Goal: Transaction & Acquisition: Purchase product/service

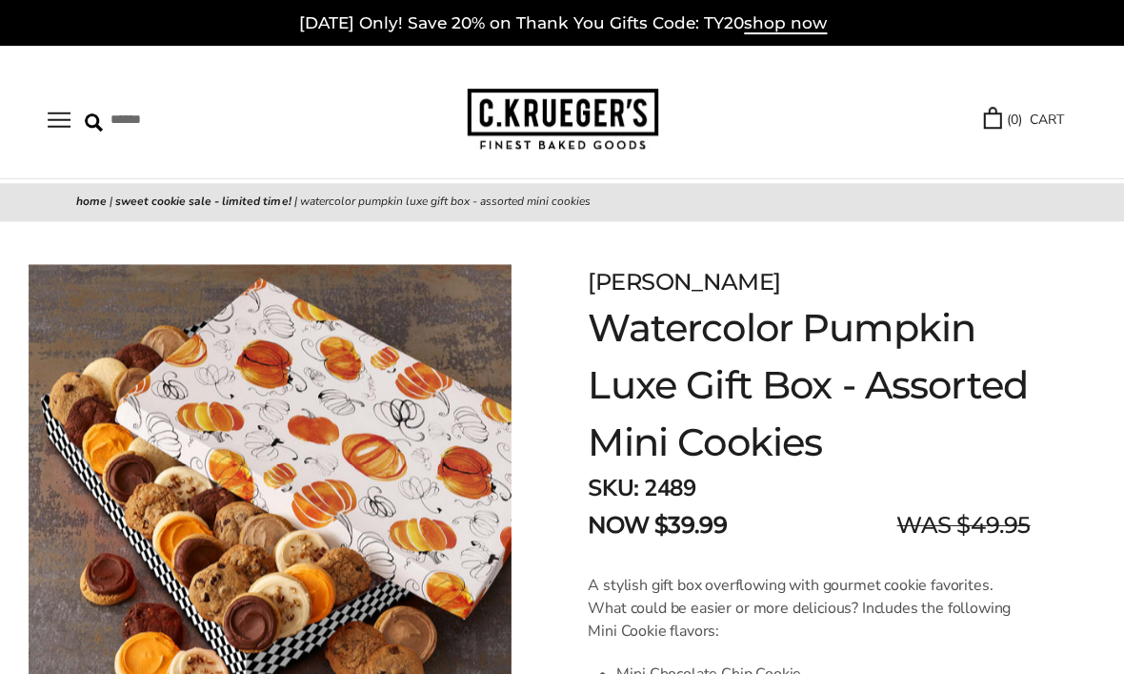
click at [71, 126] on button "Open navigation" at bounding box center [59, 119] width 23 height 16
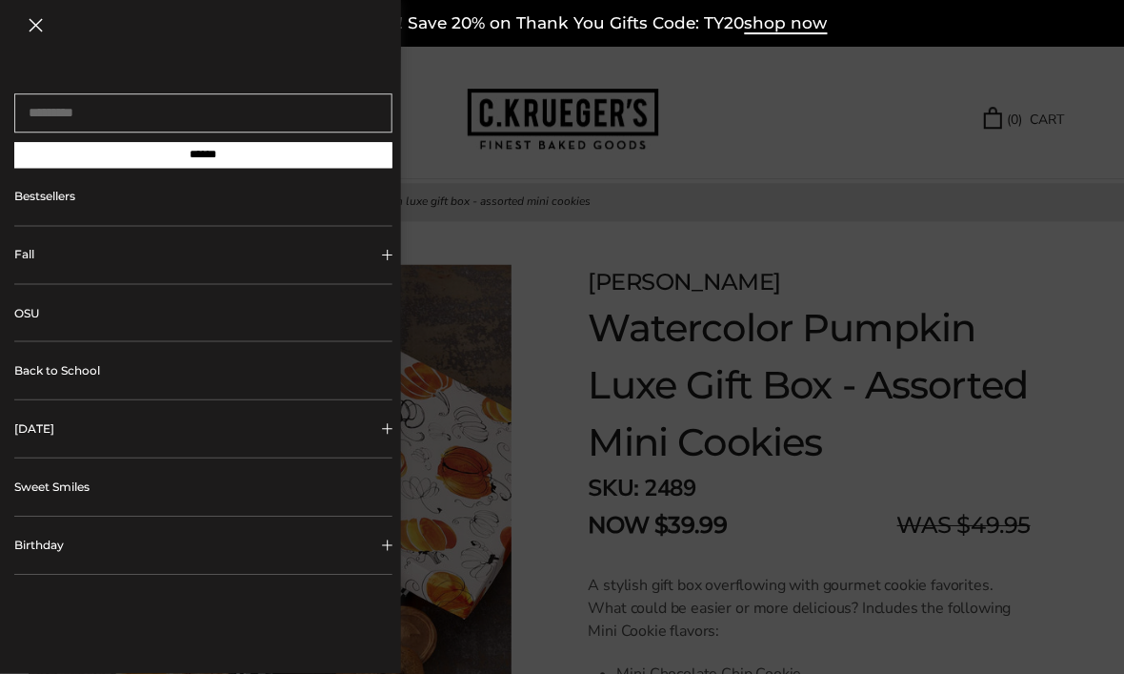
click at [568, 101] on div at bounding box center [562, 337] width 1124 height 674
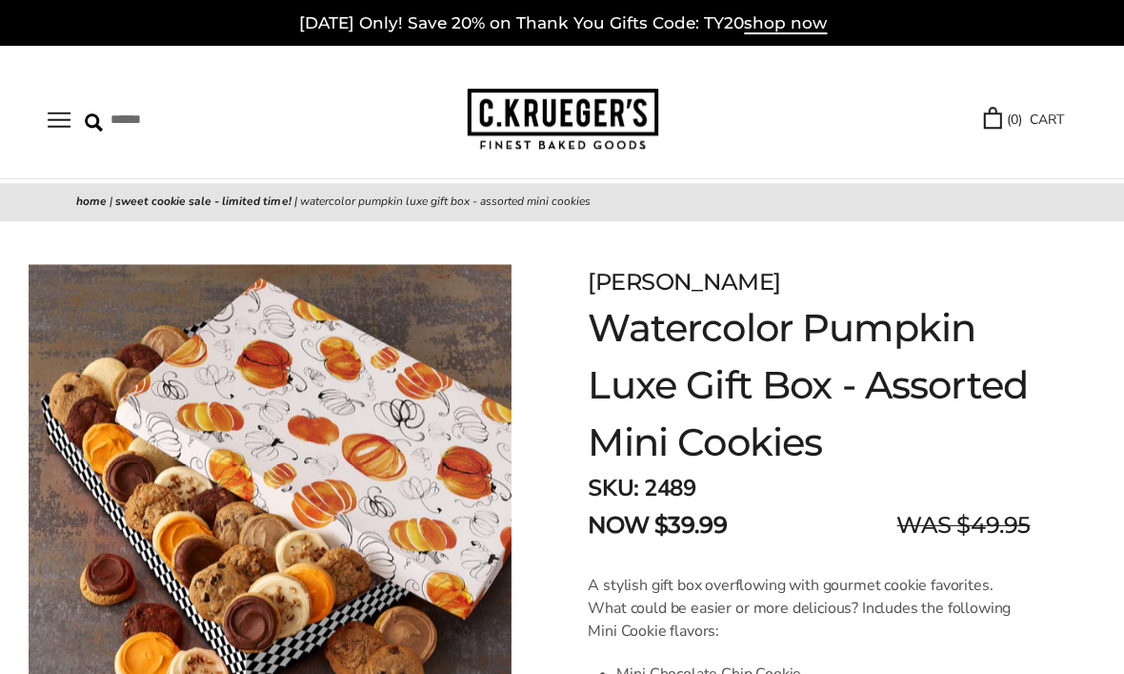
click at [1042, 125] on link "( 0 ) CART" at bounding box center [1022, 120] width 80 height 22
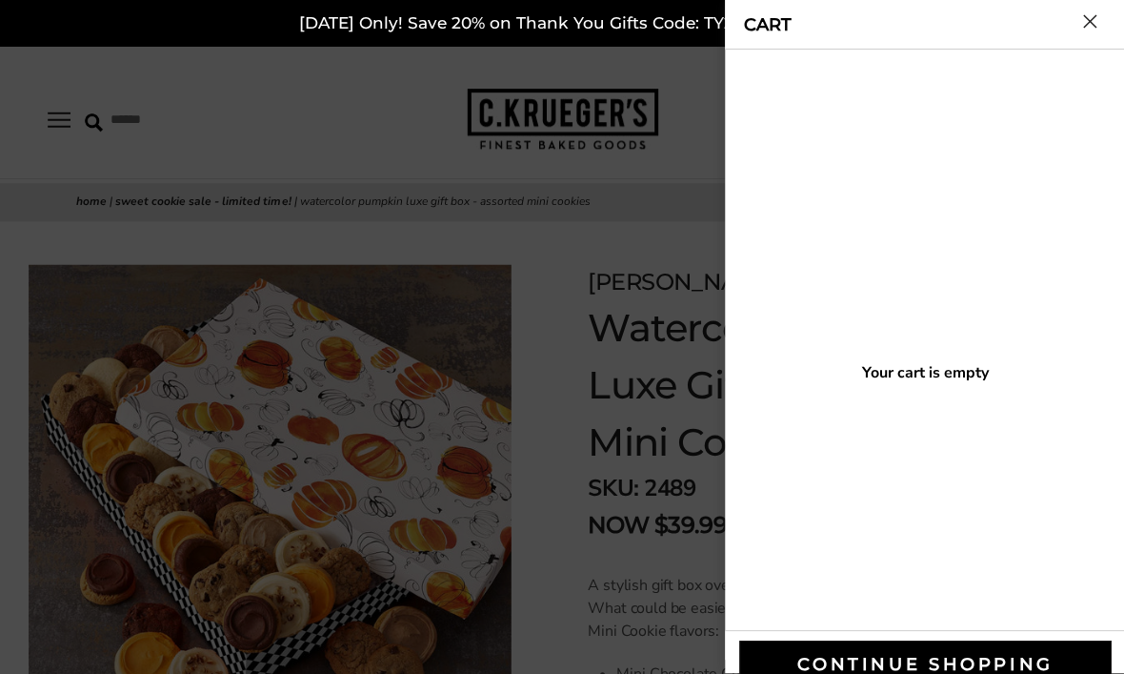
click at [1081, 29] on button "Close cart" at bounding box center [1088, 21] width 14 height 14
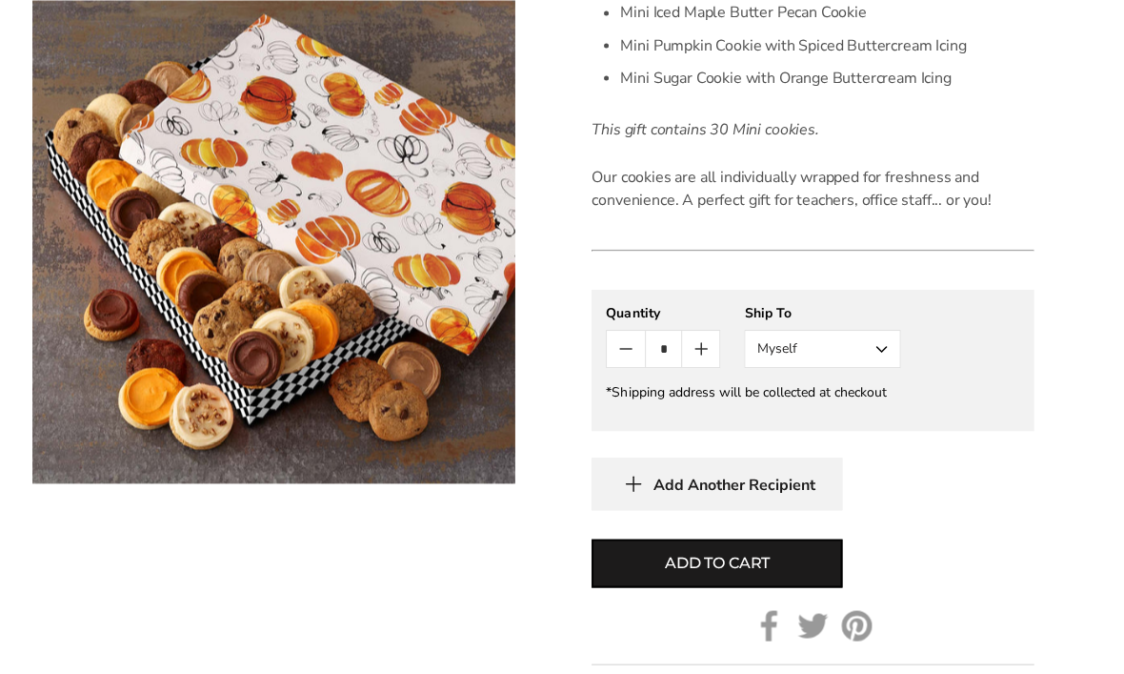
scroll to position [852, 0]
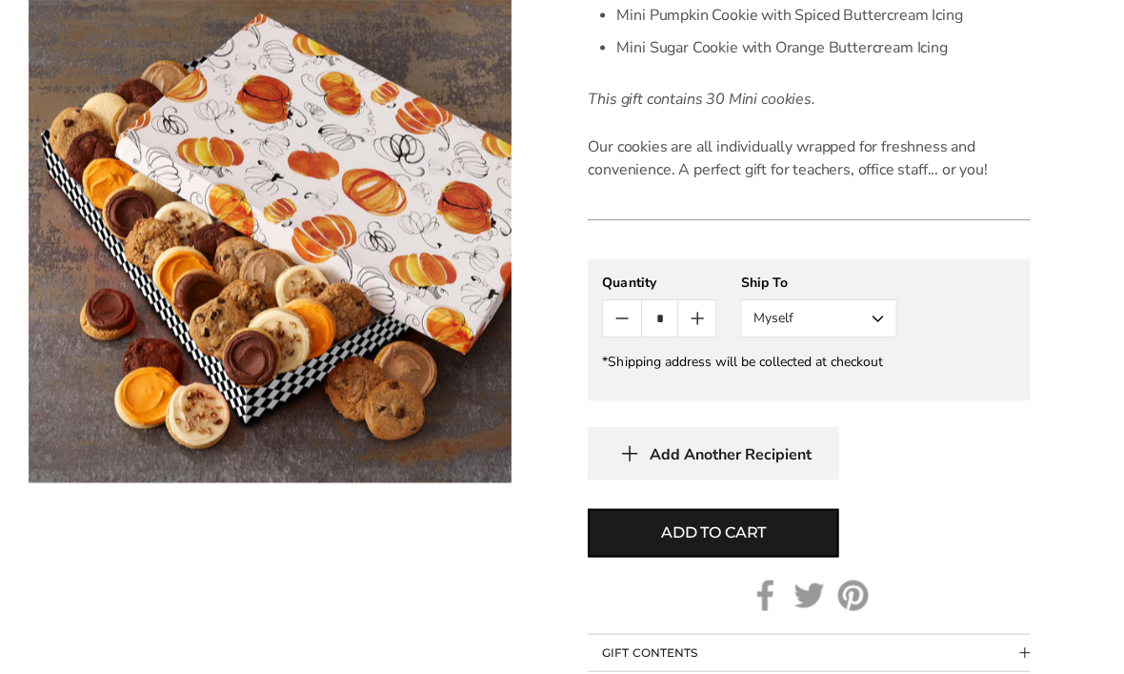
click at [696, 307] on icon "Count plus" at bounding box center [696, 318] width 23 height 23
click at [640, 328] on input "*" at bounding box center [658, 318] width 37 height 36
click at [621, 326] on icon "Count minus" at bounding box center [621, 318] width 23 height 23
click at [893, 321] on button "Myself" at bounding box center [817, 318] width 156 height 38
click at [707, 312] on icon "Count plus" at bounding box center [696, 318] width 23 height 23
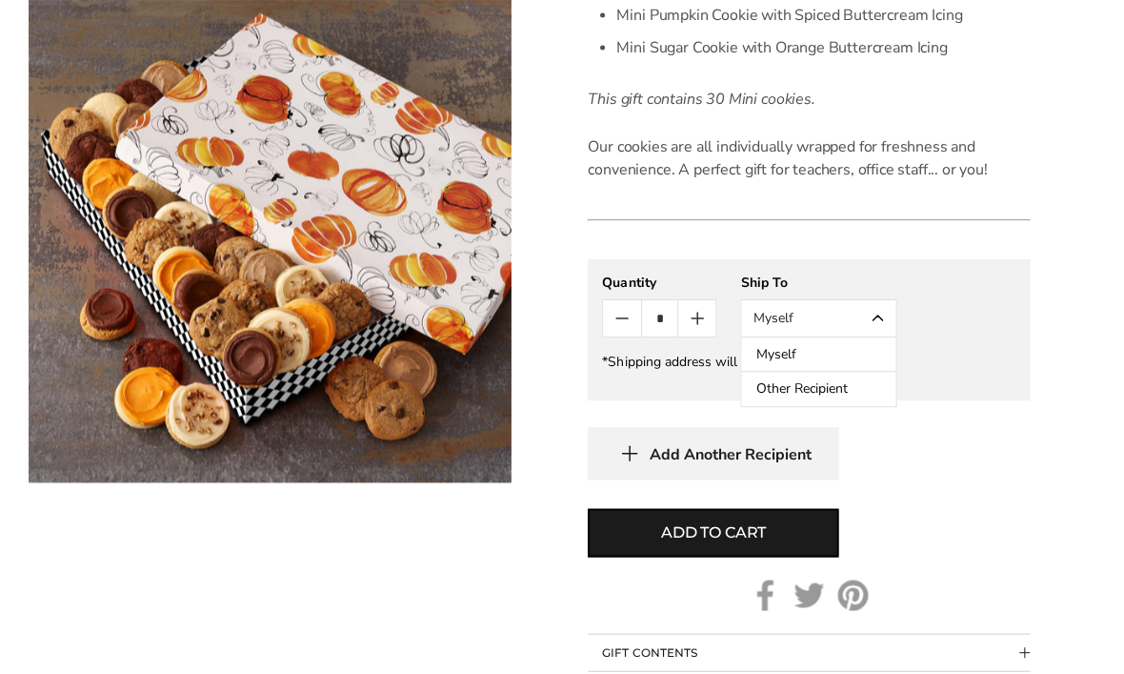
type input "*"
click at [876, 320] on button "Myself" at bounding box center [817, 318] width 156 height 38
click at [836, 396] on button "Other Recipient" at bounding box center [817, 389] width 154 height 34
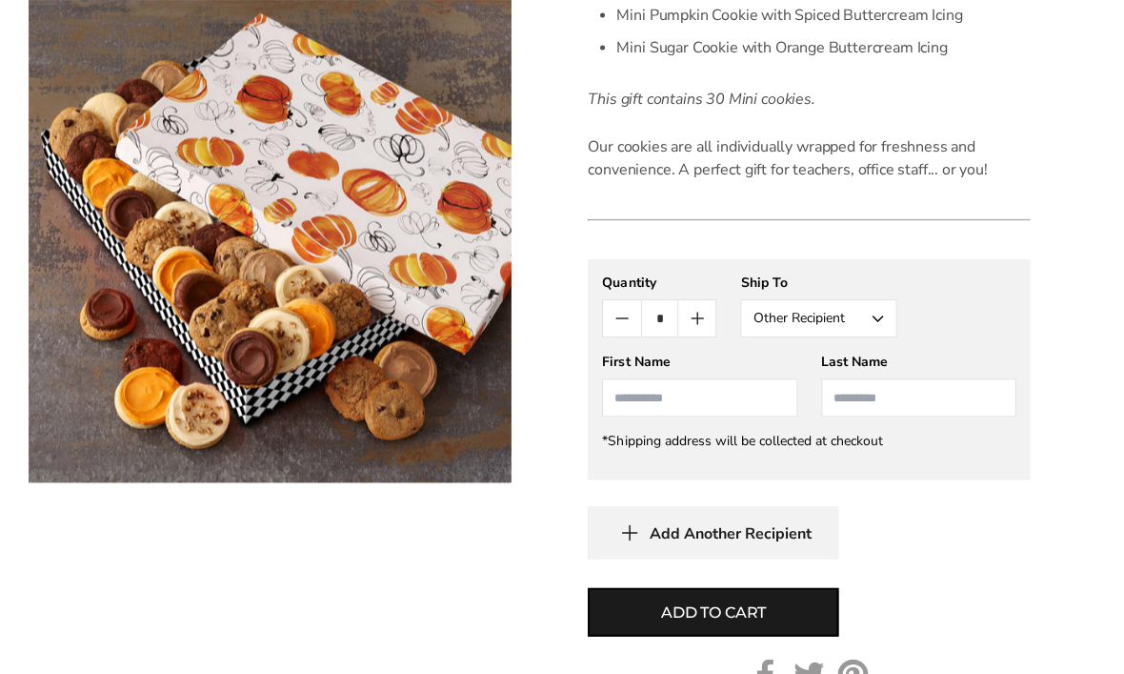
click at [750, 393] on input "First Name" at bounding box center [698, 397] width 194 height 38
type input "******"
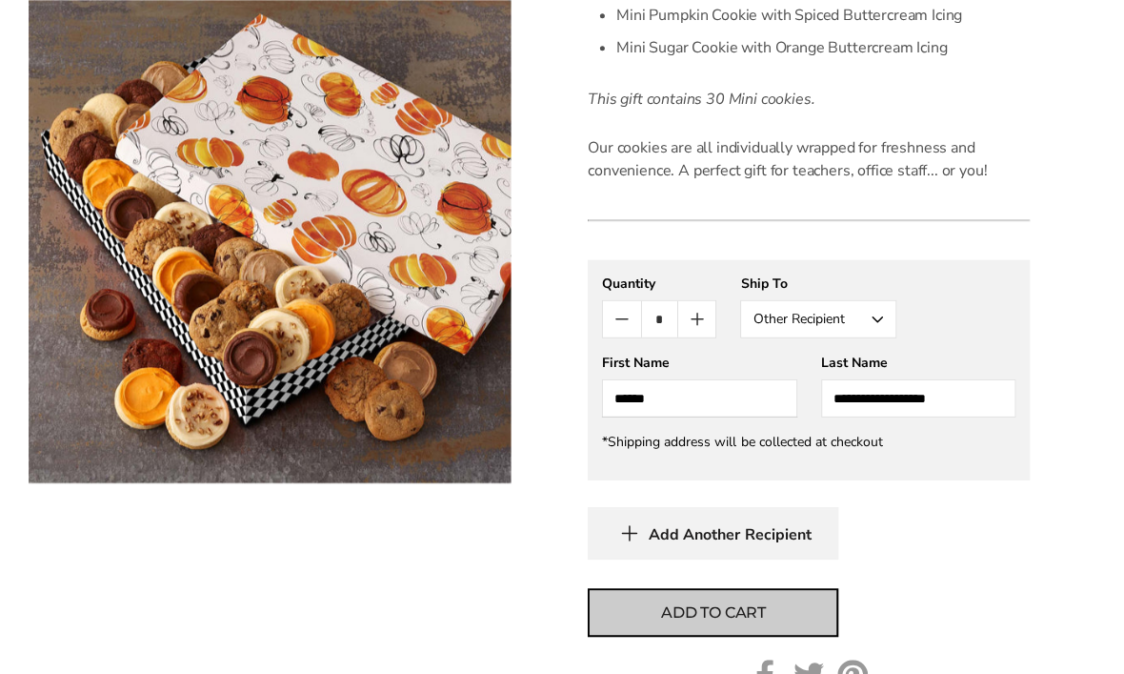
type input "**********"
click at [742, 624] on button "Add to cart" at bounding box center [712, 611] width 251 height 49
type input "*"
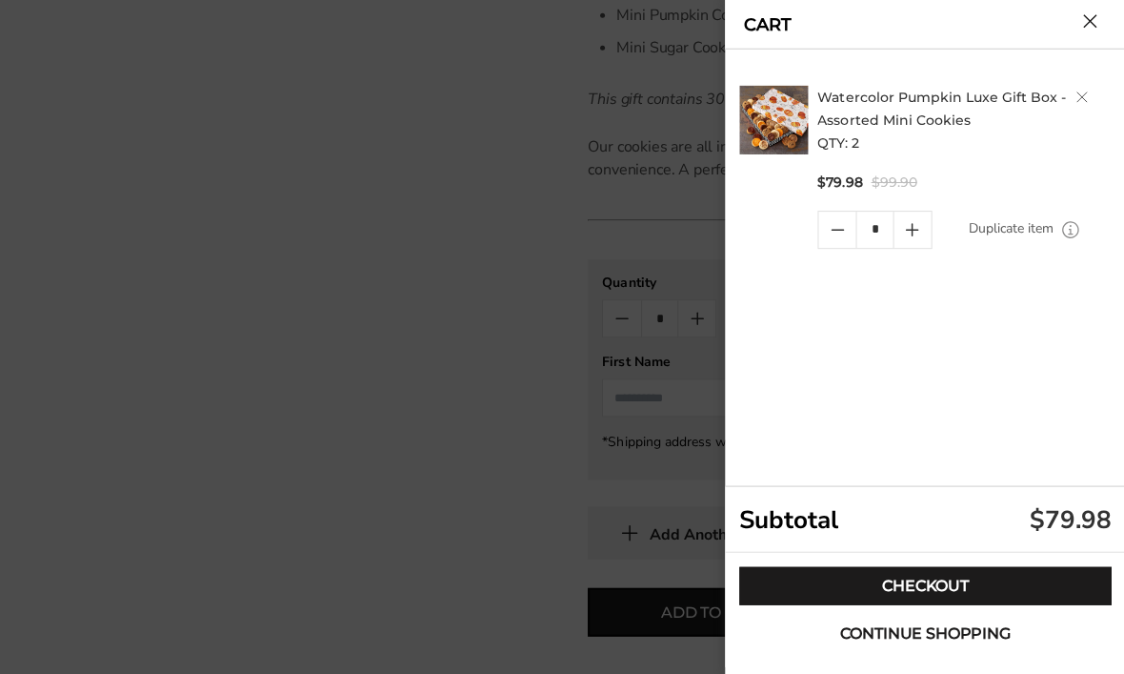
click at [1000, 640] on span "Continue shopping" at bounding box center [924, 632] width 170 height 15
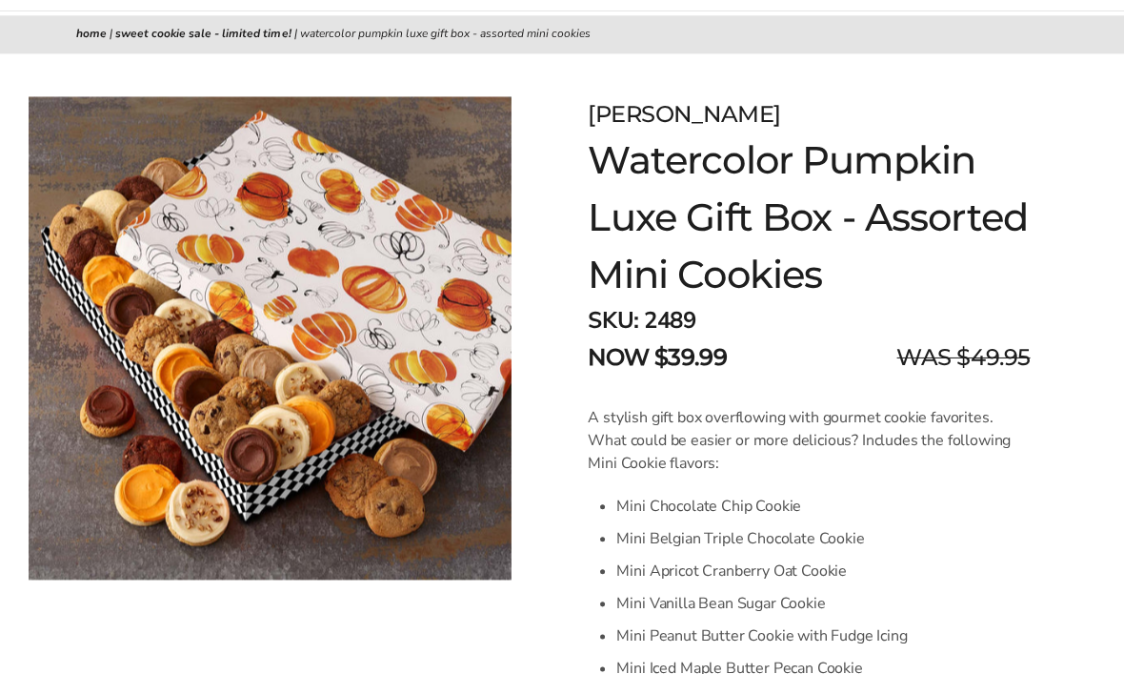
scroll to position [0, 0]
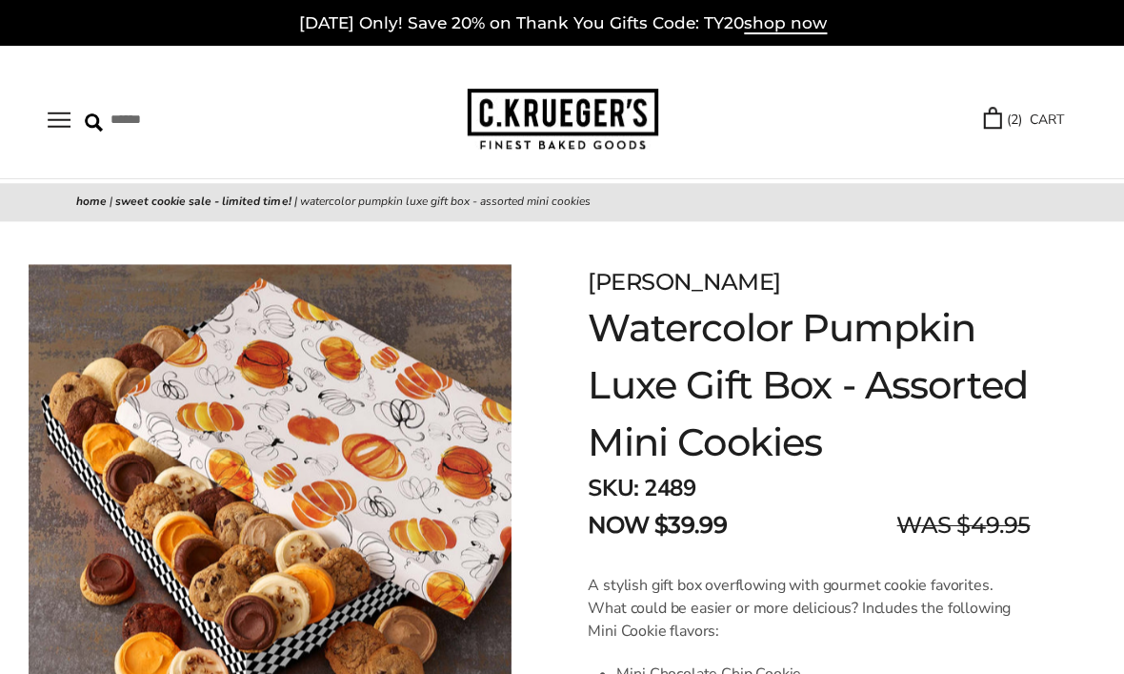
click at [71, 128] on button "Open navigation" at bounding box center [59, 119] width 23 height 16
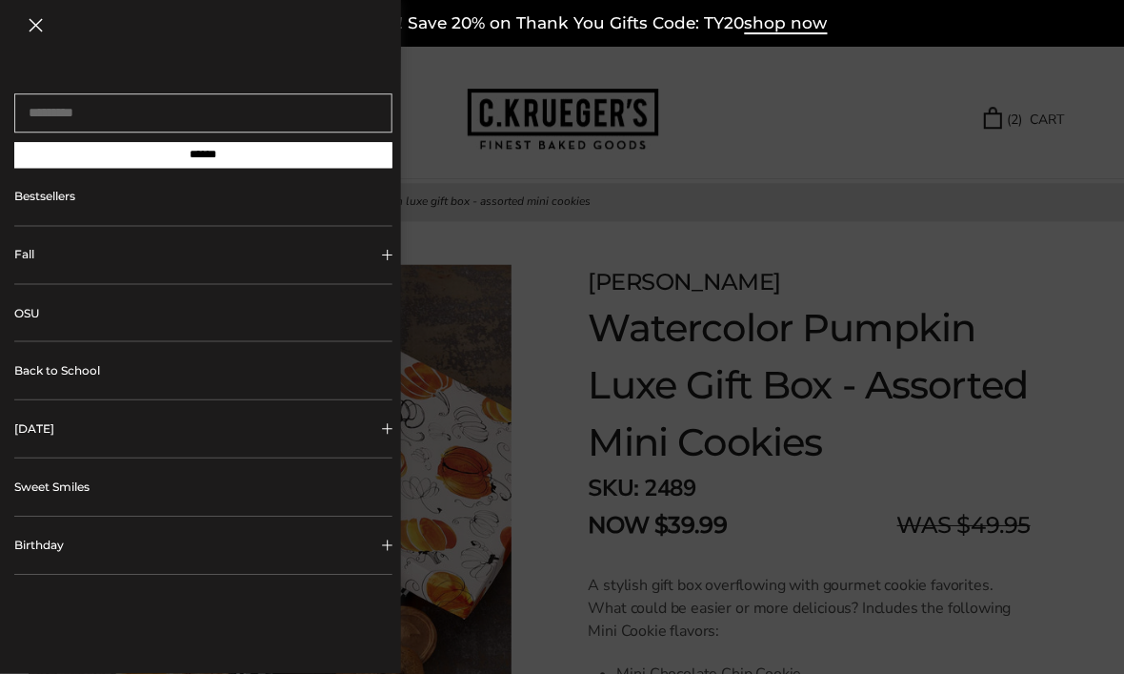
click at [253, 269] on button "Fall" at bounding box center [202, 254] width 377 height 57
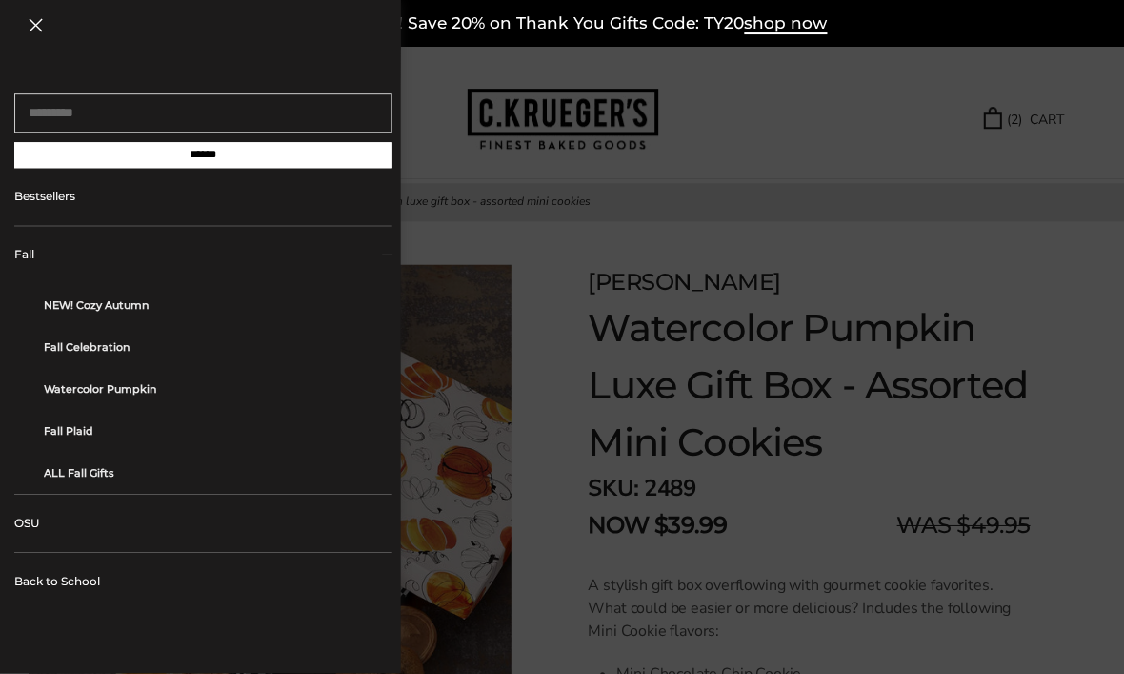
click at [158, 314] on link "NEW! Cozy Autumn" at bounding box center [210, 304] width 333 height 42
click at [1029, 216] on div at bounding box center [562, 337] width 1124 height 674
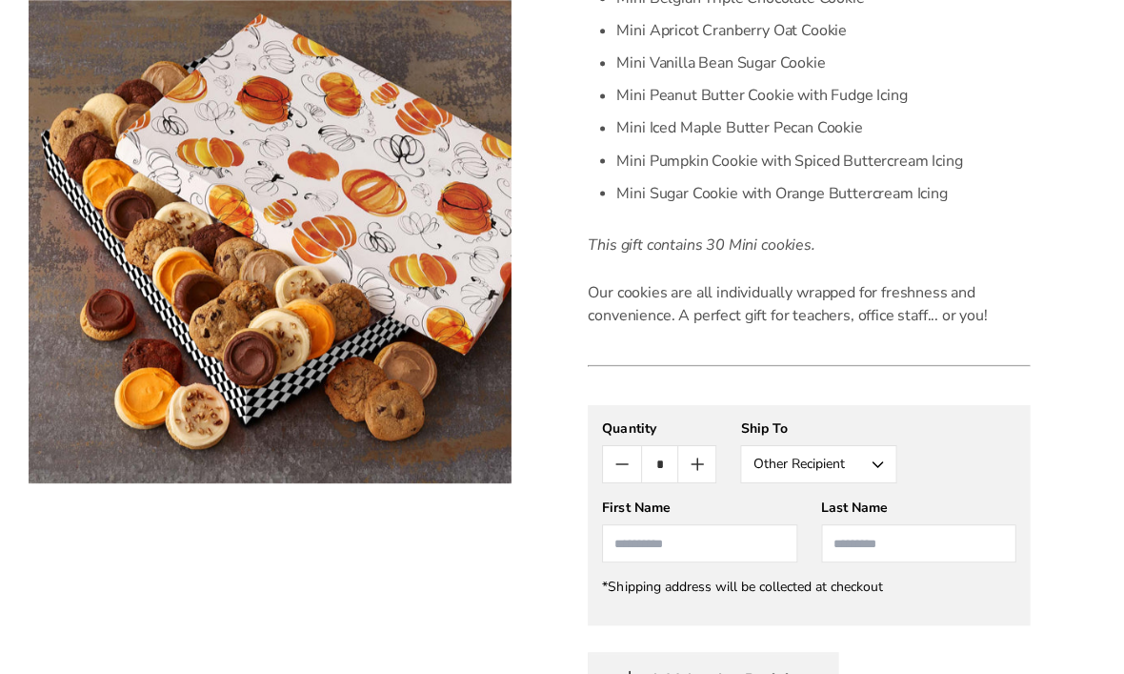
scroll to position [708, 0]
click at [764, 538] on input "First Name" at bounding box center [698, 541] width 194 height 38
type input "***"
type input "*"
type input "***"
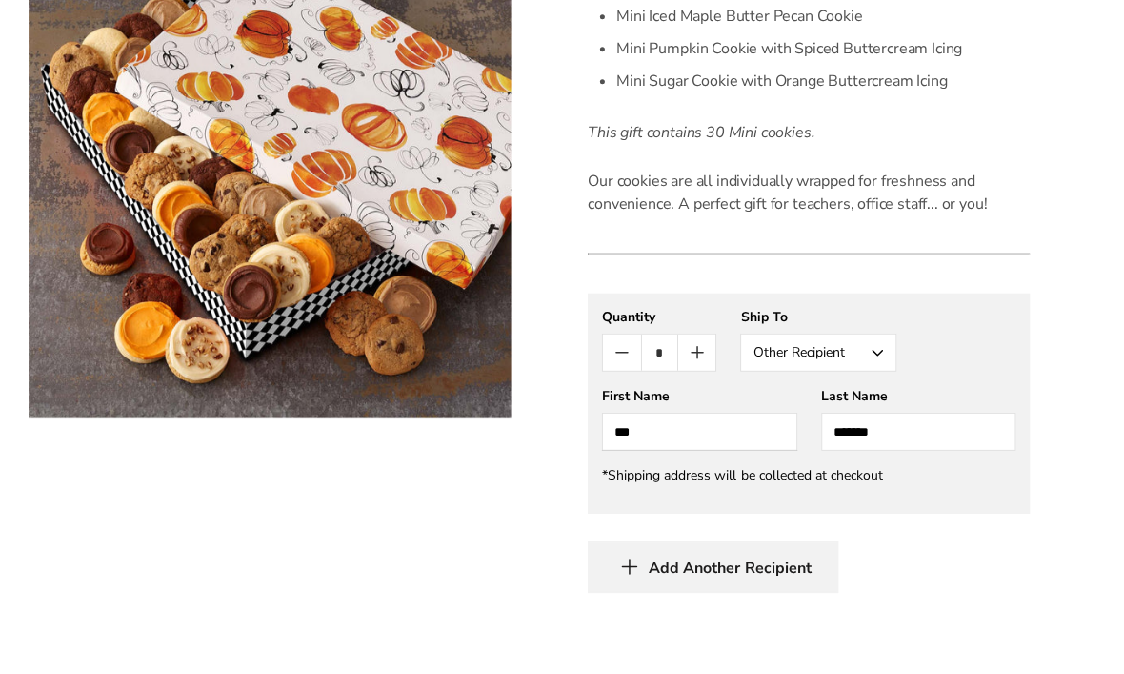
scroll to position [816, 0]
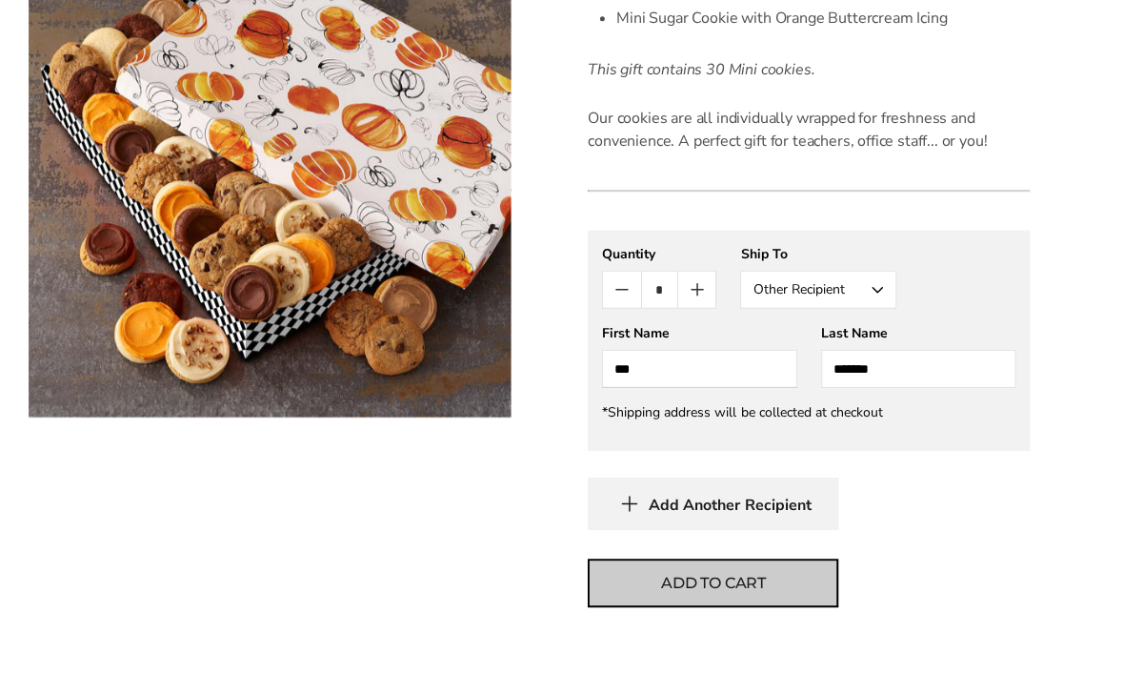
type input "*******"
click at [803, 623] on button "Add to cart" at bounding box center [712, 647] width 251 height 49
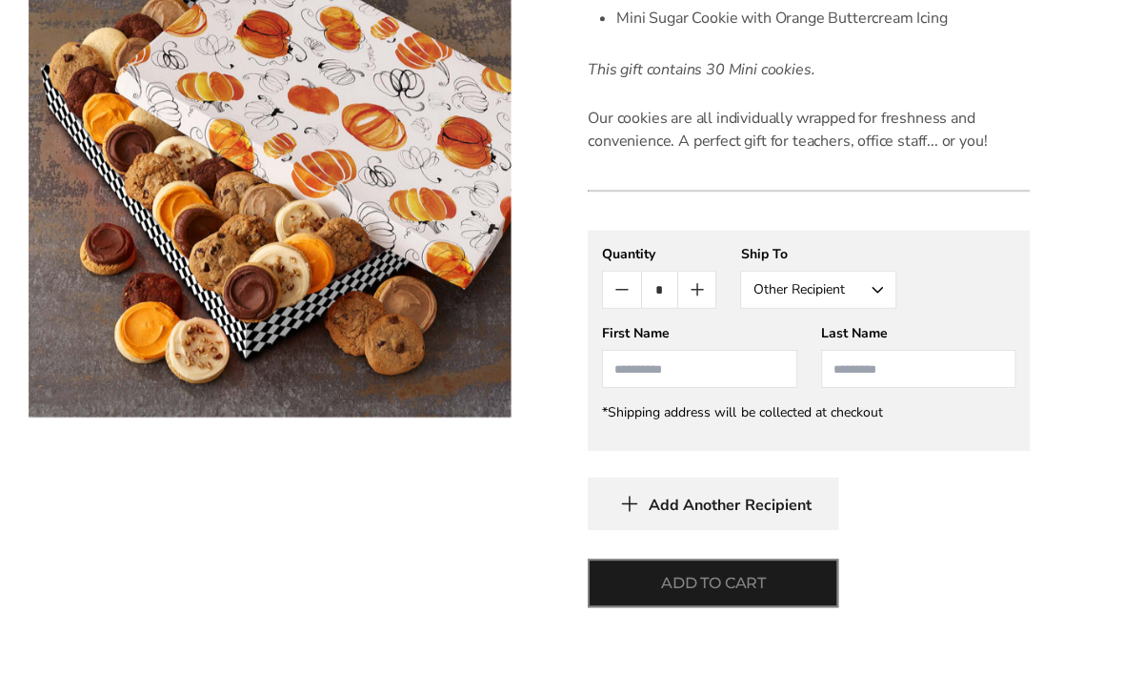
scroll to position [881, 0]
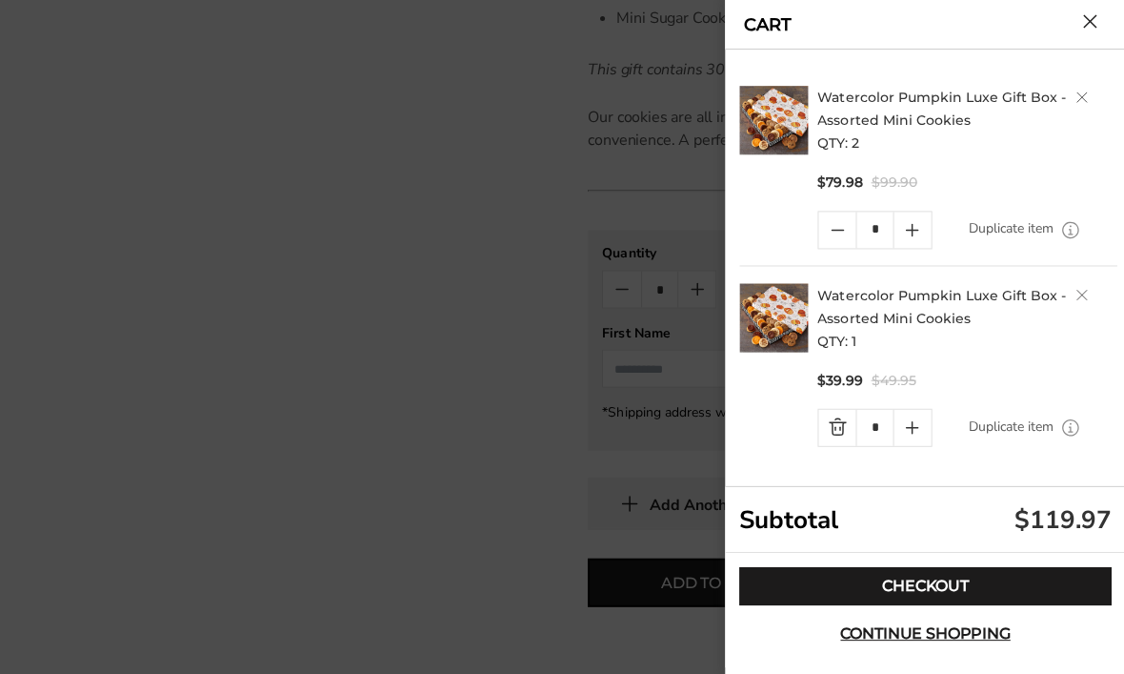
click at [1096, 29] on button "Close cart" at bounding box center [1088, 21] width 14 height 14
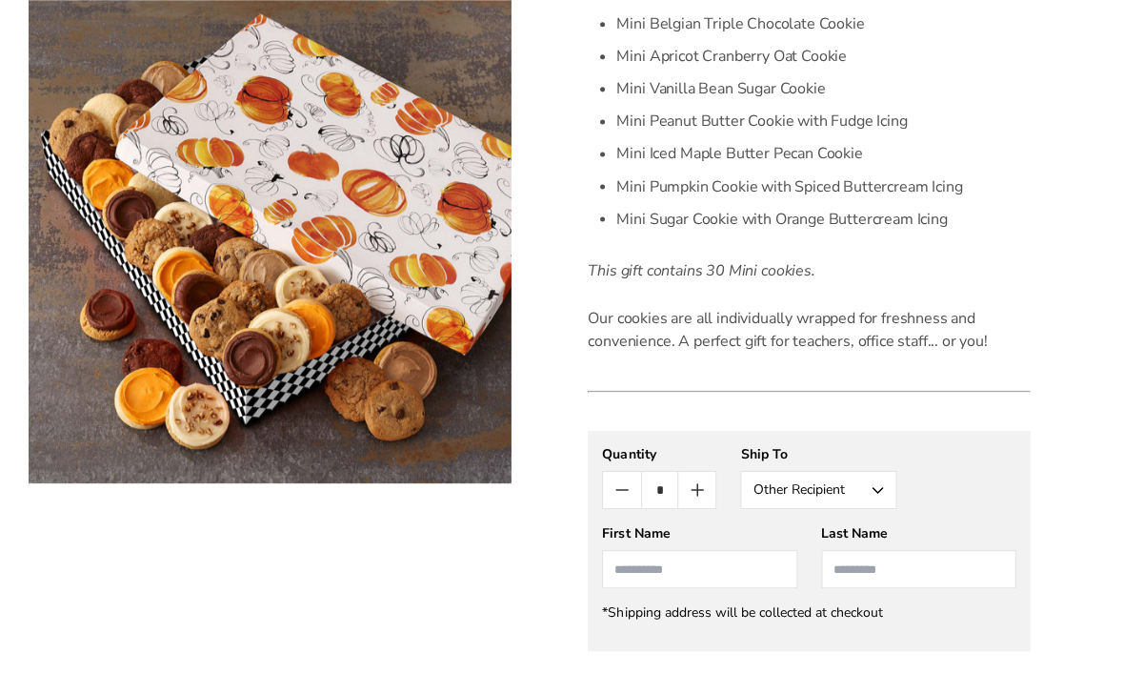
scroll to position [691, 0]
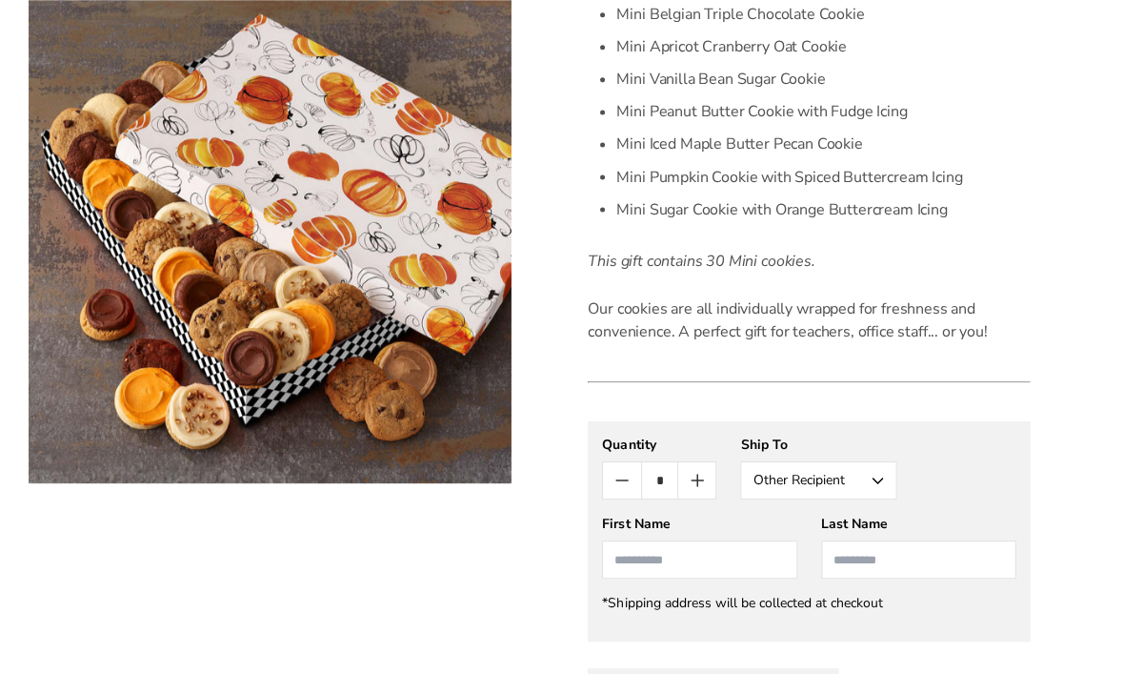
click at [729, 565] on input "First Name" at bounding box center [698, 558] width 194 height 38
type input "*****"
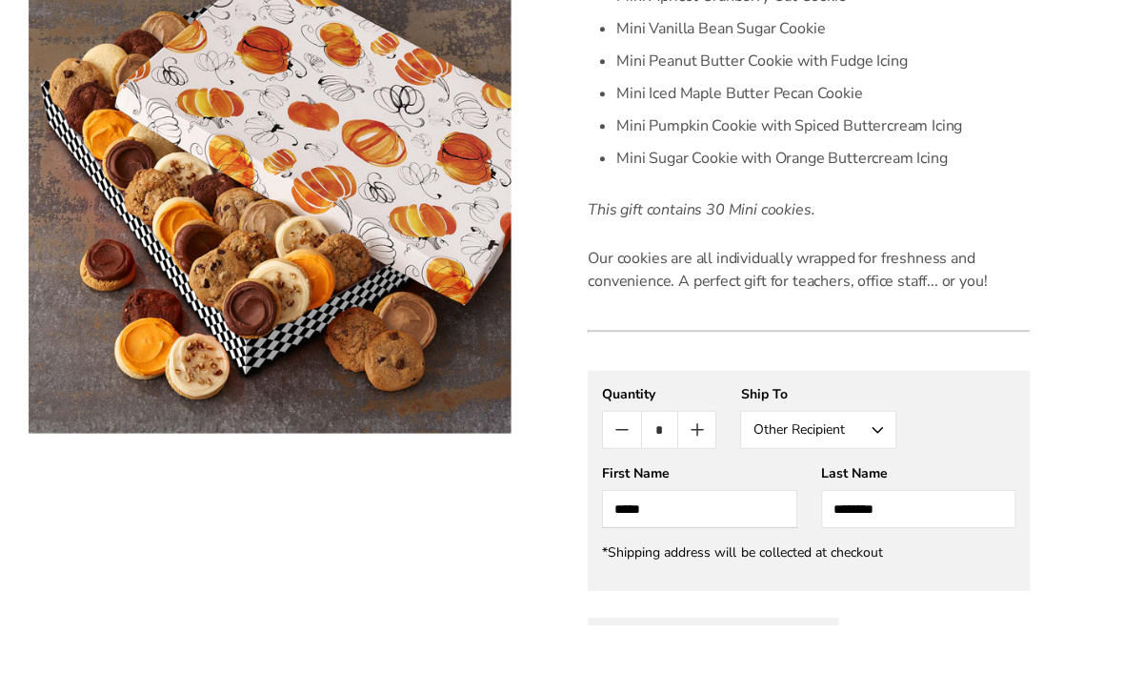
scroll to position [808, 0]
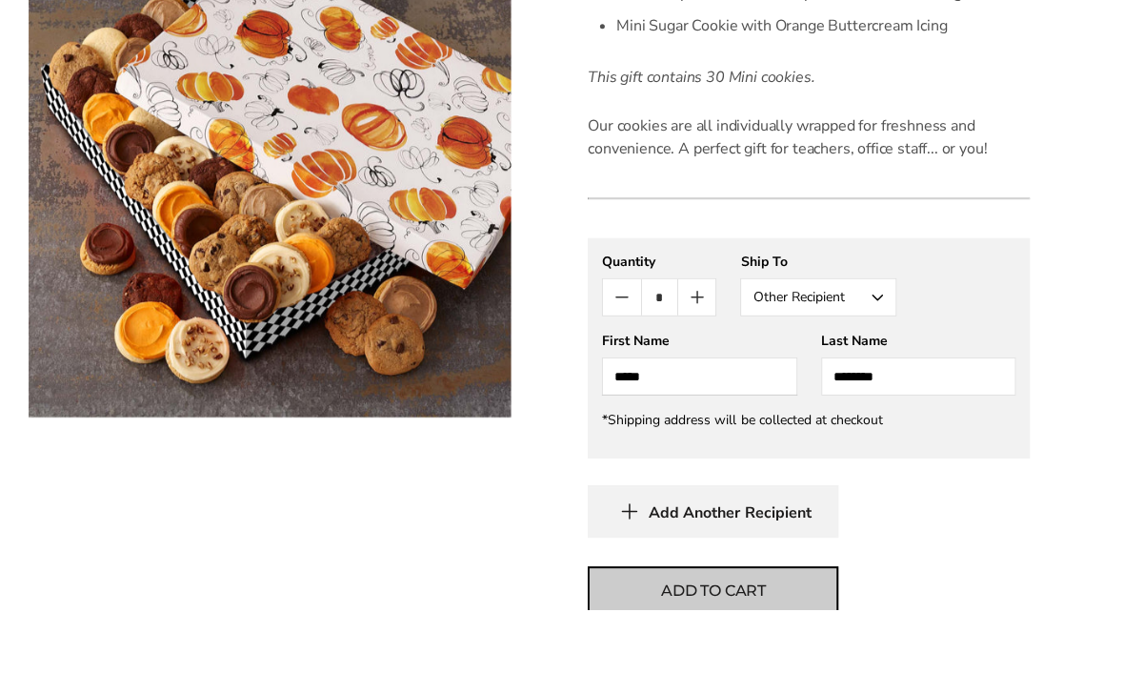
type input "********"
click at [808, 631] on button "Add to cart" at bounding box center [712, 655] width 251 height 49
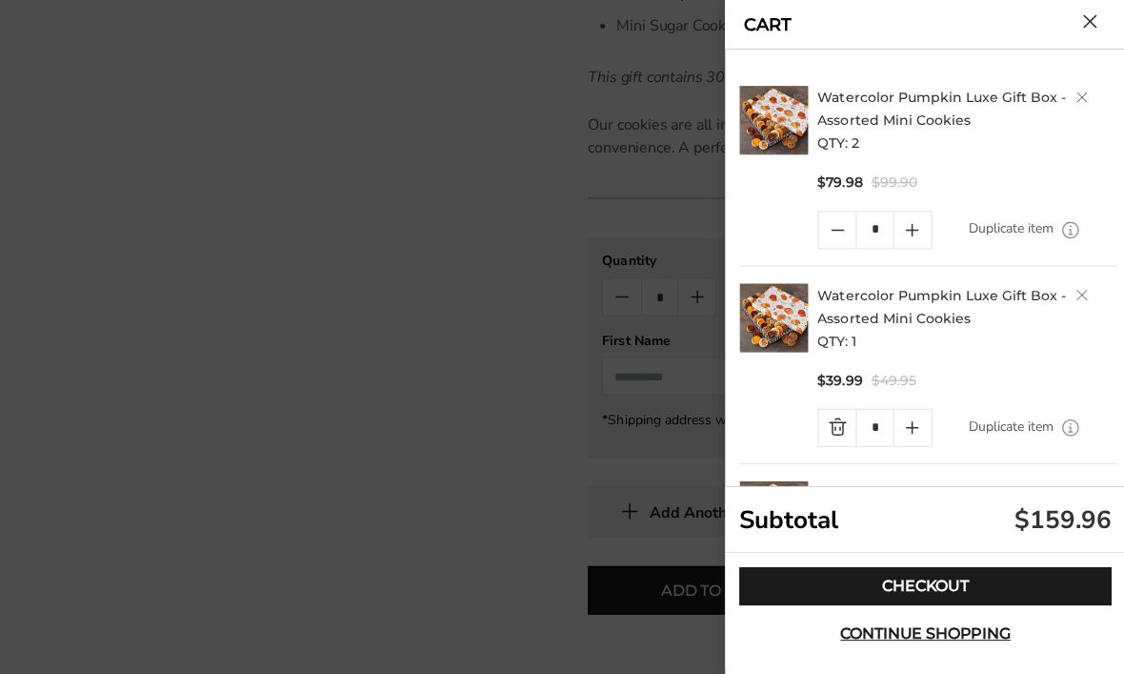
click at [1096, 23] on button "Close cart" at bounding box center [1088, 21] width 14 height 14
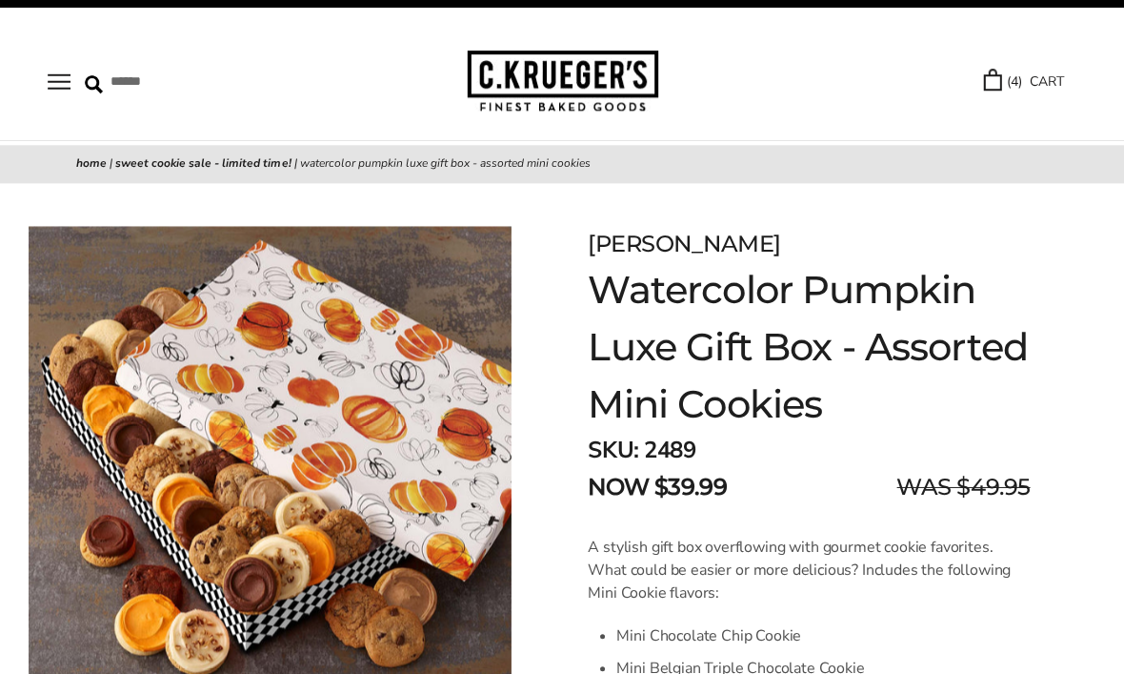
scroll to position [0, 0]
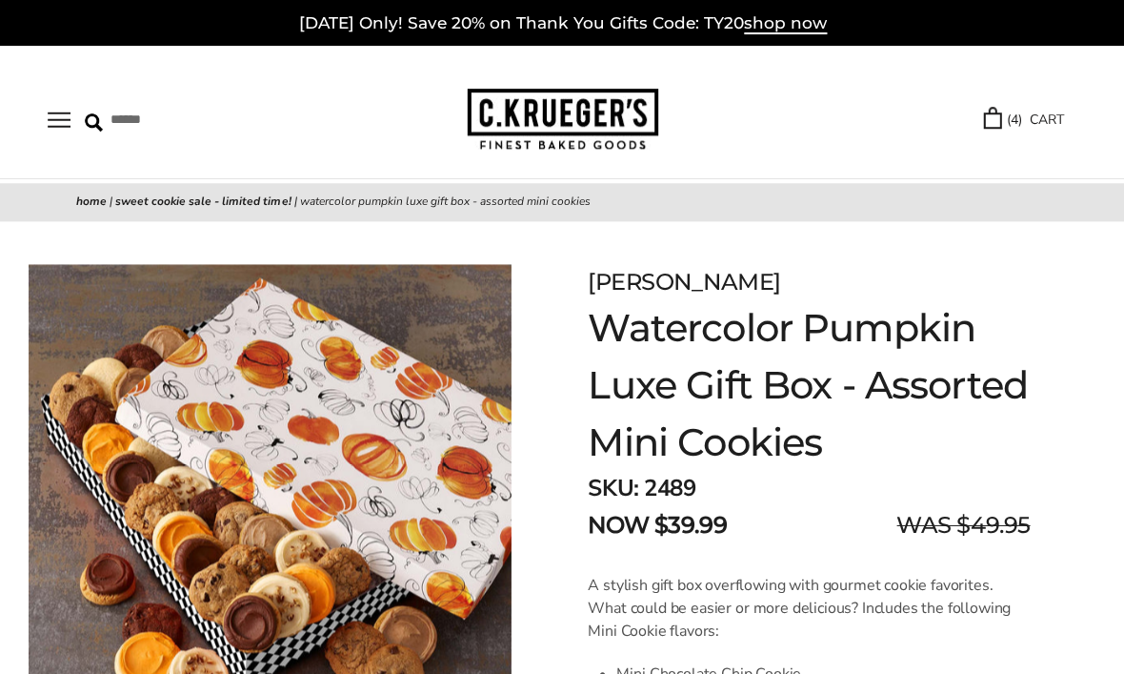
click at [71, 121] on button "Open navigation" at bounding box center [59, 119] width 23 height 16
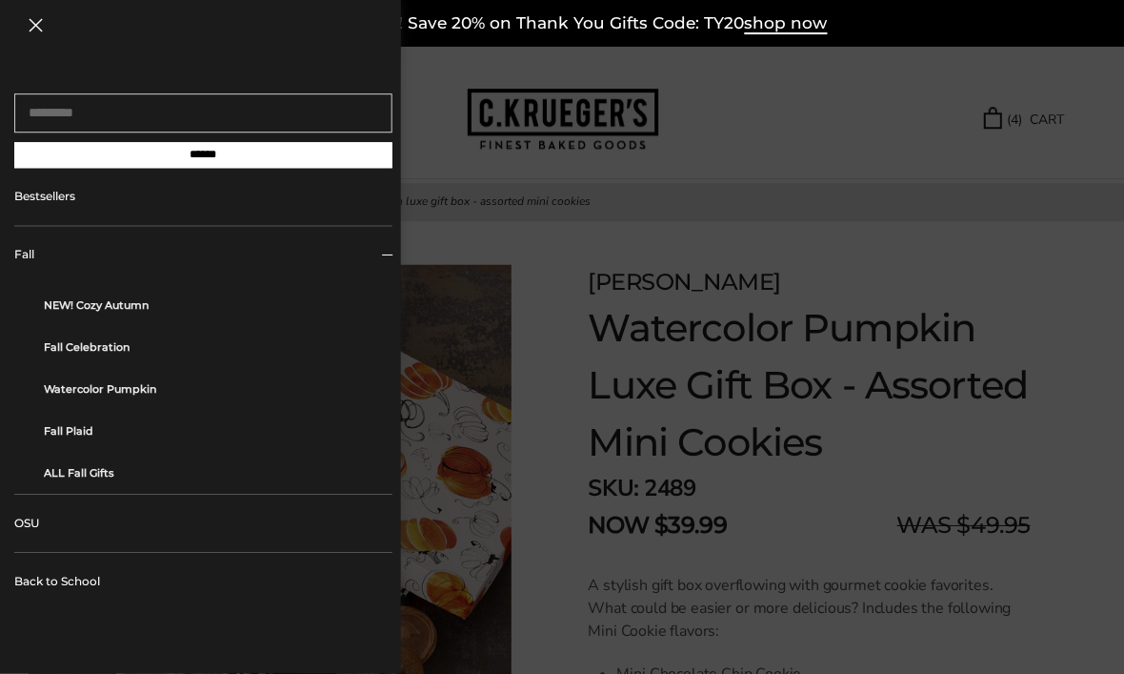
click at [106, 490] on link "ALL Fall Gifts" at bounding box center [210, 472] width 333 height 42
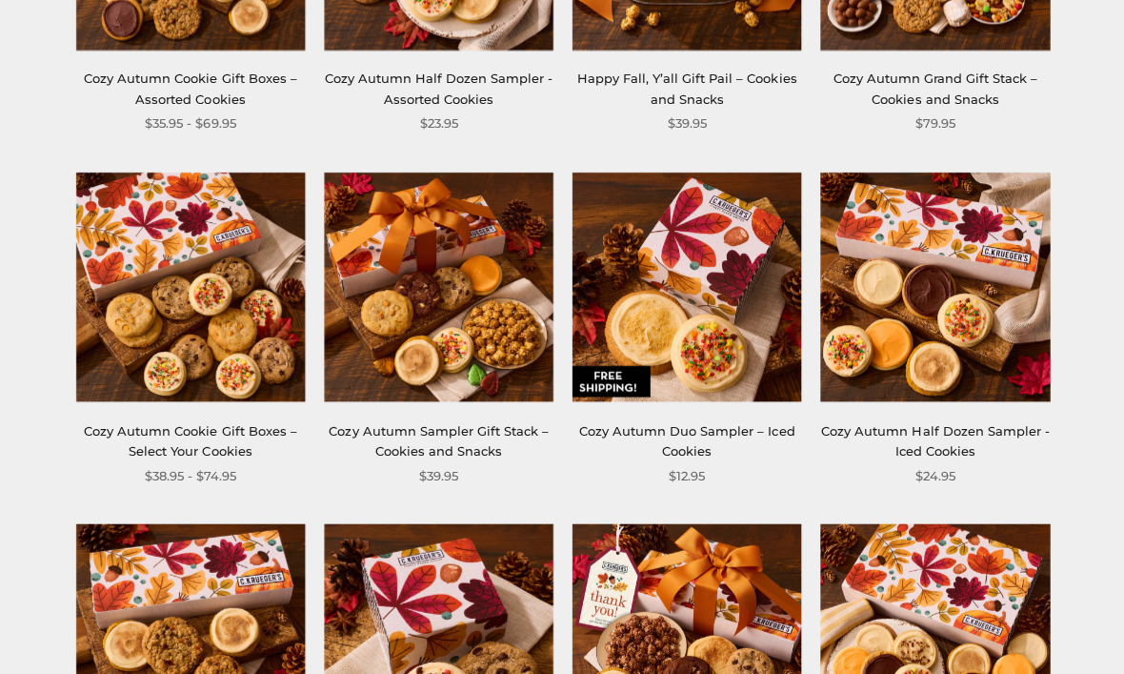
scroll to position [471, 0]
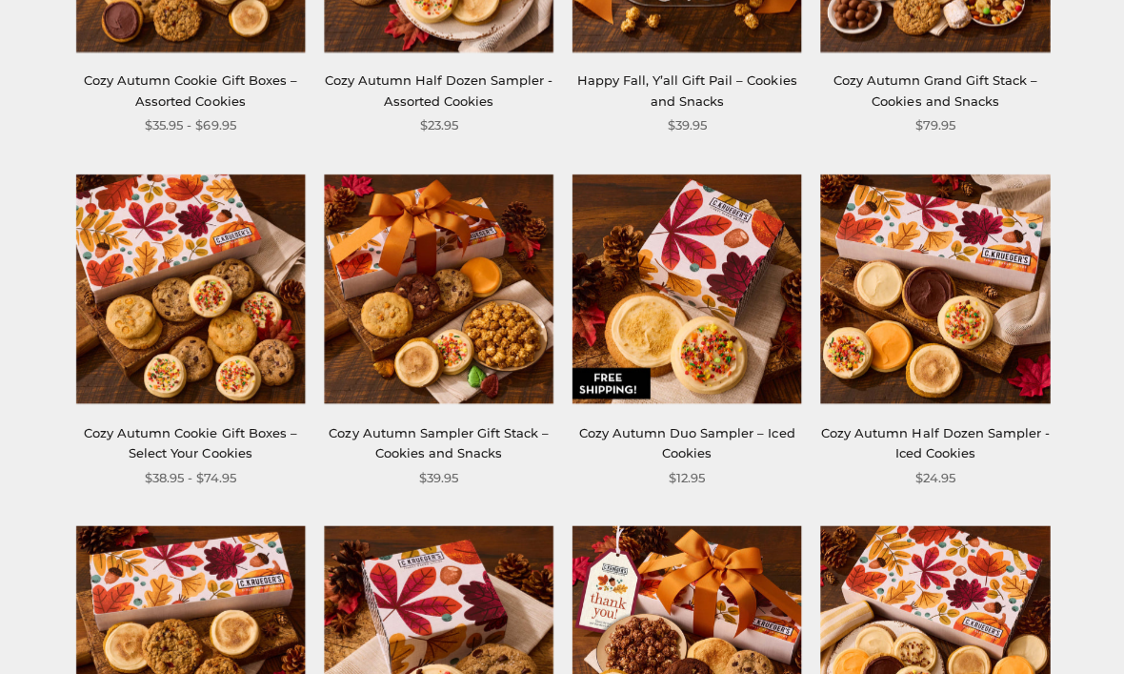
click at [251, 350] on img at bounding box center [190, 288] width 229 height 229
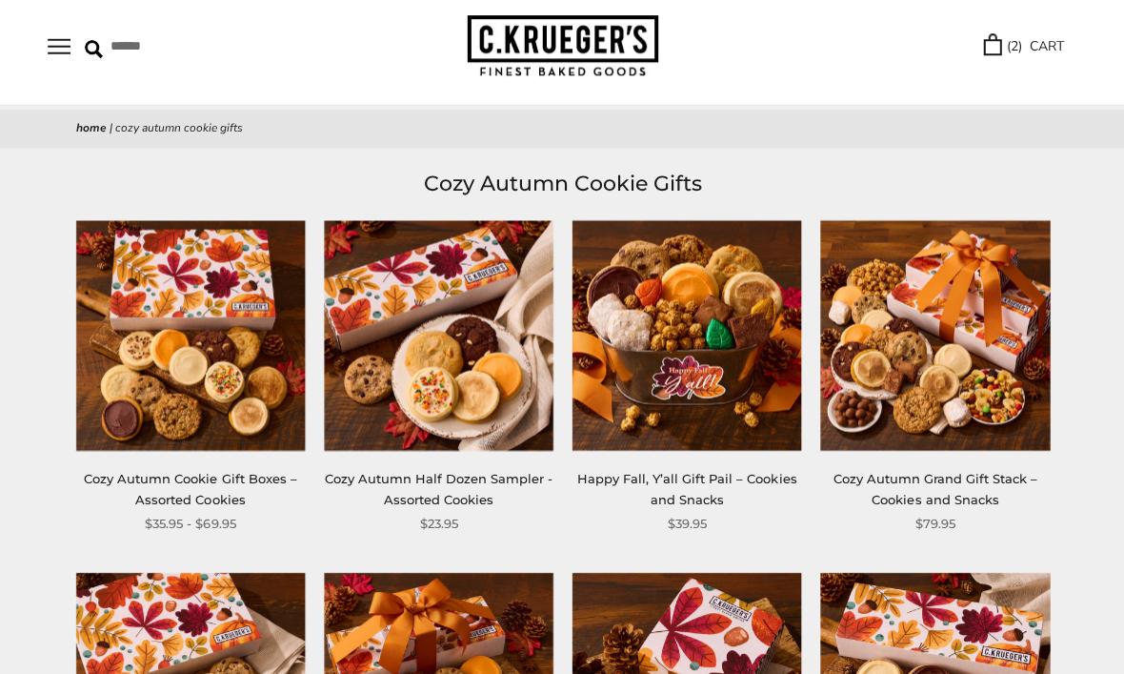
scroll to position [0, 0]
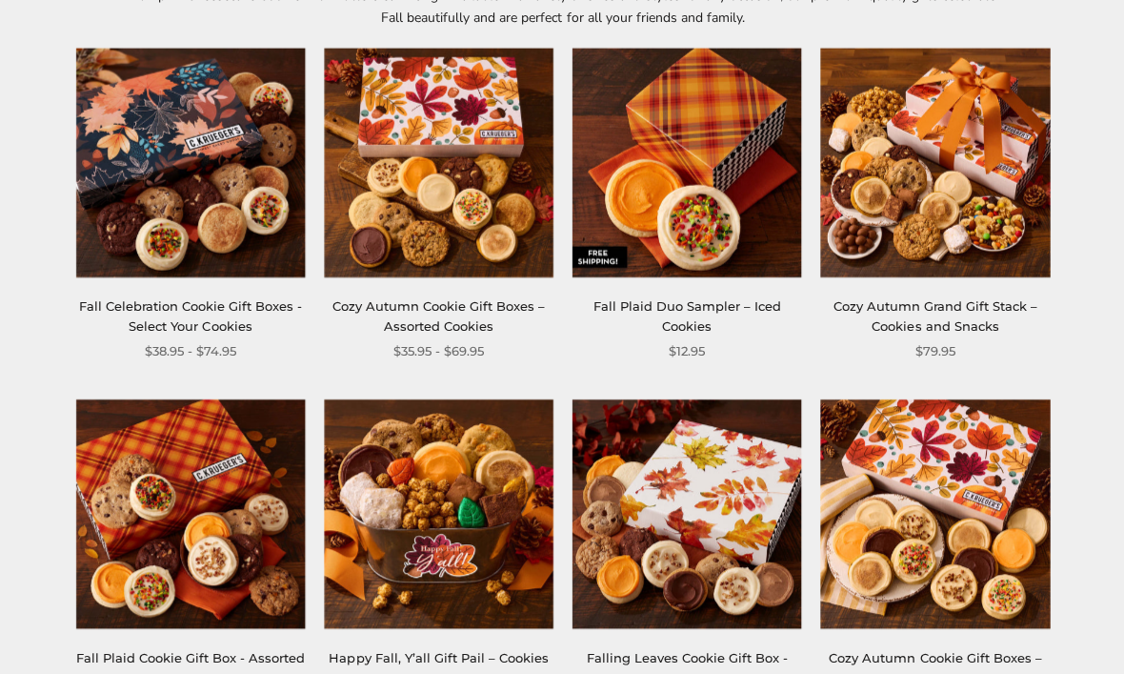
scroll to position [334, 0]
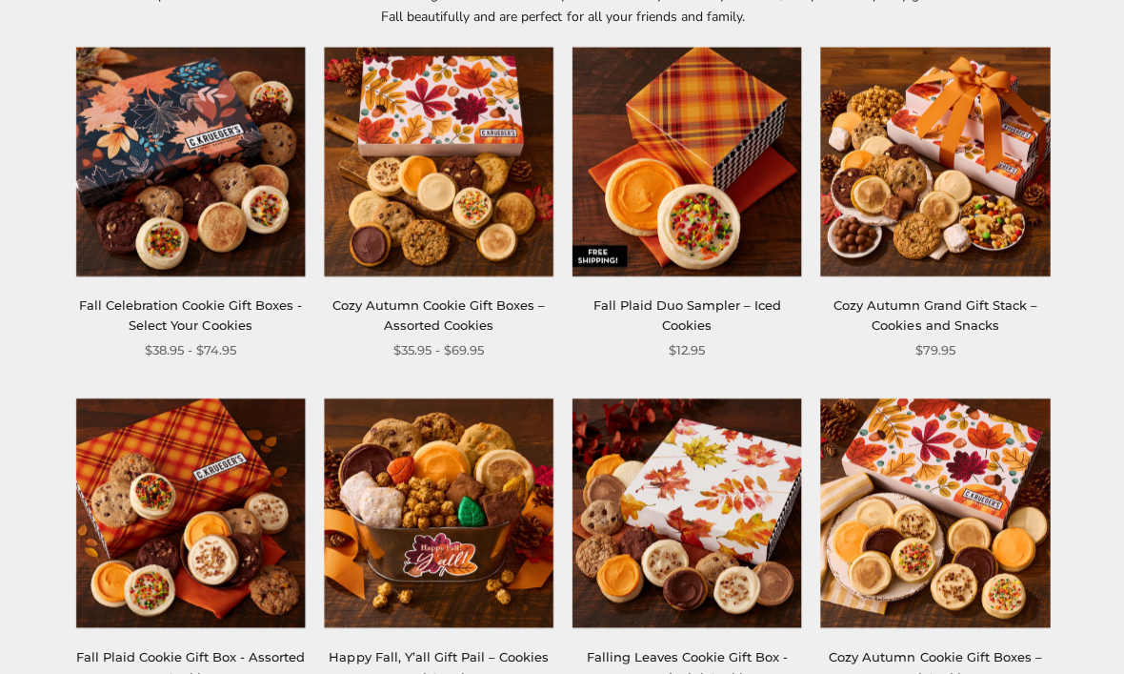
click at [220, 206] on img at bounding box center [190, 162] width 229 height 229
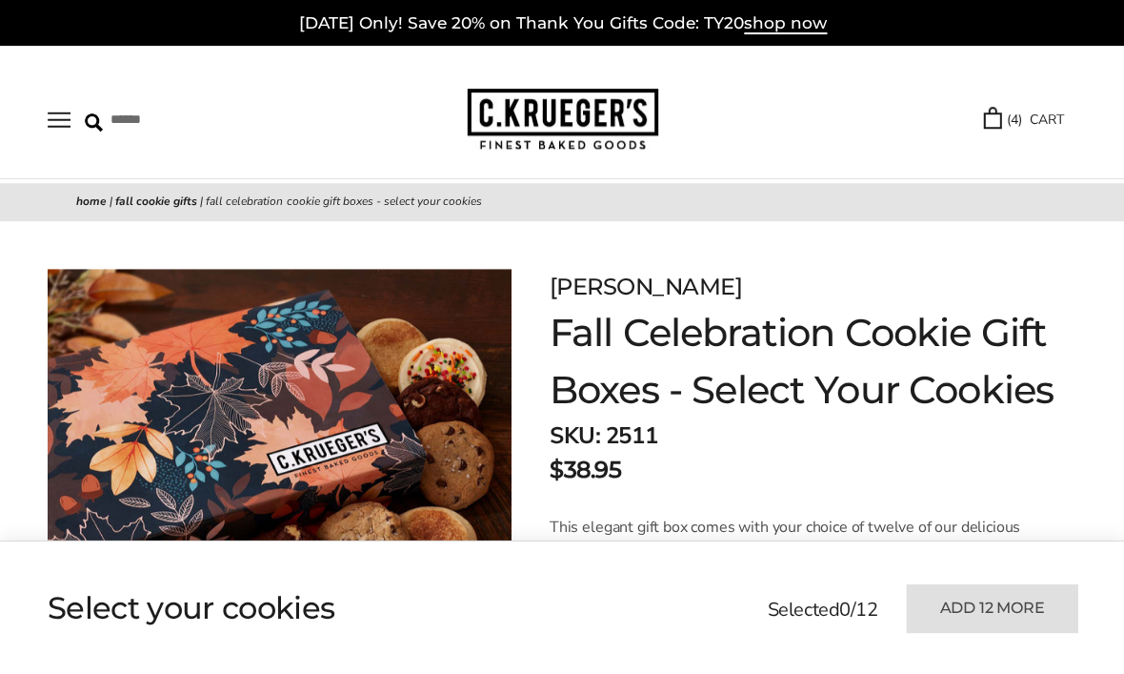
scroll to position [71, 0]
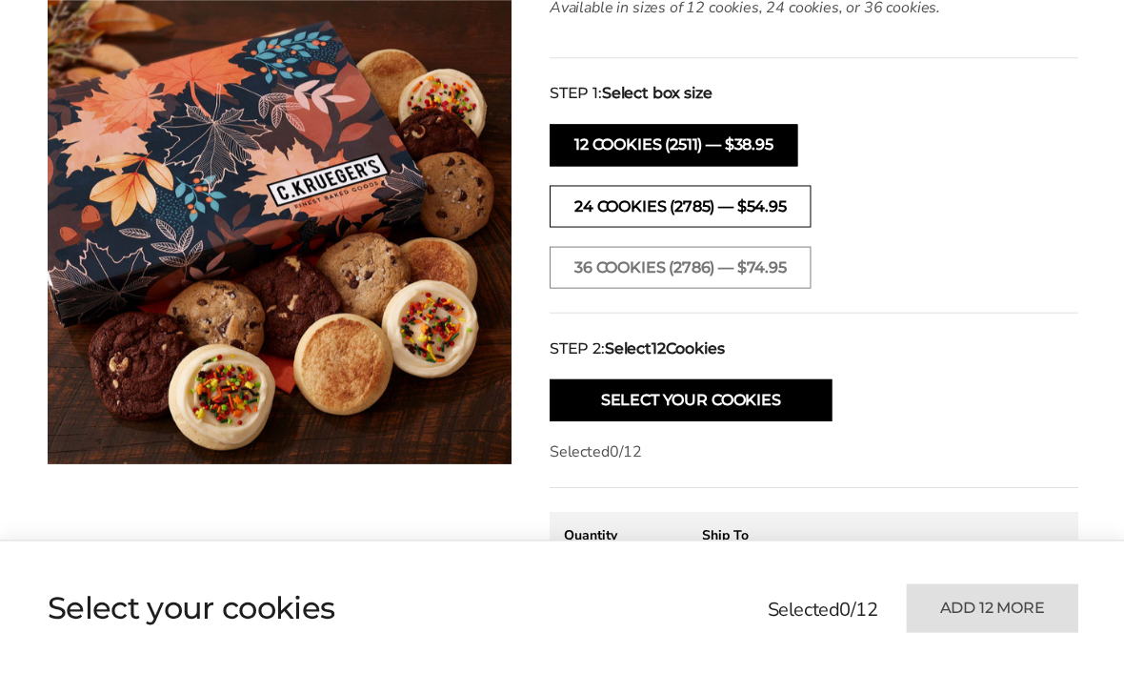
click at [736, 196] on button "24 COOKIES (2785) — $54.95" at bounding box center [679, 207] width 261 height 42
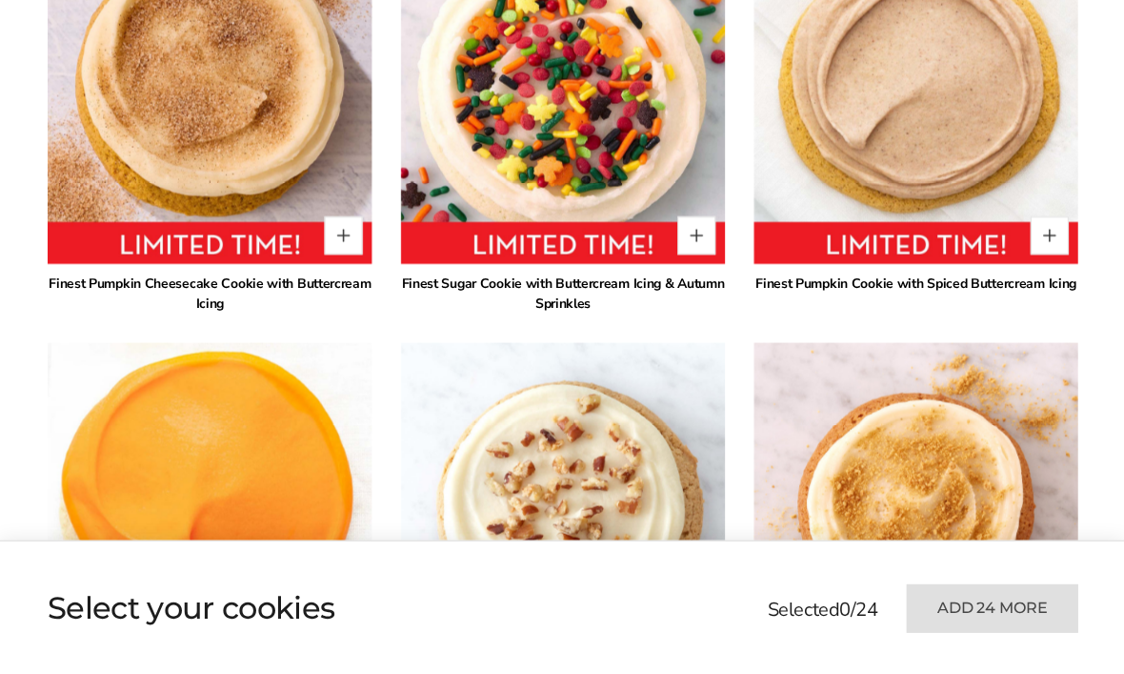
scroll to position [1497, 0]
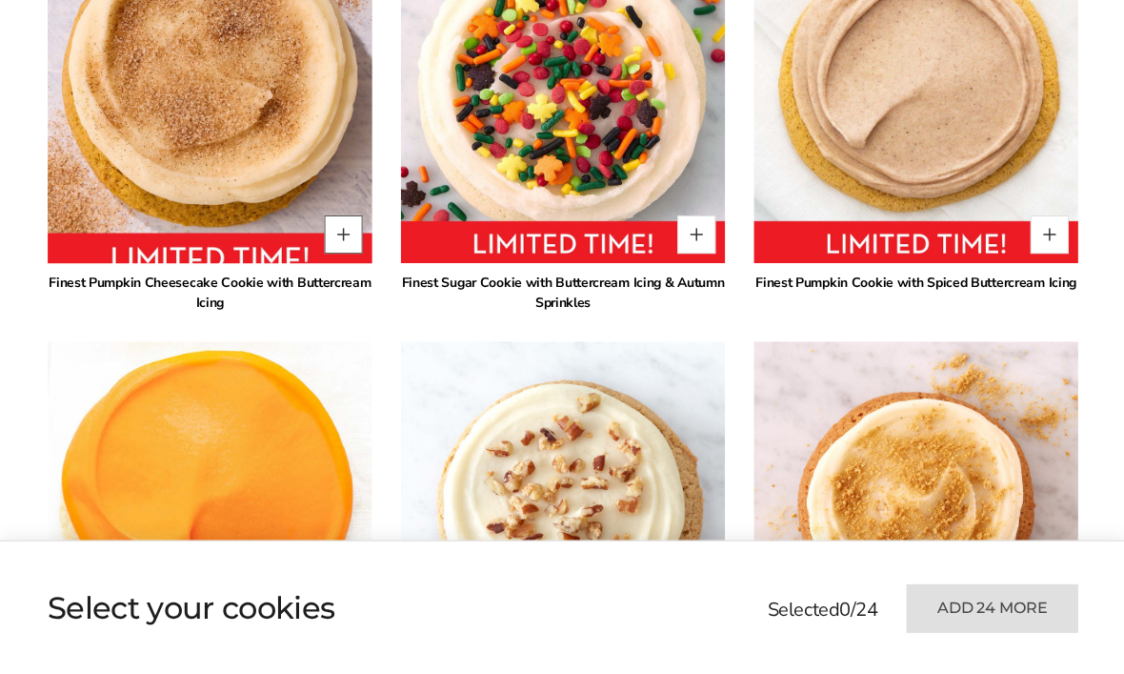
click at [339, 233] on button "Quantity button plus" at bounding box center [343, 234] width 38 height 38
type input "*"
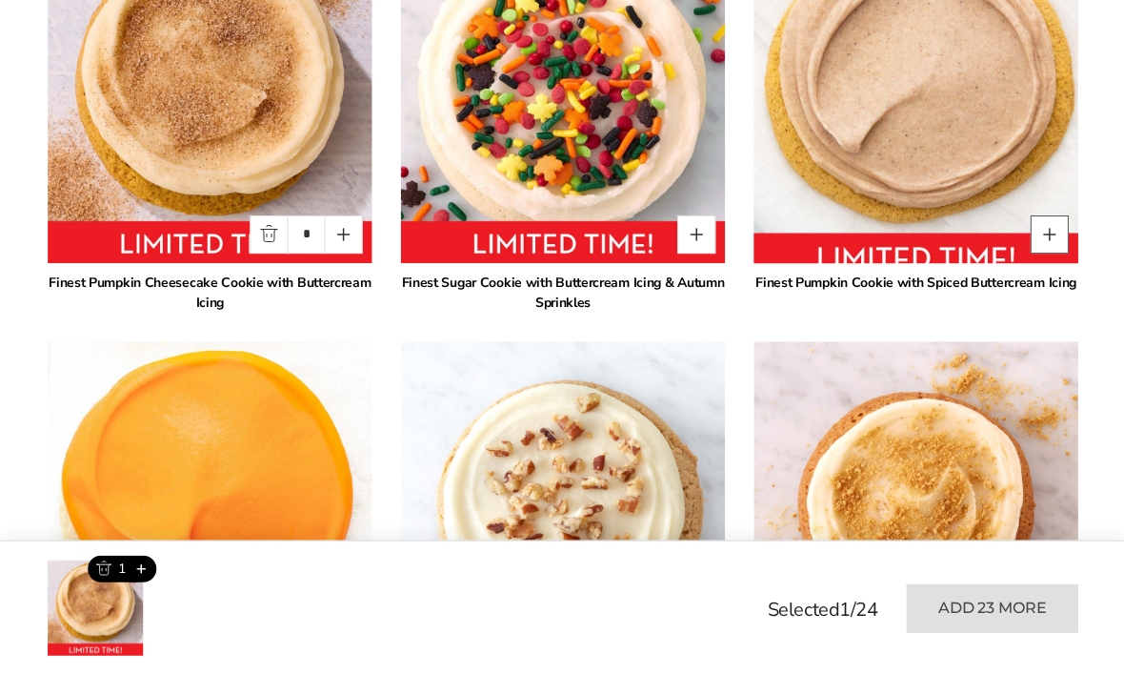
click at [1044, 235] on button "Quantity button plus" at bounding box center [1048, 234] width 38 height 38
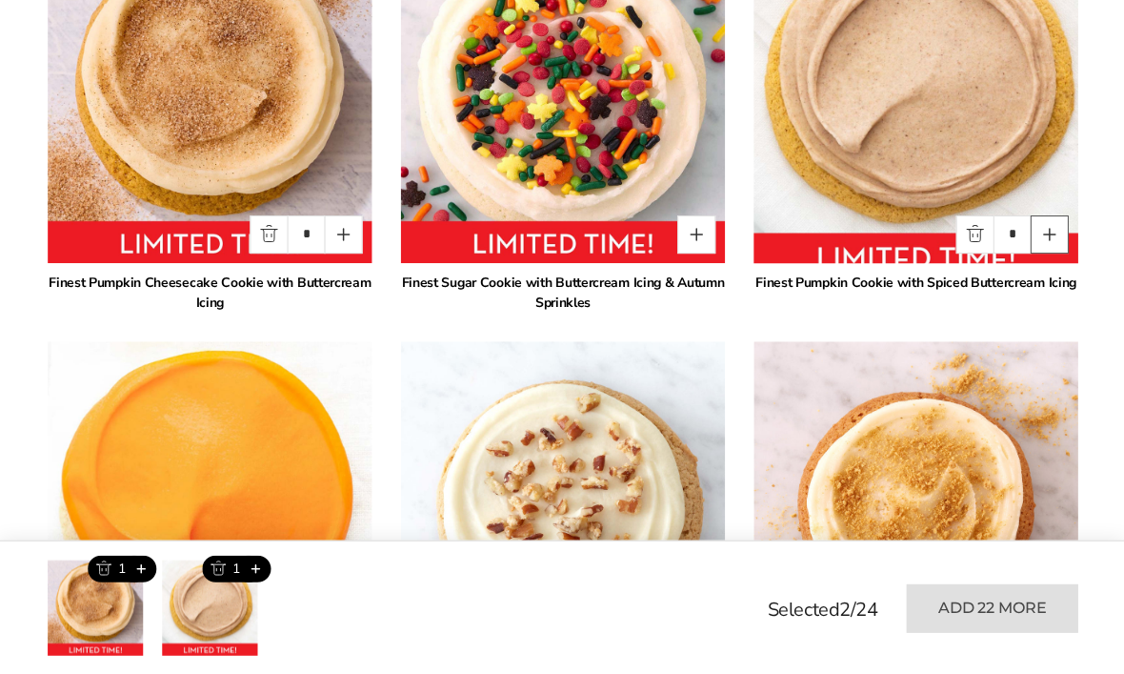
type input "*"
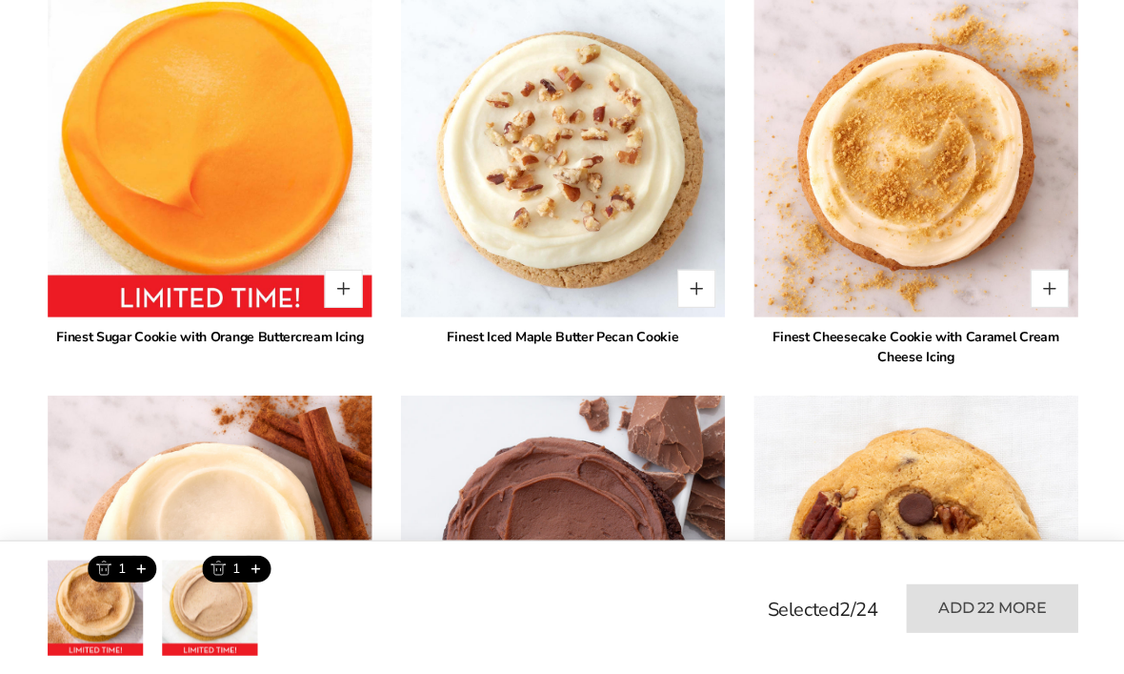
scroll to position [1859, 0]
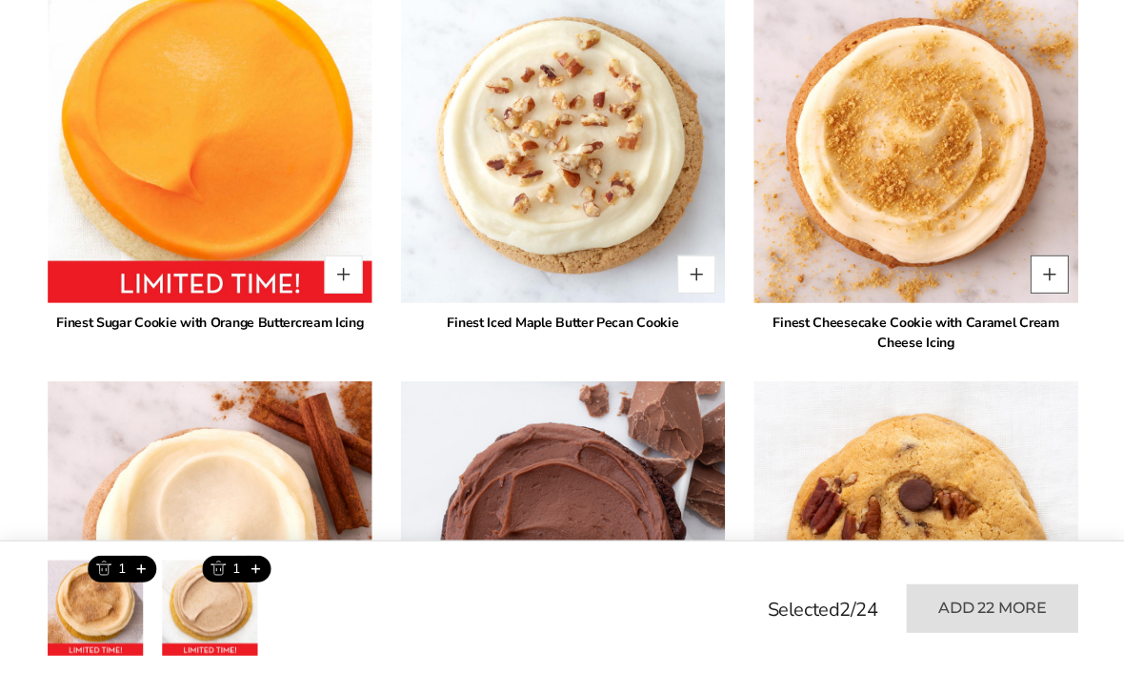
click at [1059, 272] on button "Quantity button plus" at bounding box center [1048, 274] width 38 height 38
type input "*"
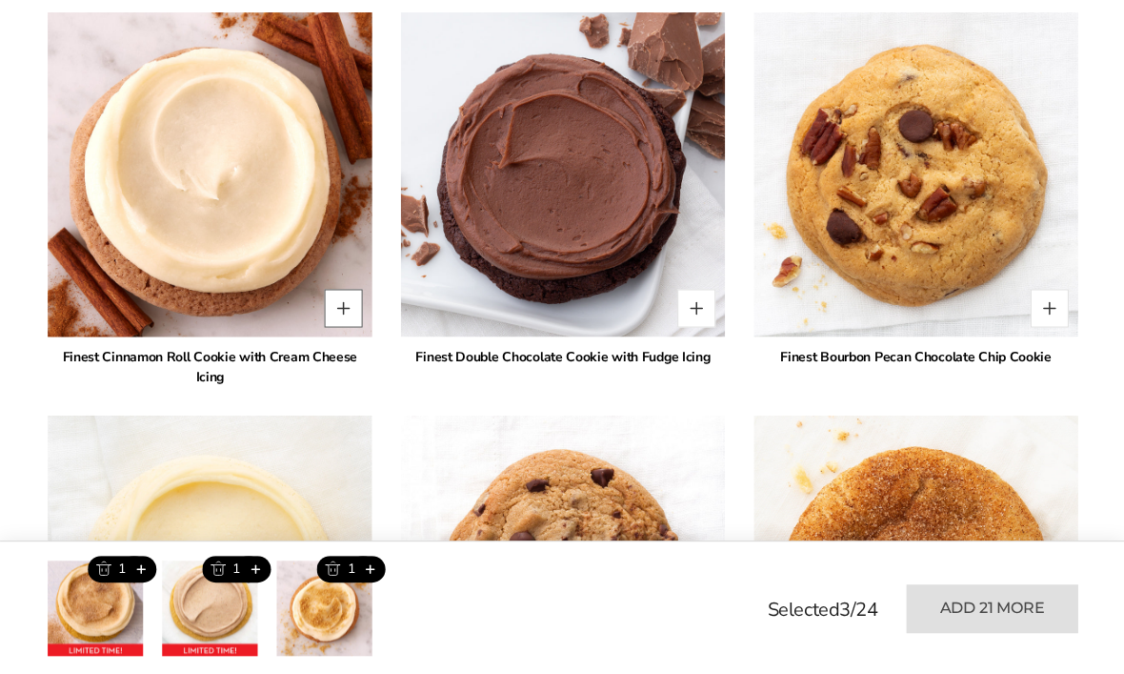
click at [347, 307] on button "Quantity button plus" at bounding box center [343, 308] width 38 height 38
type input "*"
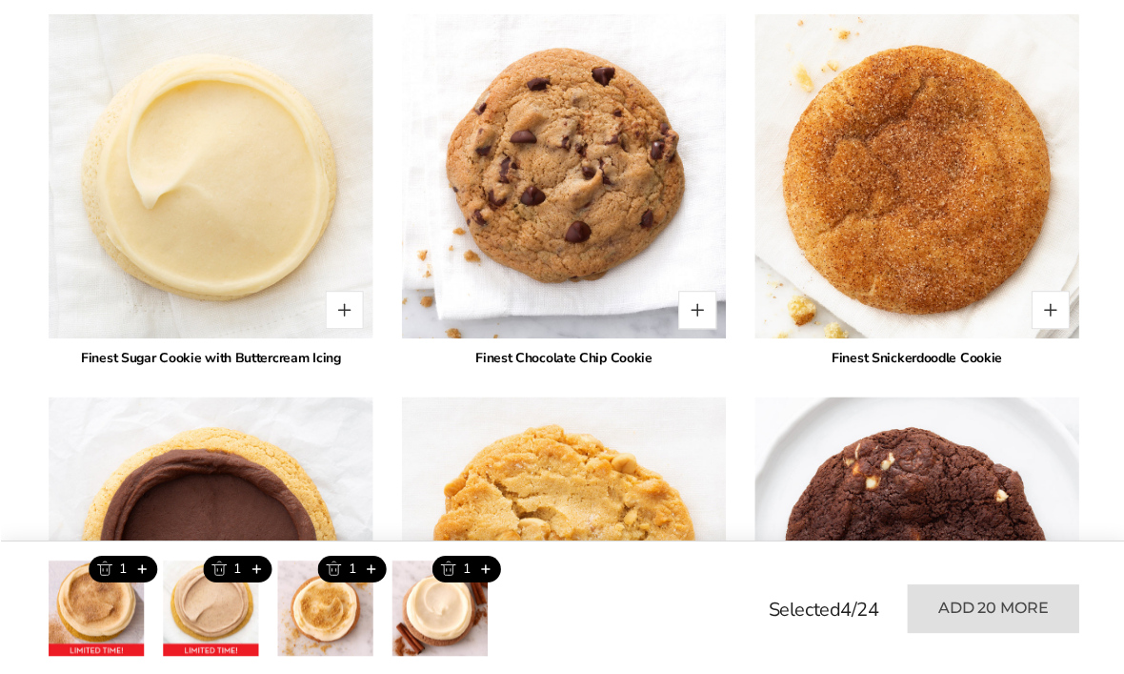
scroll to position [2628, 0]
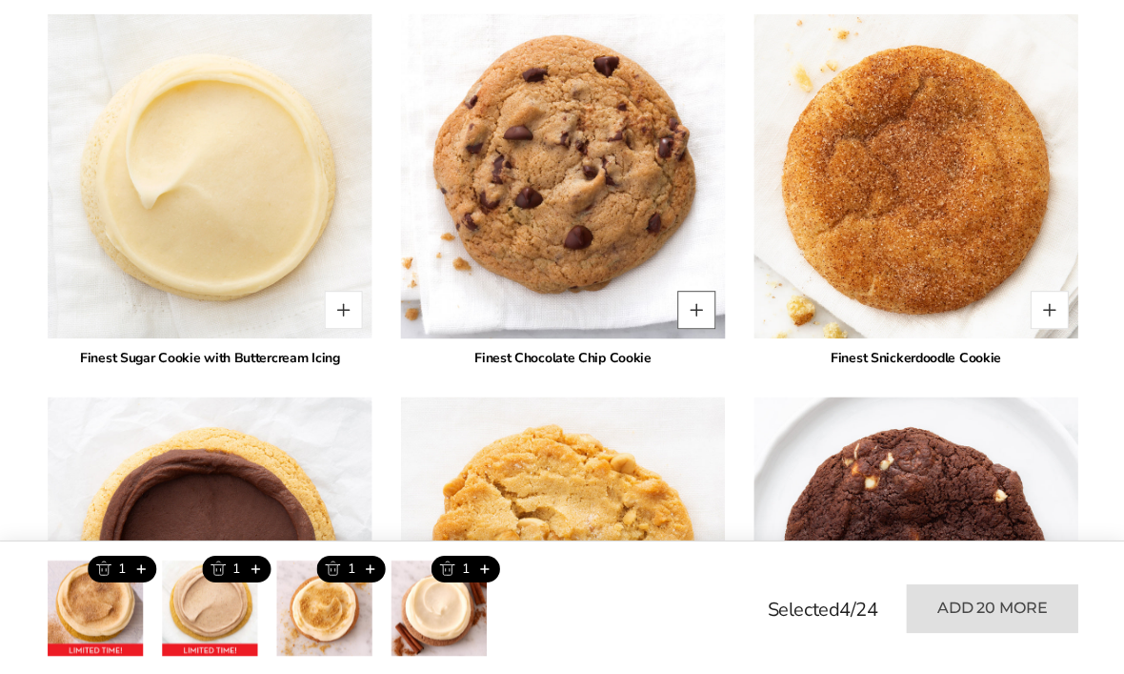
click at [702, 297] on button "Quantity button plus" at bounding box center [695, 310] width 38 height 38
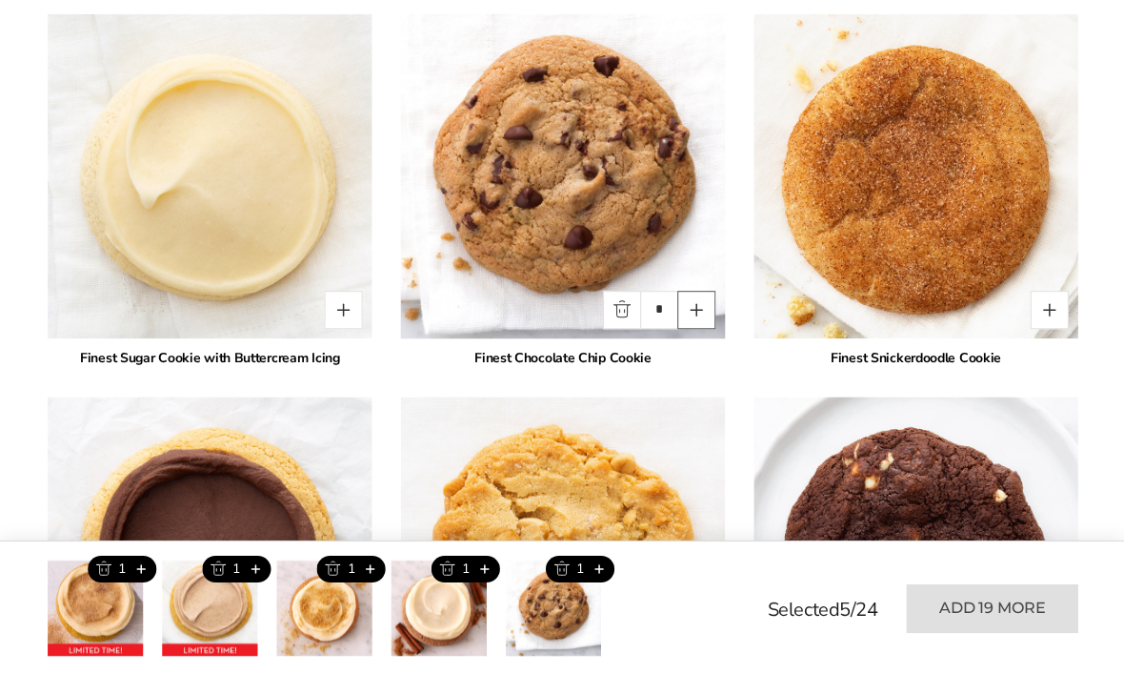
click at [702, 291] on button "Quantity button plus" at bounding box center [695, 310] width 38 height 38
type input "*"
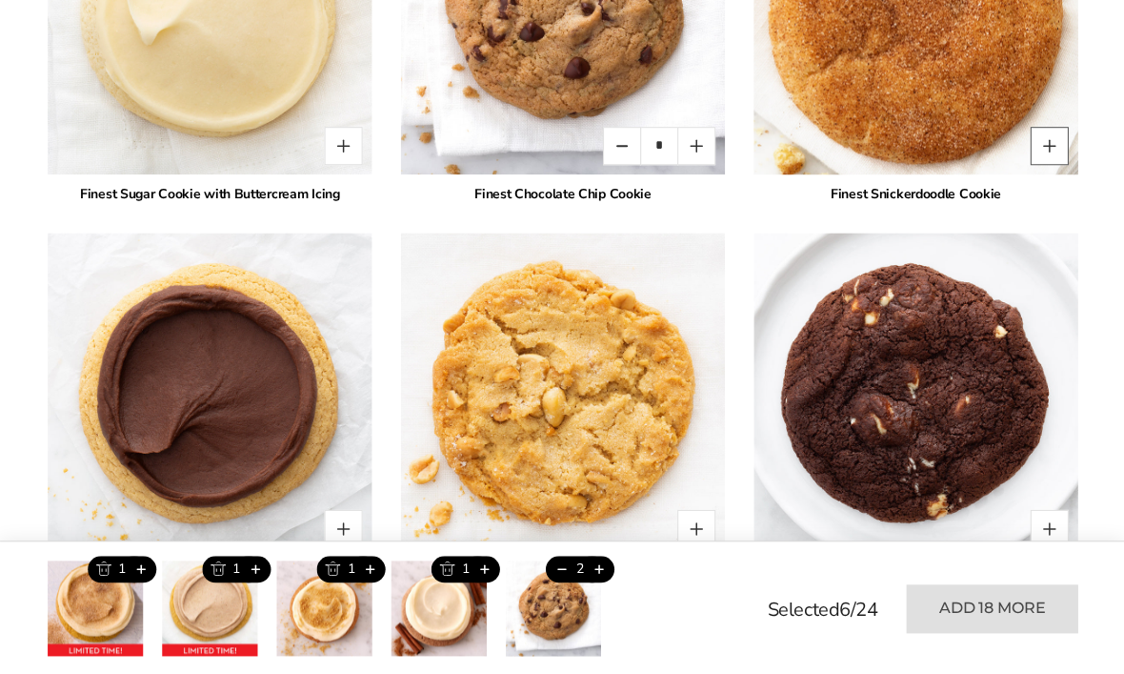
click at [1057, 134] on button "Quantity button plus" at bounding box center [1048, 146] width 38 height 38
type input "*"
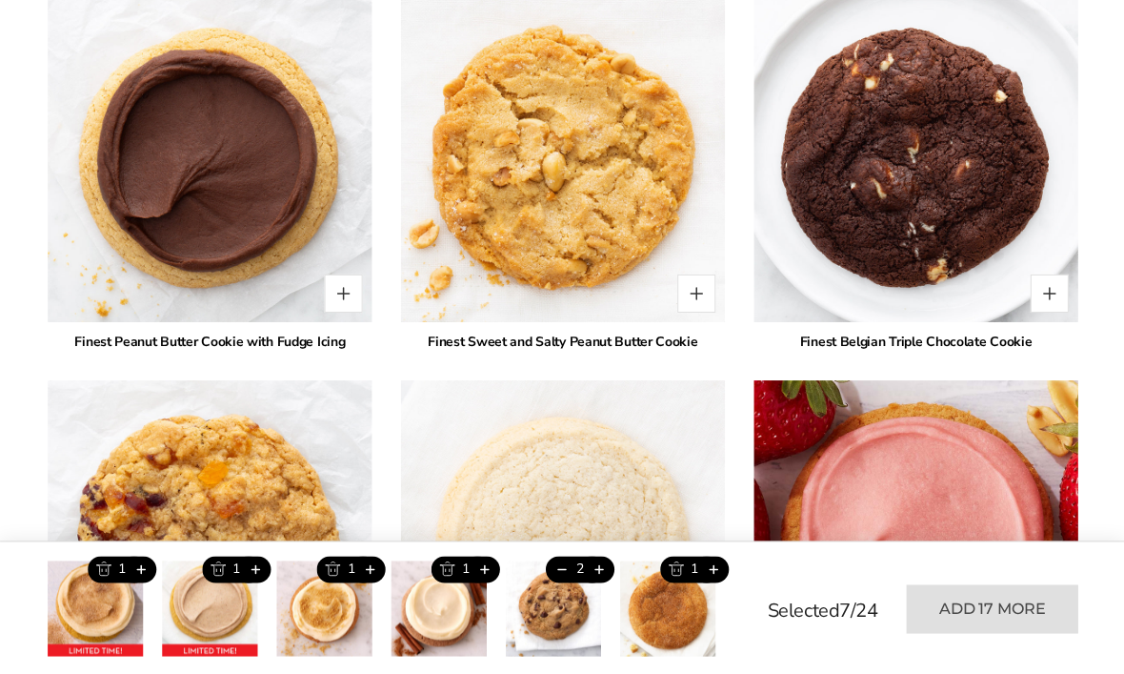
scroll to position [3027, 0]
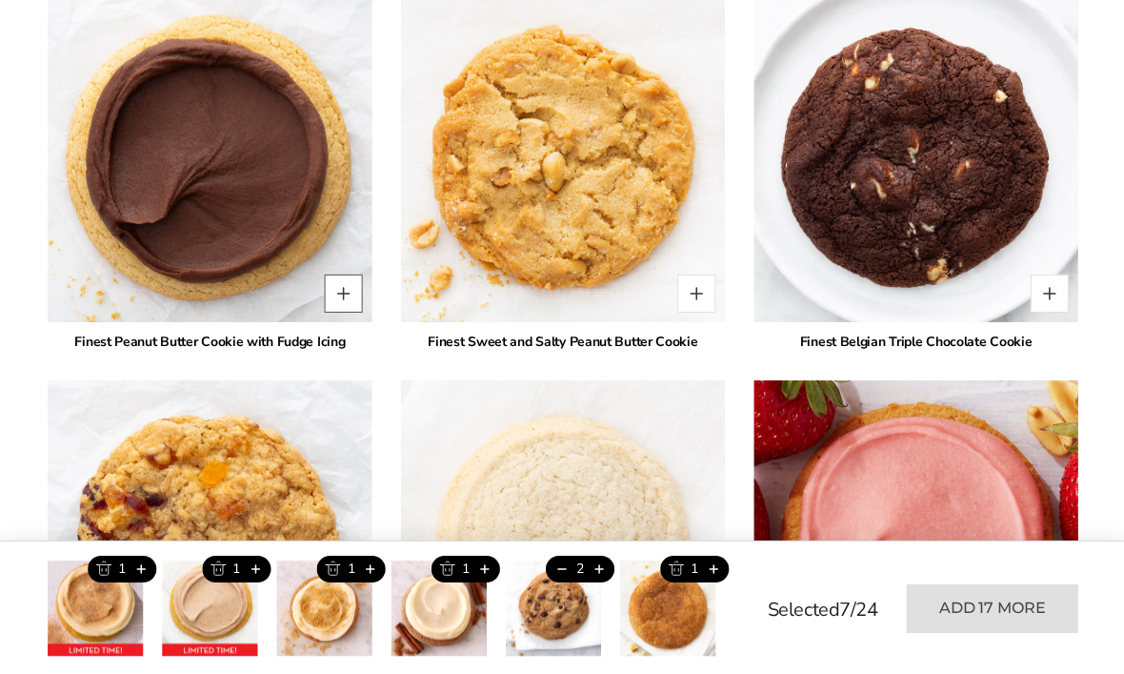
click at [348, 274] on button "Quantity button plus" at bounding box center [343, 292] width 38 height 38
type input "*"
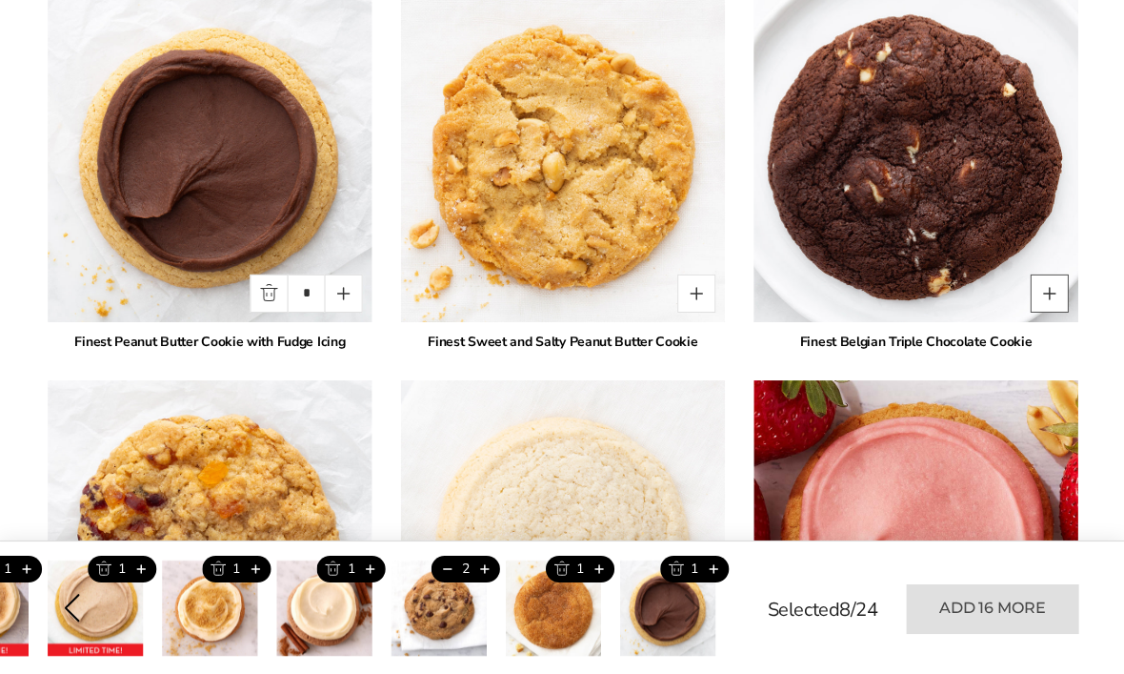
click at [1053, 279] on button "Quantity button plus" at bounding box center [1048, 292] width 38 height 38
type input "*"
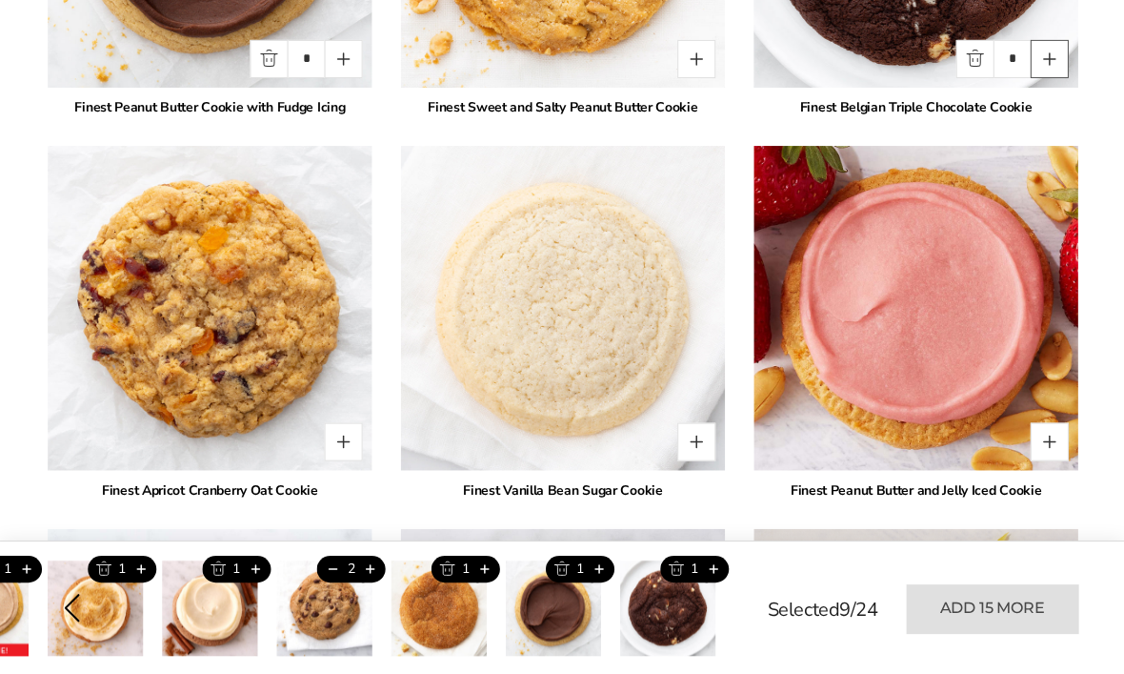
scroll to position [3260, 0]
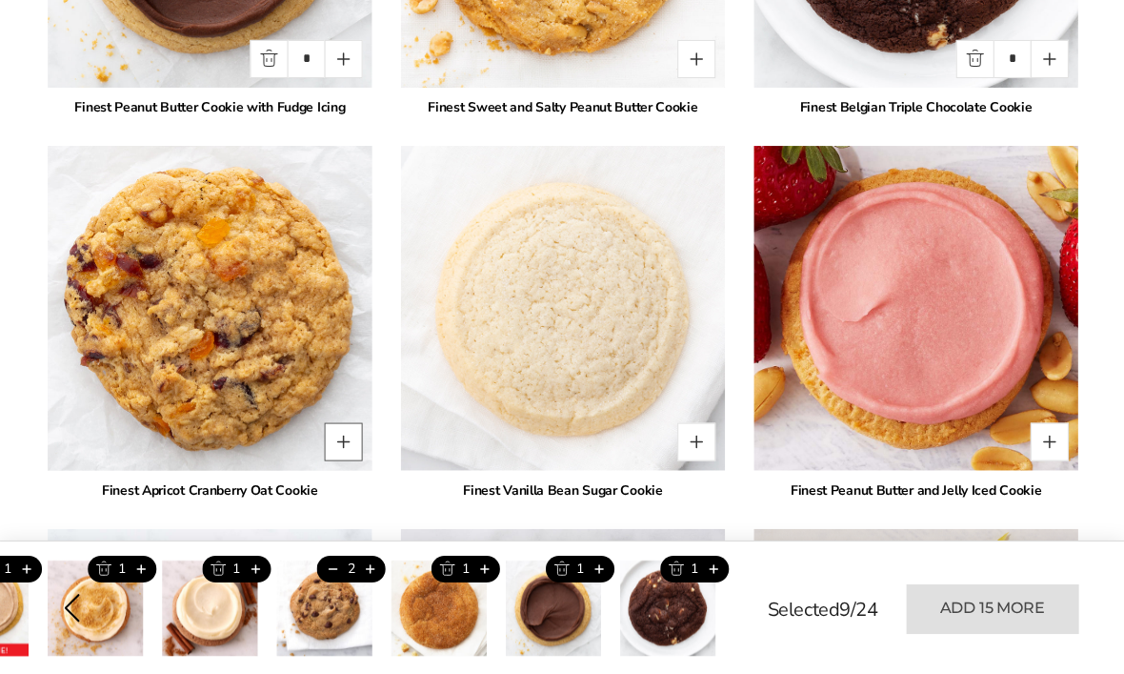
click at [340, 424] on button "Quantity button plus" at bounding box center [343, 441] width 38 height 38
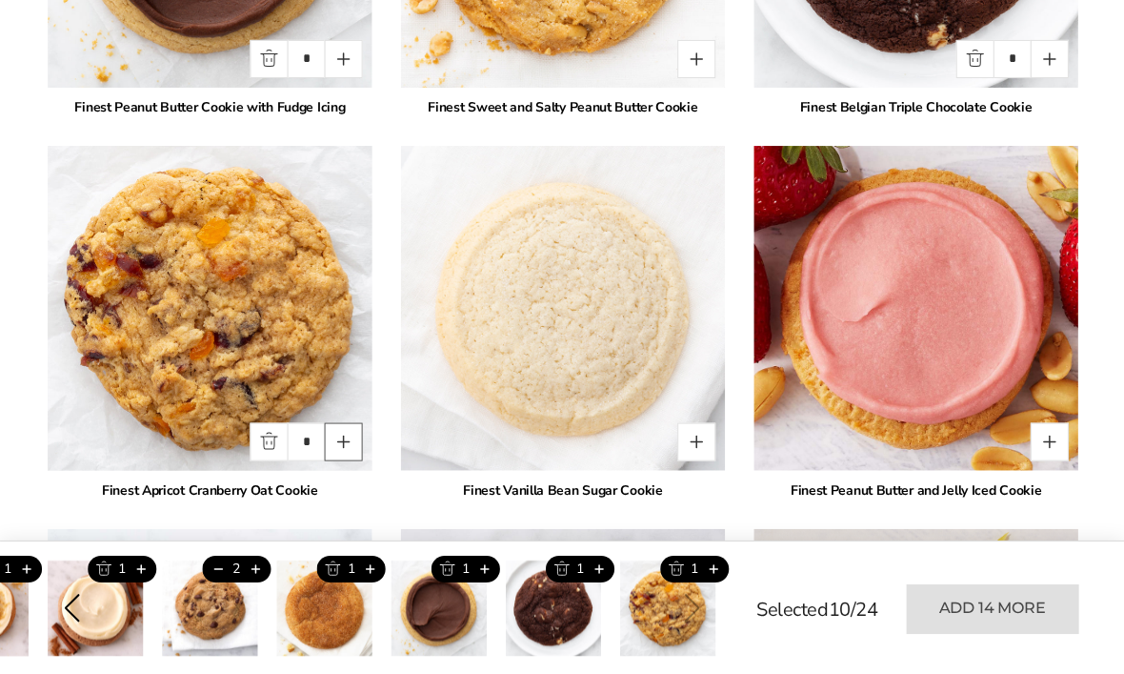
click at [356, 424] on button "Quantity button plus" at bounding box center [343, 441] width 38 height 38
type input "*"
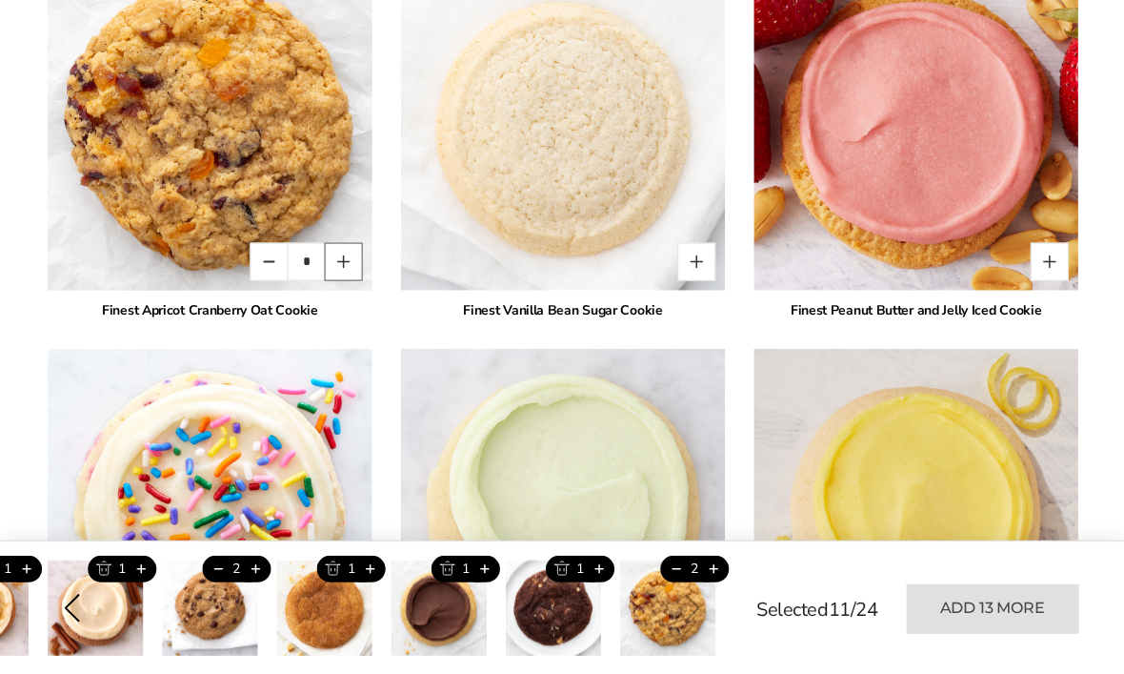
scroll to position [3468, 0]
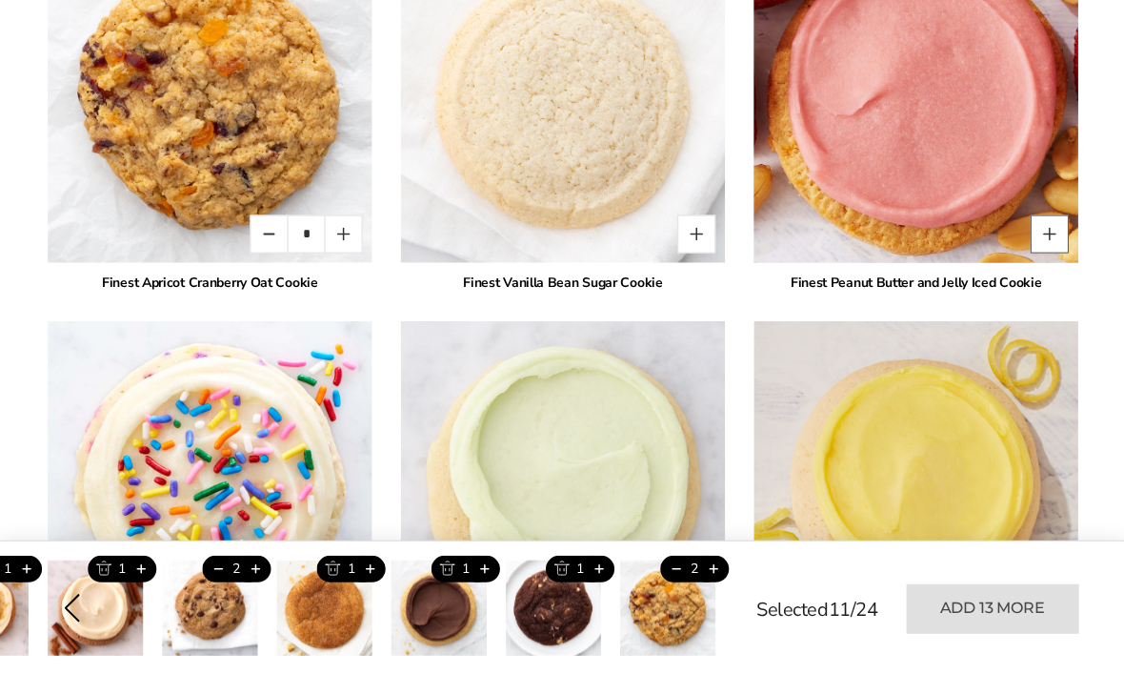
click at [1045, 214] on button "Quantity button plus" at bounding box center [1048, 233] width 38 height 38
type input "*"
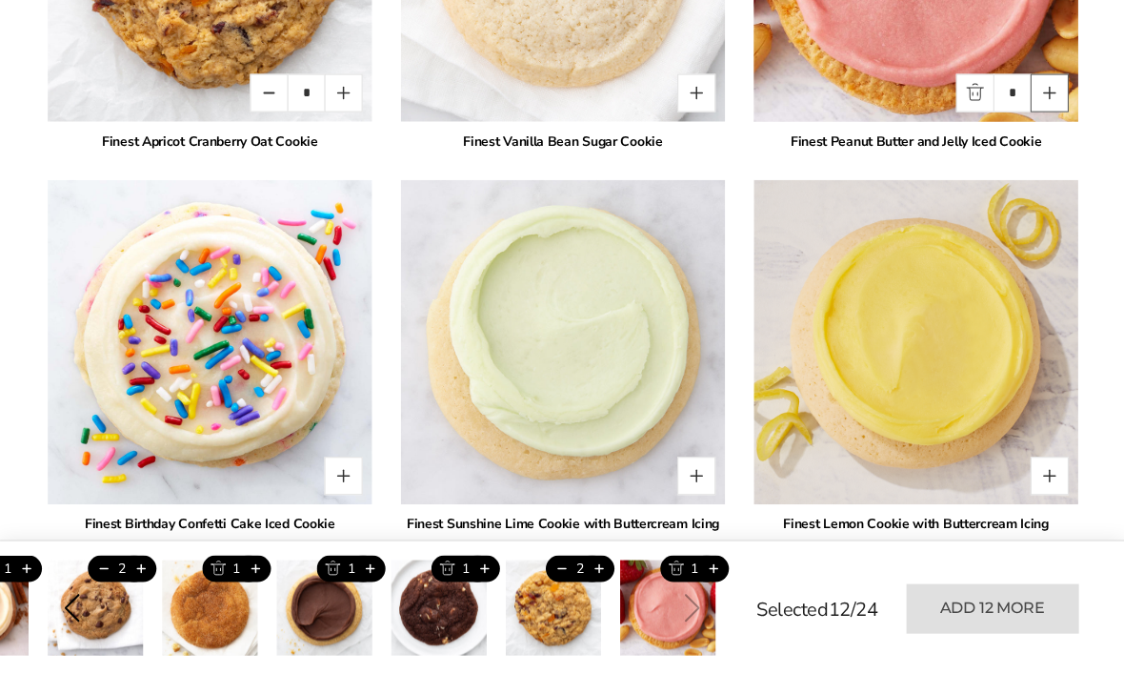
scroll to position [3657, 0]
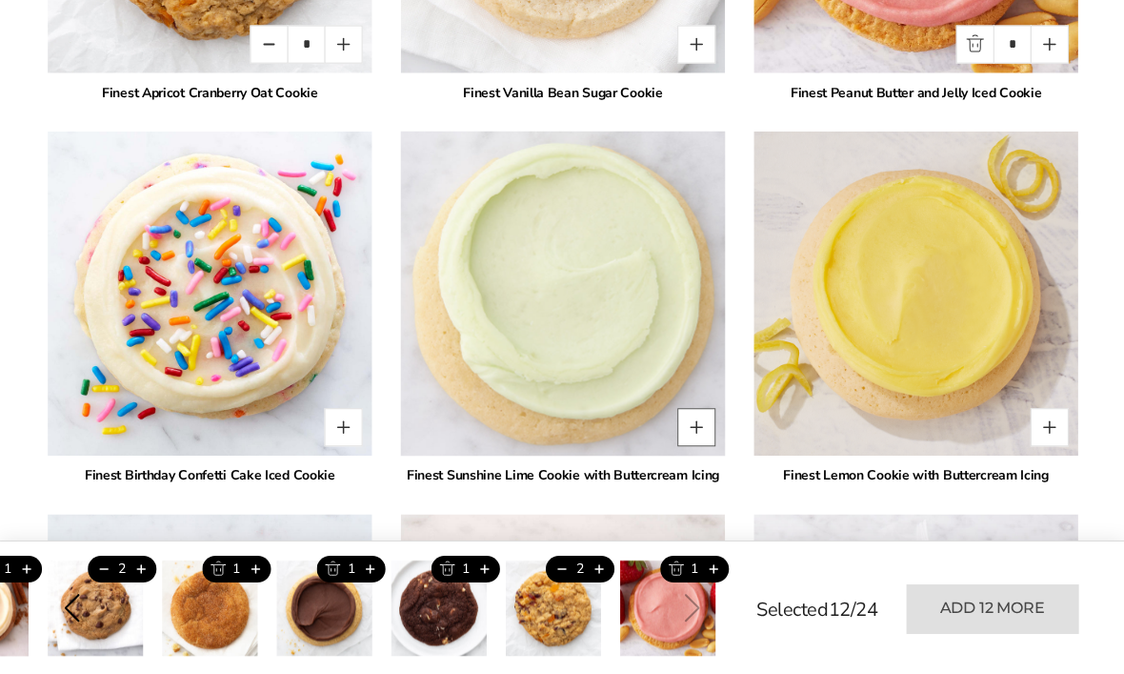
click at [690, 418] on button "Quantity button plus" at bounding box center [695, 427] width 38 height 38
type input "*"
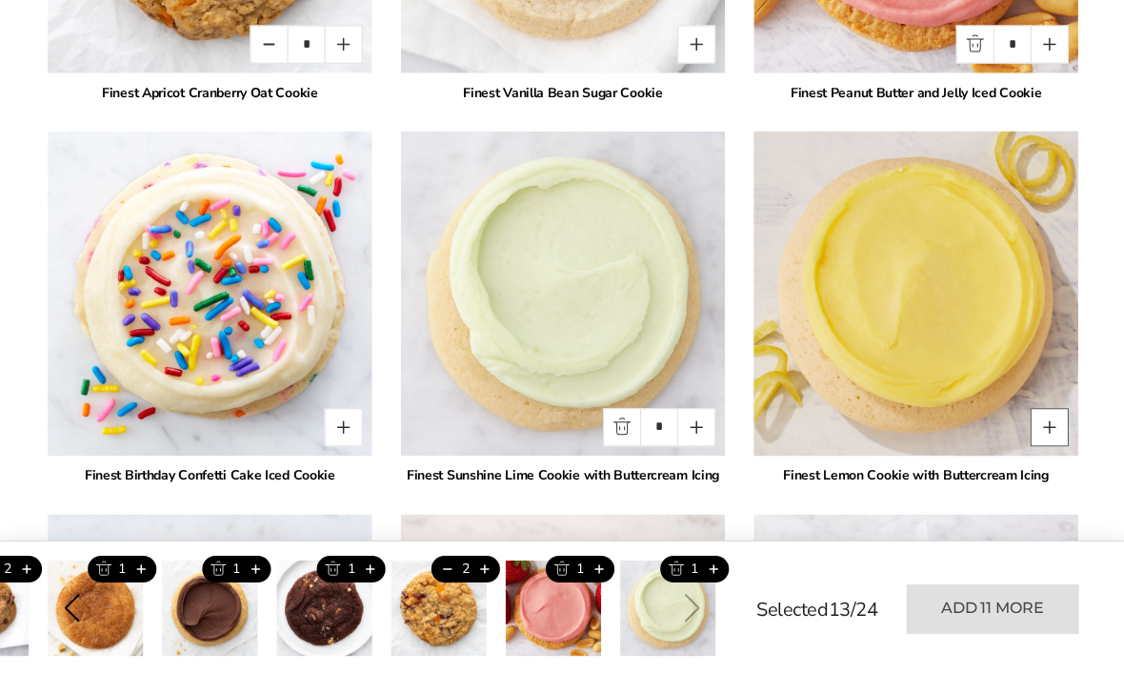
click at [1055, 422] on button "Quantity button plus" at bounding box center [1048, 427] width 38 height 38
type input "*"
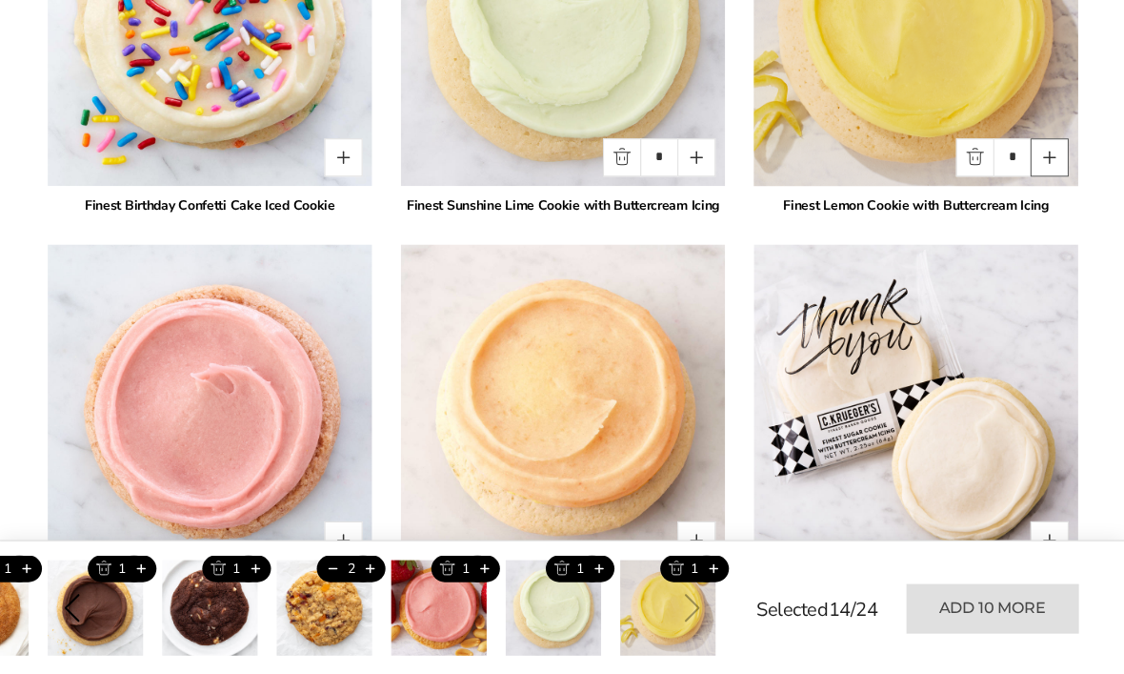
scroll to position [3926, 0]
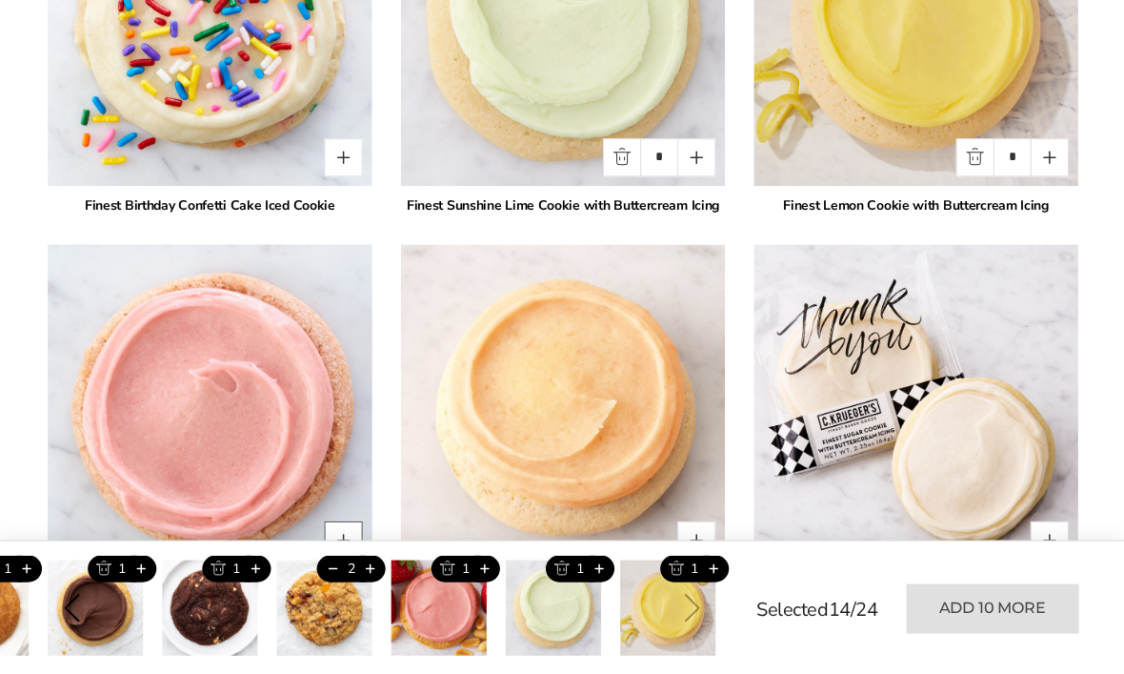
click at [349, 520] on button "Quantity button plus" at bounding box center [343, 539] width 38 height 38
type input "*"
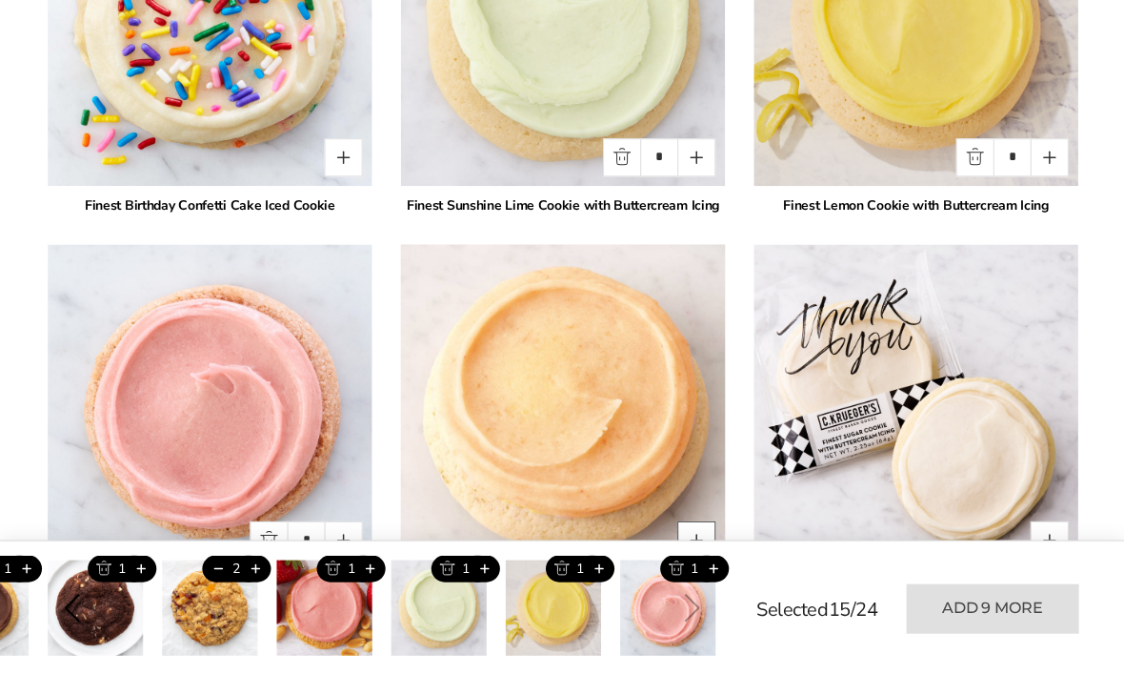
click at [694, 520] on button "Quantity button plus" at bounding box center [695, 539] width 38 height 38
type input "*"
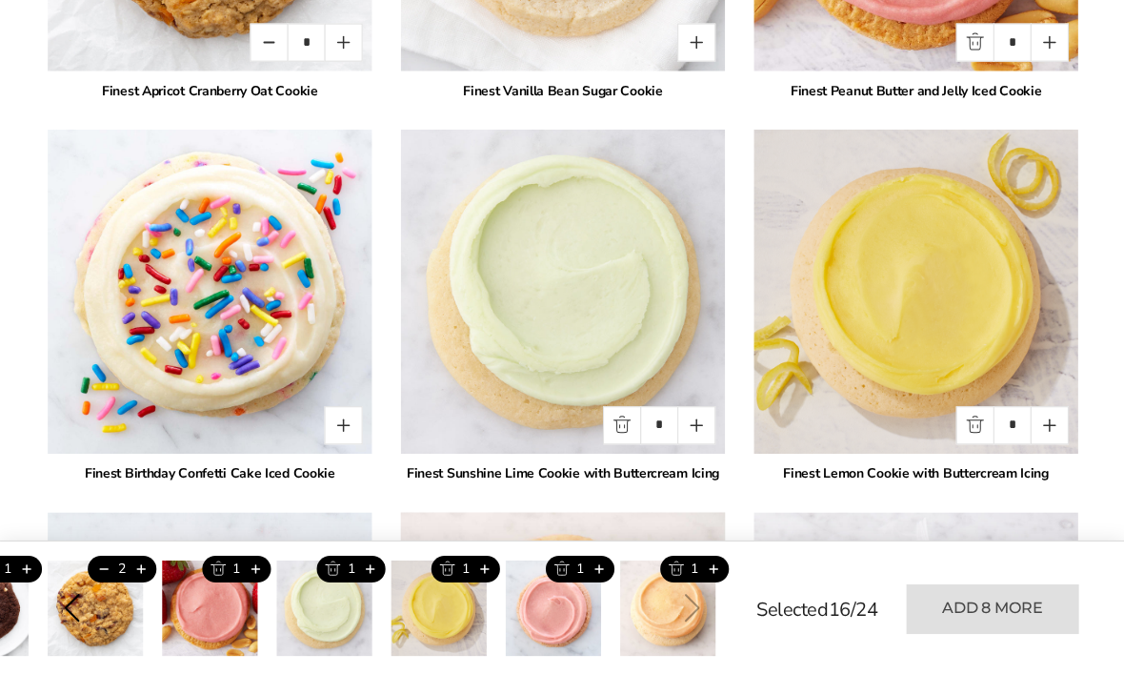
scroll to position [3658, 0]
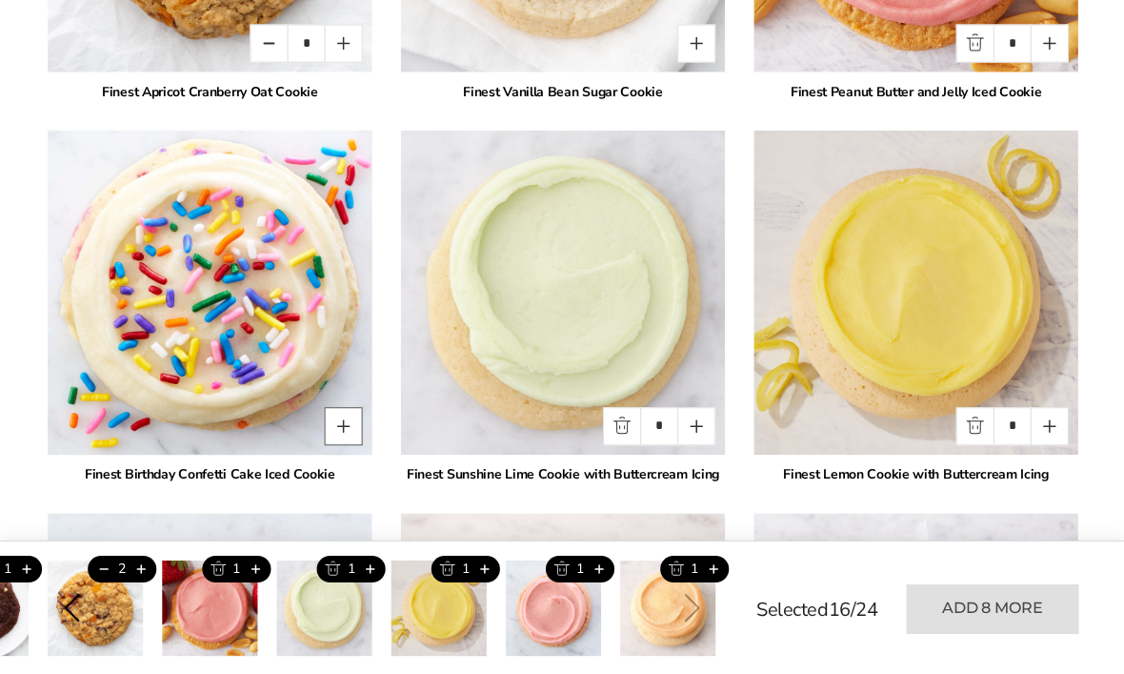
click at [346, 409] on button "Quantity button plus" at bounding box center [343, 426] width 38 height 38
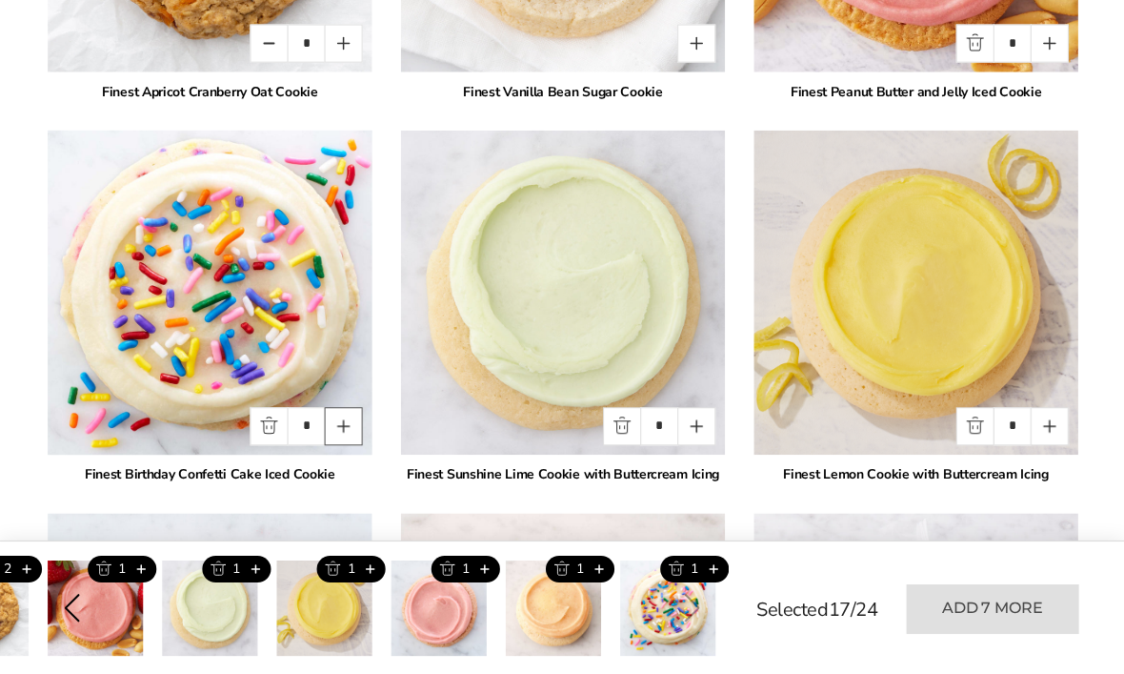
click at [348, 418] on button "Quantity button plus" at bounding box center [343, 426] width 38 height 38
type input "*"
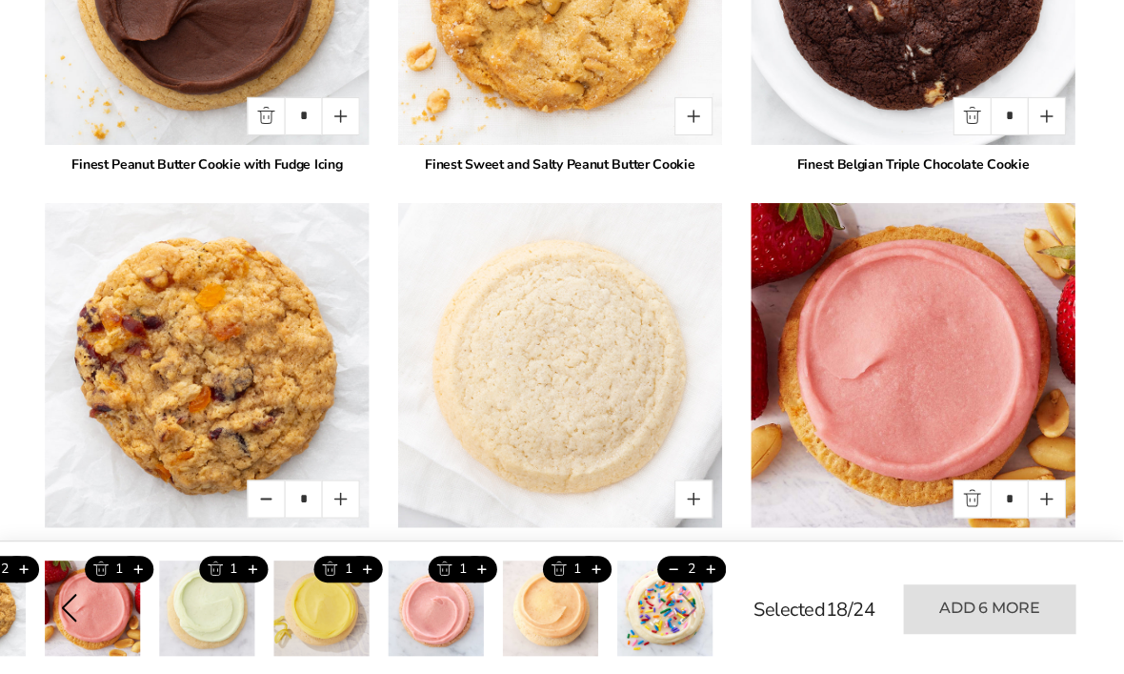
scroll to position [3203, 0]
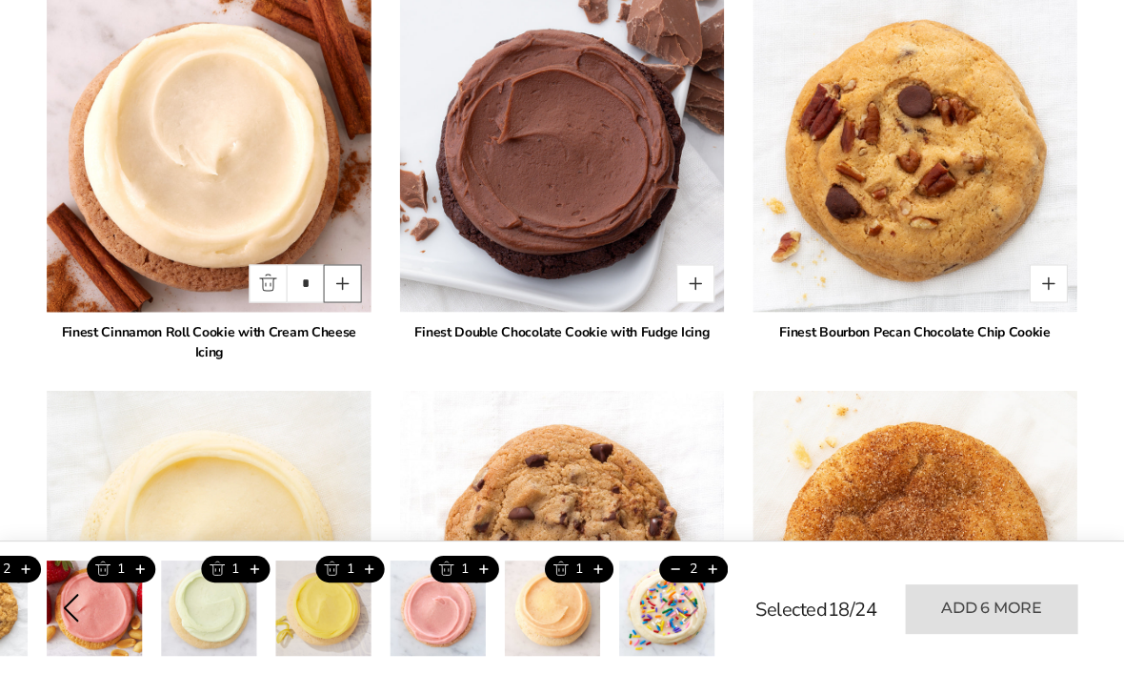
click at [346, 281] on button "Quantity button plus" at bounding box center [343, 283] width 38 height 38
click at [274, 272] on button "Quantity button minus" at bounding box center [269, 283] width 38 height 38
type input "*"
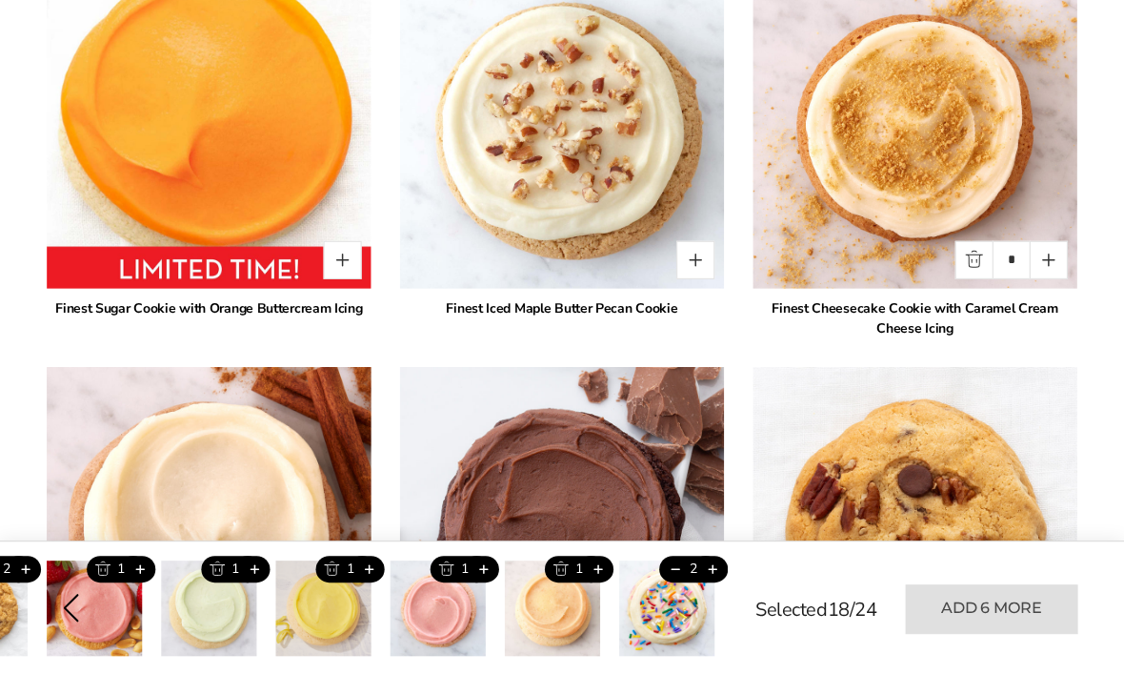
scroll to position [1832, 0]
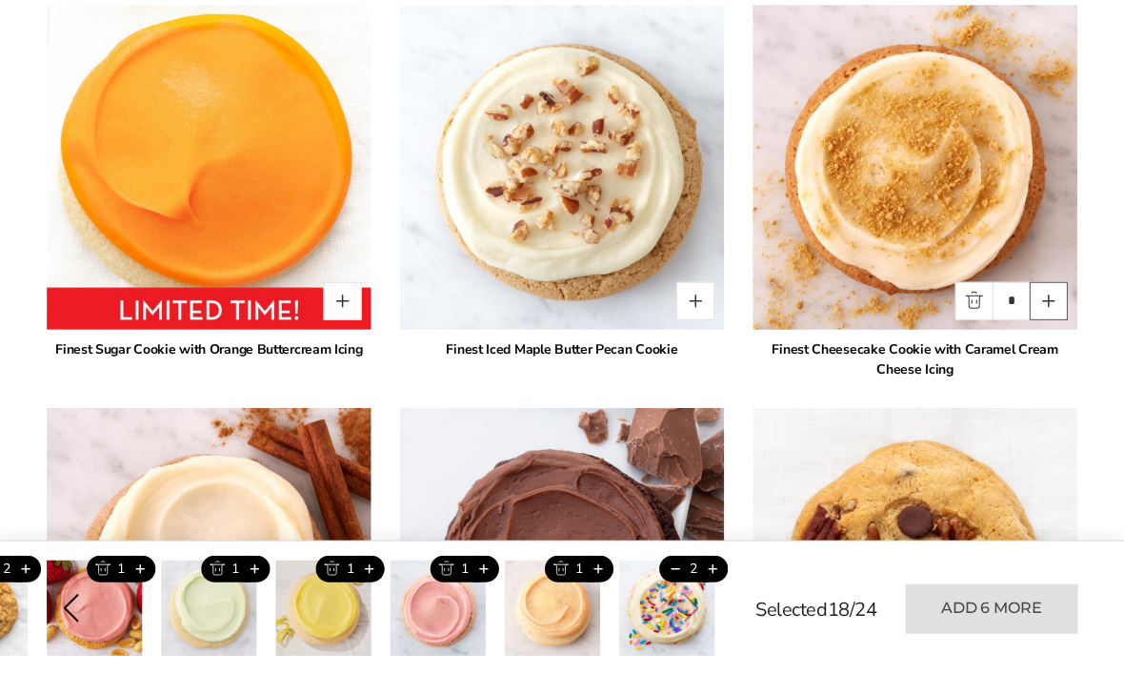
click at [1056, 298] on button "Quantity button plus" at bounding box center [1048, 301] width 38 height 38
type input "*"
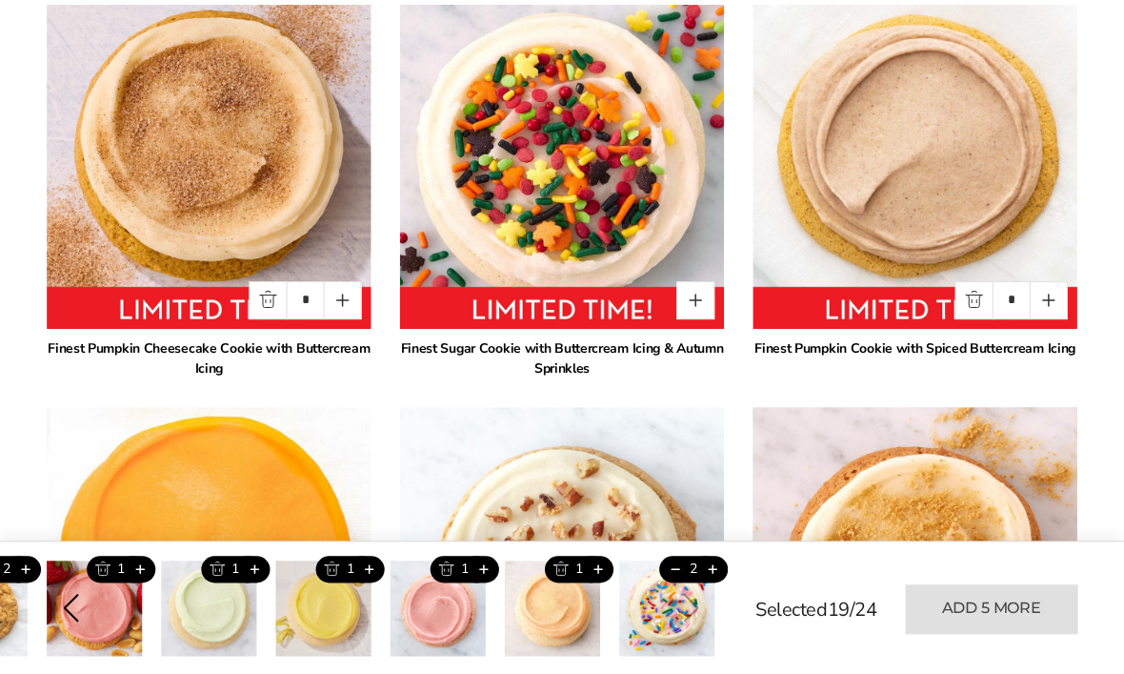
scroll to position [1420, 0]
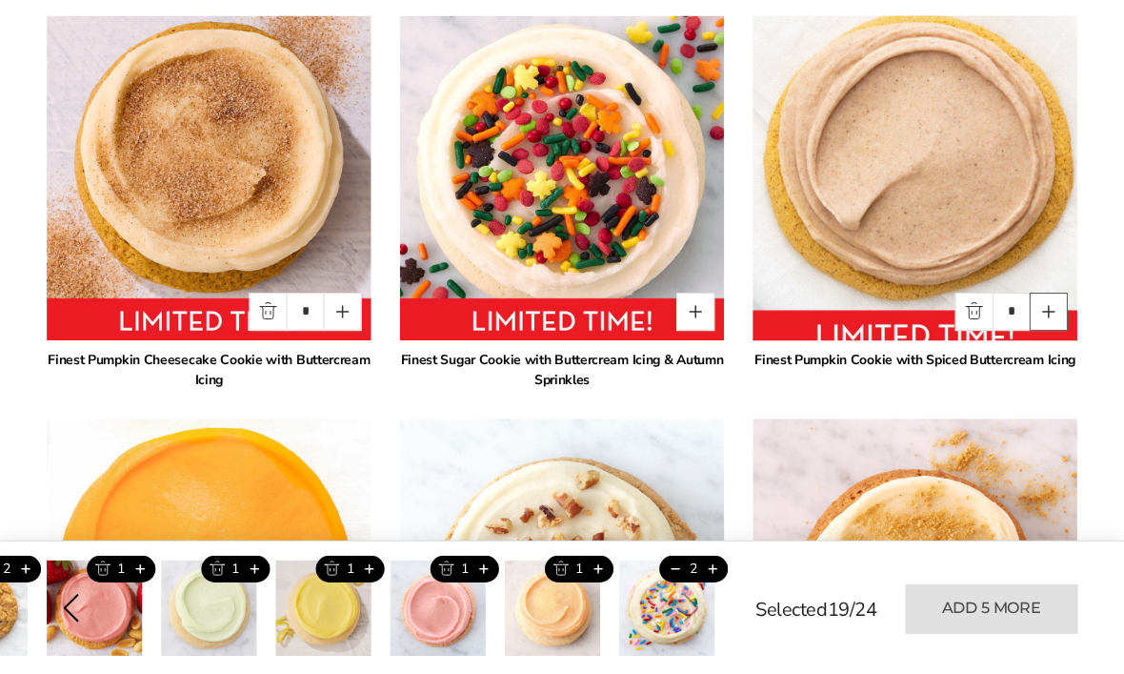
click at [1059, 313] on button "Quantity button plus" at bounding box center [1048, 312] width 38 height 38
type input "*"
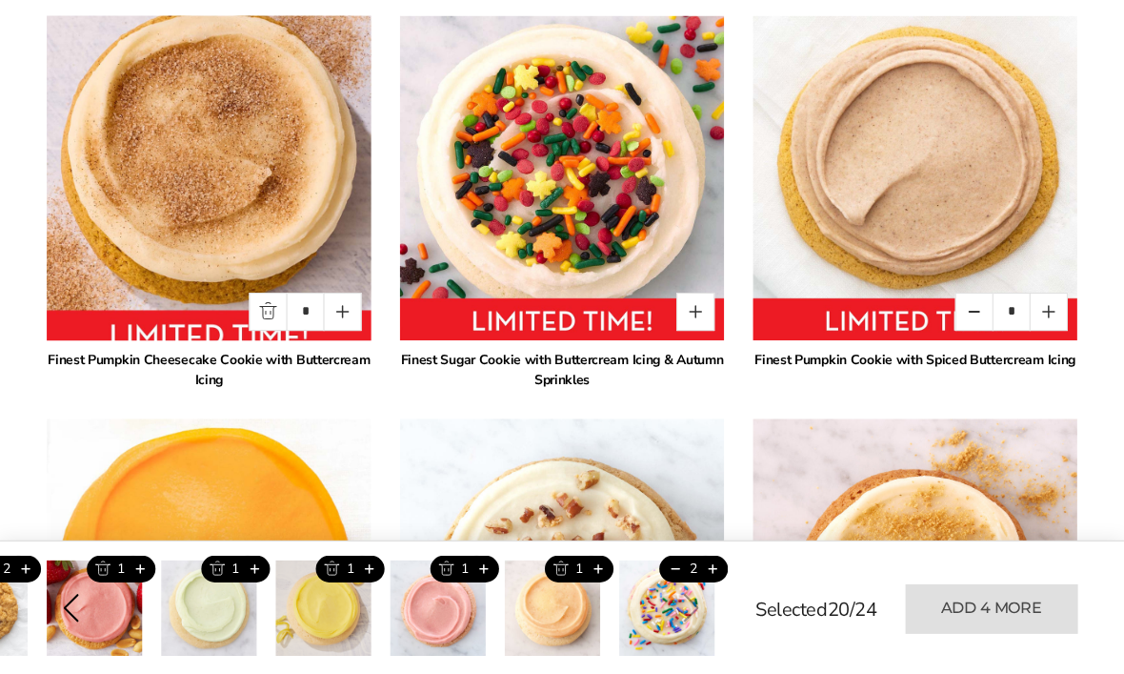
click at [361, 312] on img at bounding box center [209, 178] width 356 height 356
click at [362, 314] on img at bounding box center [209, 178] width 356 height 356
click at [347, 305] on button "Quantity button plus" at bounding box center [343, 312] width 38 height 38
type input "*"
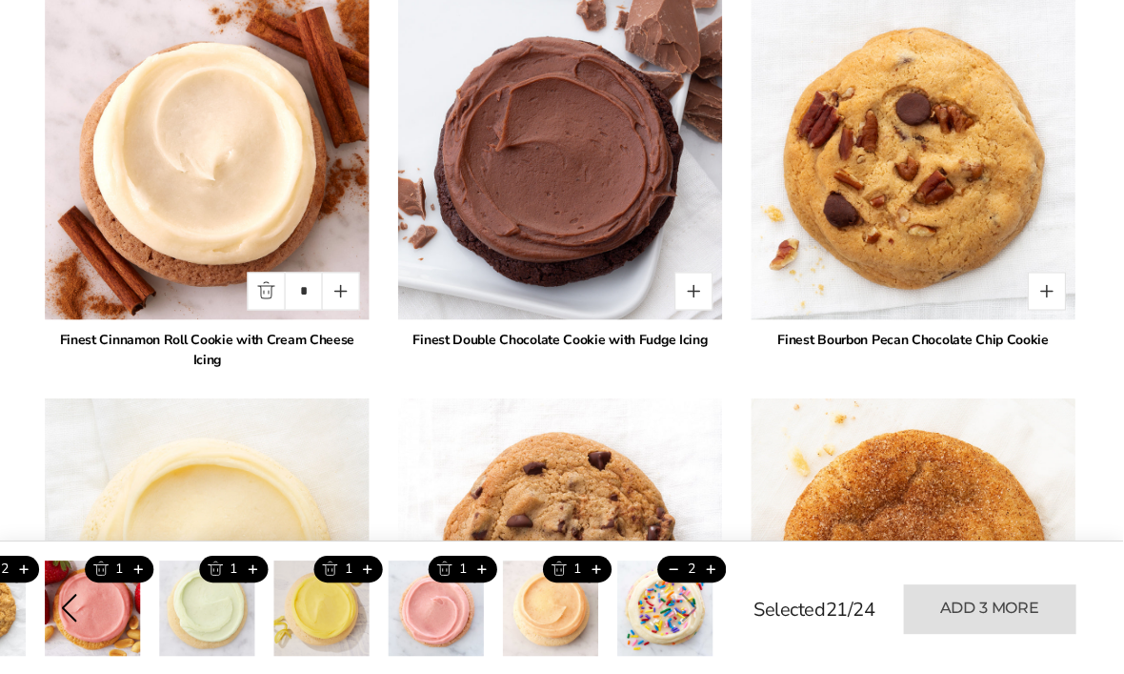
scroll to position [2244, 0]
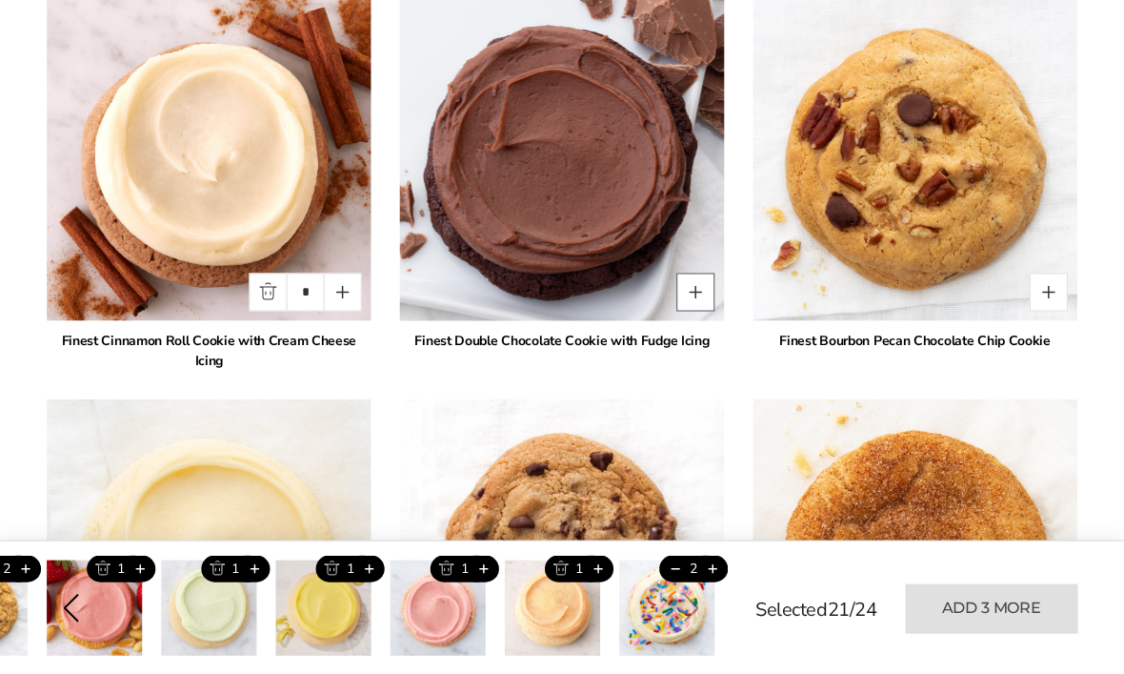
click at [698, 291] on button "Quantity button plus" at bounding box center [695, 291] width 38 height 38
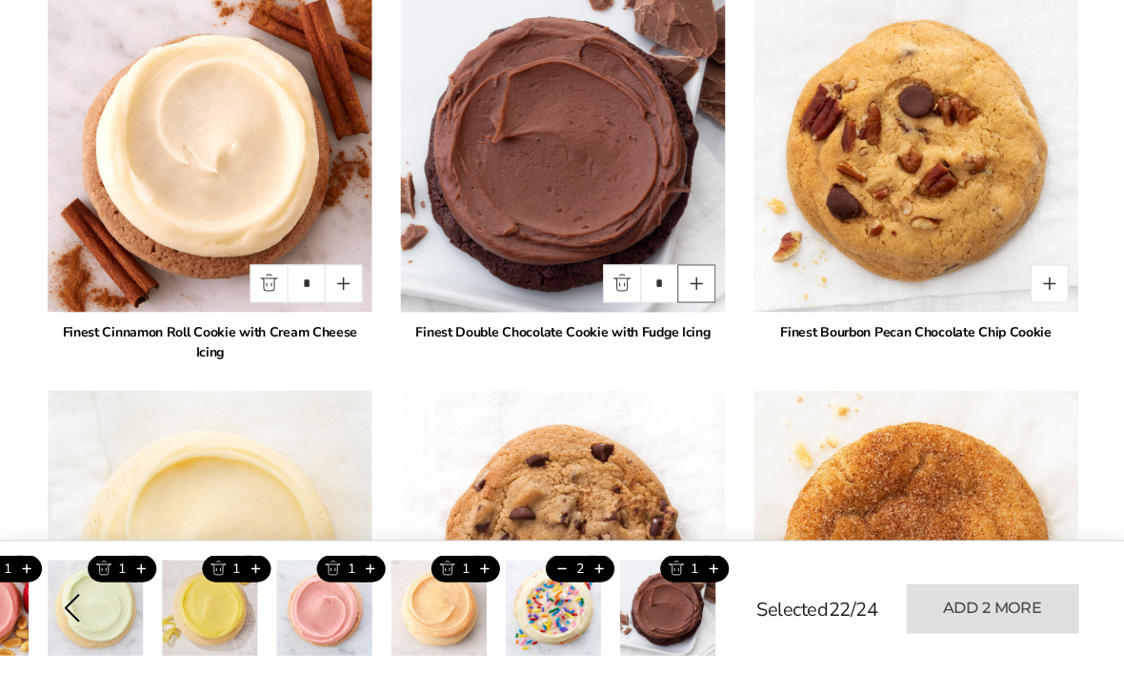
scroll to position [2231, 0]
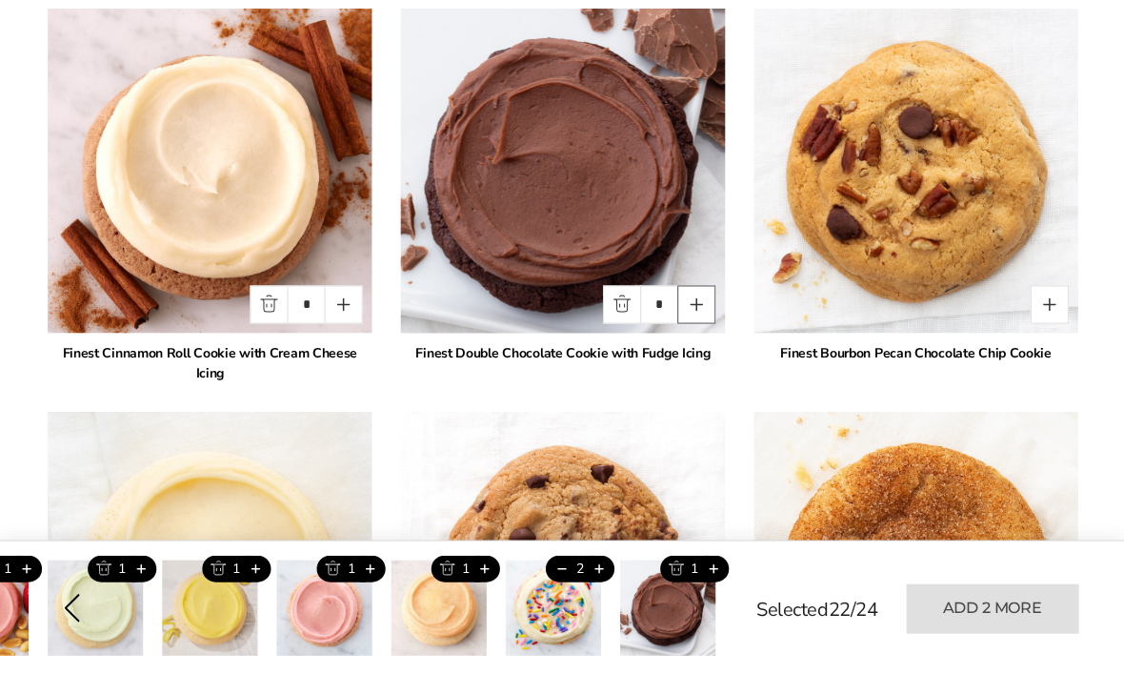
click at [703, 304] on button "Quantity button plus" at bounding box center [695, 304] width 38 height 38
type input "*"
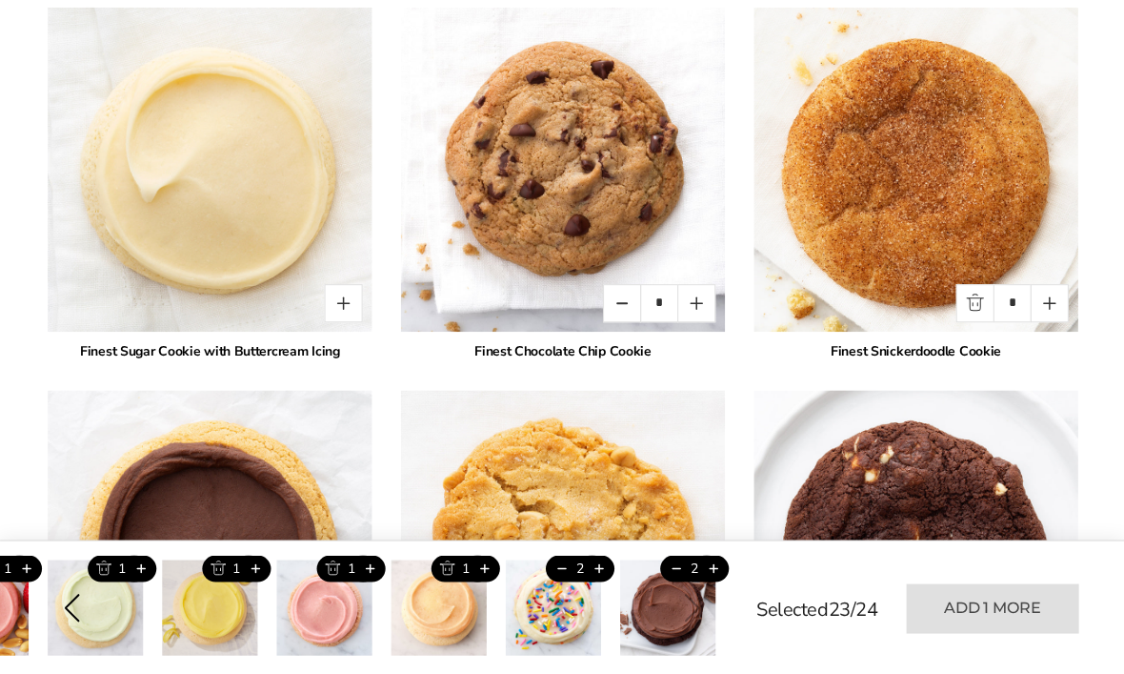
scroll to position [2634, 0]
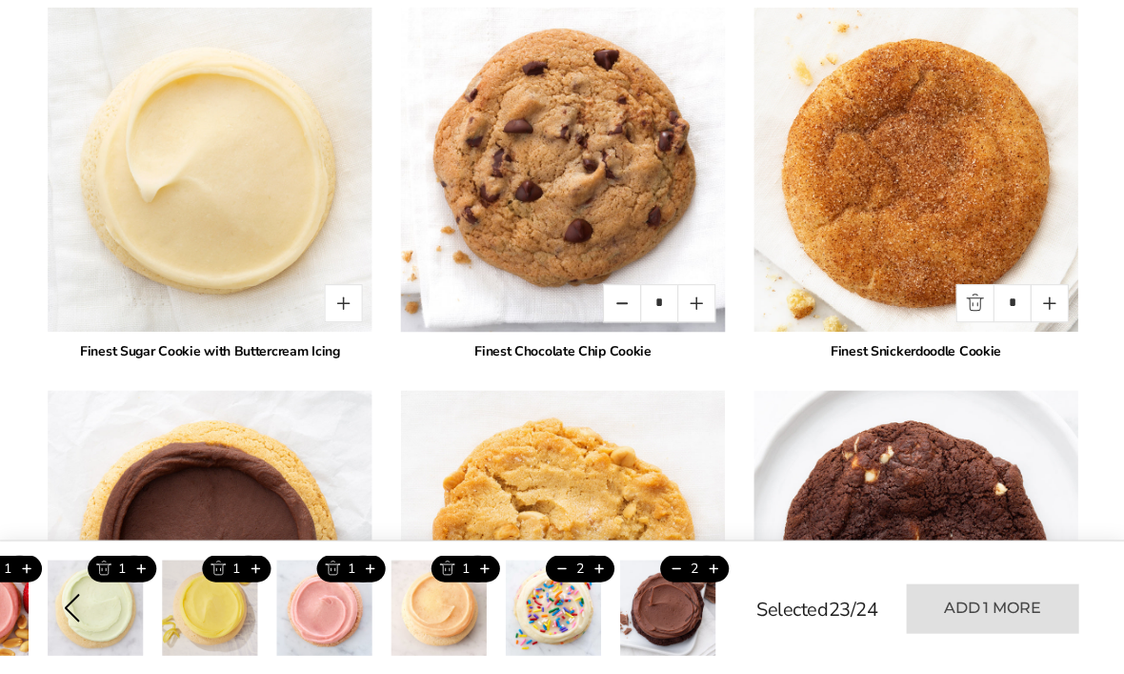
click at [719, 303] on img at bounding box center [562, 169] width 356 height 356
click at [702, 284] on button "Quantity button plus" at bounding box center [695, 303] width 38 height 38
type input "*"
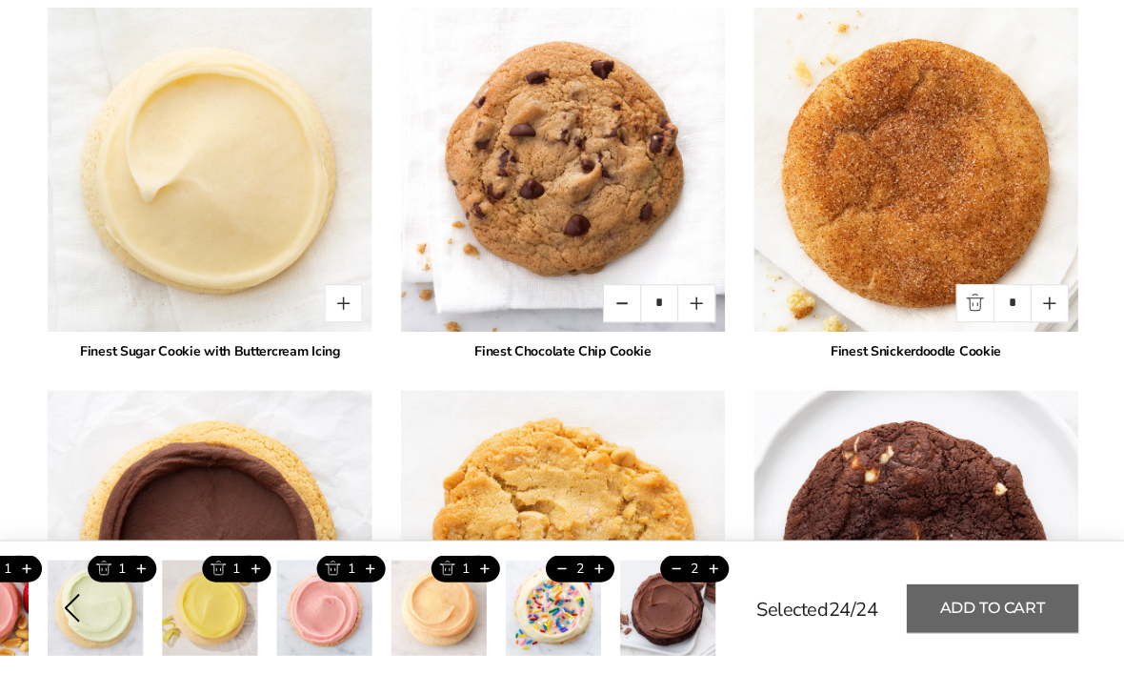
click at [1036, 632] on button "Add to cart" at bounding box center [990, 607] width 171 height 49
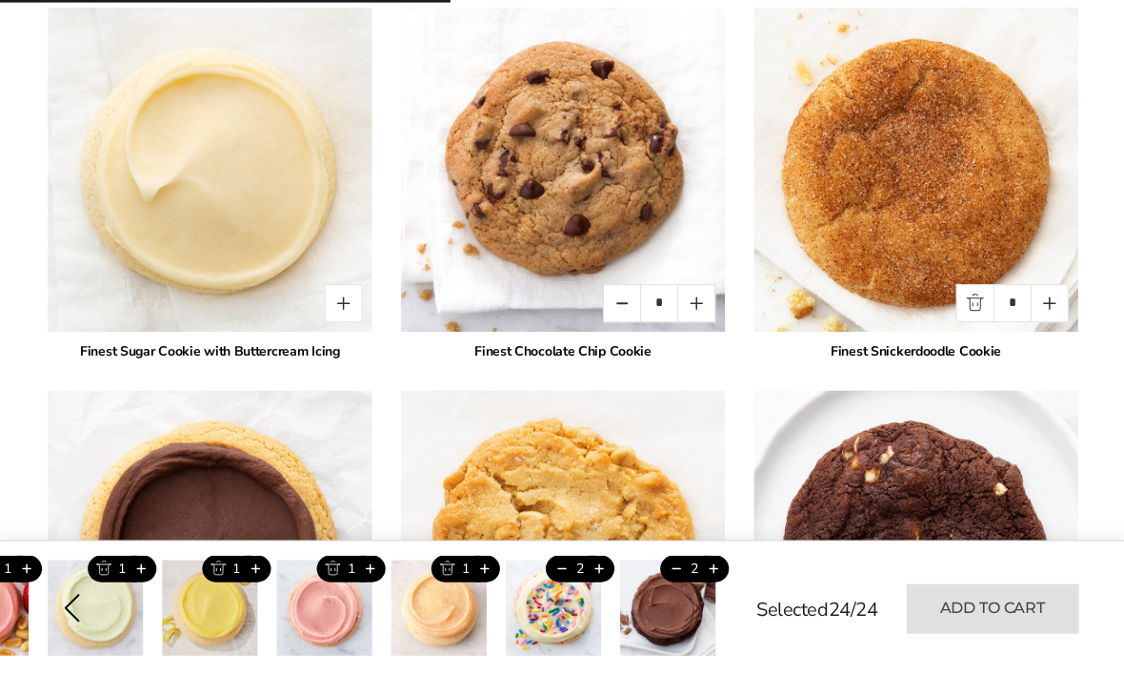
type input "*"
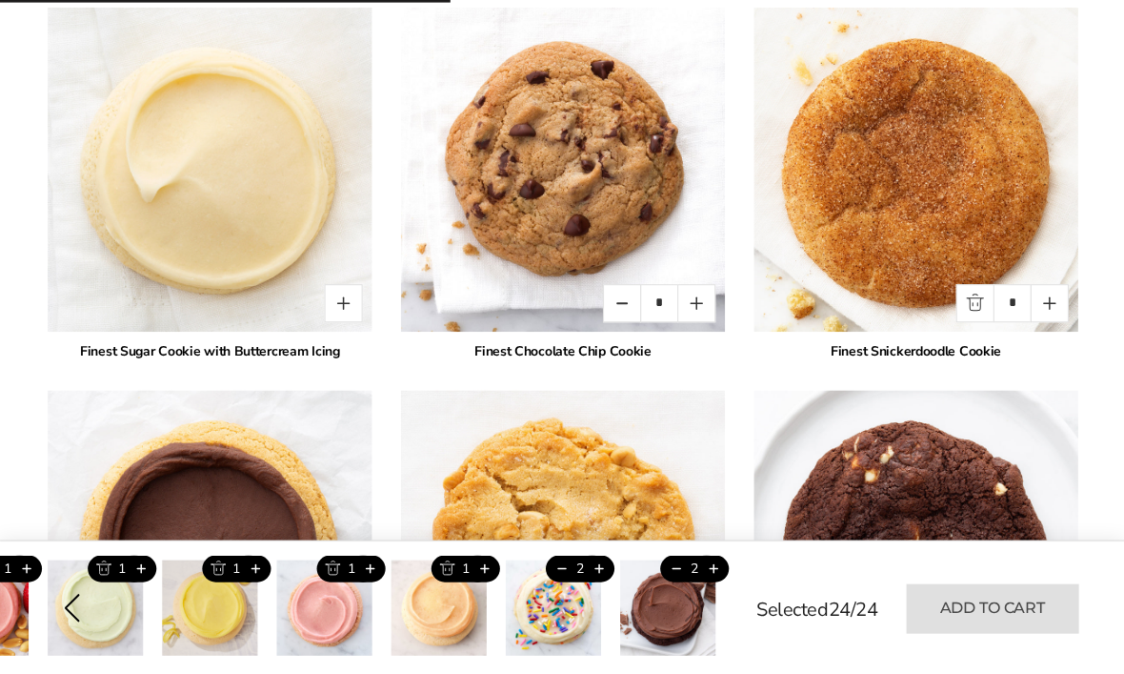
type input "*"
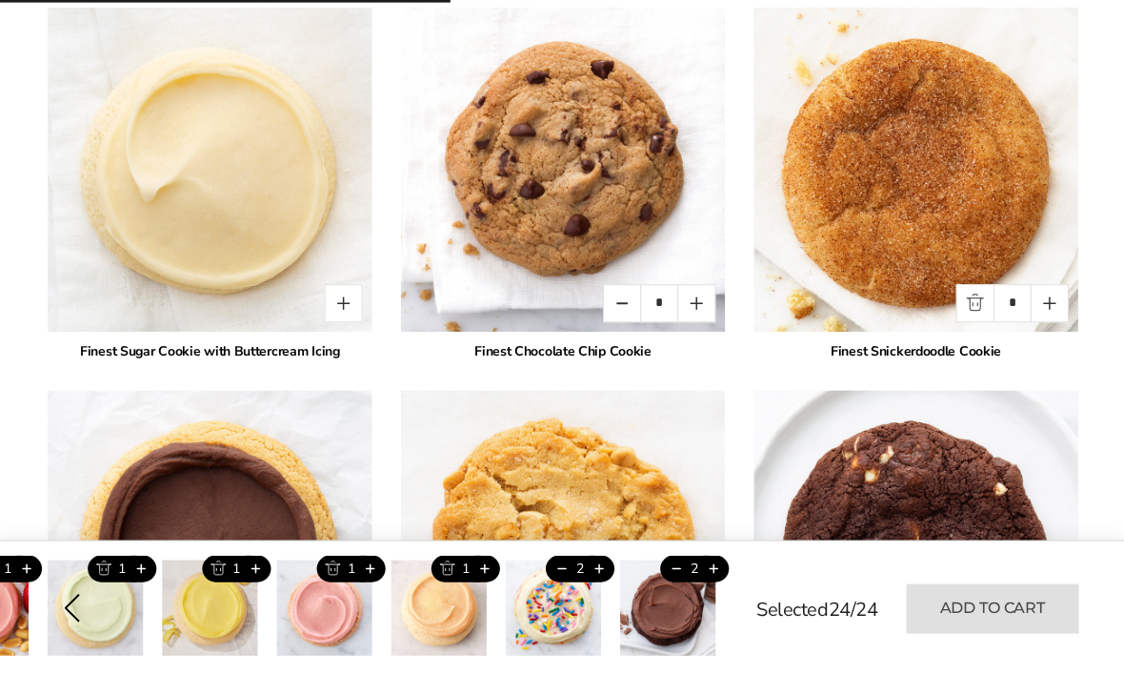
type input "*"
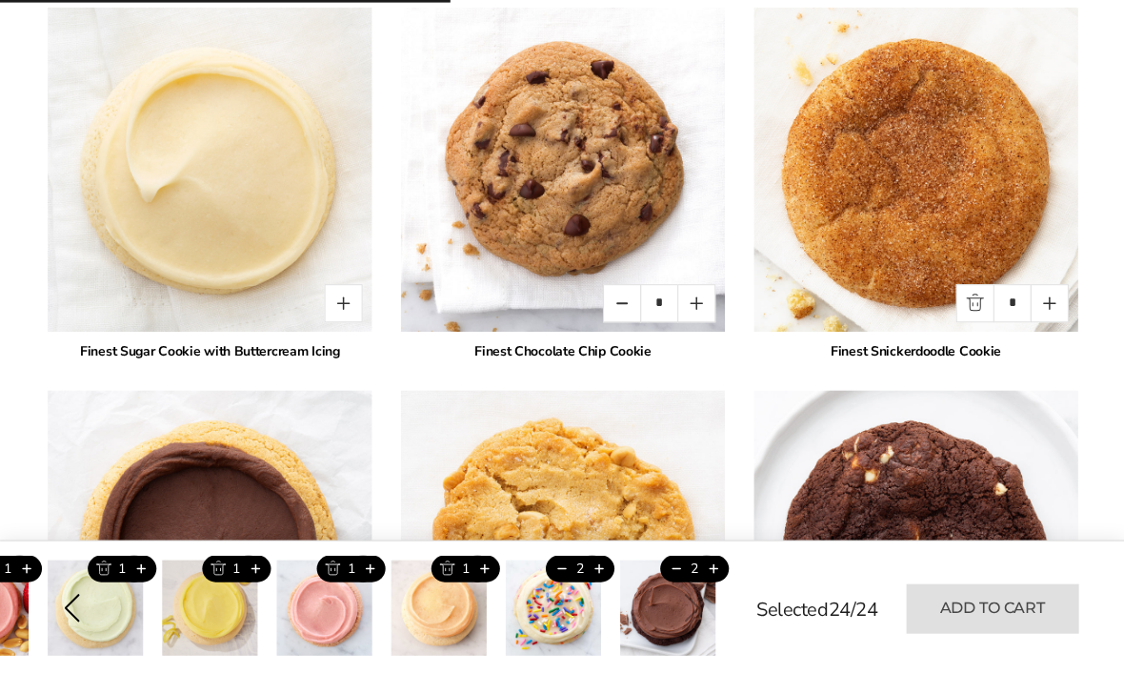
type input "*"
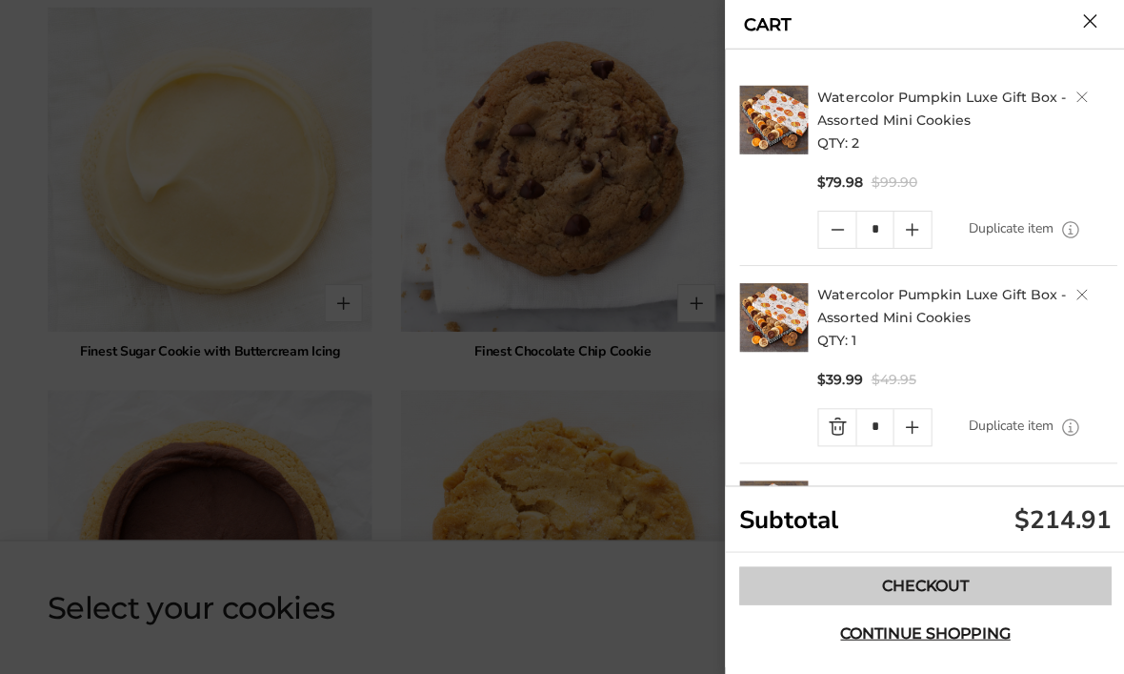
click at [1049, 604] on link "Checkout" at bounding box center [924, 585] width 372 height 38
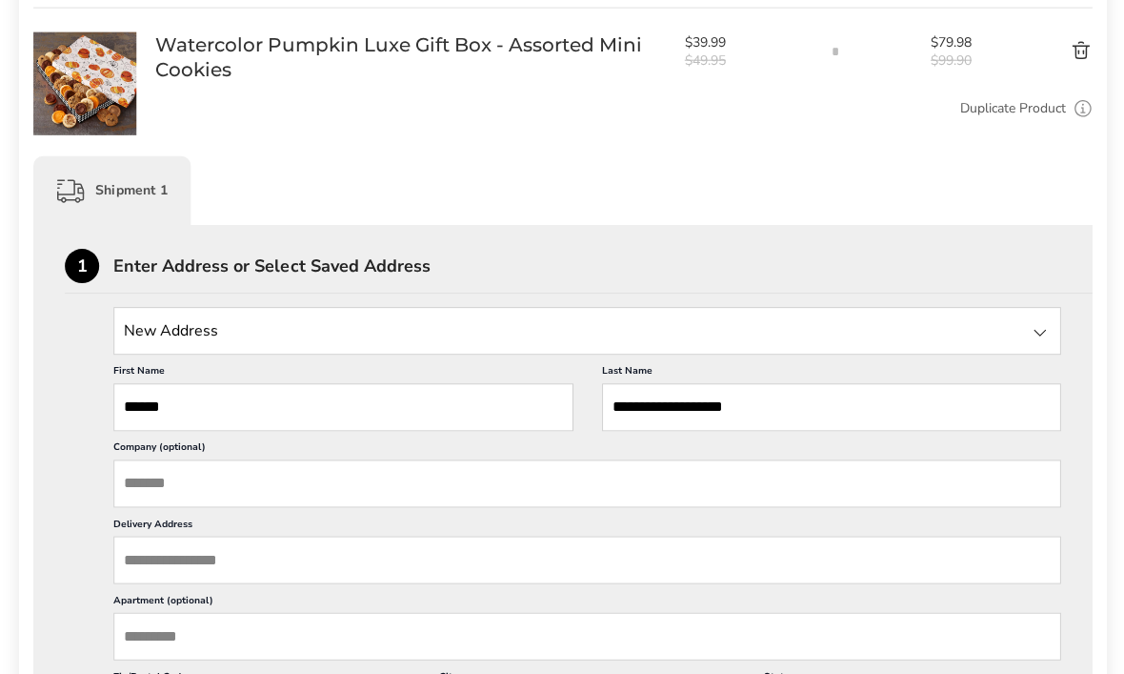
scroll to position [333, 0]
click at [857, 501] on input "Company (optional)" at bounding box center [586, 482] width 946 height 48
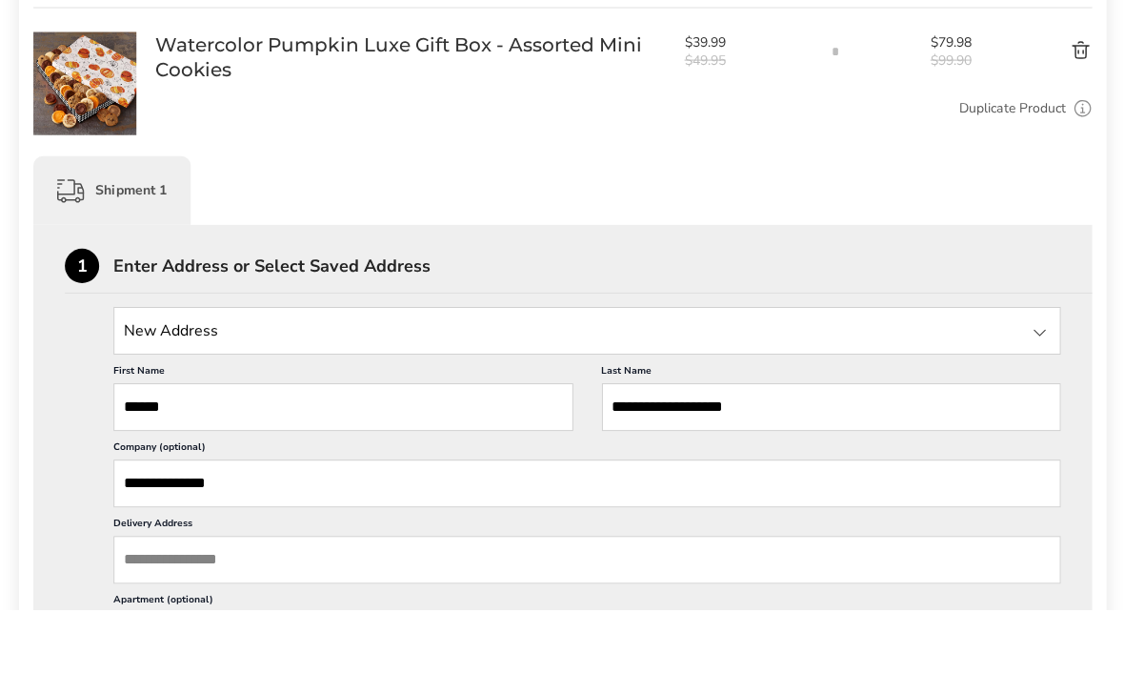
scroll to position [425, 0]
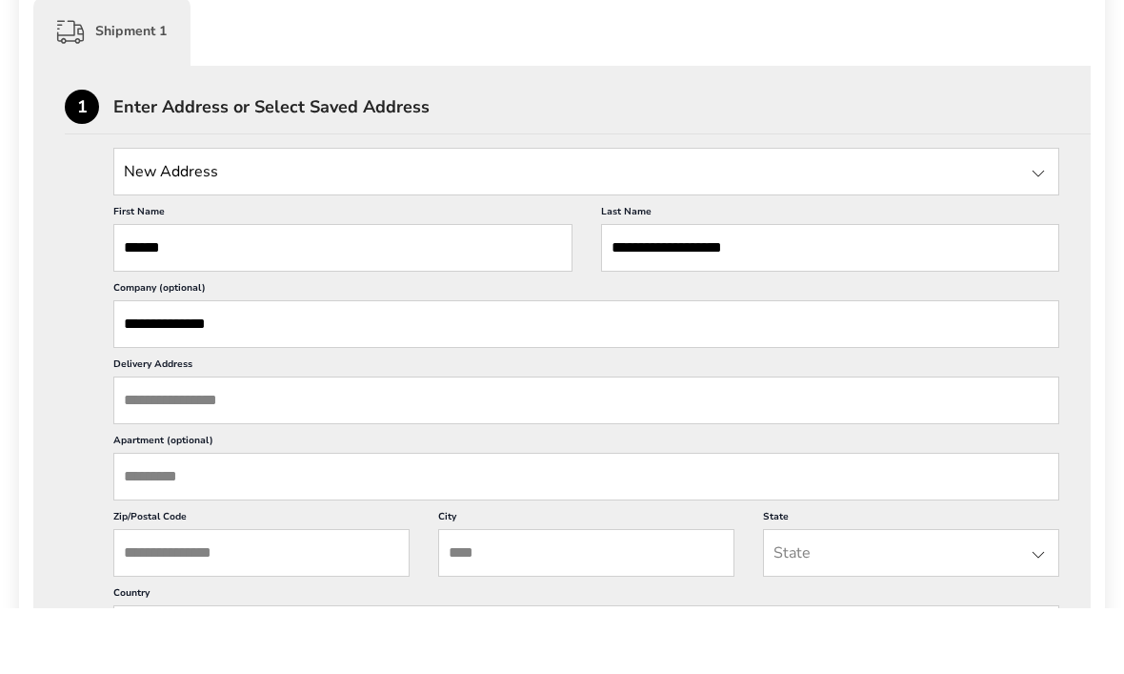
type input "**********"
click at [464, 442] on input "Delivery Address" at bounding box center [586, 466] width 946 height 48
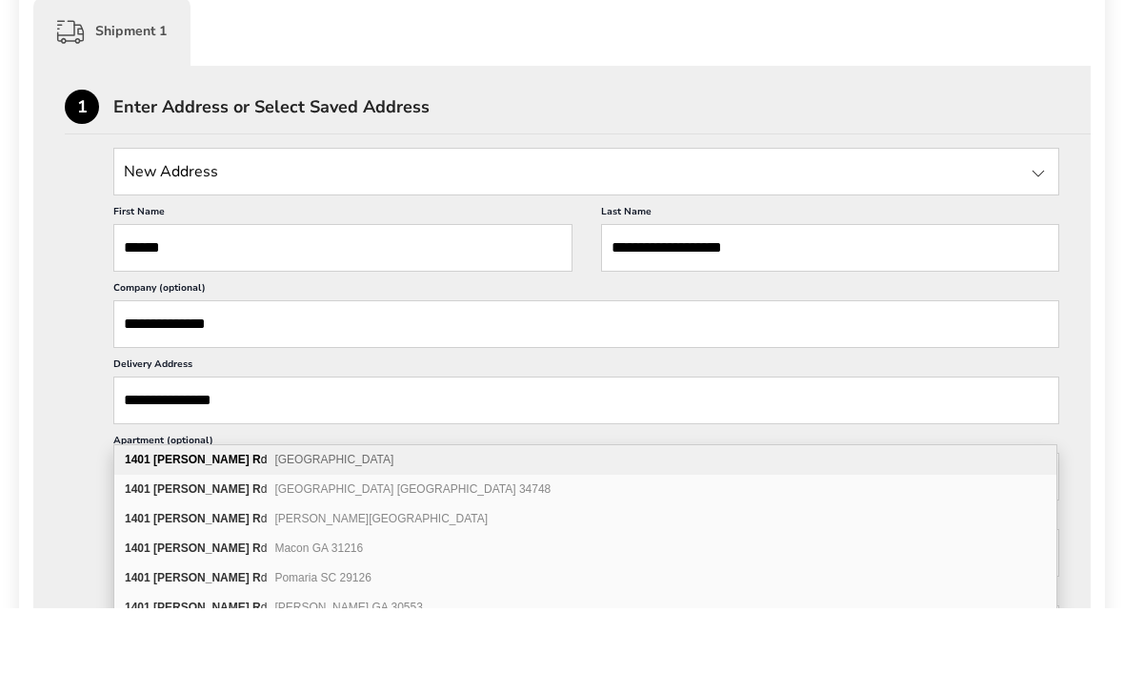
click at [406, 511] on div "1401 Griffin R d Lakeland FL 33810" at bounding box center [585, 526] width 942 height 30
type input "**********"
type input "********"
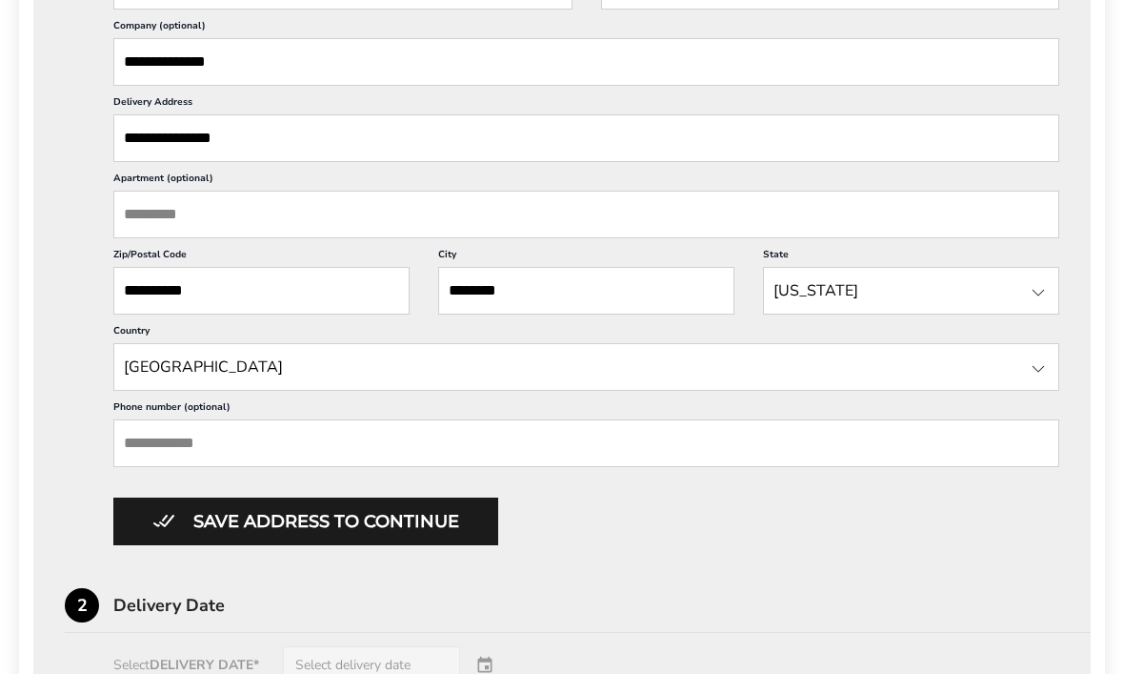
scroll to position [777, 0]
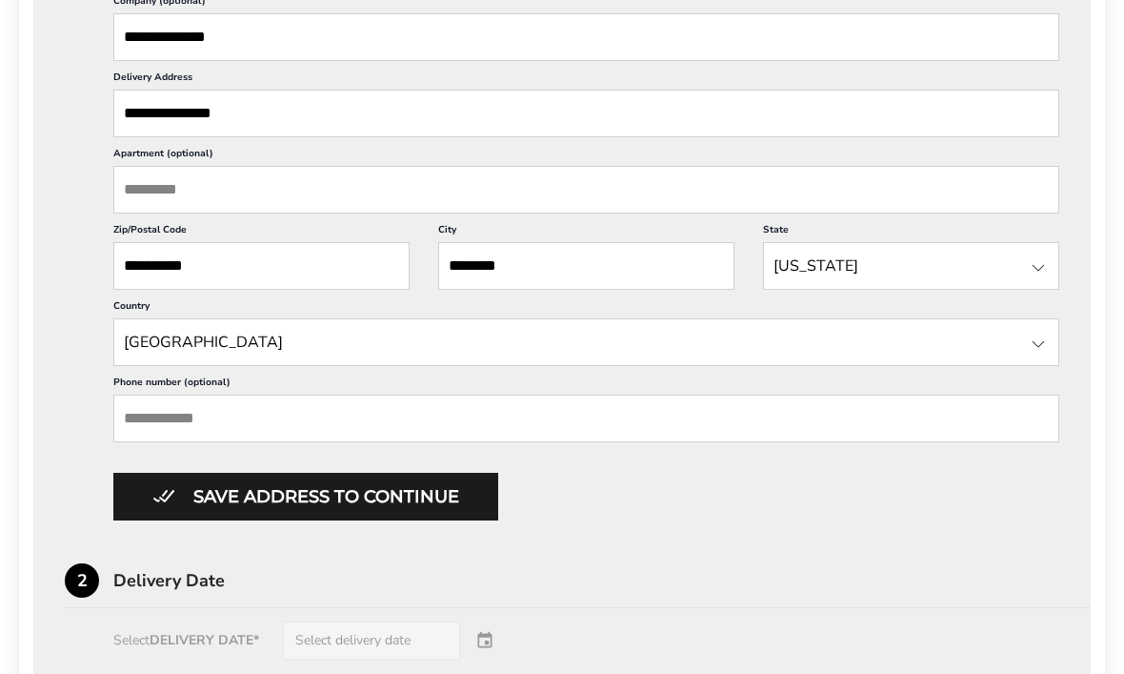
click at [666, 442] on input "Phone number (optional)" at bounding box center [586, 418] width 946 height 48
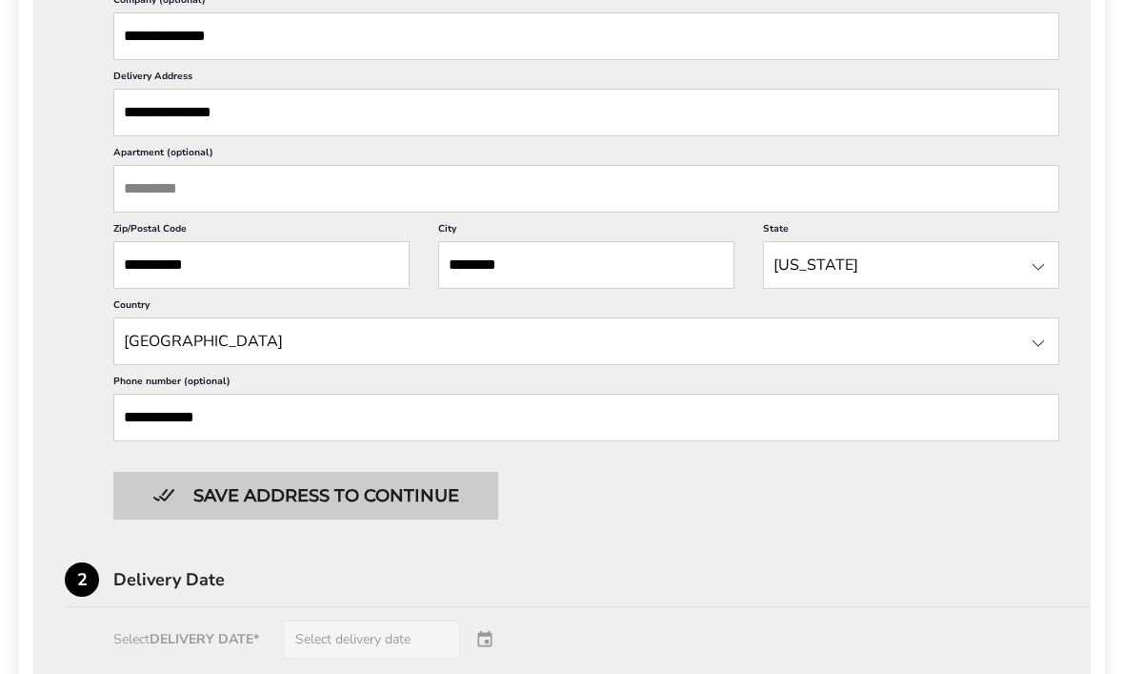
type input "**********"
click at [474, 519] on button "Save address to continue" at bounding box center [305, 496] width 385 height 48
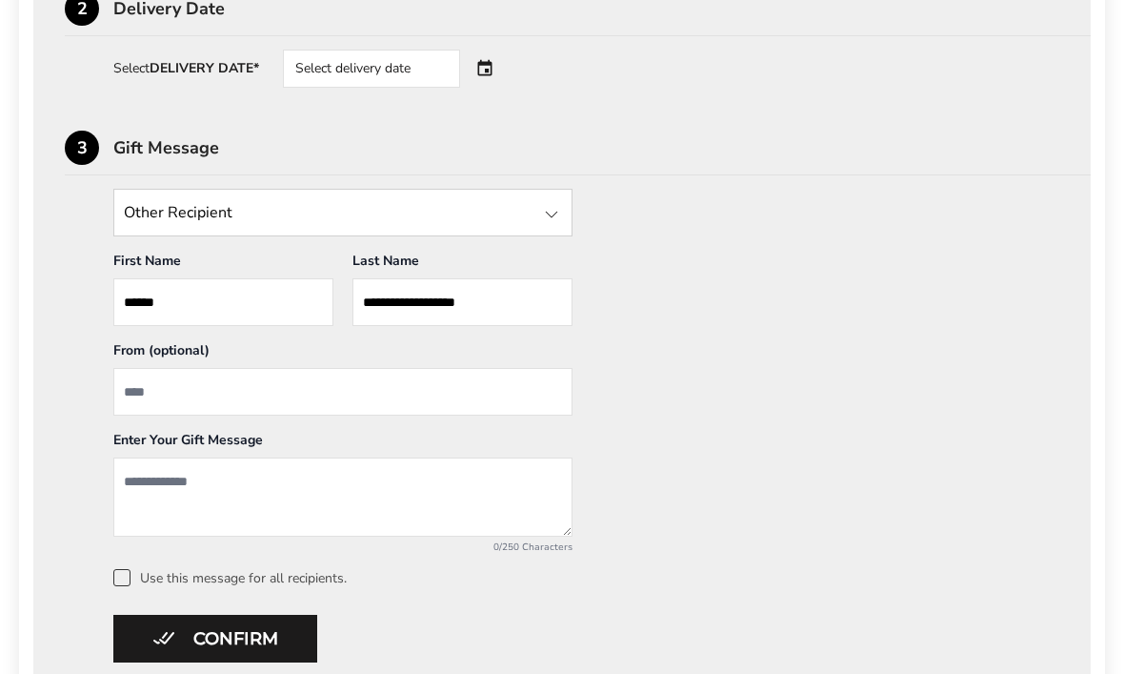
click at [411, 81] on div "Select delivery date" at bounding box center [371, 69] width 177 height 38
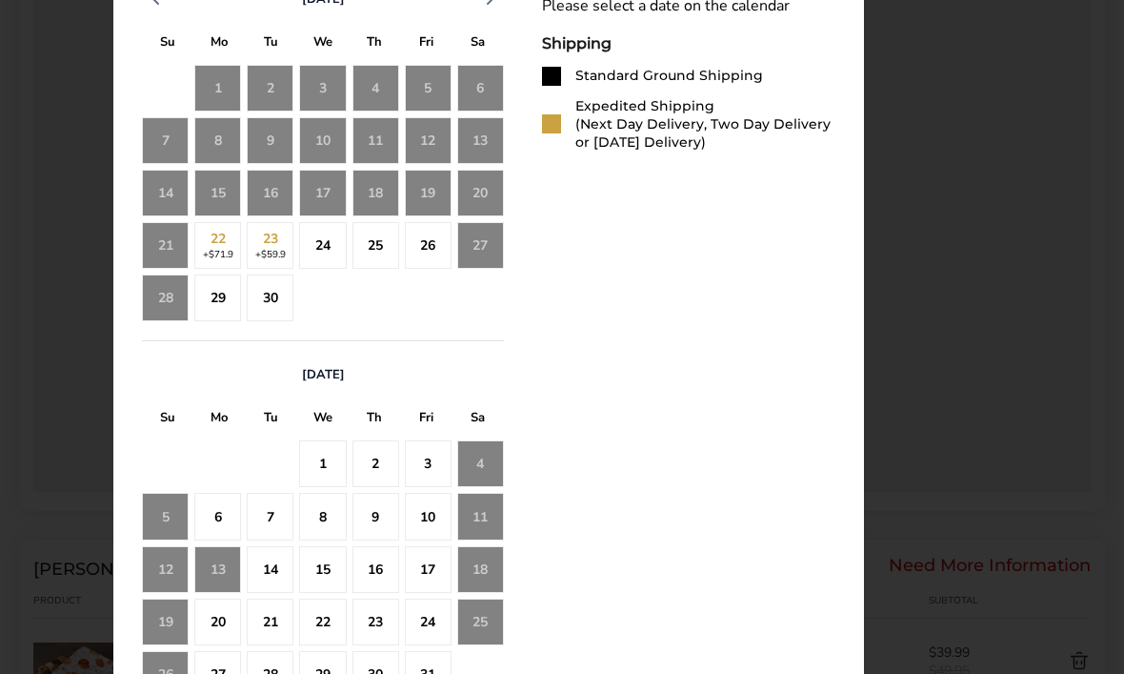
scroll to position [975, 0]
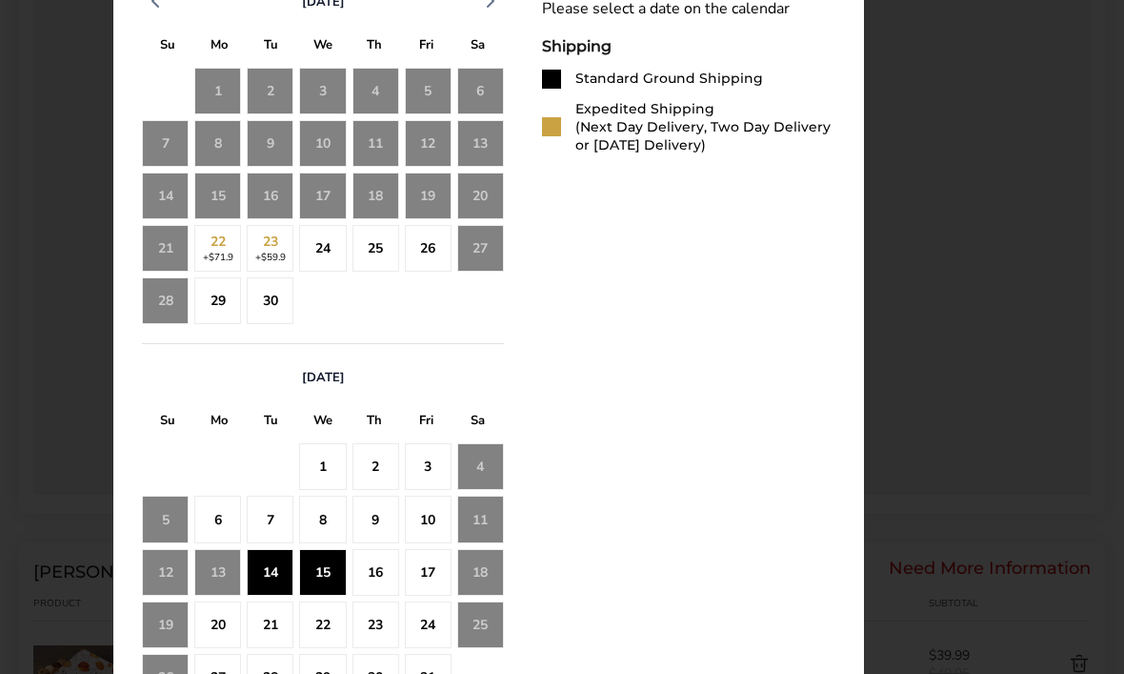
click at [316, 583] on div "15" at bounding box center [322, 572] width 47 height 47
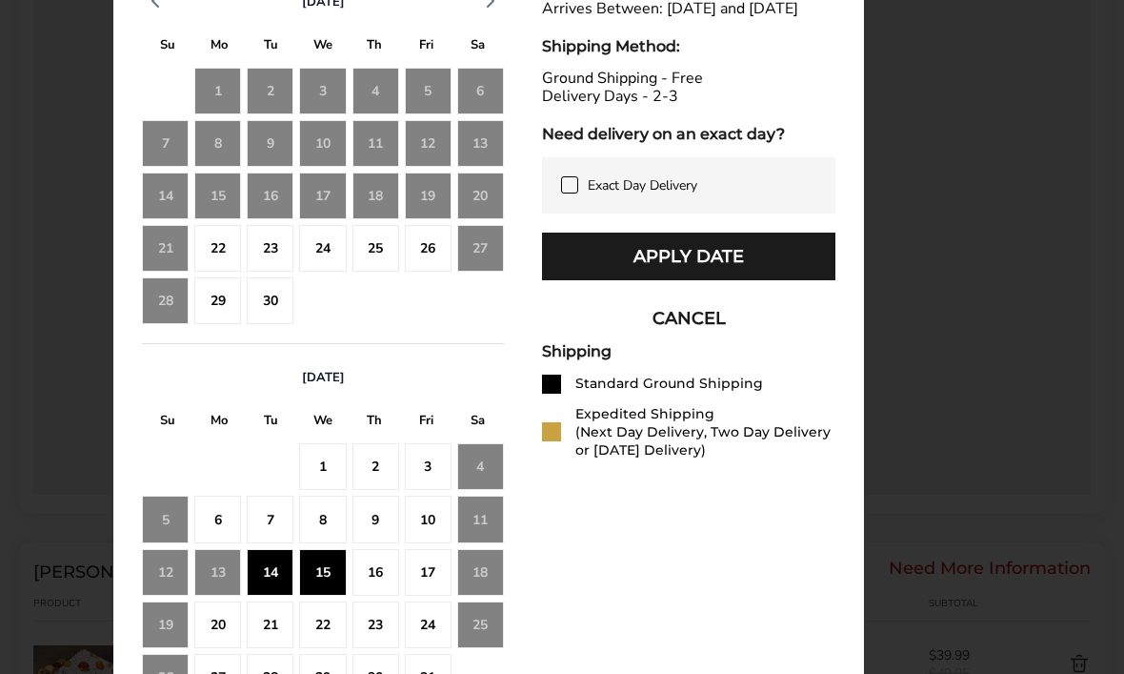
click at [331, 585] on div "15" at bounding box center [322, 572] width 47 height 47
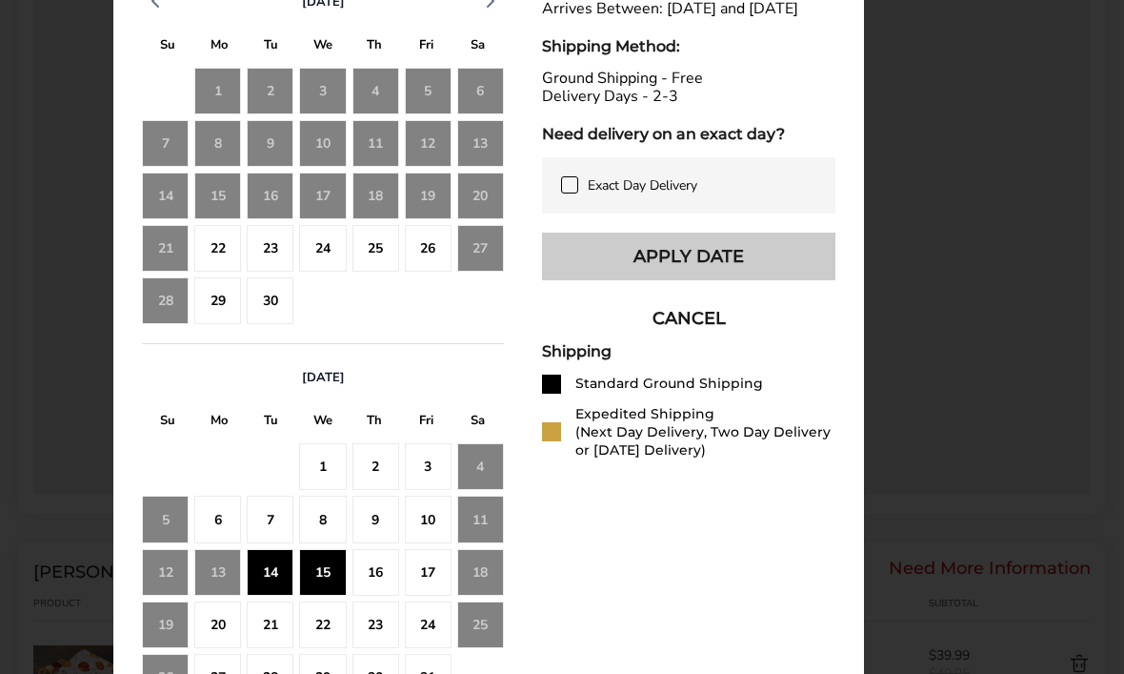
click at [696, 280] on button "Apply Date" at bounding box center [688, 256] width 293 height 48
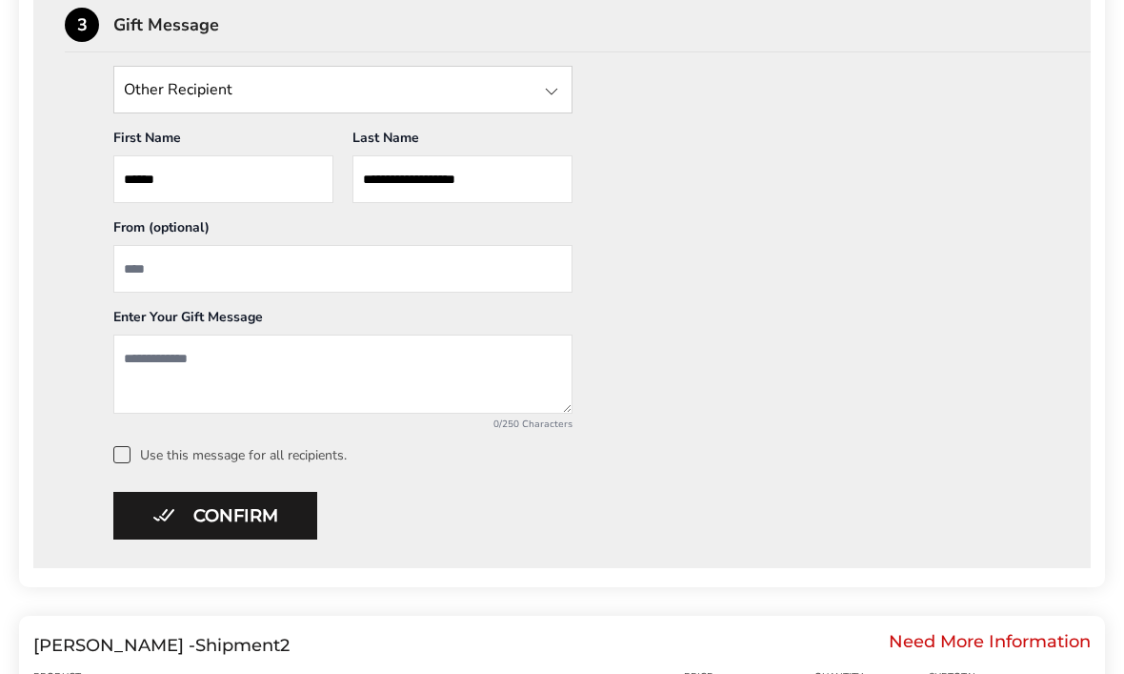
click at [480, 273] on input "From" at bounding box center [342, 269] width 459 height 48
type input "**********"
click at [367, 374] on textarea "Add a message" at bounding box center [342, 374] width 459 height 79
type textarea "**********"
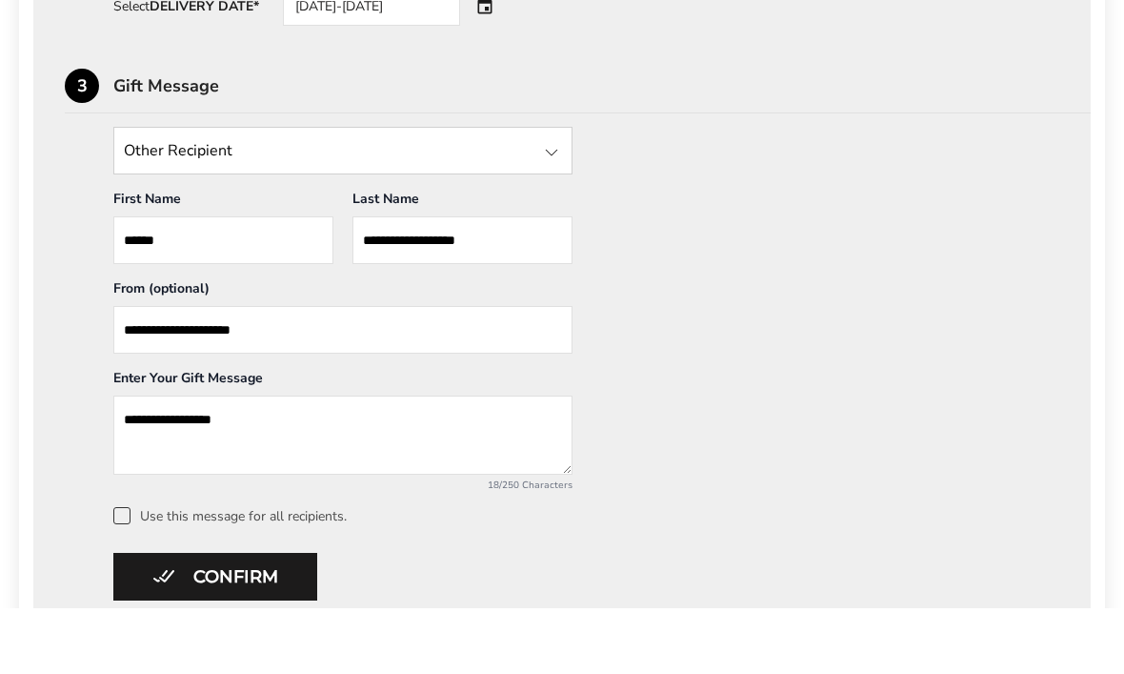
scroll to position [840, 0]
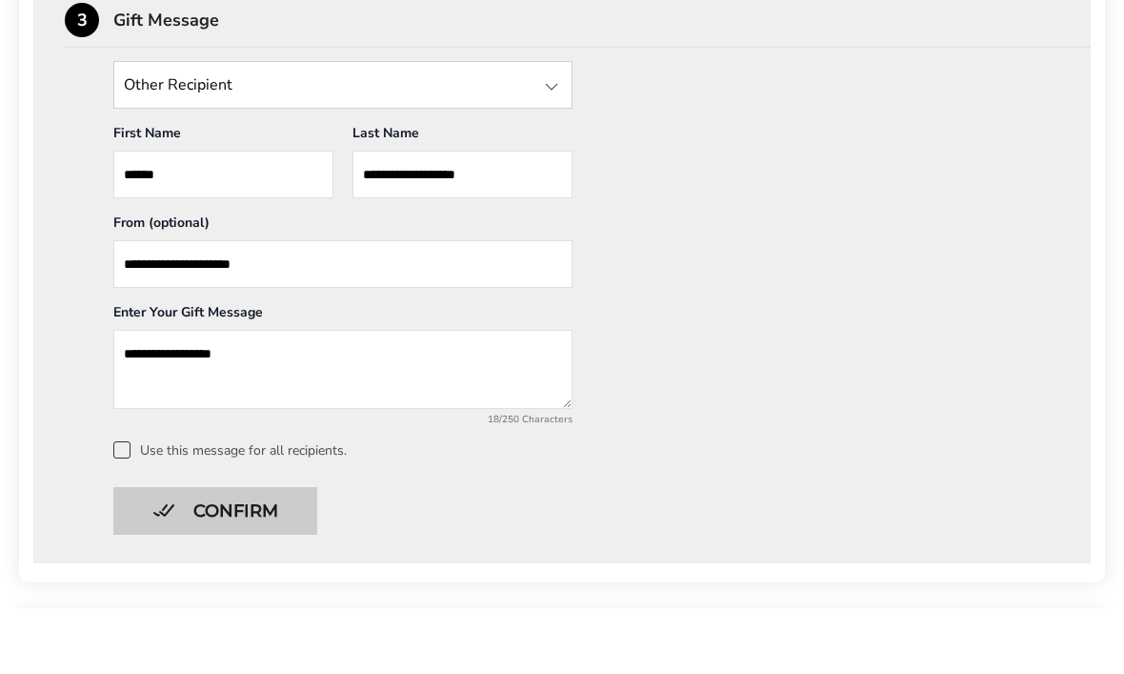
click at [285, 553] on button "Confirm" at bounding box center [215, 577] width 204 height 48
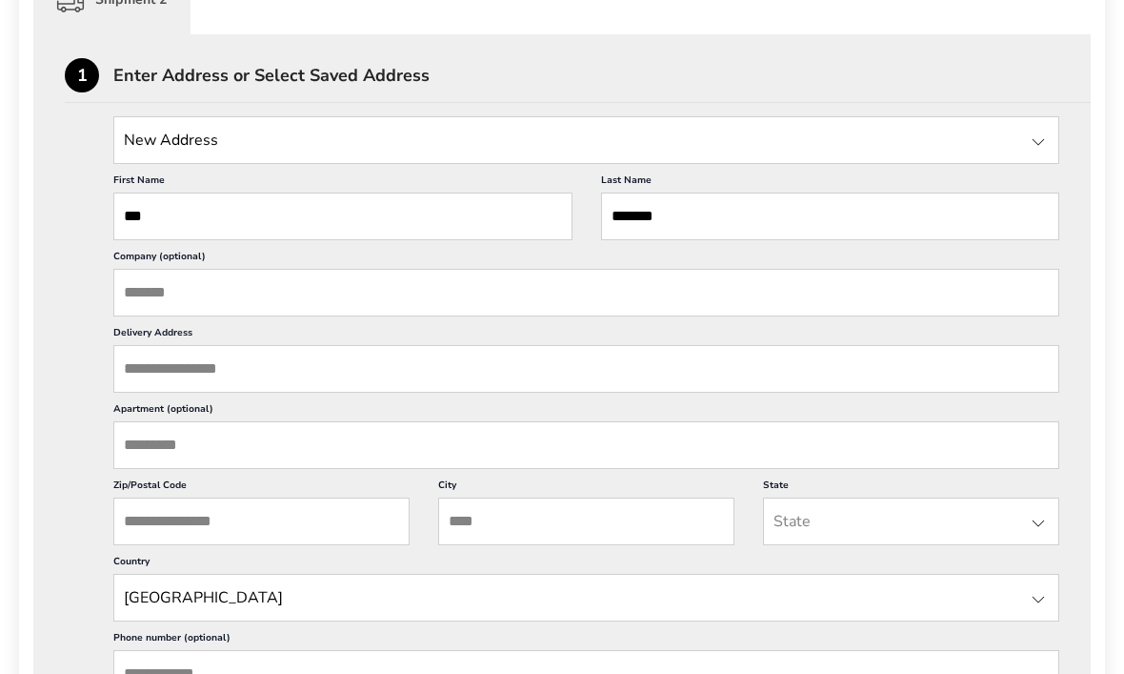
scroll to position [907, 0]
click at [556, 381] on input "Delivery Address" at bounding box center [586, 368] width 946 height 48
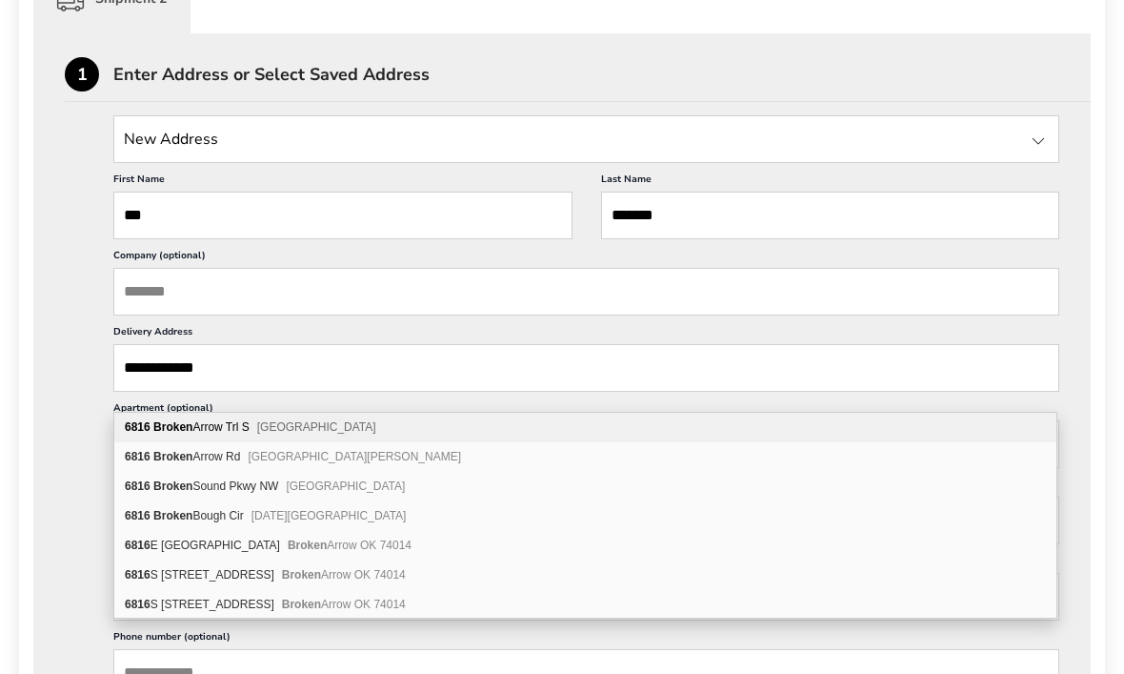
click at [350, 439] on div "6816 Broken Arrow Trl S Lakeland FL 33813" at bounding box center [585, 428] width 942 height 30
type input "**********"
type input "********"
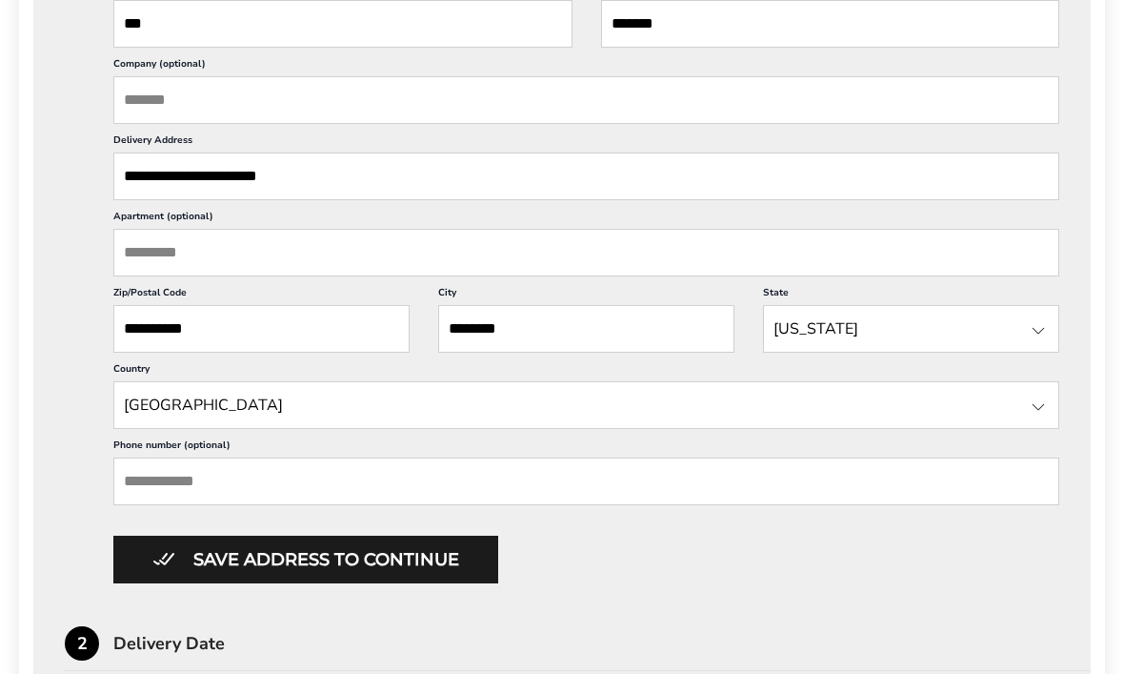
click at [504, 506] on input "Phone number (optional)" at bounding box center [586, 482] width 946 height 48
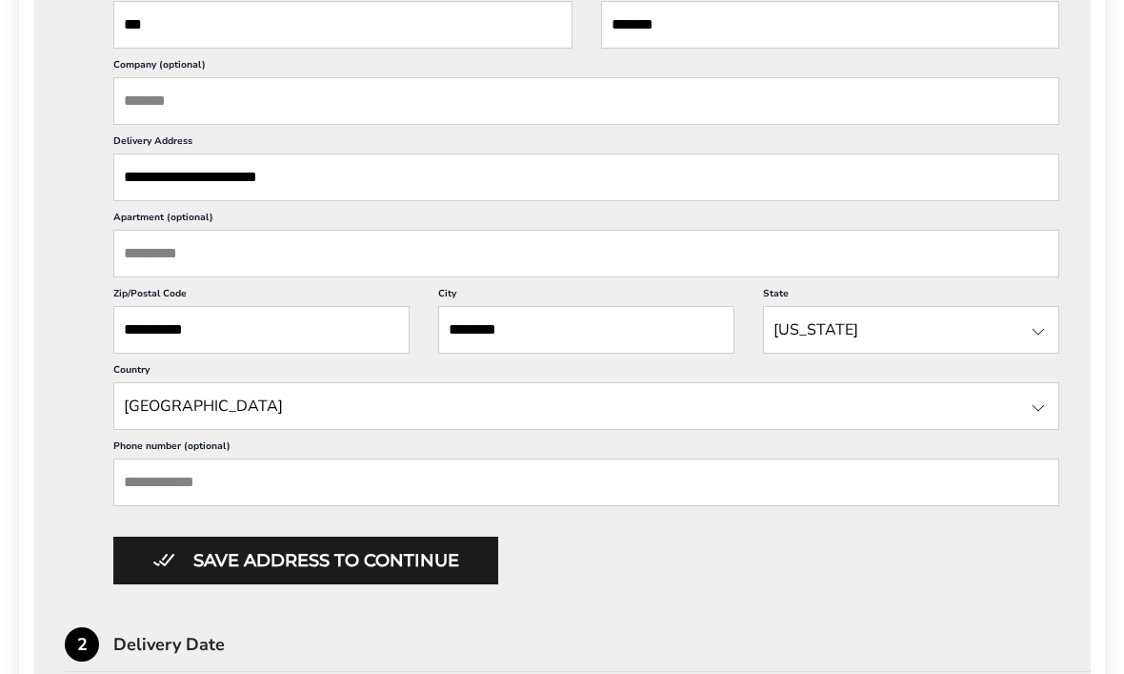
scroll to position [1300, 0]
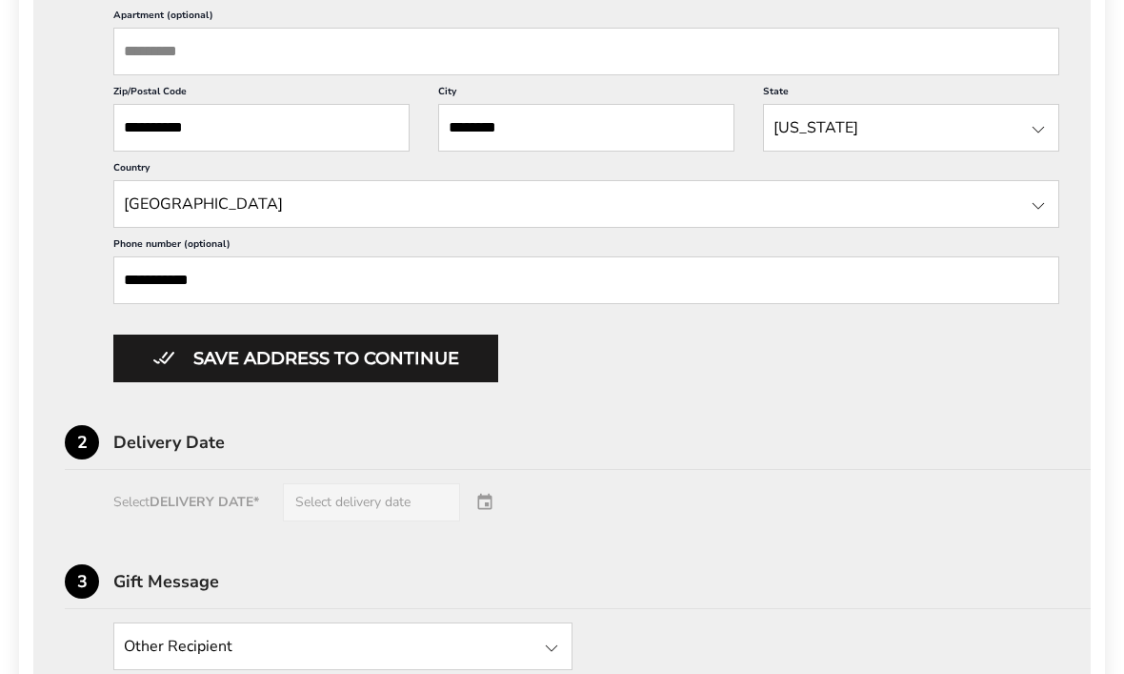
type input "**********"
click at [642, 464] on div "2 Delivery Date" at bounding box center [578, 447] width 1026 height 45
click at [433, 521] on div "Select DELIVERY DATE* Select delivery date" at bounding box center [562, 502] width 995 height 38
click at [440, 521] on div "Select DELIVERY DATE* Select delivery date" at bounding box center [562, 502] width 995 height 38
click at [417, 521] on div "Select DELIVERY DATE* Select delivery date" at bounding box center [562, 502] width 995 height 38
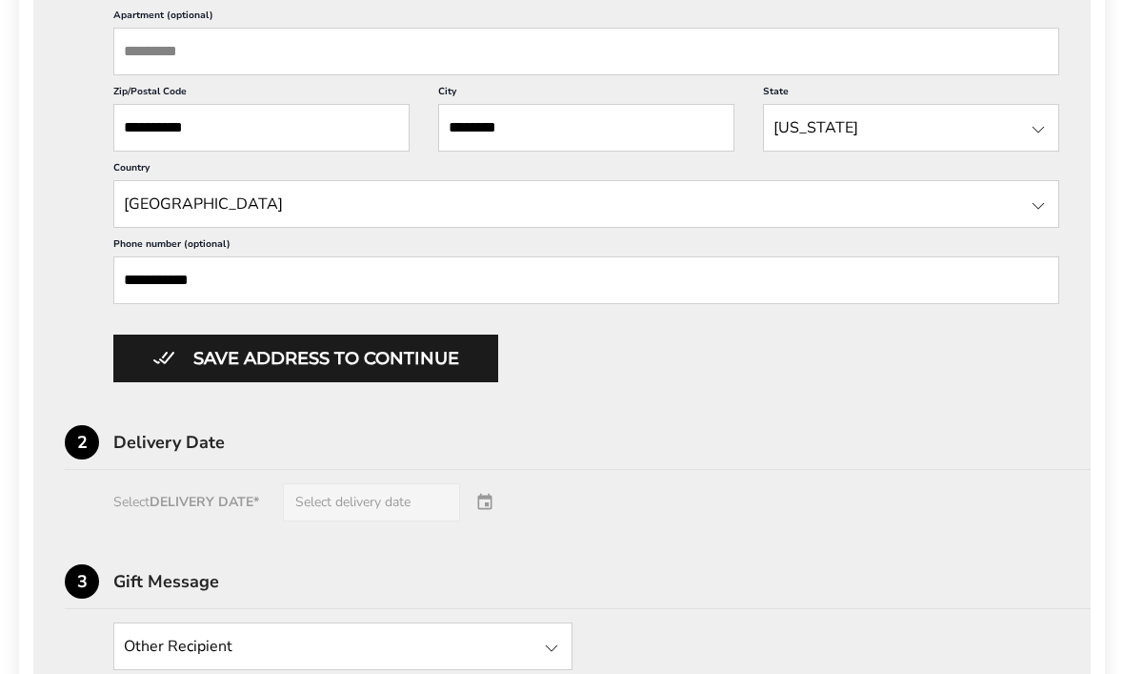
click at [494, 521] on div "Select DELIVERY DATE* Select delivery date" at bounding box center [562, 502] width 995 height 38
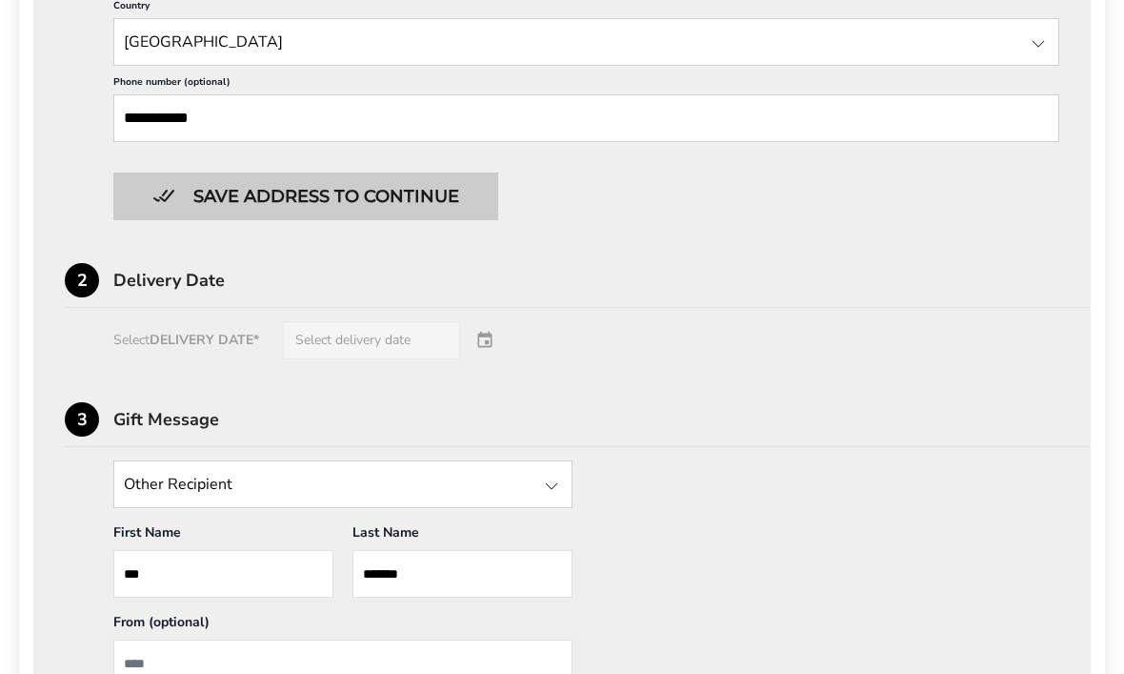
click at [473, 221] on button "Save address to continue" at bounding box center [305, 197] width 385 height 48
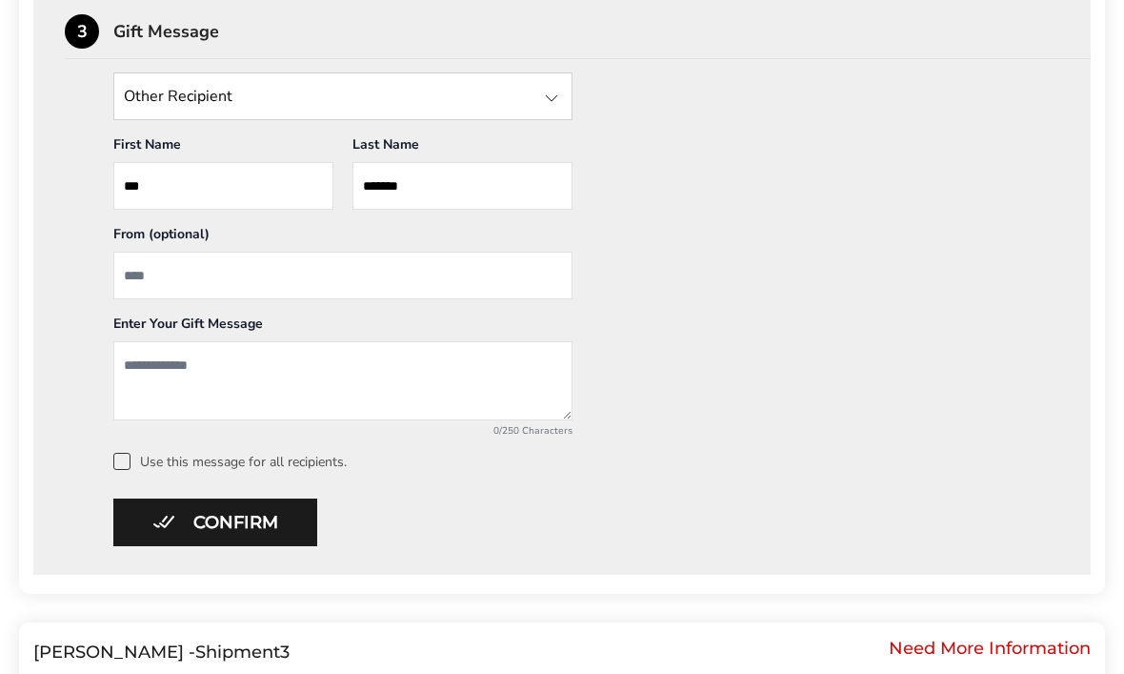
click at [494, 256] on input "From" at bounding box center [342, 276] width 459 height 48
type input "**********"
click at [331, 385] on textarea "Add a message" at bounding box center [342, 381] width 459 height 79
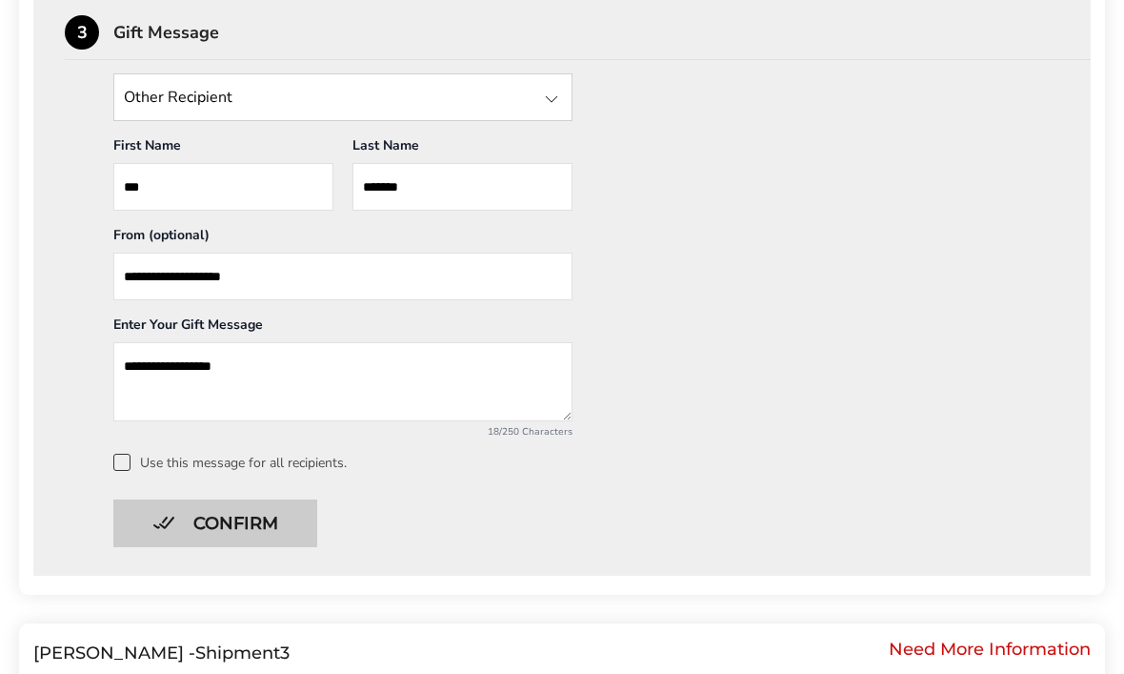
type textarea "**********"
click at [299, 522] on button "Confirm" at bounding box center [215, 523] width 204 height 48
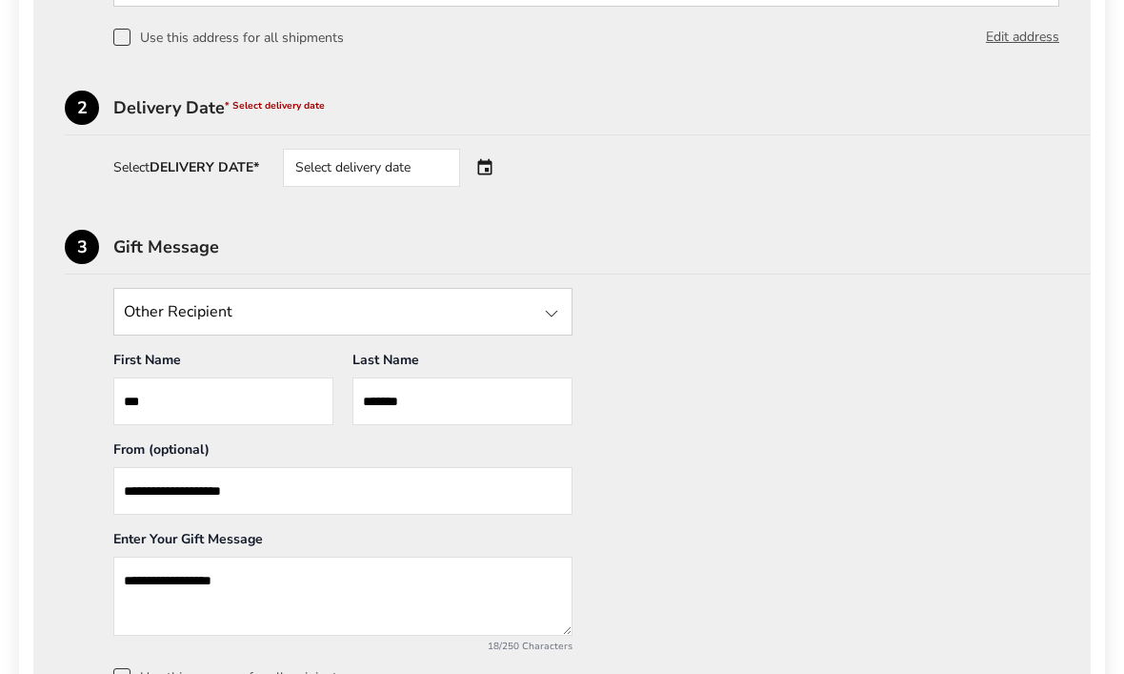
scroll to position [994, 0]
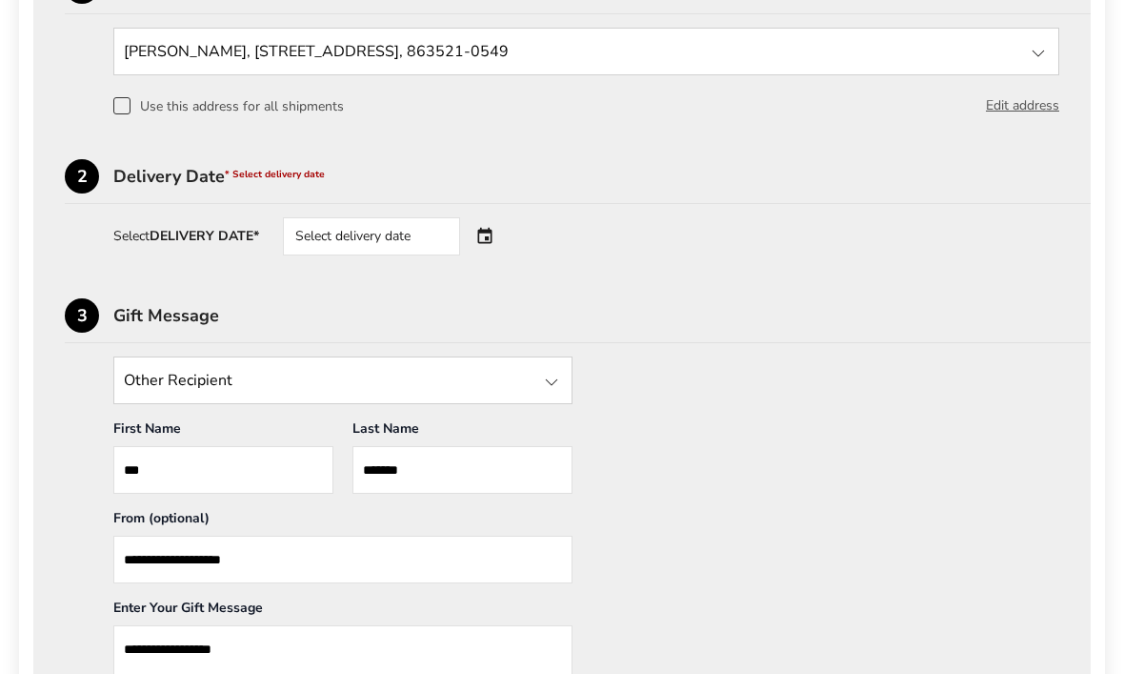
click at [477, 245] on div "Select delivery date" at bounding box center [398, 237] width 231 height 38
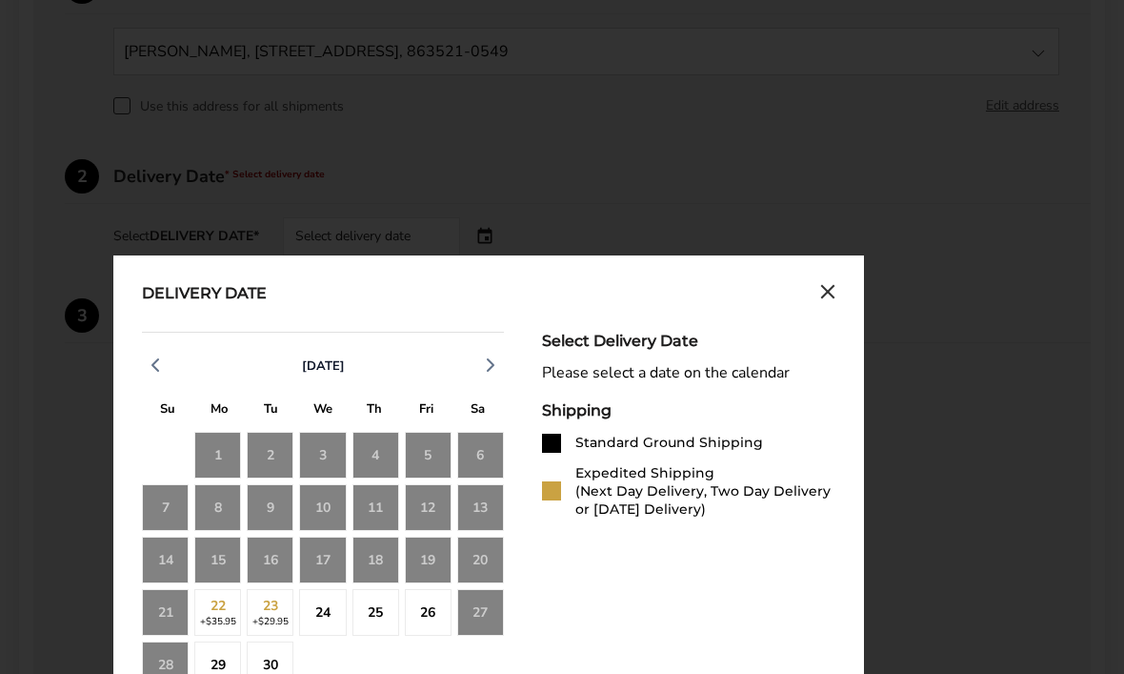
scroll to position [995, 0]
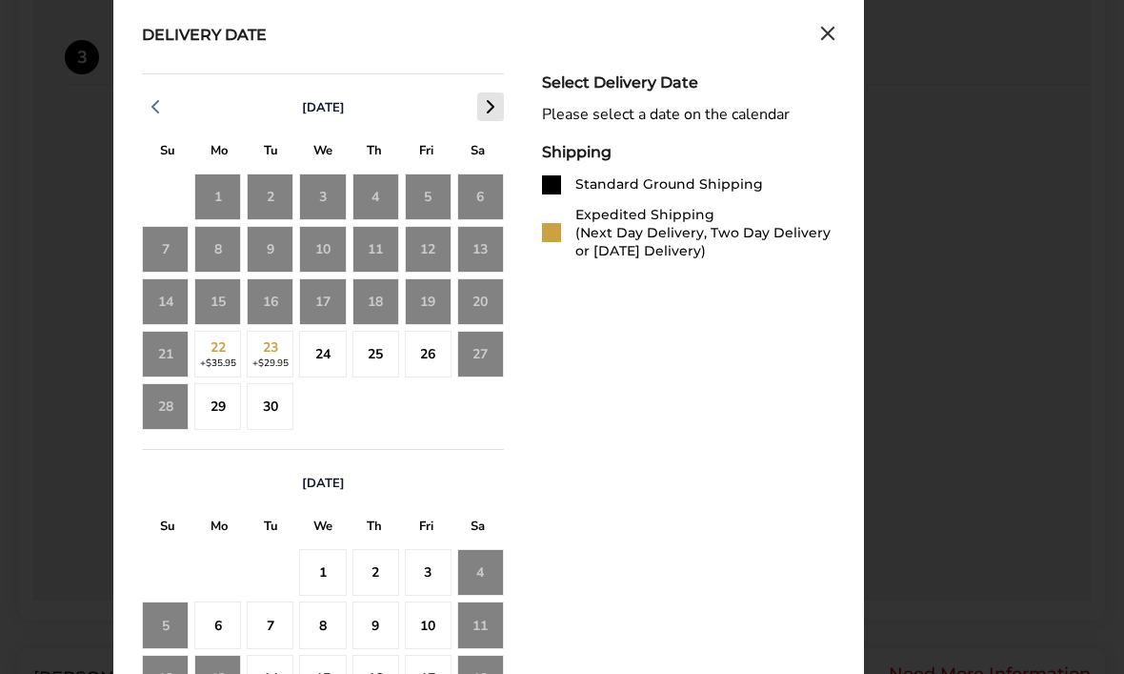
click at [489, 113] on polyline "button" at bounding box center [491, 107] width 6 height 11
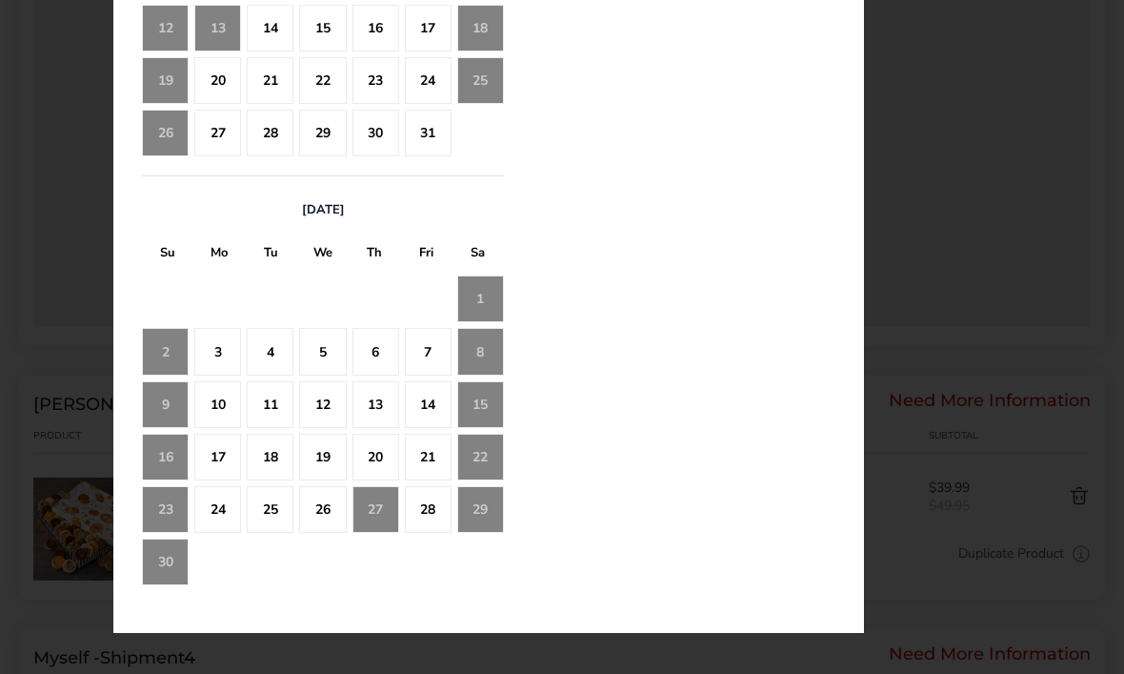
scroll to position [1556, 0]
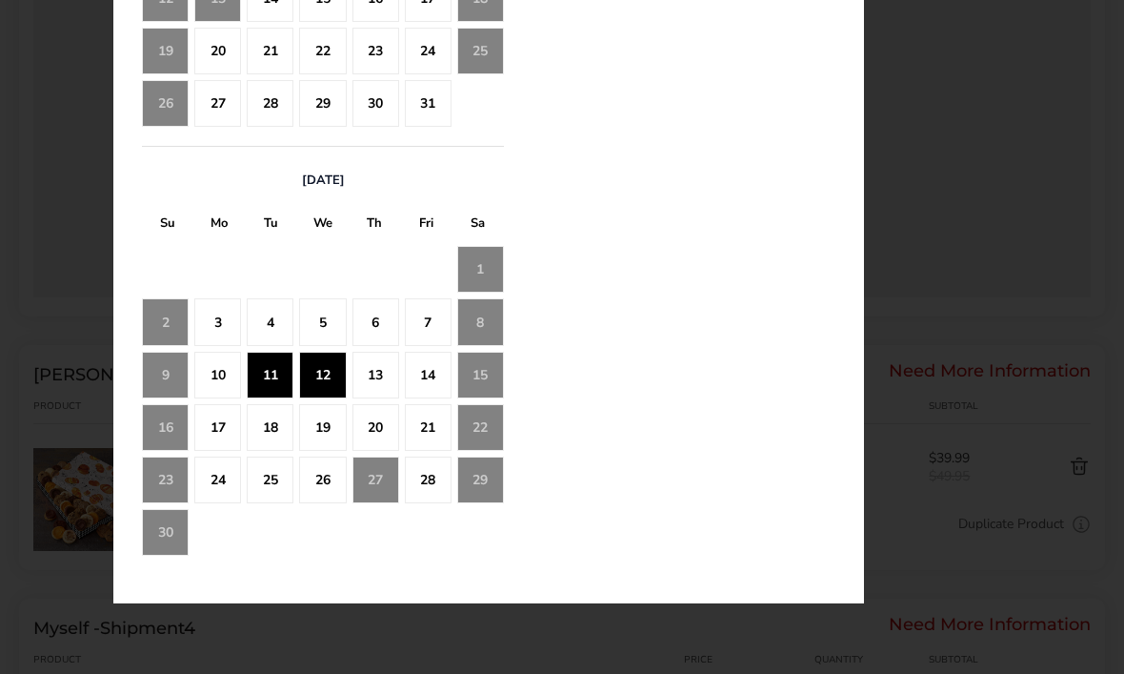
click at [329, 380] on div "12" at bounding box center [322, 375] width 47 height 47
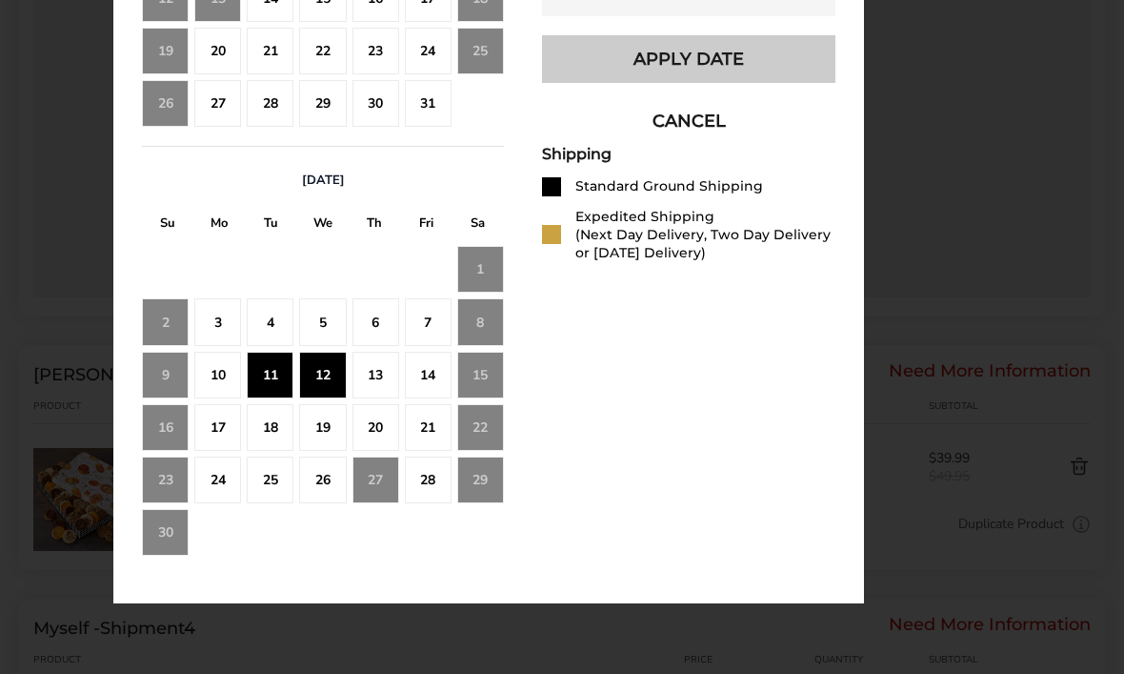
click at [763, 76] on button "Apply Date" at bounding box center [688, 59] width 293 height 48
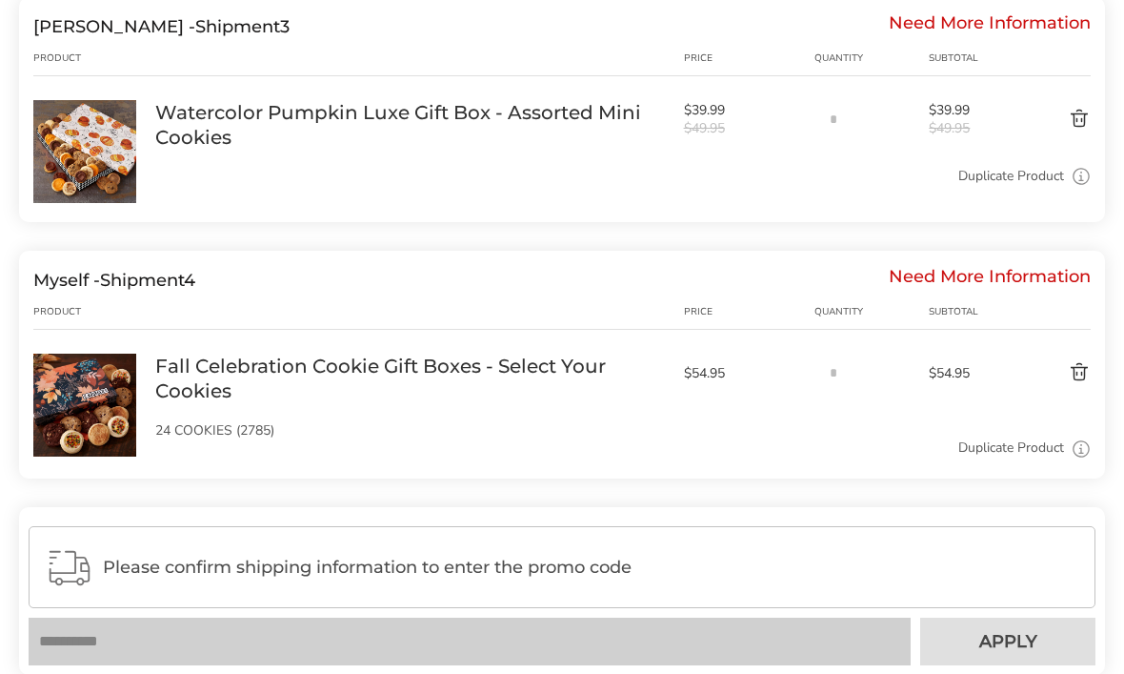
scroll to position [1831, 0]
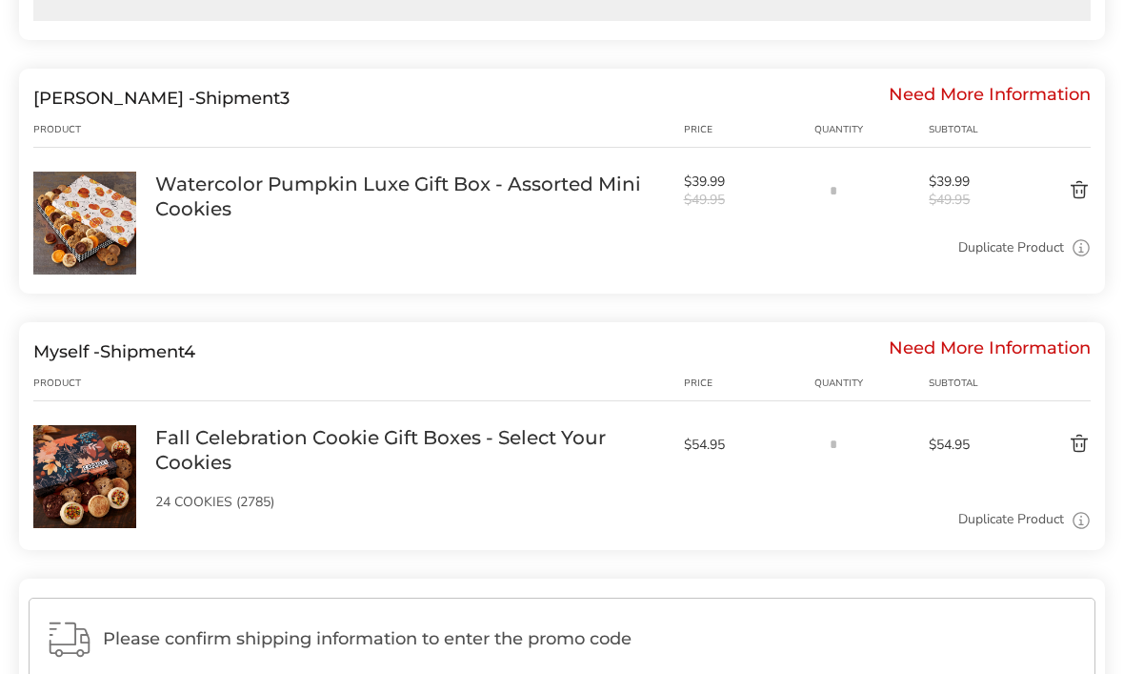
click at [1004, 115] on div "DAVID BLIZZARD - Shipment 3 Need More Information Product Price Quantity Subtot…" at bounding box center [562, 182] width 1086 height 225
click at [1017, 89] on div "Need More Information" at bounding box center [990, 99] width 202 height 21
click at [1051, 110] on div "Need More Information" at bounding box center [990, 99] width 202 height 21
click at [509, 214] on link "Watercolor Pumpkin Luxe Gift Box - Assorted Mini Cookies" at bounding box center [410, 197] width 510 height 50
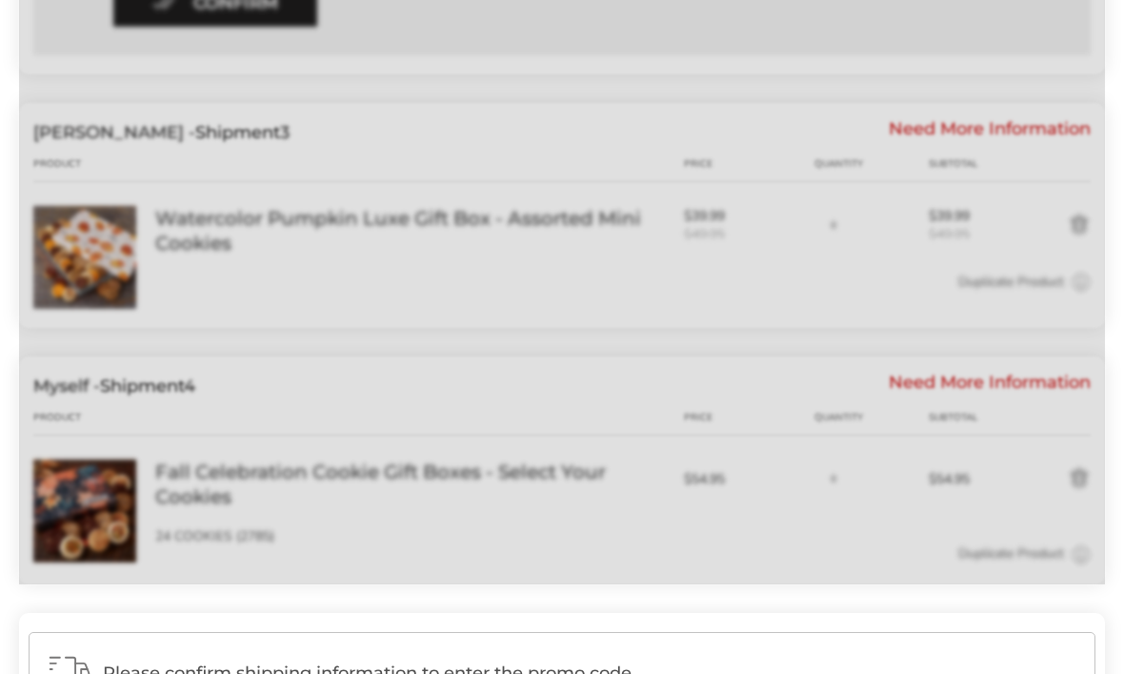
scroll to position [1749, 0]
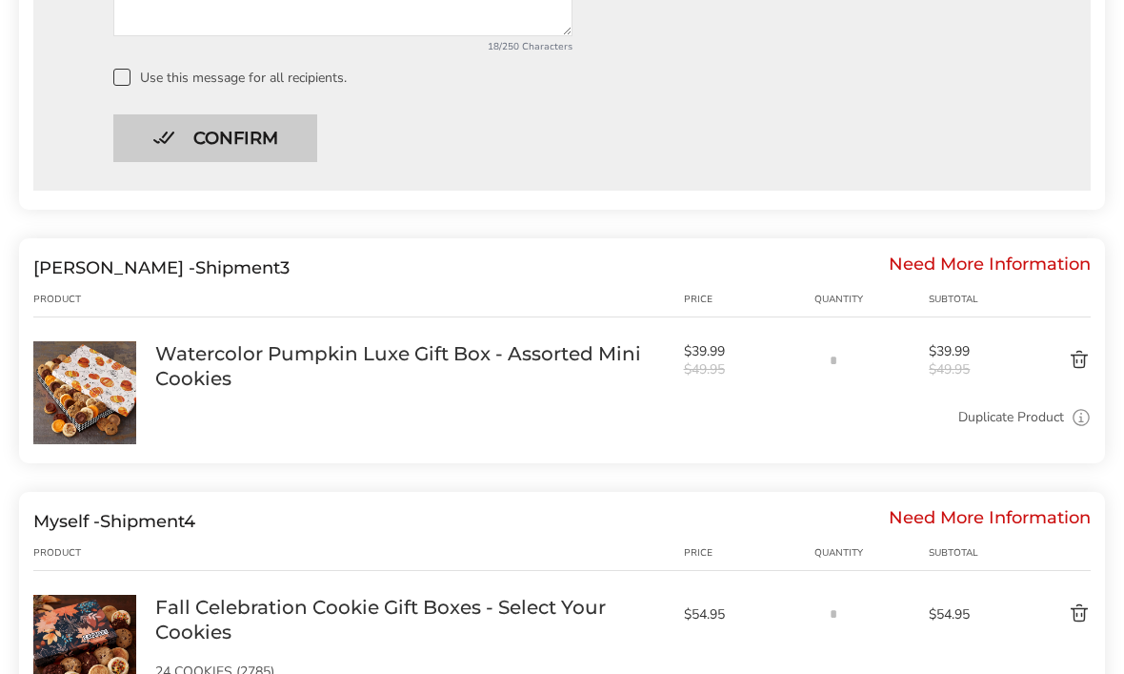
click at [285, 140] on button "Confirm" at bounding box center [215, 139] width 204 height 48
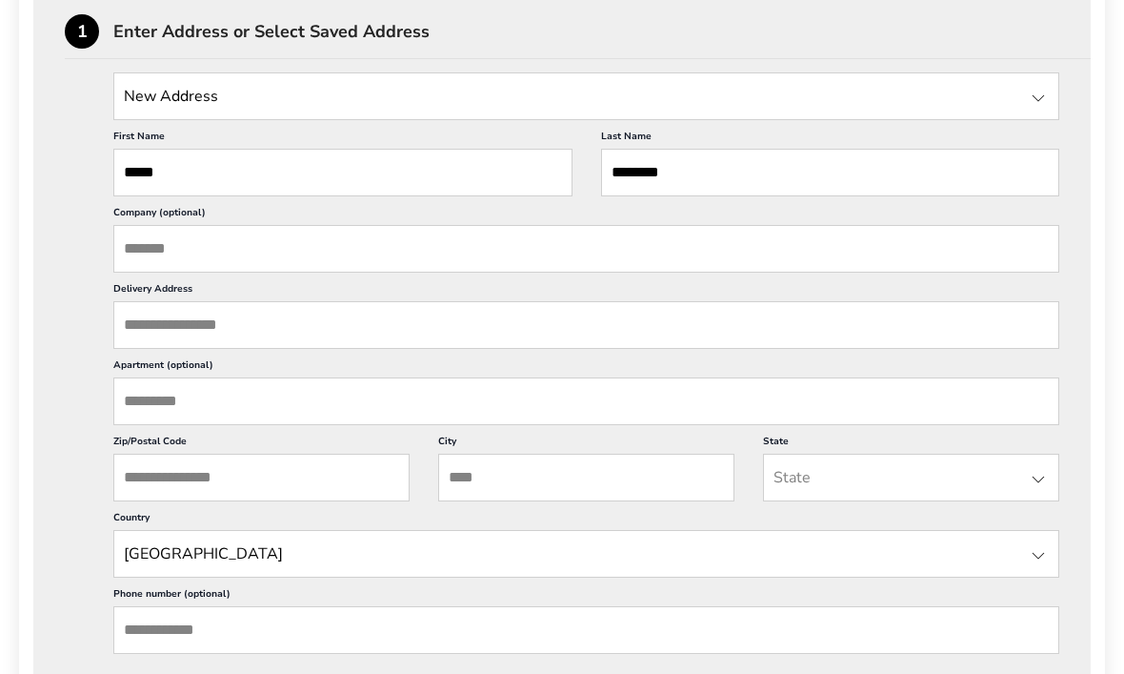
scroll to position [1333, 0]
click at [424, 350] on input "Delivery Address" at bounding box center [586, 326] width 946 height 48
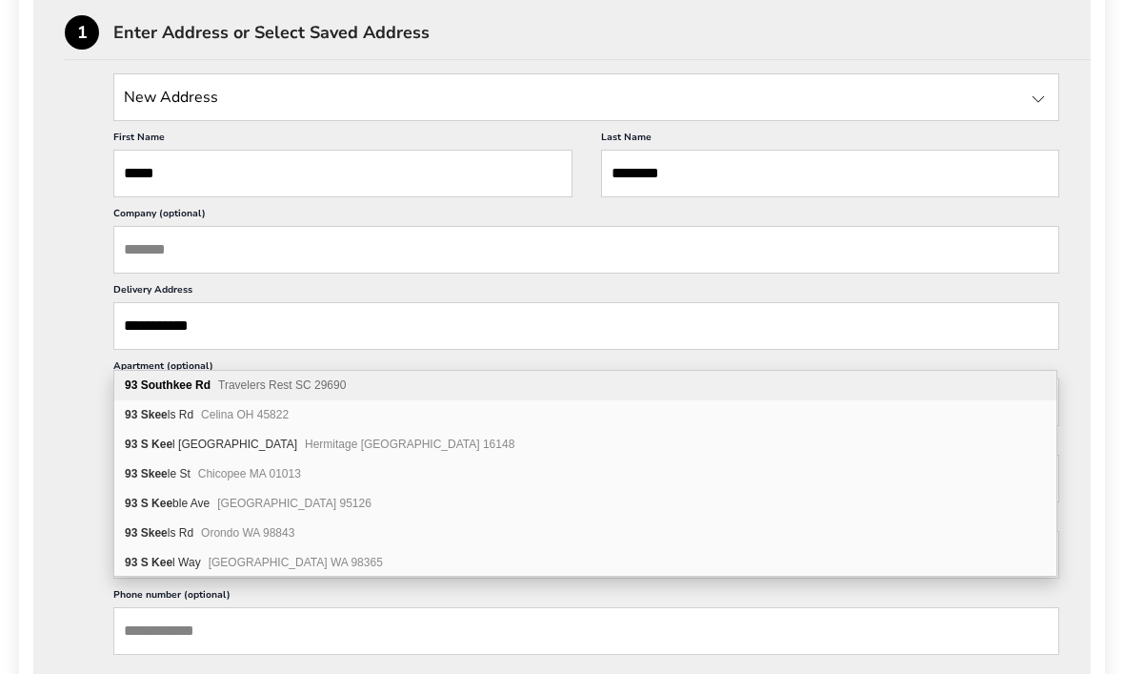
click at [360, 402] on div "[STREET_ADDRESS]" at bounding box center [585, 416] width 942 height 30
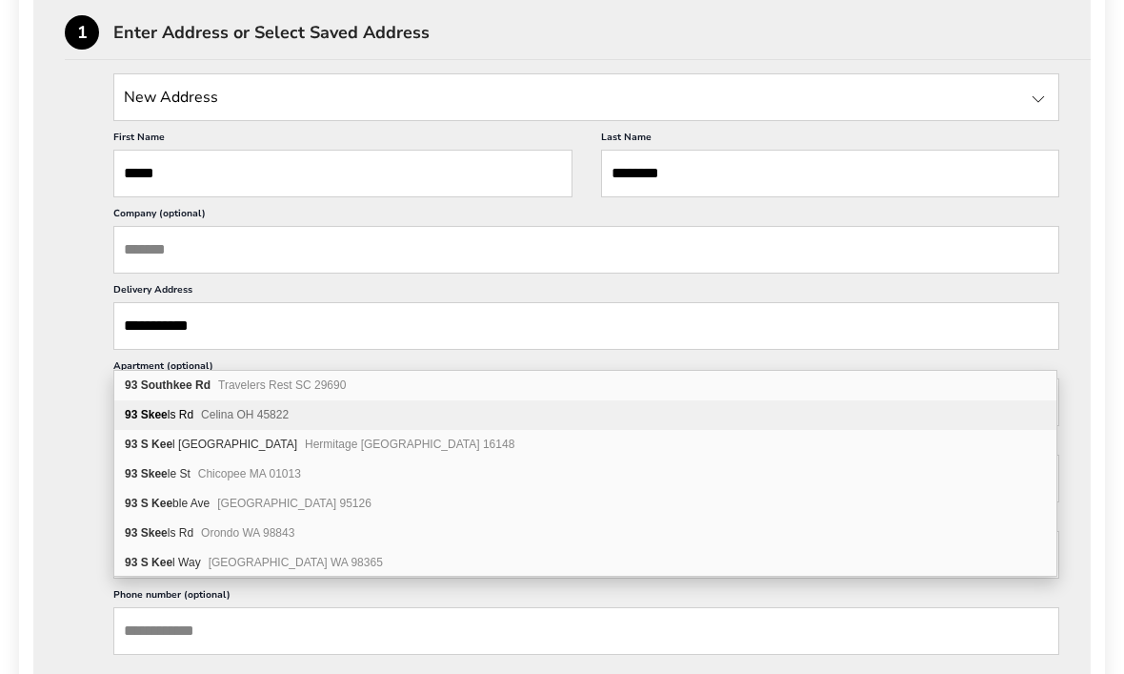
type input "**********"
type input "******"
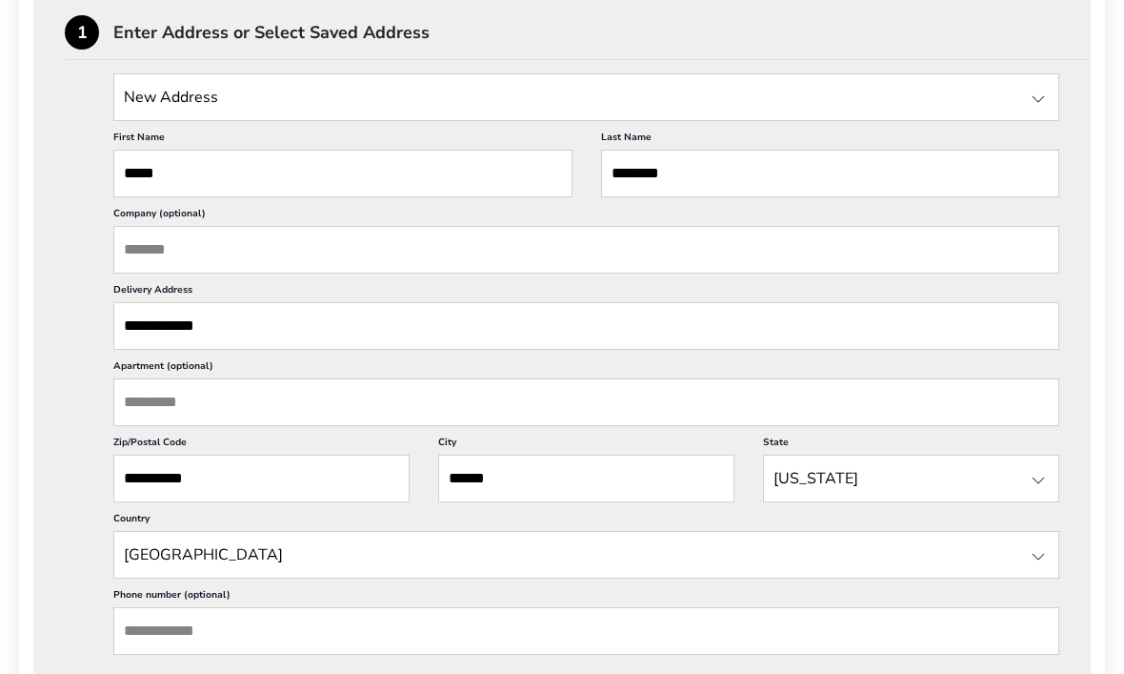
click at [308, 338] on input "**********" at bounding box center [586, 327] width 946 height 48
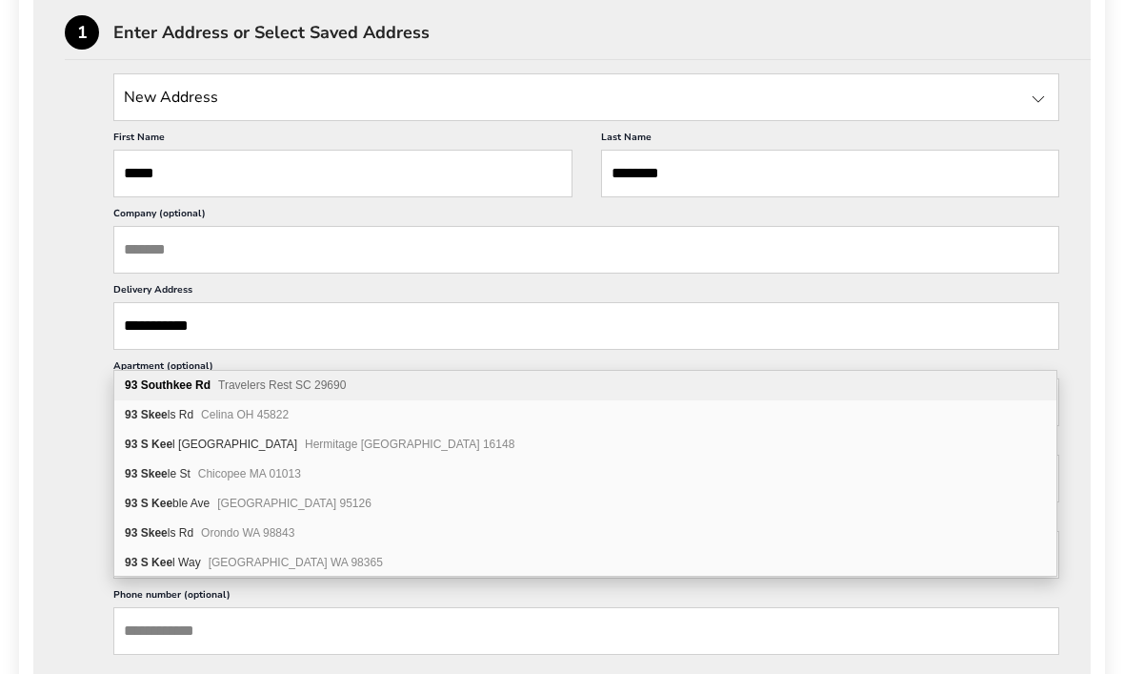
click at [326, 374] on div "[STREET_ADDRESS]" at bounding box center [585, 387] width 942 height 30
type input "**********"
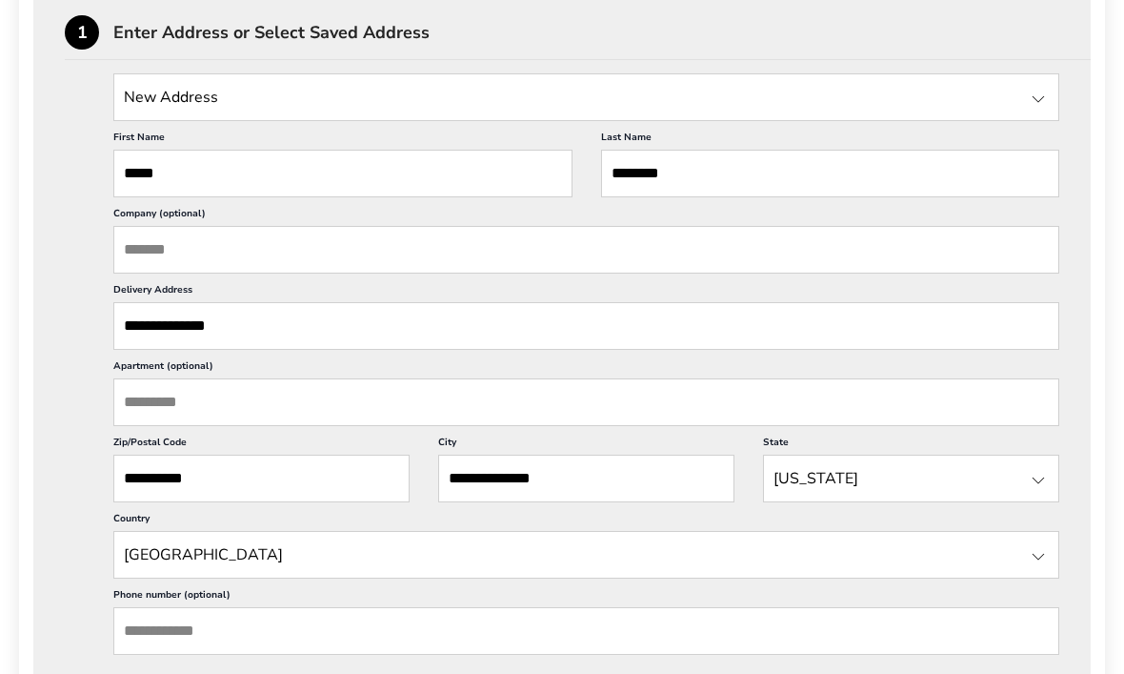
scroll to position [1333, 0]
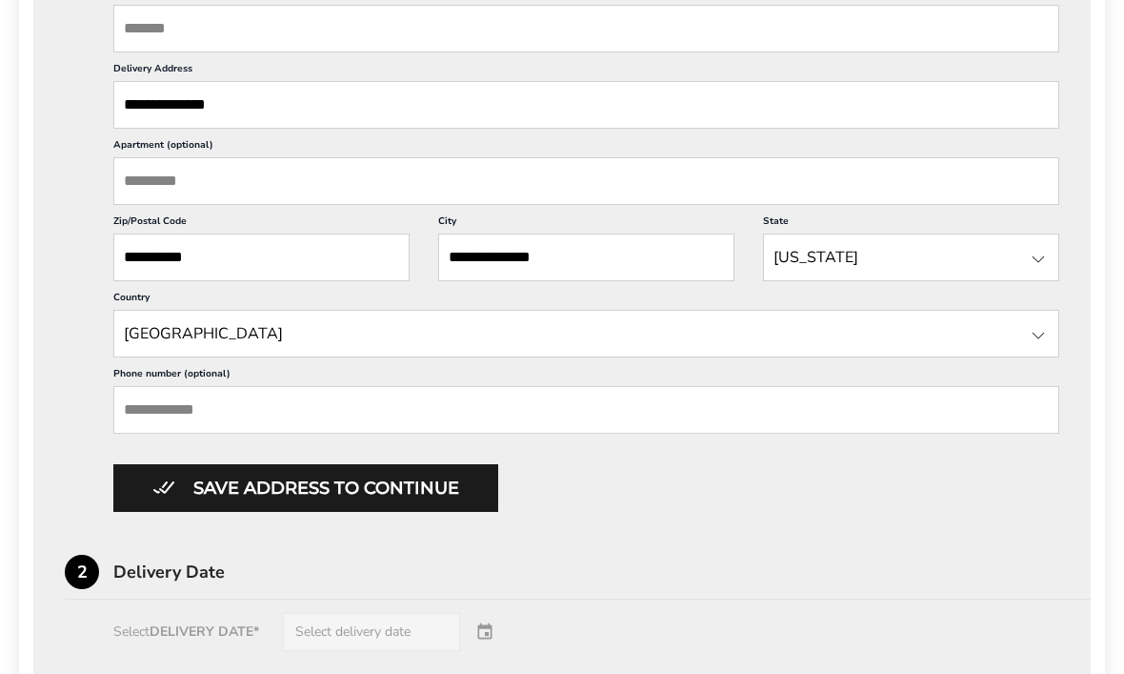
click at [922, 434] on input "Phone number (optional)" at bounding box center [586, 411] width 946 height 48
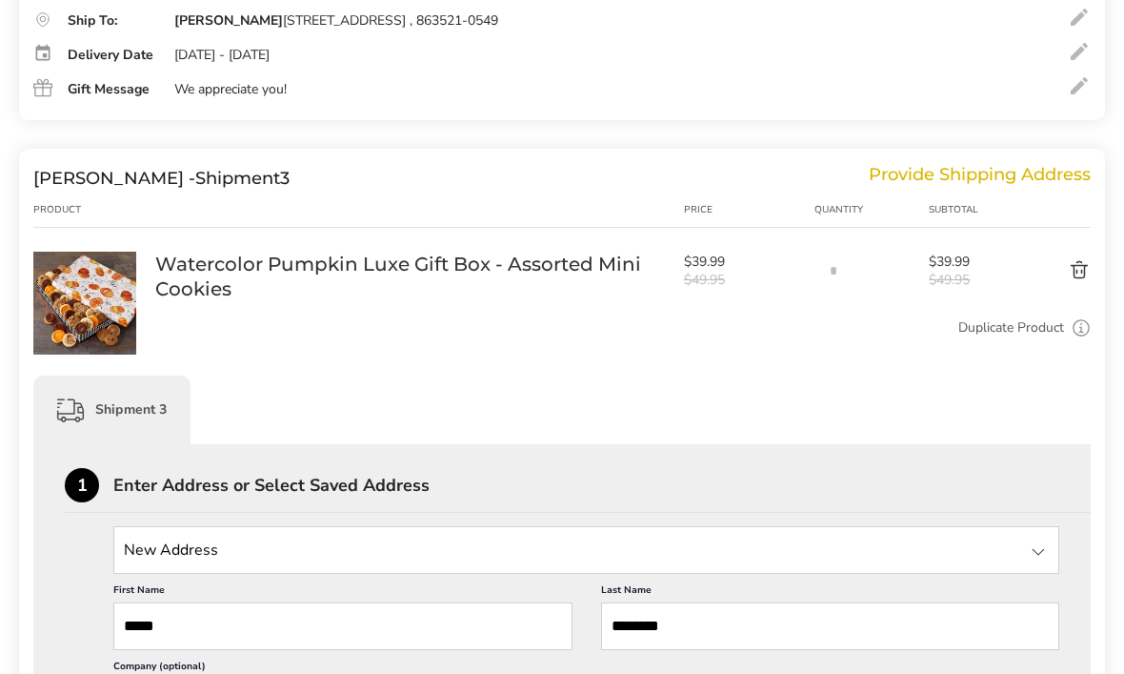
scroll to position [878, 0]
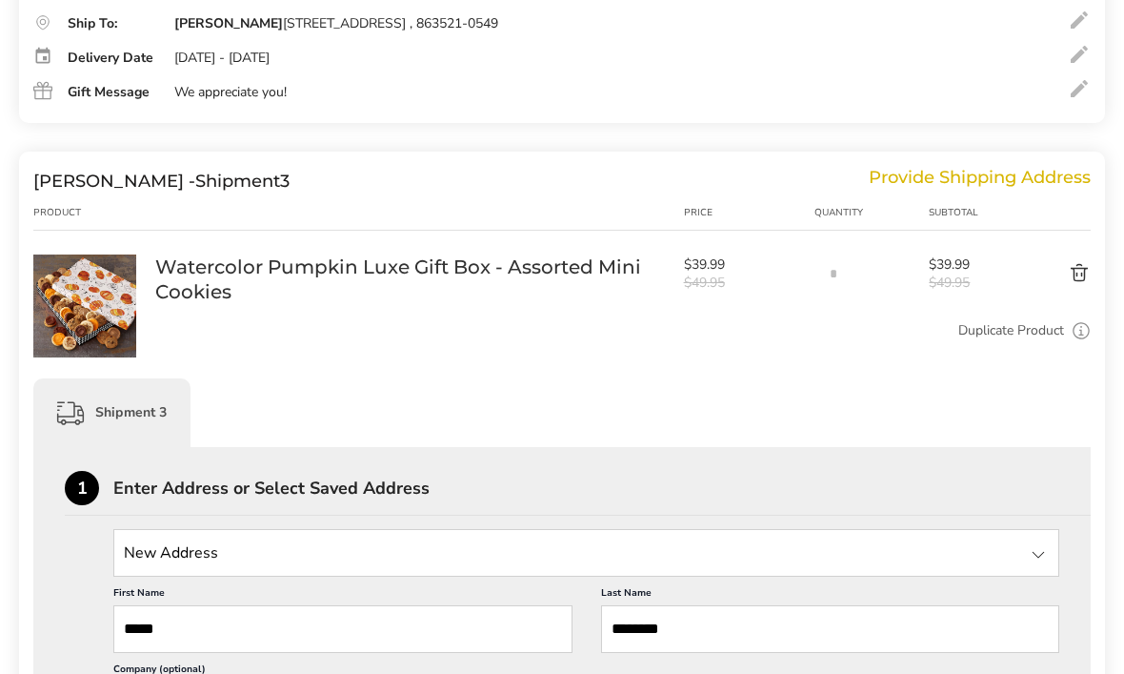
type input "***"
click at [1077, 279] on button "Delete product" at bounding box center [1046, 273] width 89 height 23
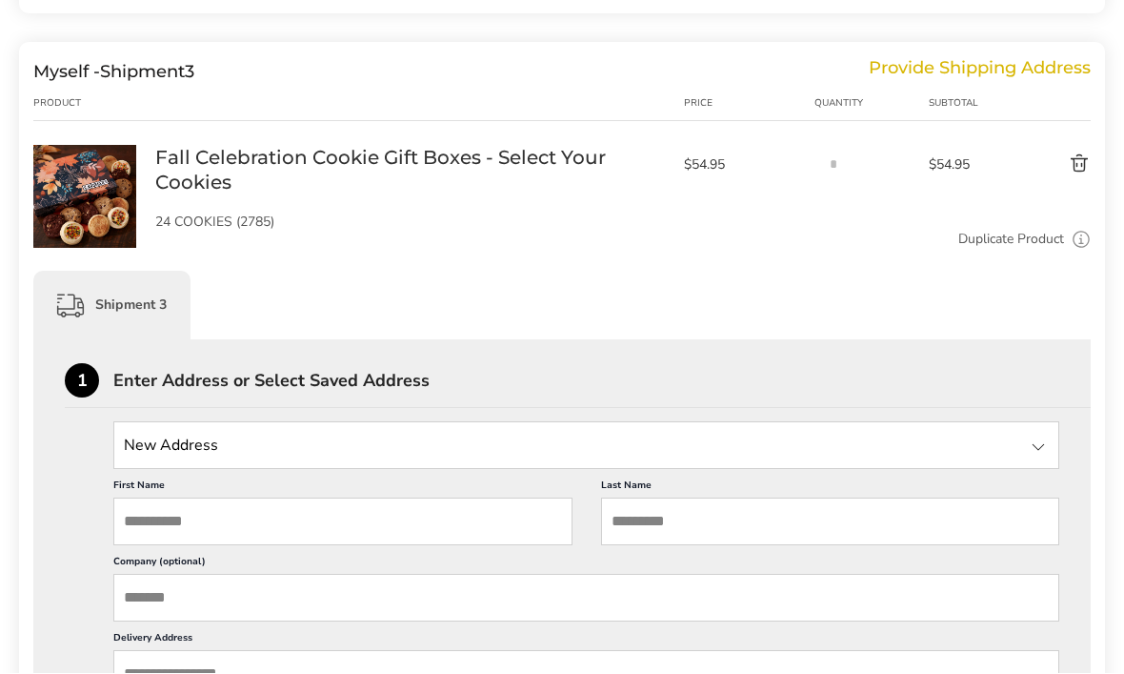
scroll to position [997, 0]
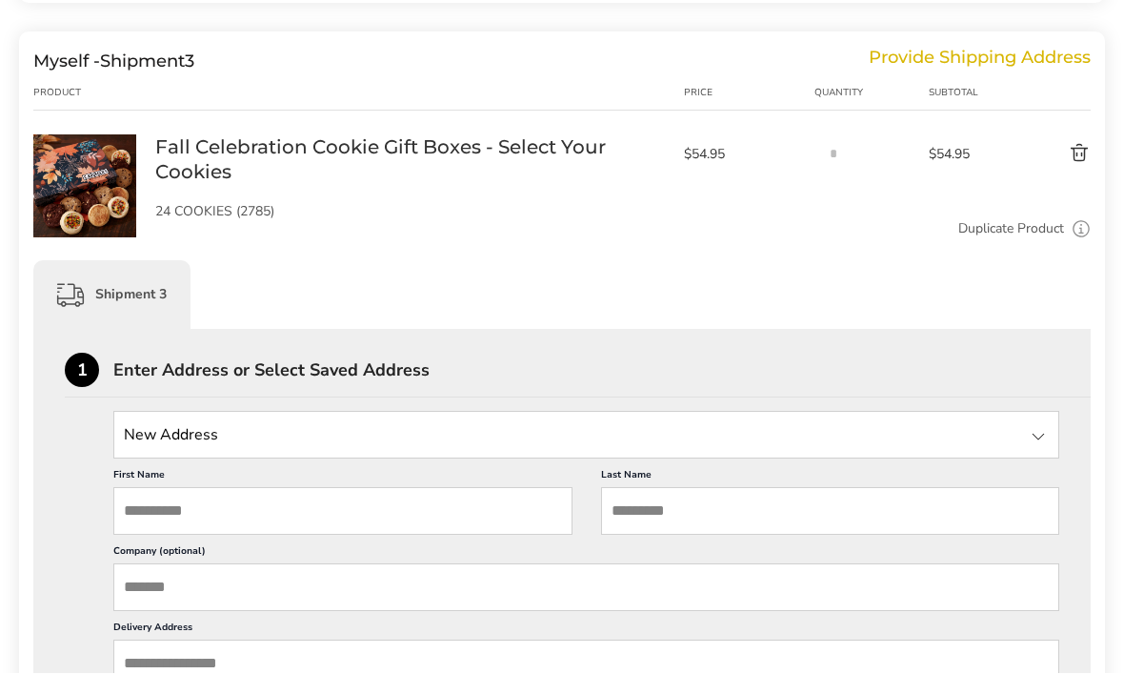
click at [712, 441] on input "State" at bounding box center [586, 436] width 946 height 48
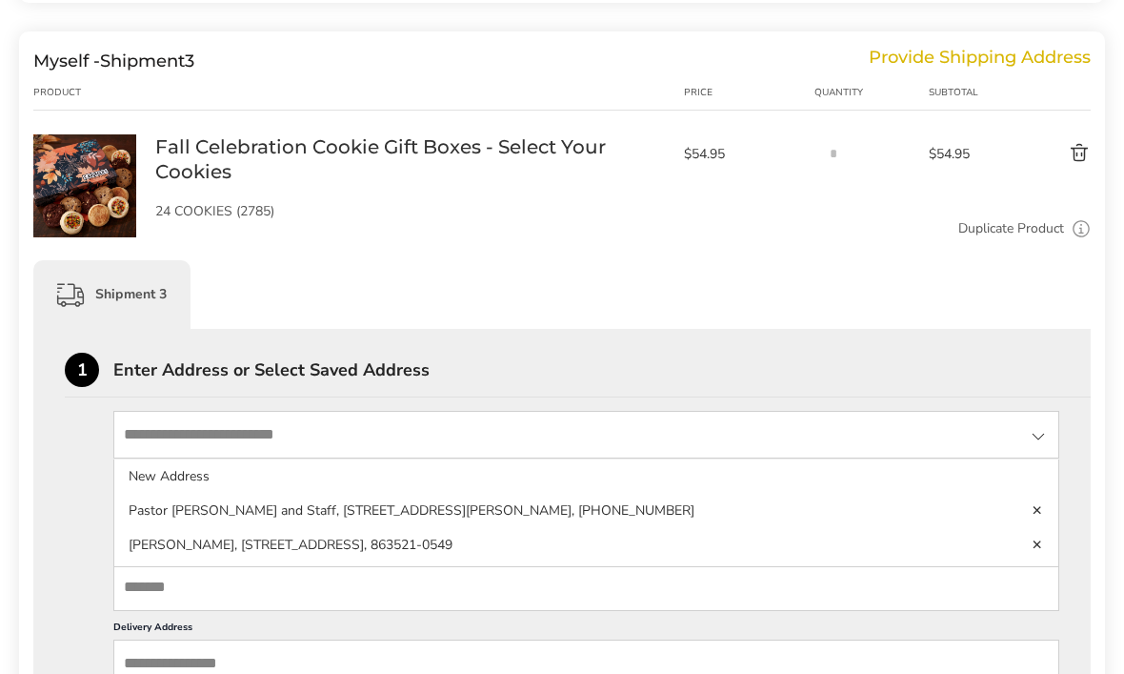
click at [521, 374] on div "Enter Address or Select Saved Address" at bounding box center [602, 370] width 978 height 17
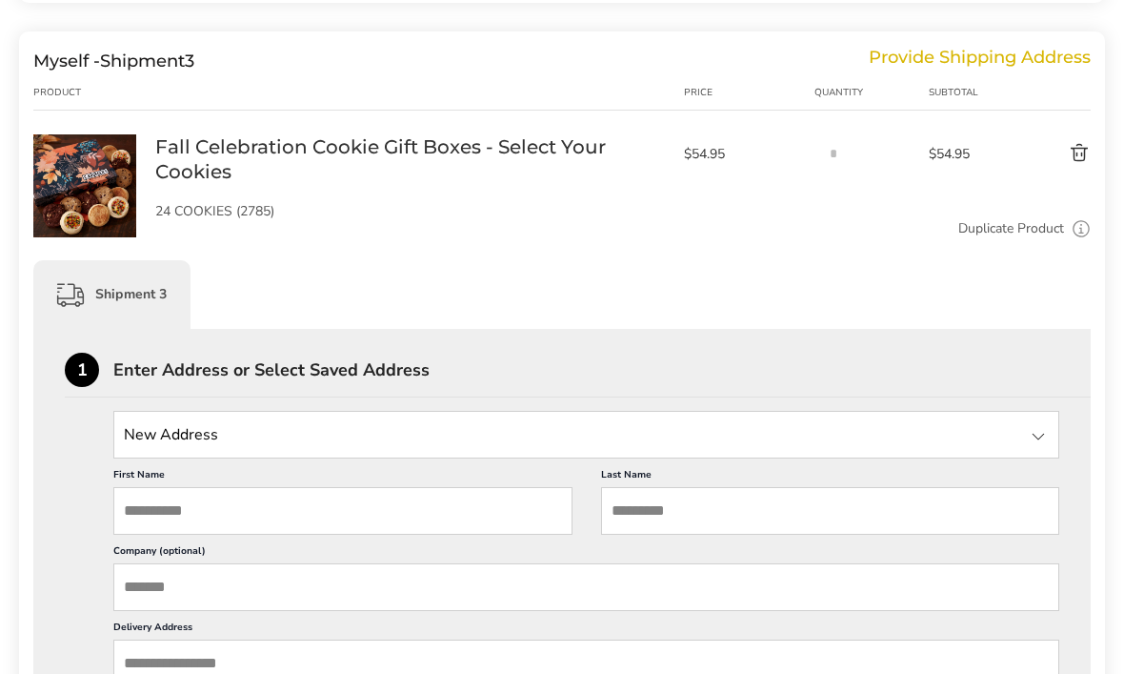
click at [451, 511] on input "First Name" at bounding box center [342, 511] width 459 height 48
type input "******"
type input "*****"
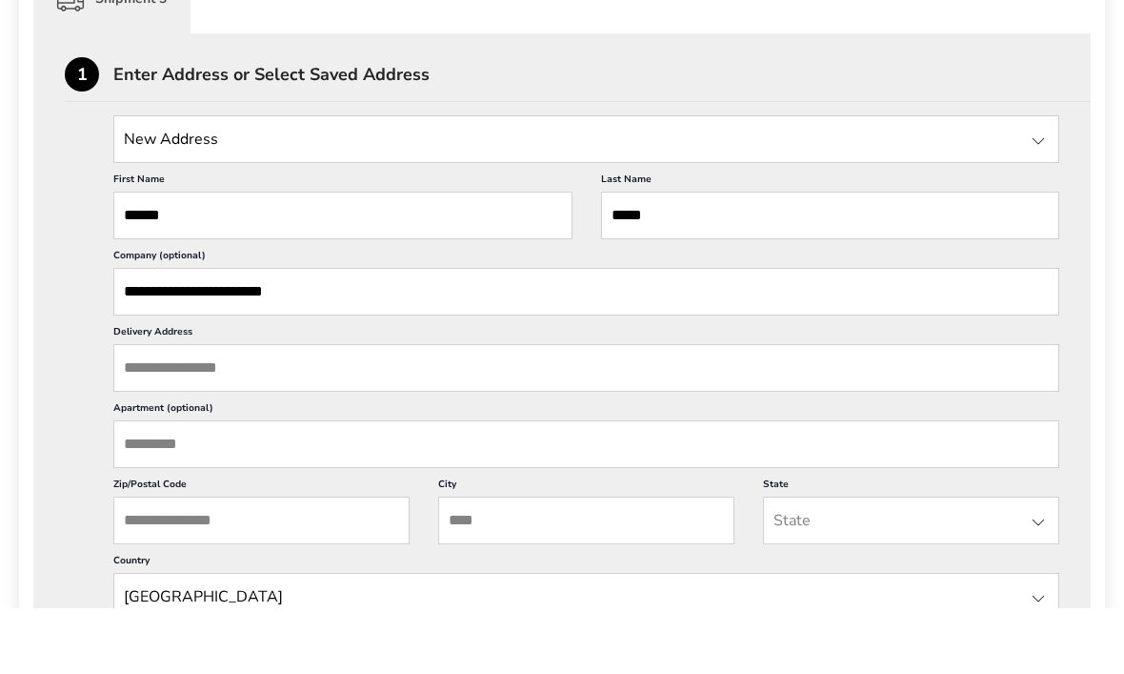
type input "**********"
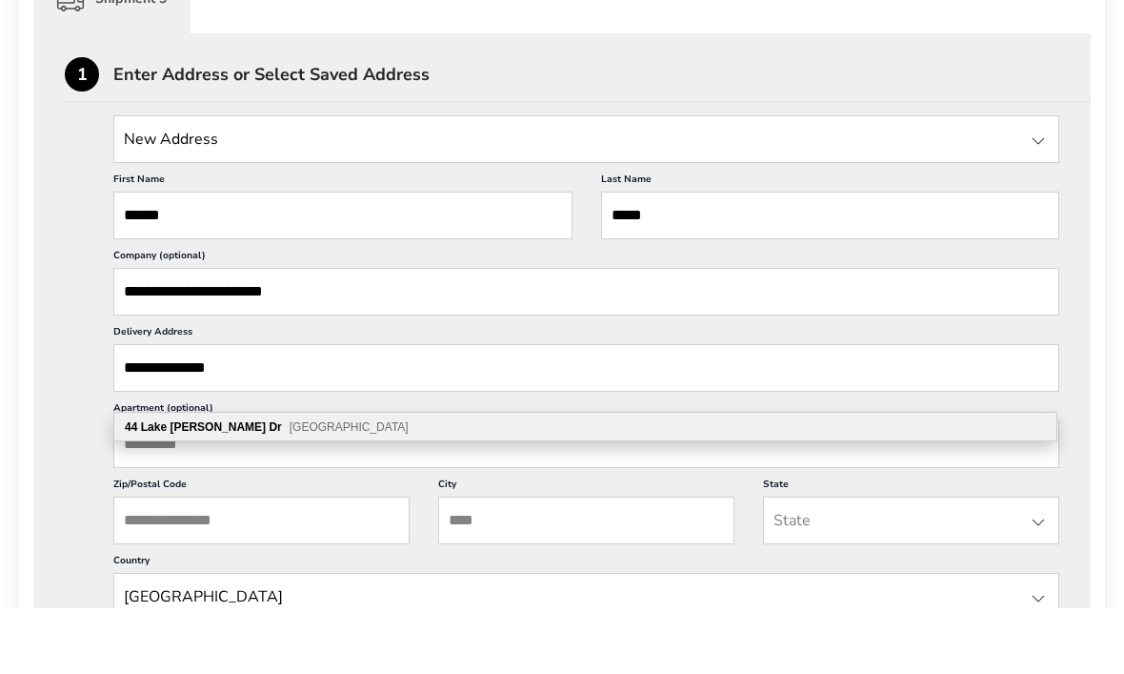
click at [348, 479] on div "[STREET_ADDRESS][PERSON_NAME][PERSON_NAME]" at bounding box center [585, 493] width 942 height 29
type input "**********"
type input "********"
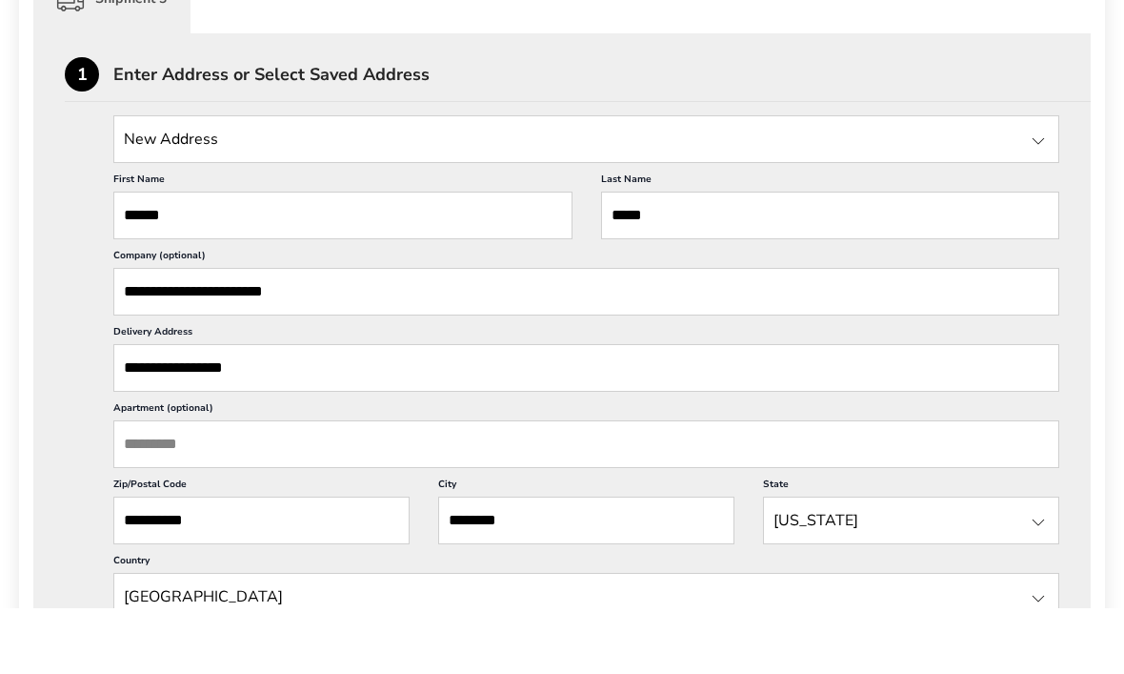
scroll to position [1293, 0]
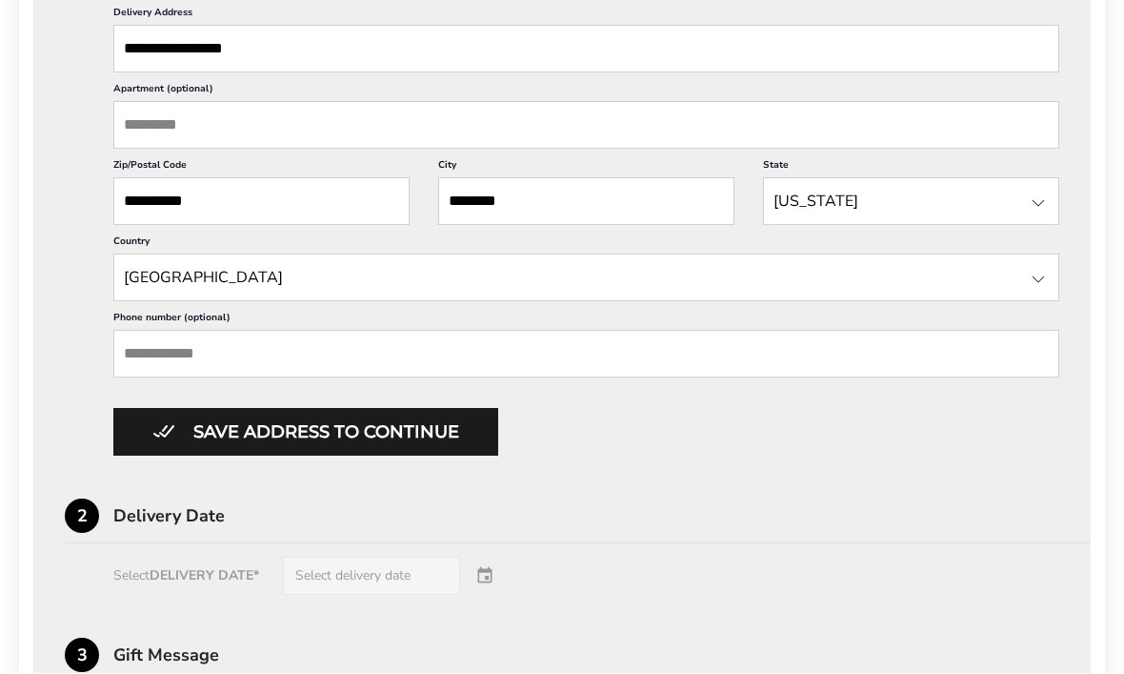
click at [564, 378] on input "Phone number (optional)" at bounding box center [586, 355] width 946 height 48
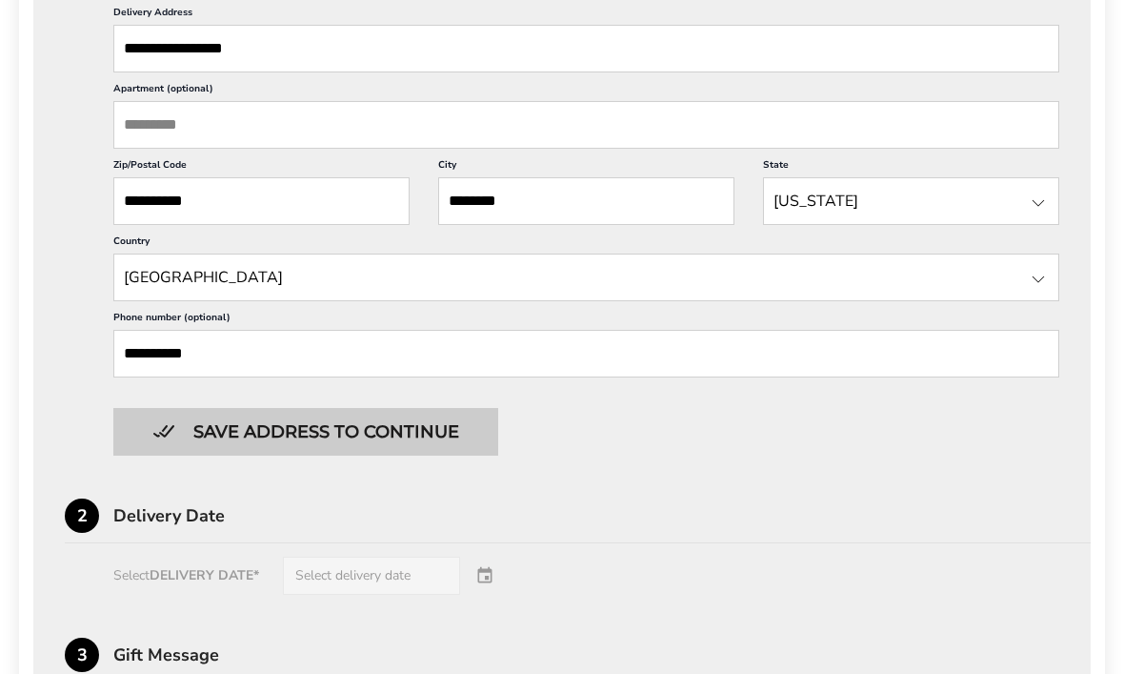
type input "**********"
click at [434, 456] on button "Save address to continue" at bounding box center [305, 433] width 385 height 48
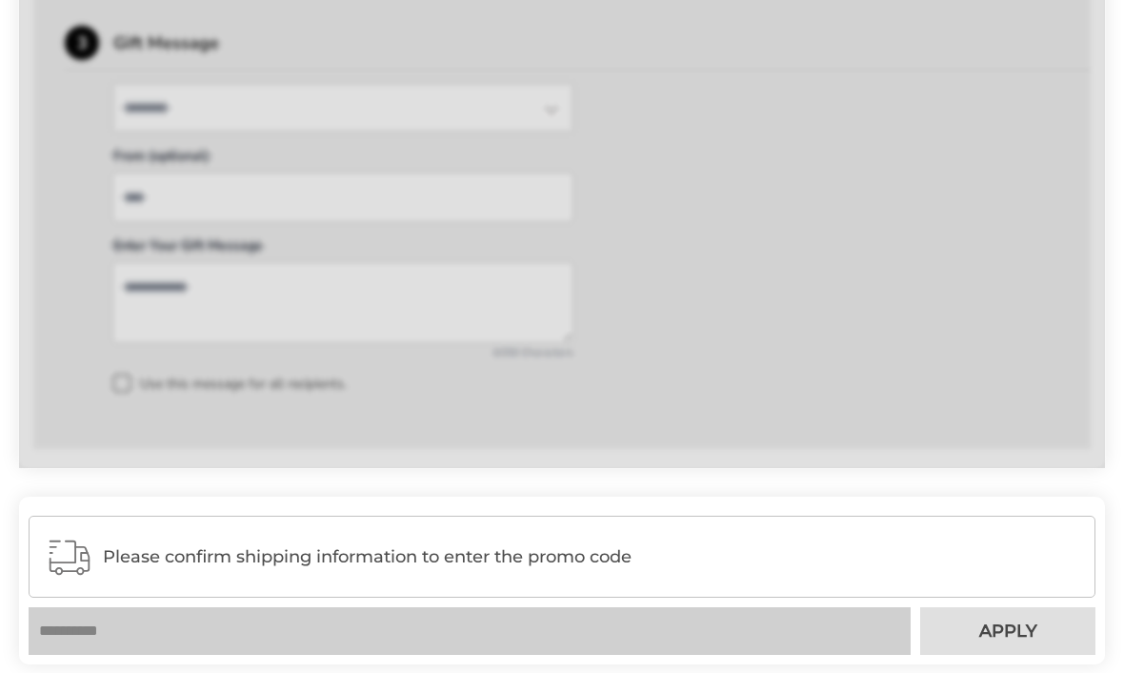
scroll to position [1612, 0]
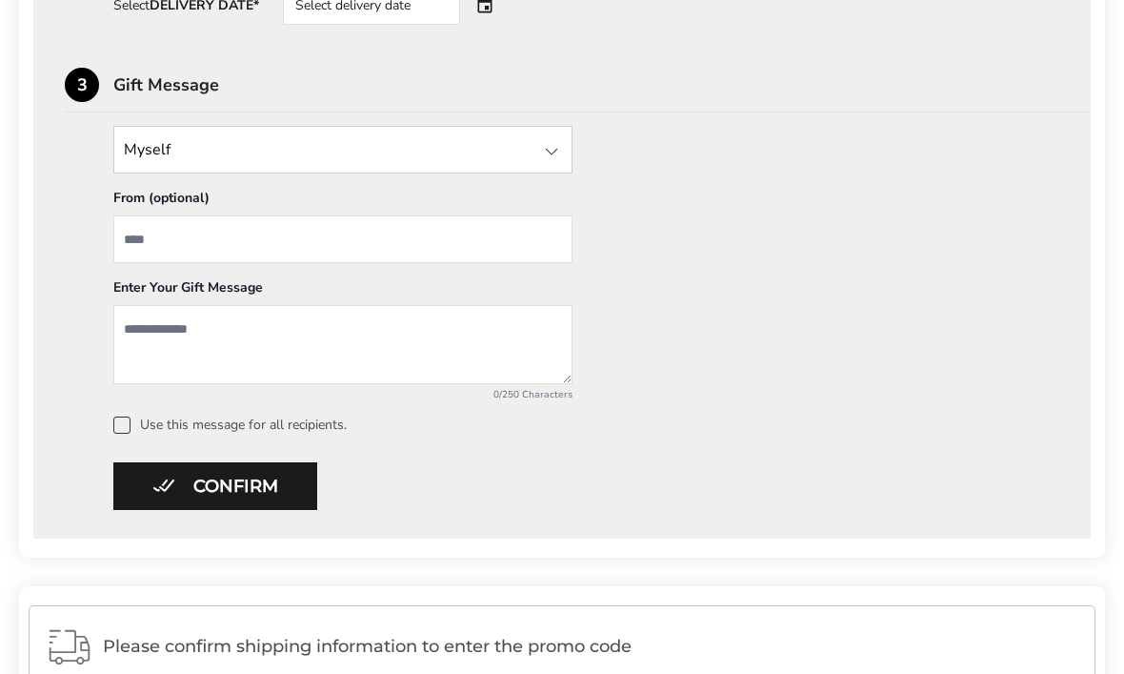
click at [480, 252] on input "From" at bounding box center [342, 239] width 459 height 48
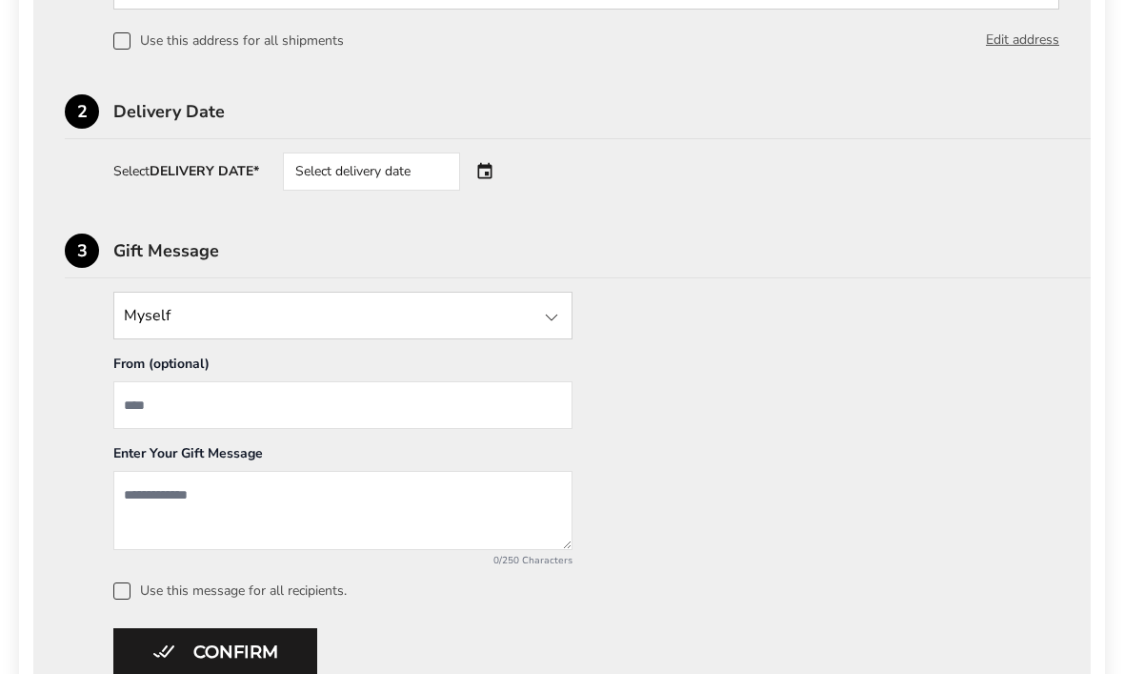
scroll to position [1438, 0]
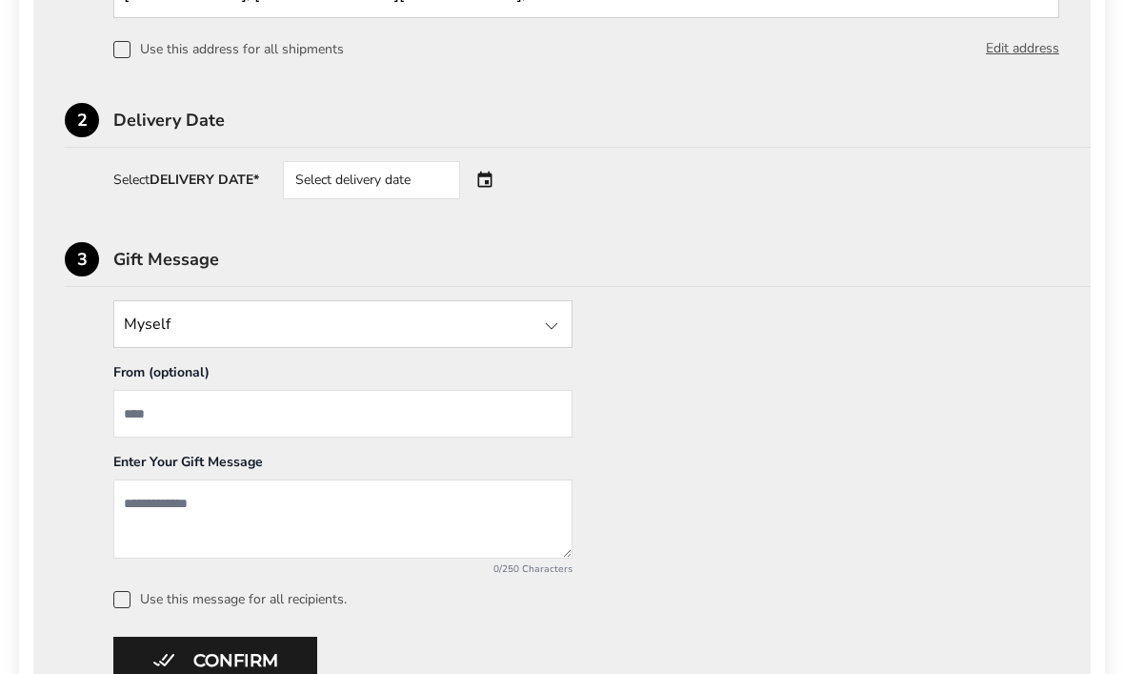
click at [494, 176] on div "Select delivery date" at bounding box center [398, 180] width 231 height 38
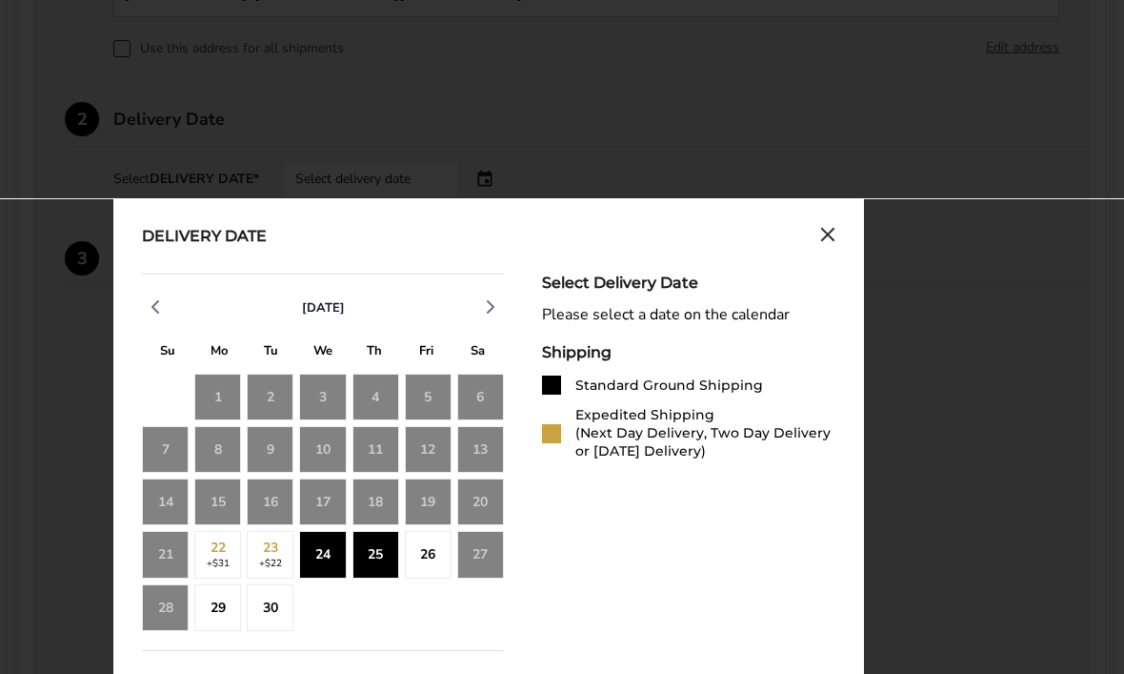
click at [377, 569] on div "25" at bounding box center [376, 555] width 47 height 47
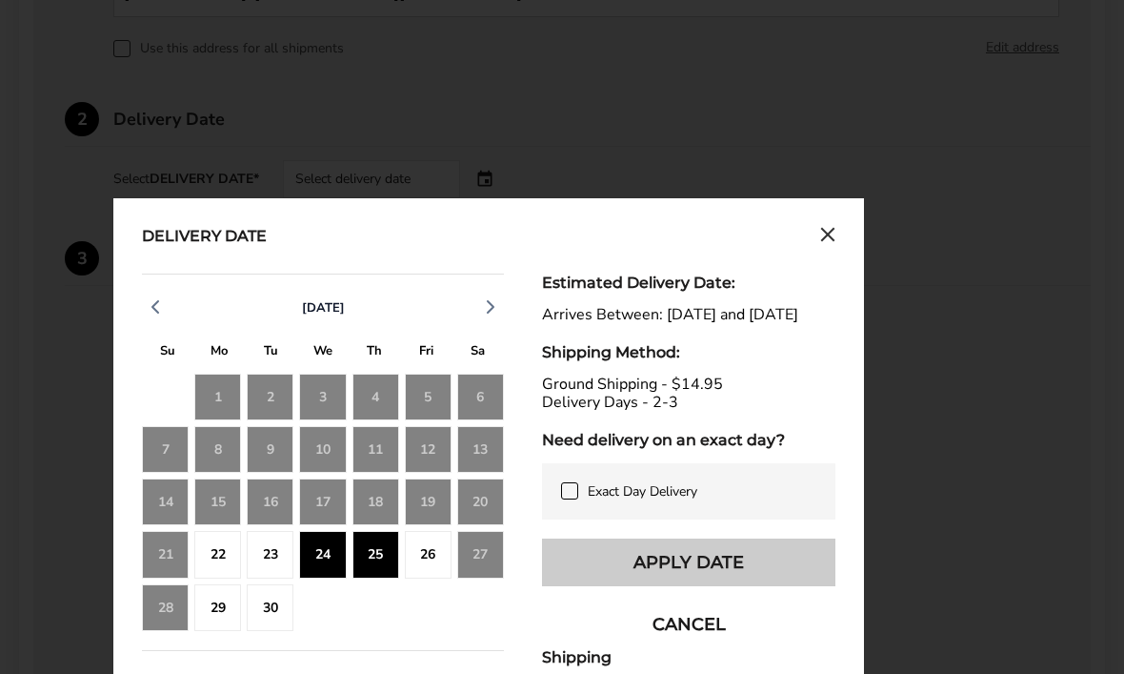
click at [717, 579] on button "Apply Date" at bounding box center [688, 562] width 293 height 48
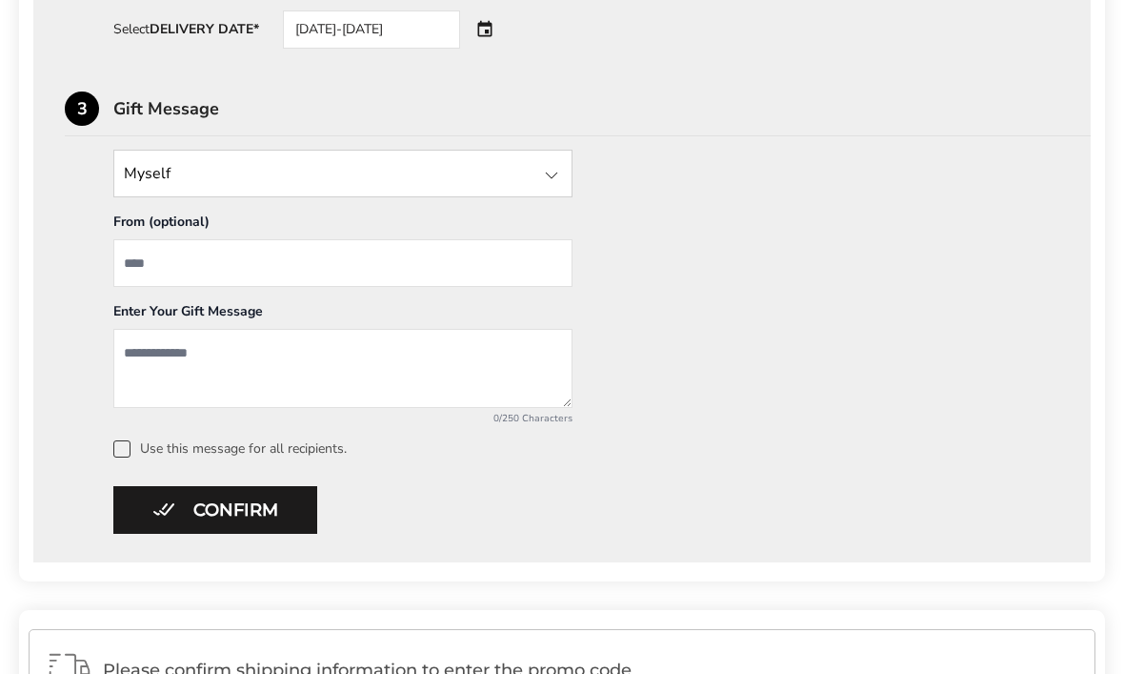
scroll to position [1642, 0]
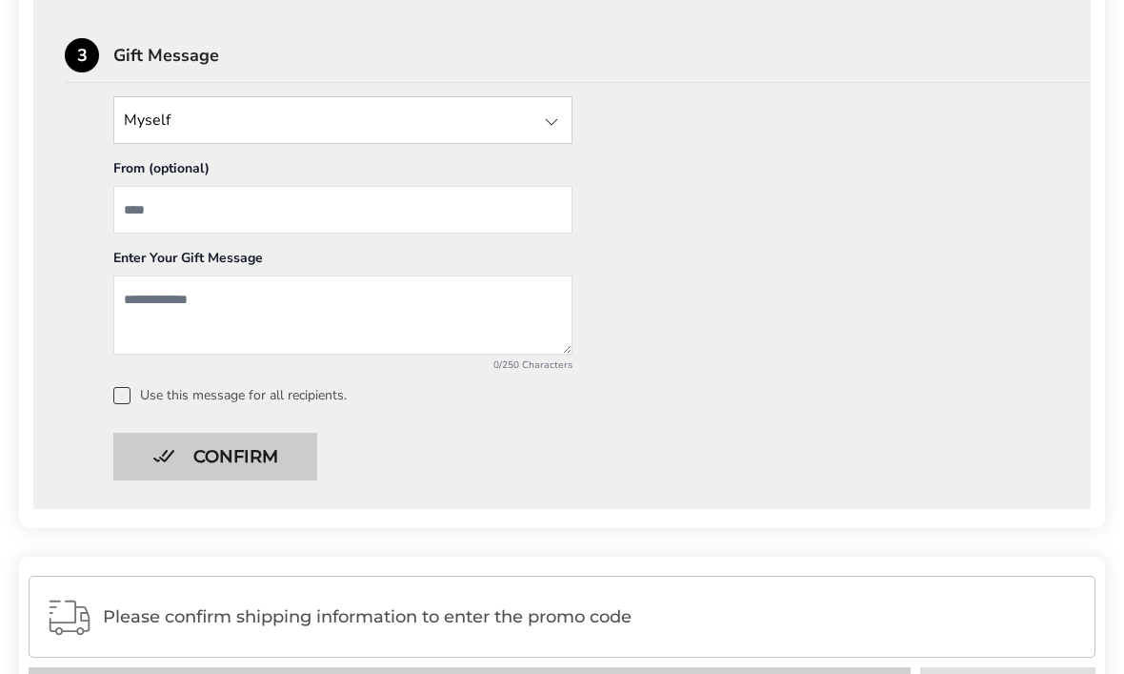
click at [270, 470] on button "Confirm" at bounding box center [215, 457] width 204 height 48
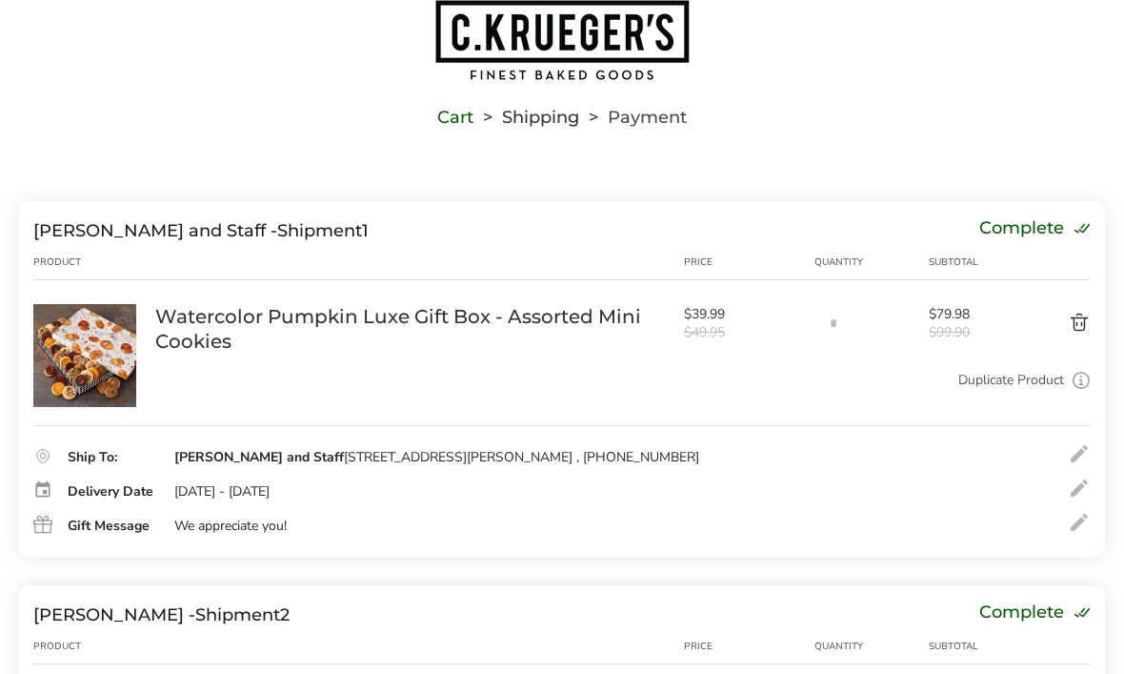
scroll to position [0, 0]
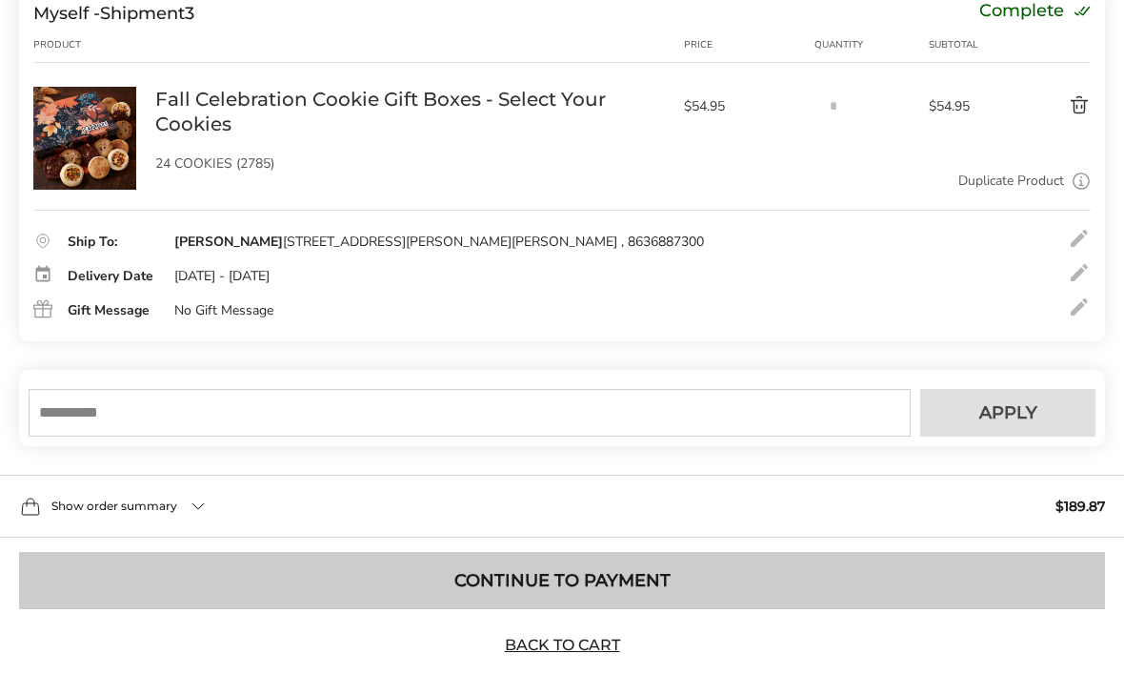
click at [804, 602] on button "Continue to Payment" at bounding box center [562, 581] width 1086 height 57
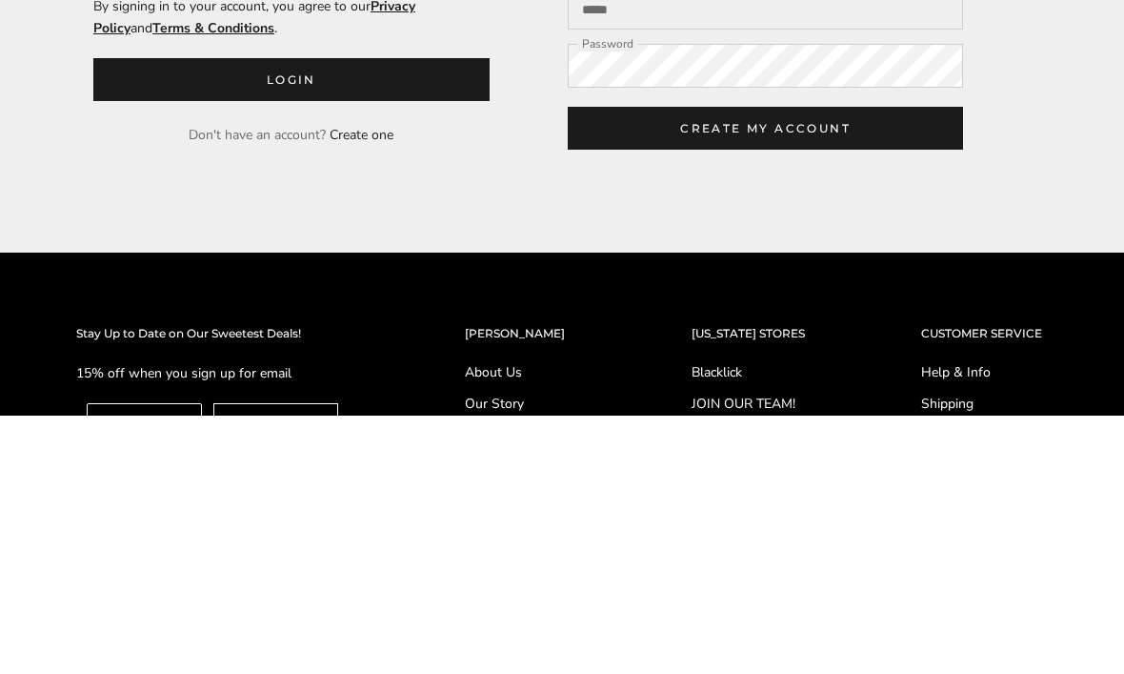
type input "**********"
click at [291, 341] on button "Login" at bounding box center [291, 337] width 396 height 43
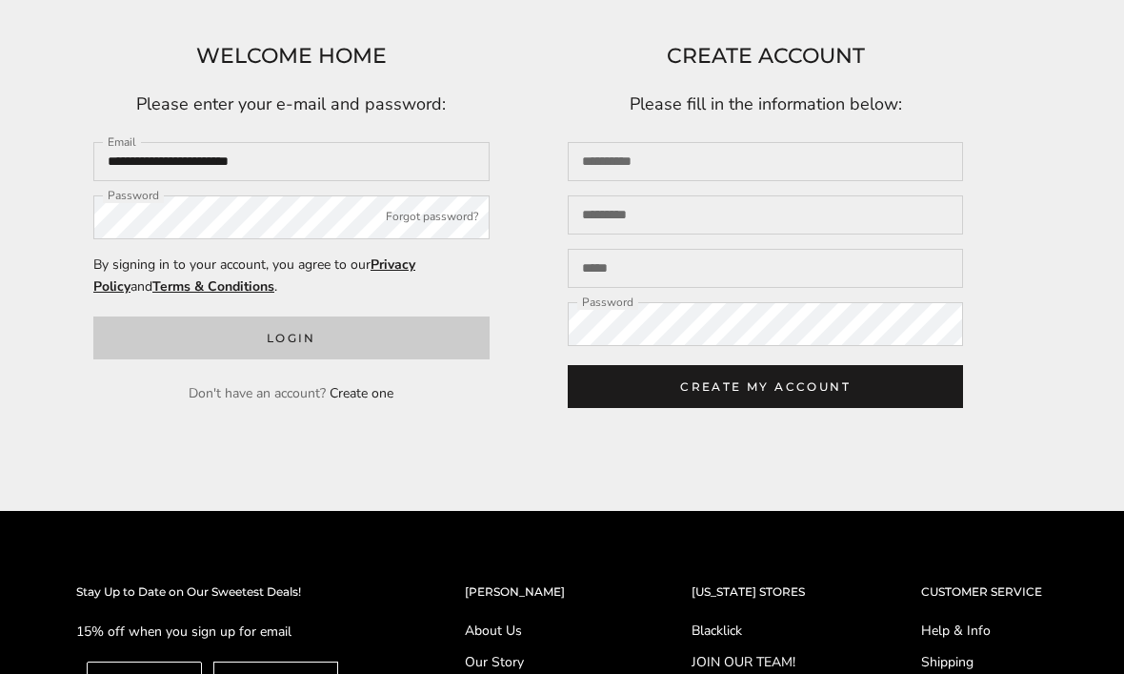
click at [390, 333] on button "Login" at bounding box center [291, 337] width 396 height 43
click at [392, 354] on button "Login" at bounding box center [291, 337] width 396 height 43
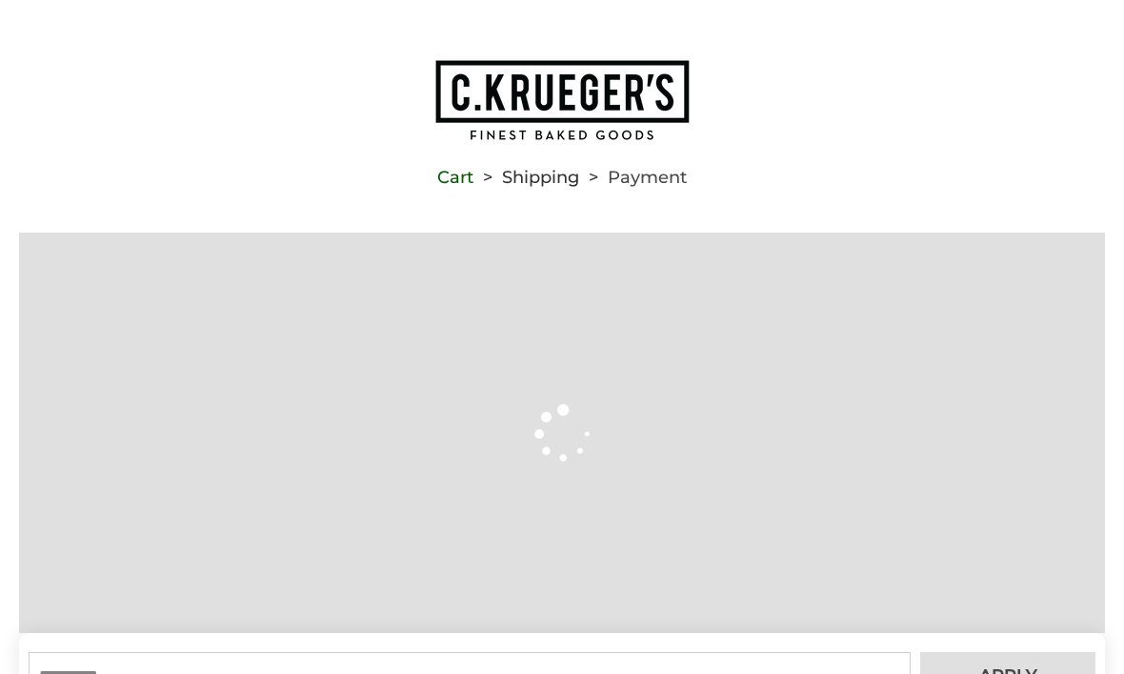
type input "**********"
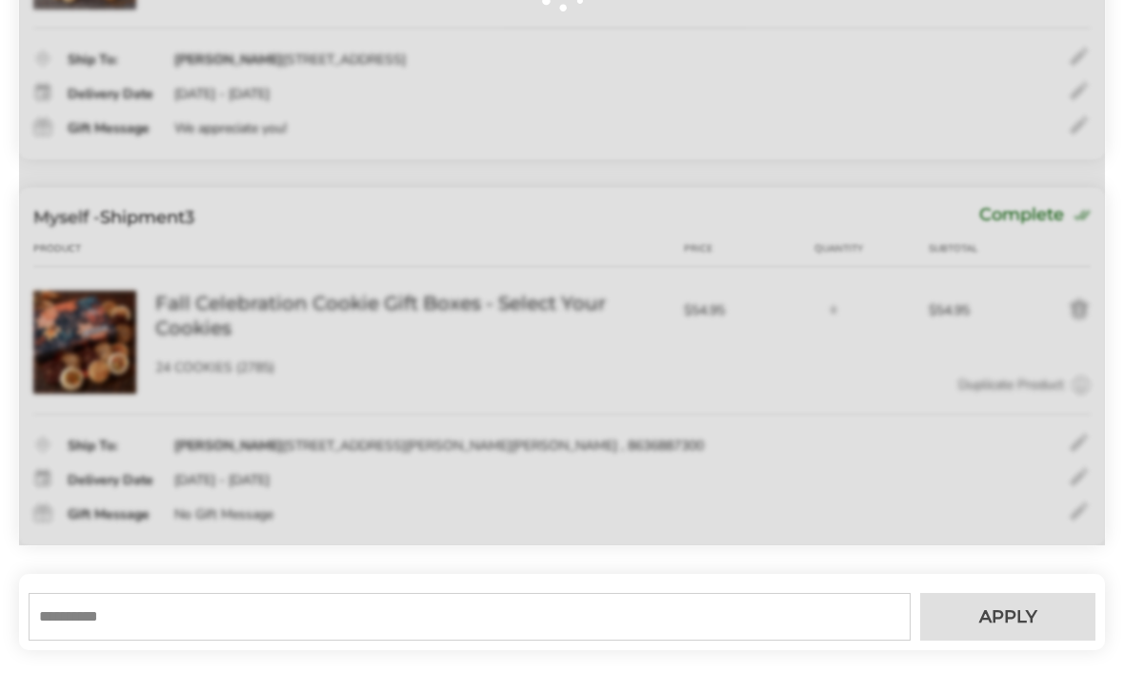
scroll to position [944, 0]
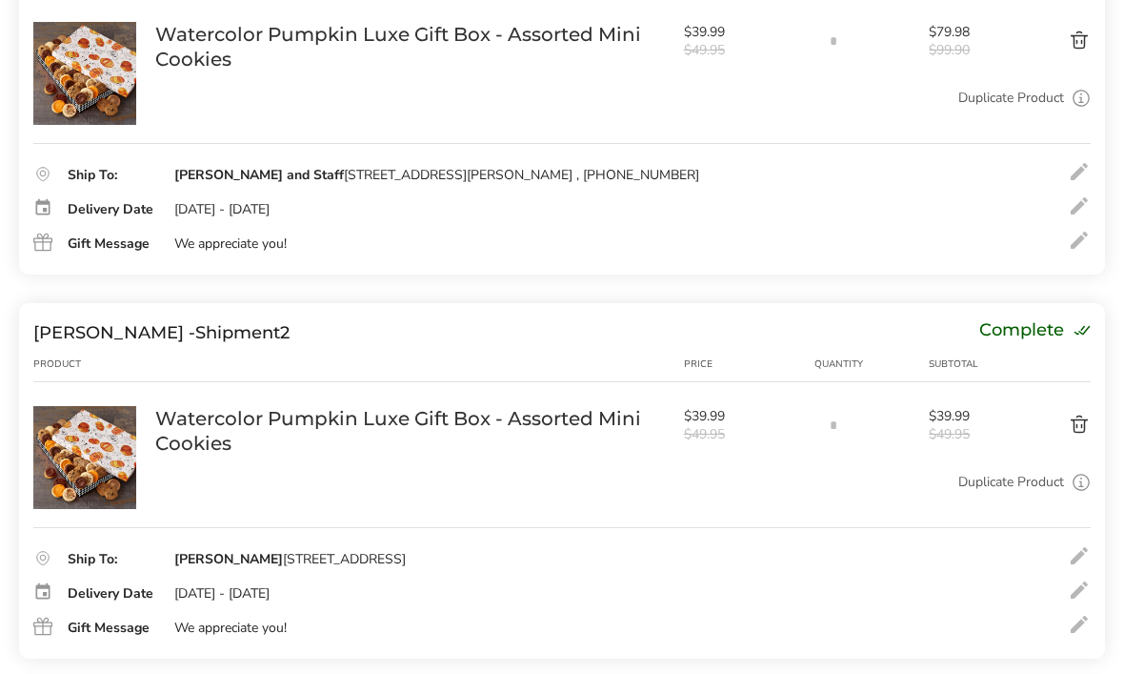
scroll to position [499, 0]
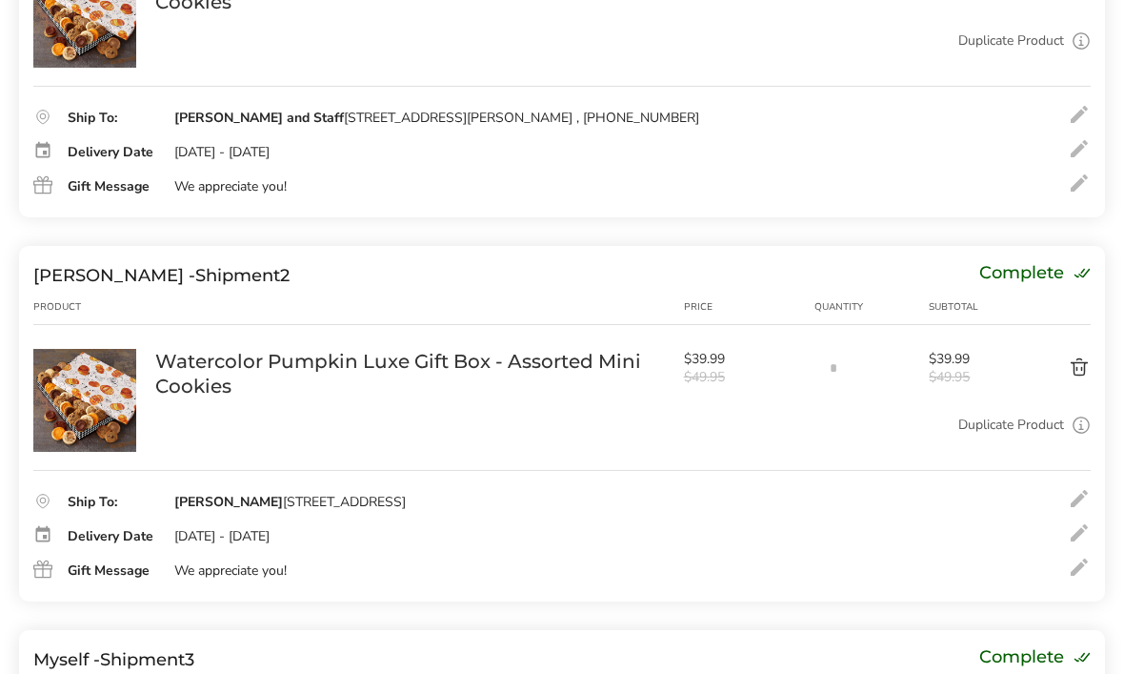
click at [608, 378] on link "Watercolor Pumpkin Luxe Gift Box - Assorted Mini Cookies" at bounding box center [410, 375] width 510 height 50
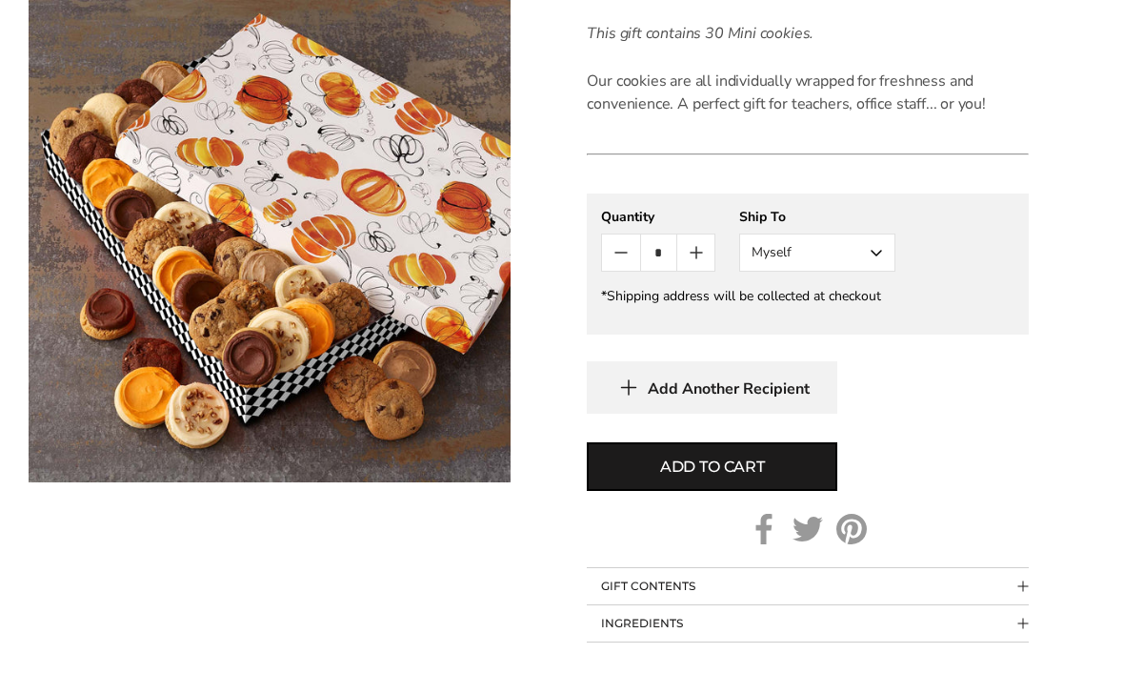
scroll to position [918, 0]
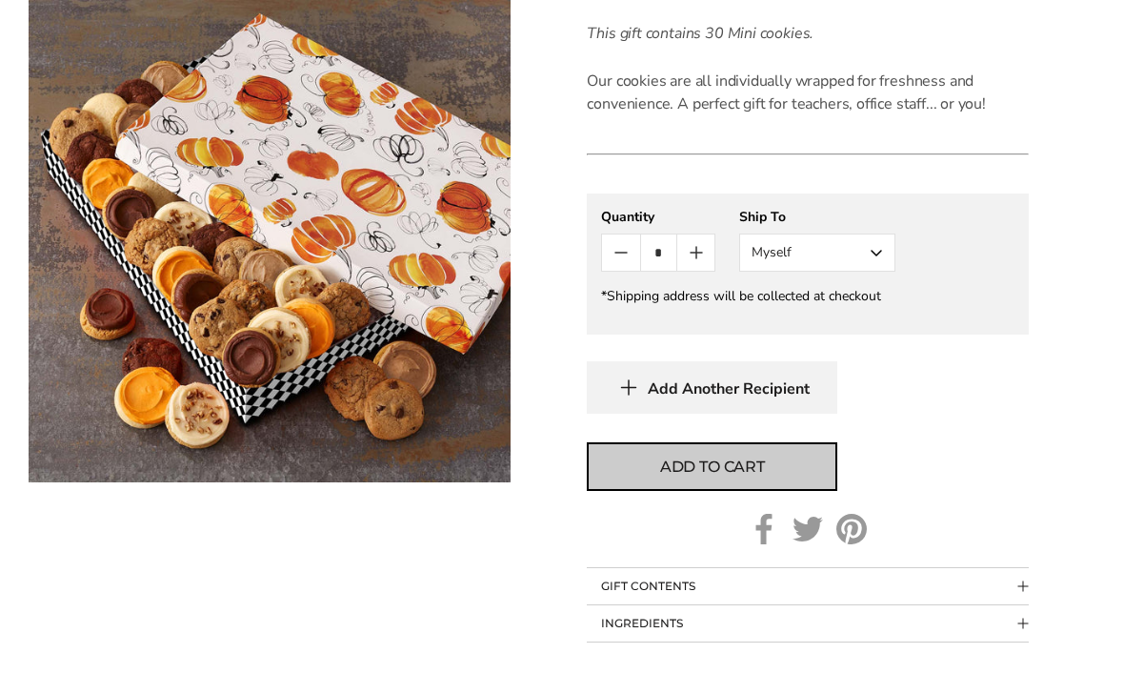
click at [806, 472] on button "Add to cart" at bounding box center [712, 466] width 251 height 49
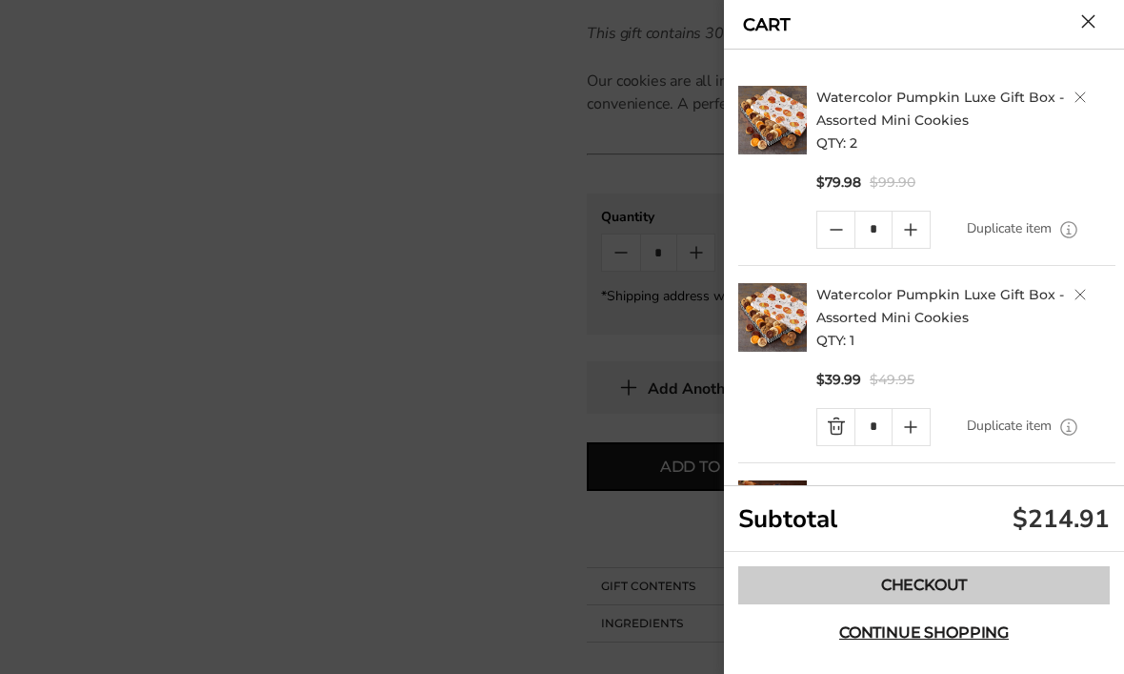
click at [922, 604] on link "Checkout" at bounding box center [924, 585] width 372 height 38
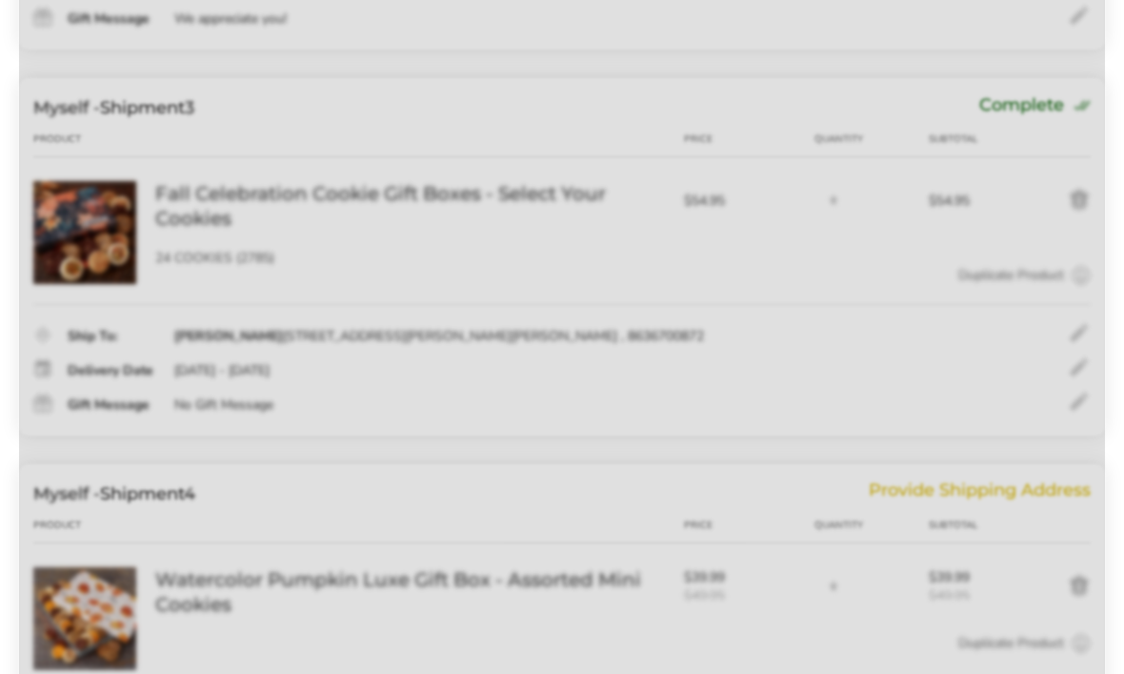
scroll to position [1259, 0]
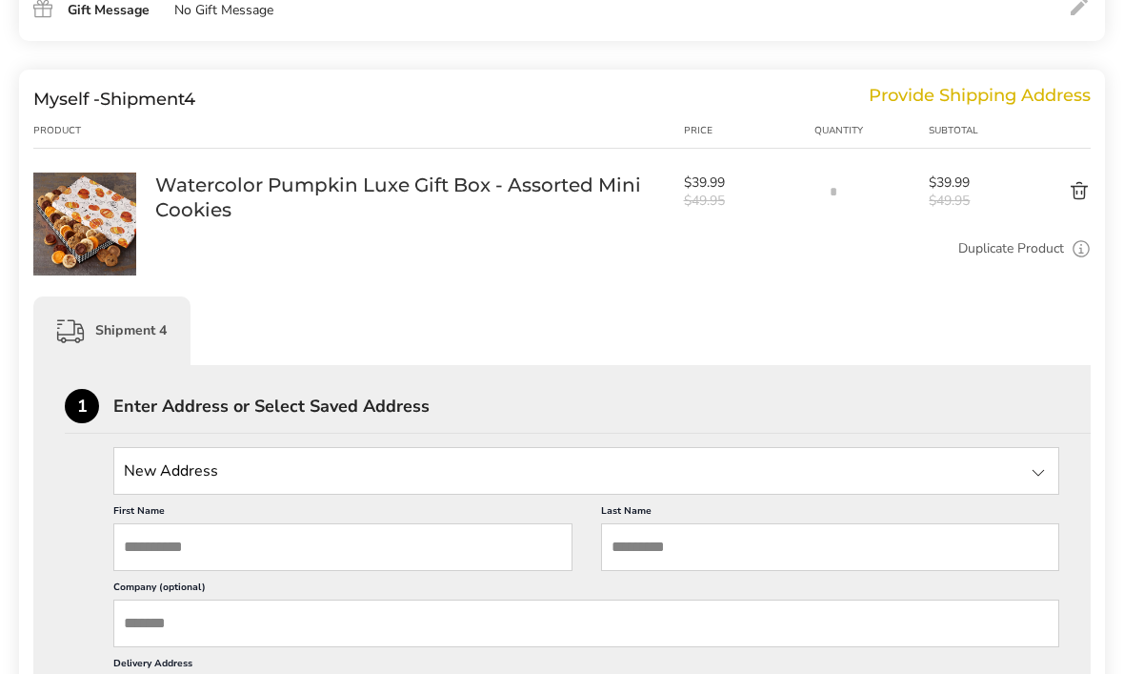
click at [558, 483] on input "State" at bounding box center [586, 472] width 946 height 48
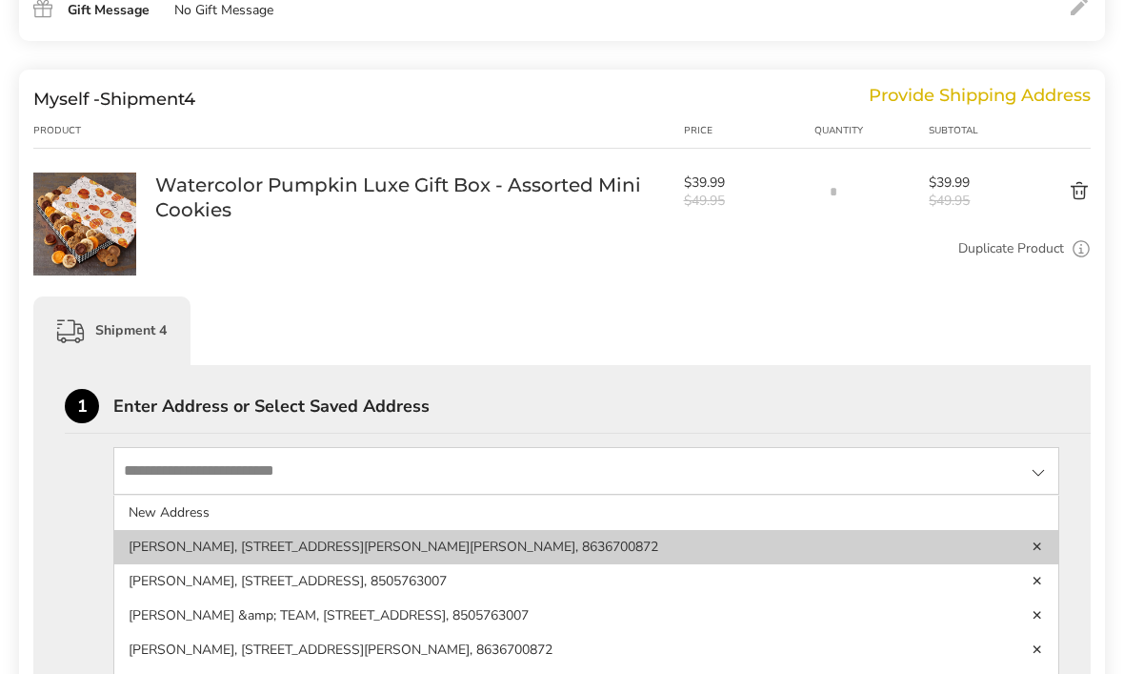
click at [647, 558] on li "DENISE BROWN, 44 LAKE MORTON DR, 44 LAKE MORTON DR, LAKELAND, FL, 33801-5343, U…" at bounding box center [586, 547] width 944 height 34
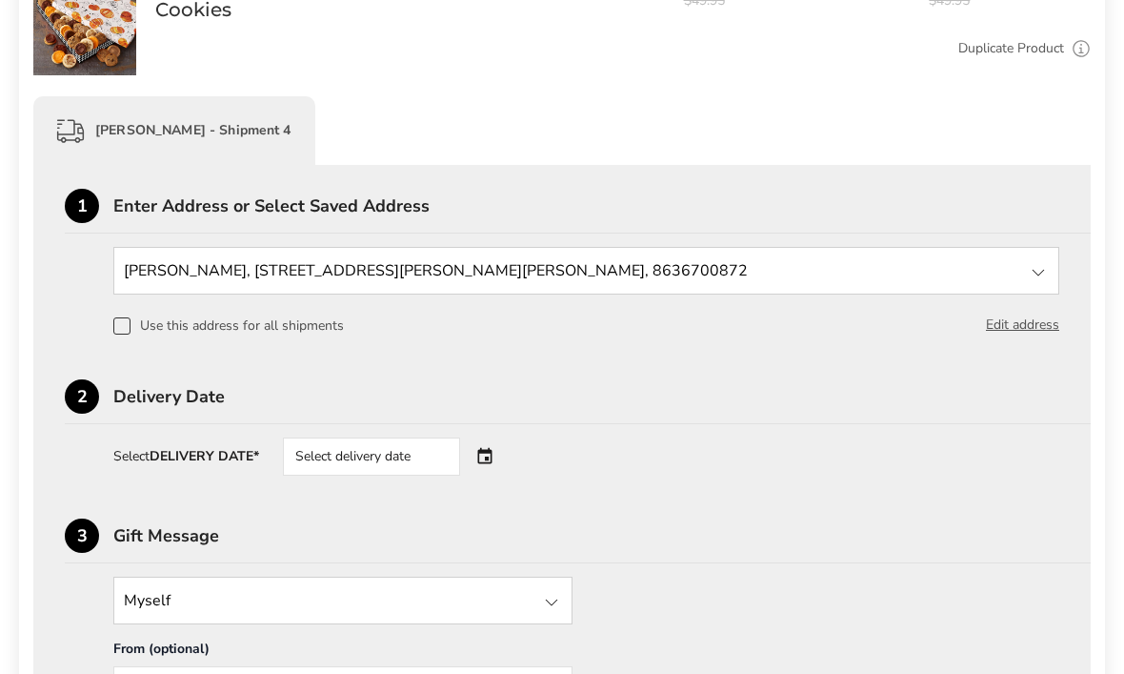
scroll to position [1648, 0]
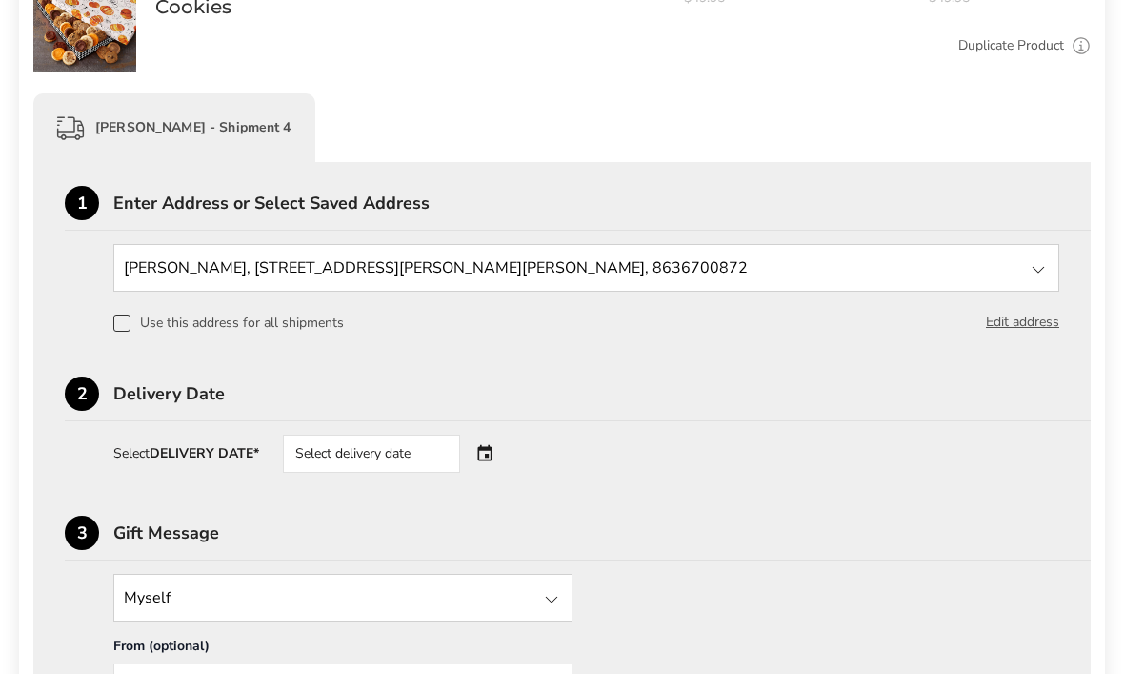
click at [501, 460] on div "Select delivery date" at bounding box center [398, 454] width 231 height 38
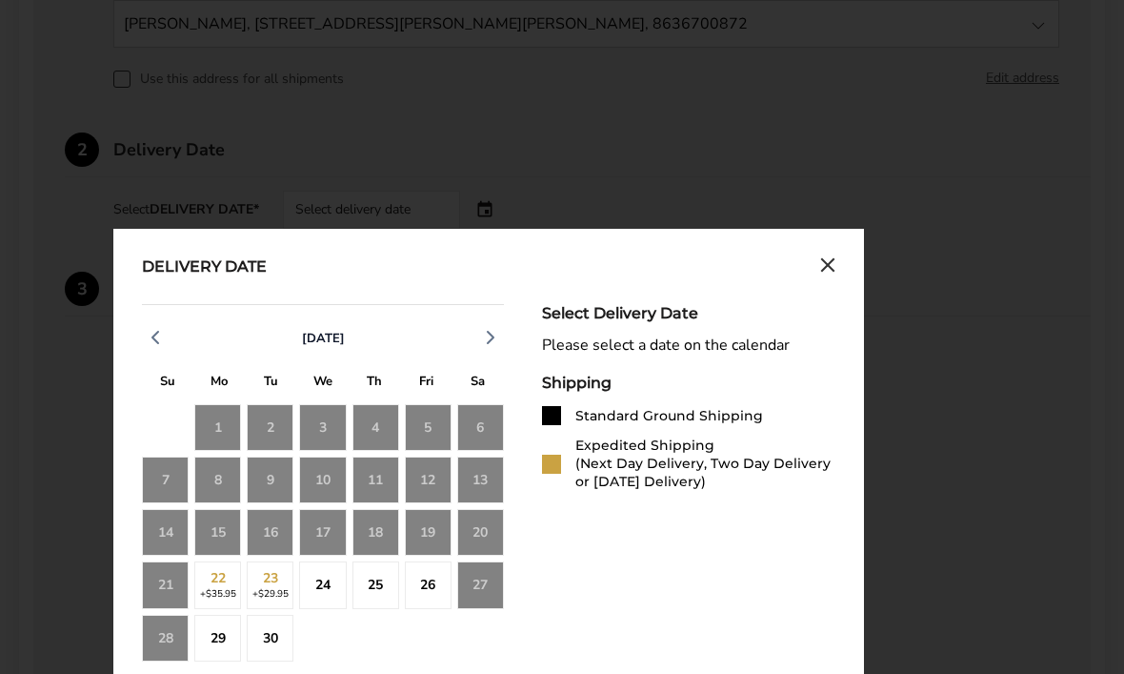
scroll to position [1928, 0]
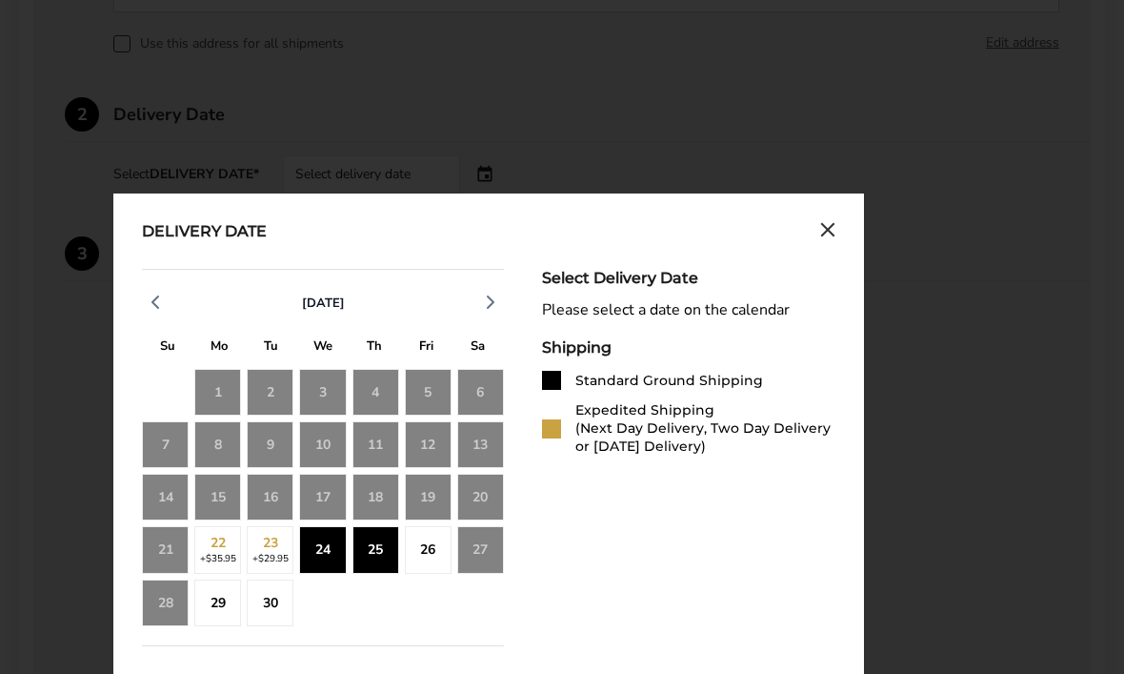
click at [380, 555] on div "25" at bounding box center [376, 549] width 47 height 47
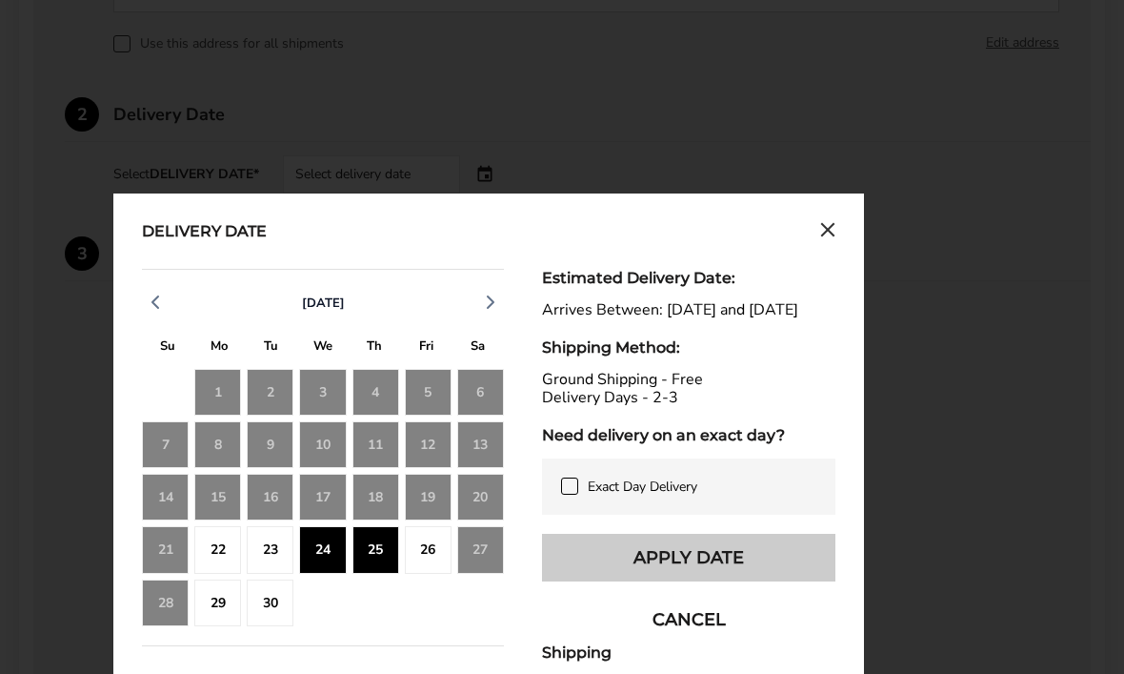
click at [750, 581] on button "Apply Date" at bounding box center [688, 558] width 293 height 48
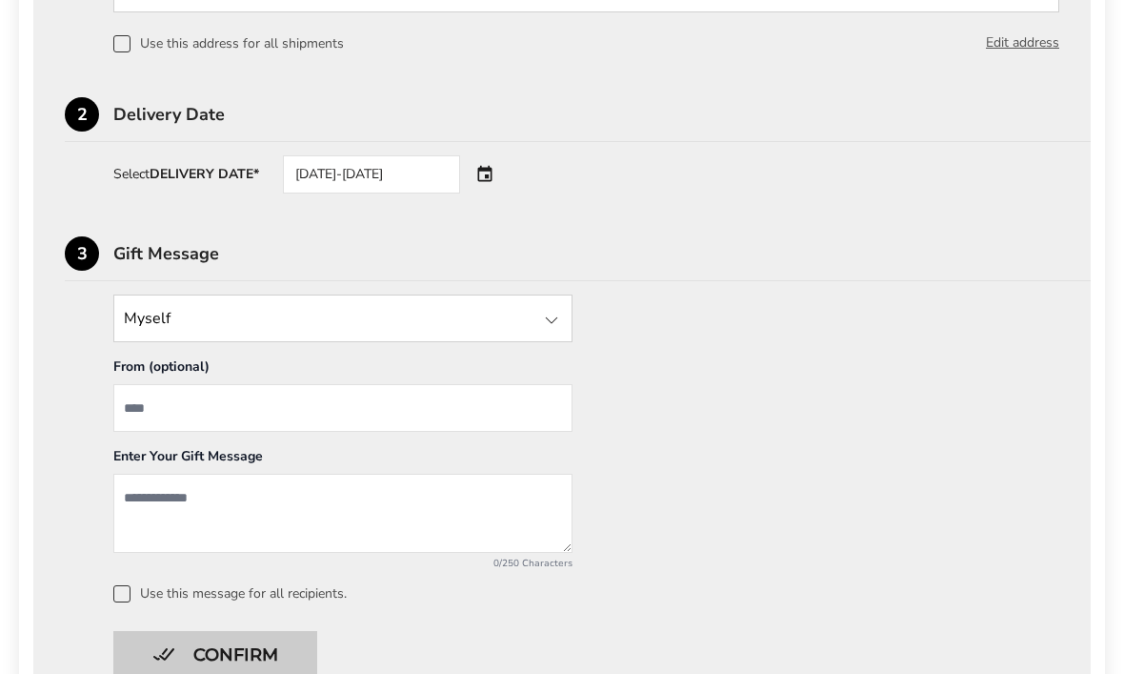
click at [258, 653] on button "Confirm" at bounding box center [215, 655] width 204 height 48
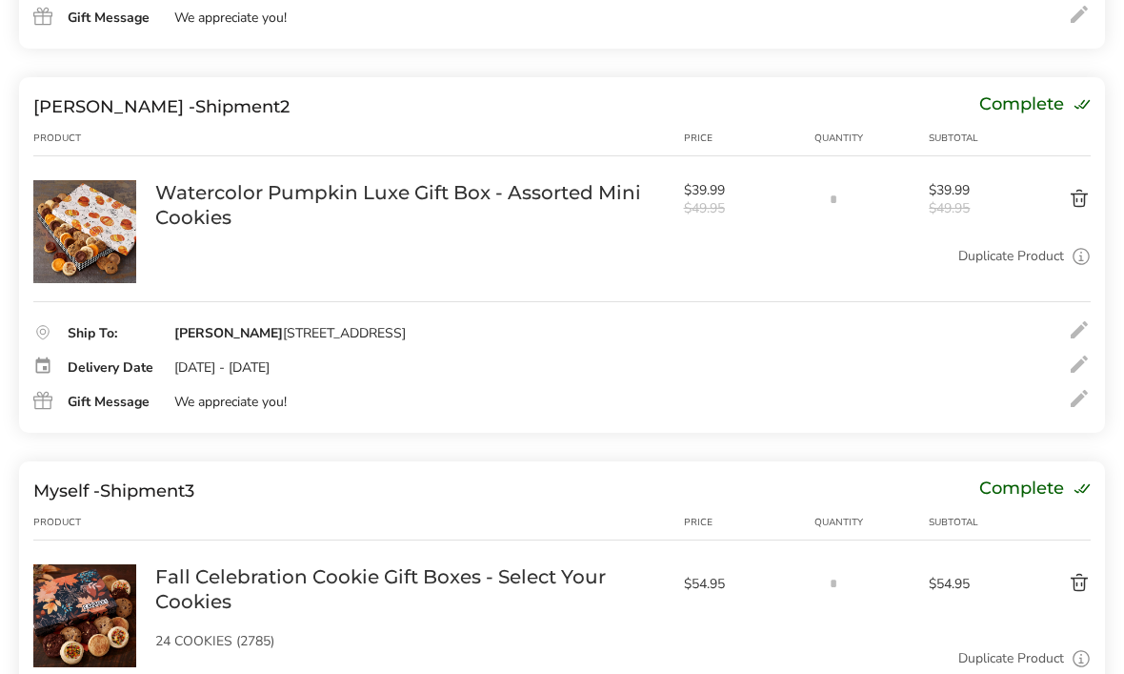
scroll to position [565, 0]
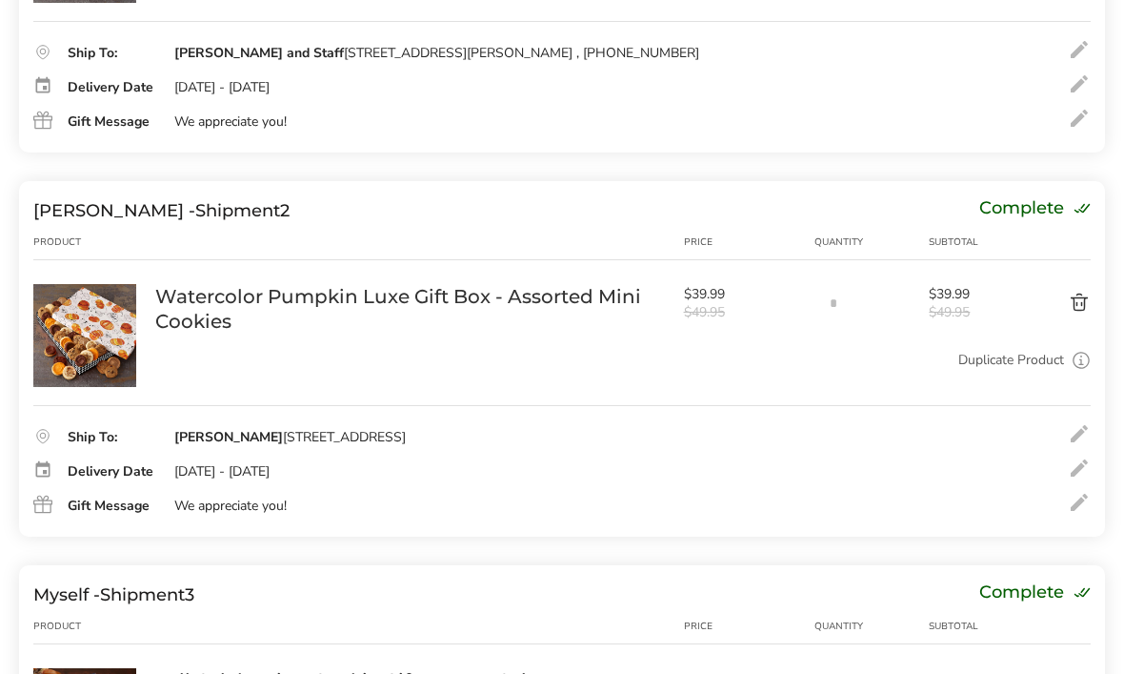
click at [720, 437] on div "Ship To: Jay Woodsby 6816 Broken Arrow Trl S Lakeland, FL, 33813-3707, United S…" at bounding box center [562, 437] width 1058 height 23
click at [1089, 422] on div at bounding box center [1079, 433] width 23 height 23
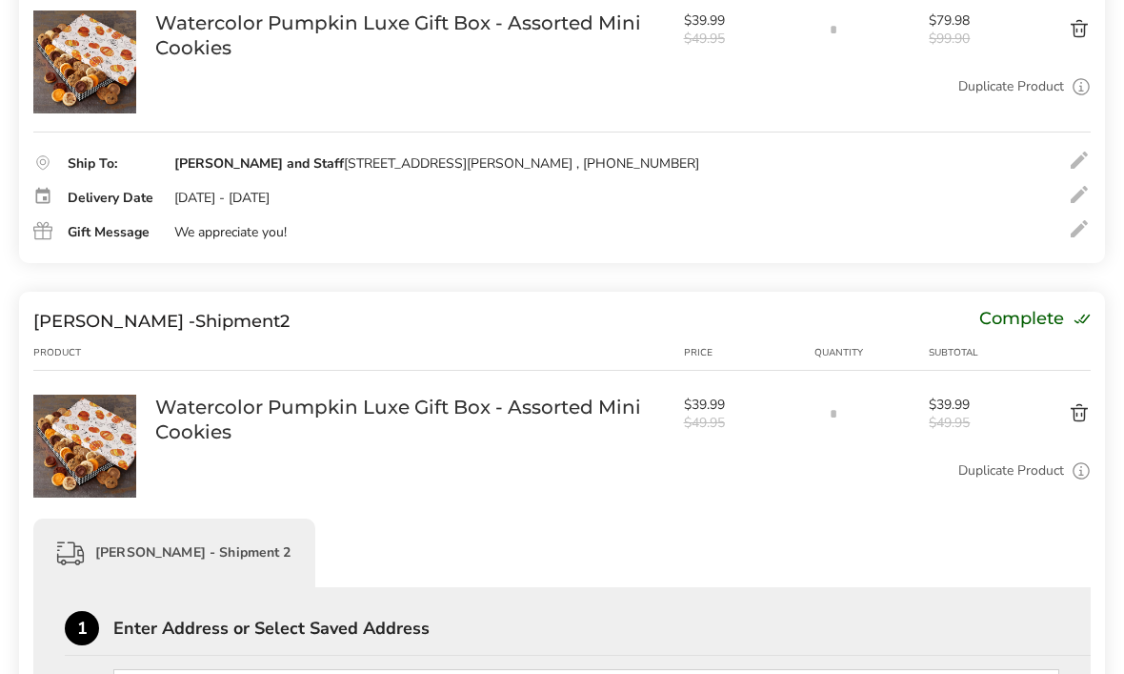
scroll to position [434, 0]
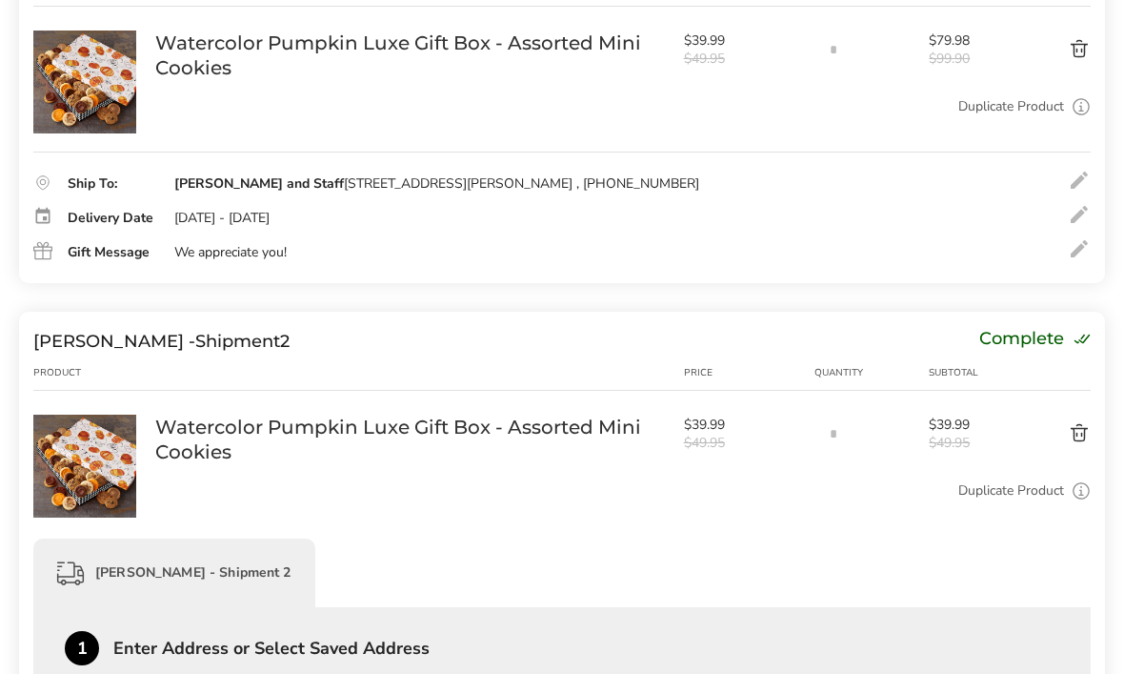
click at [750, 514] on div "Duplicate Product Use this to ship the same box to a different address." at bounding box center [623, 498] width 936 height 37
click at [716, 514] on div "Duplicate Product Use this to ship the same box to a different address." at bounding box center [623, 498] width 936 height 37
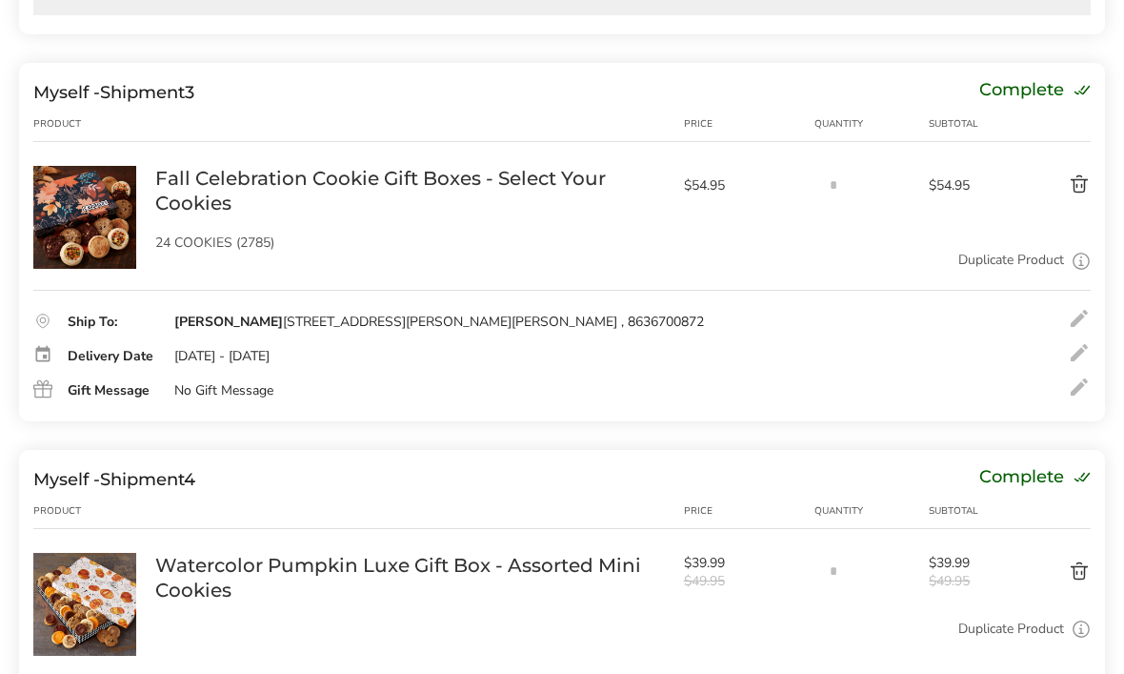
scroll to position [1451, 0]
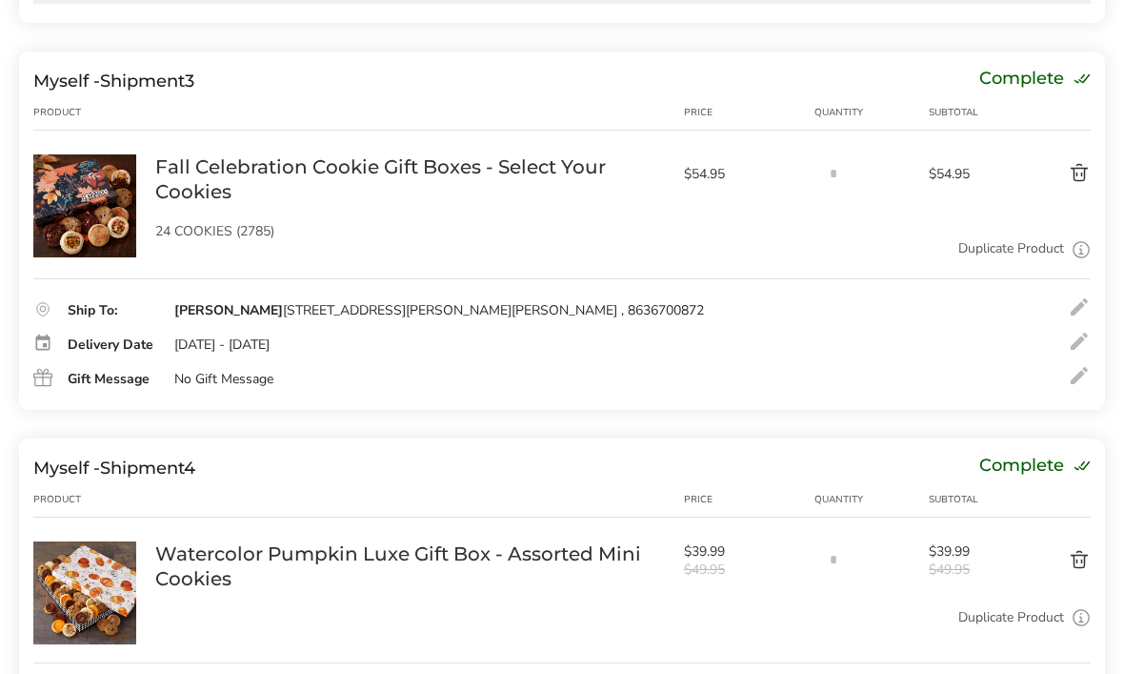
click at [1079, 177] on button "Delete product" at bounding box center [1046, 174] width 89 height 23
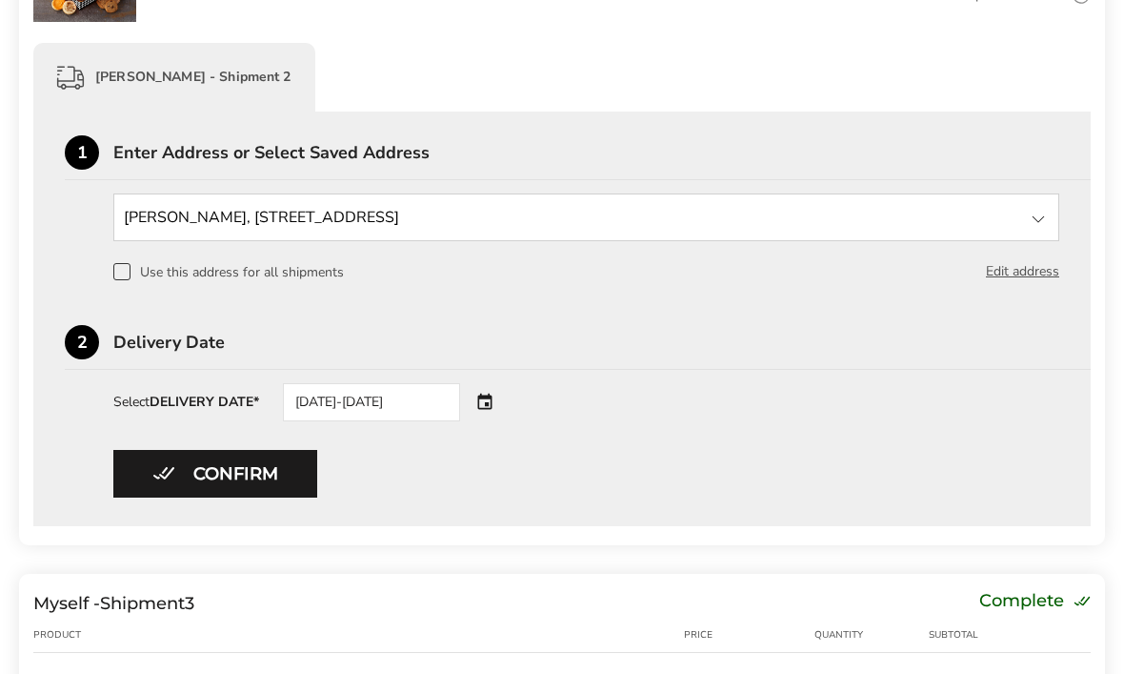
scroll to position [929, 0]
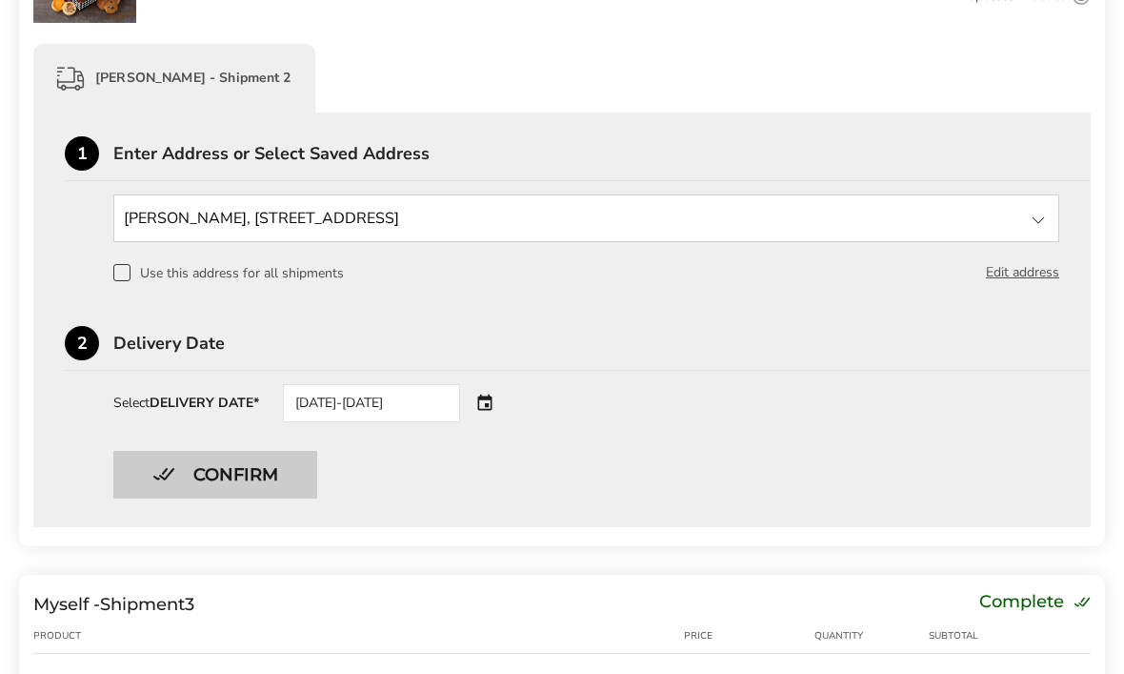
click at [276, 481] on button "Confirm" at bounding box center [215, 475] width 204 height 48
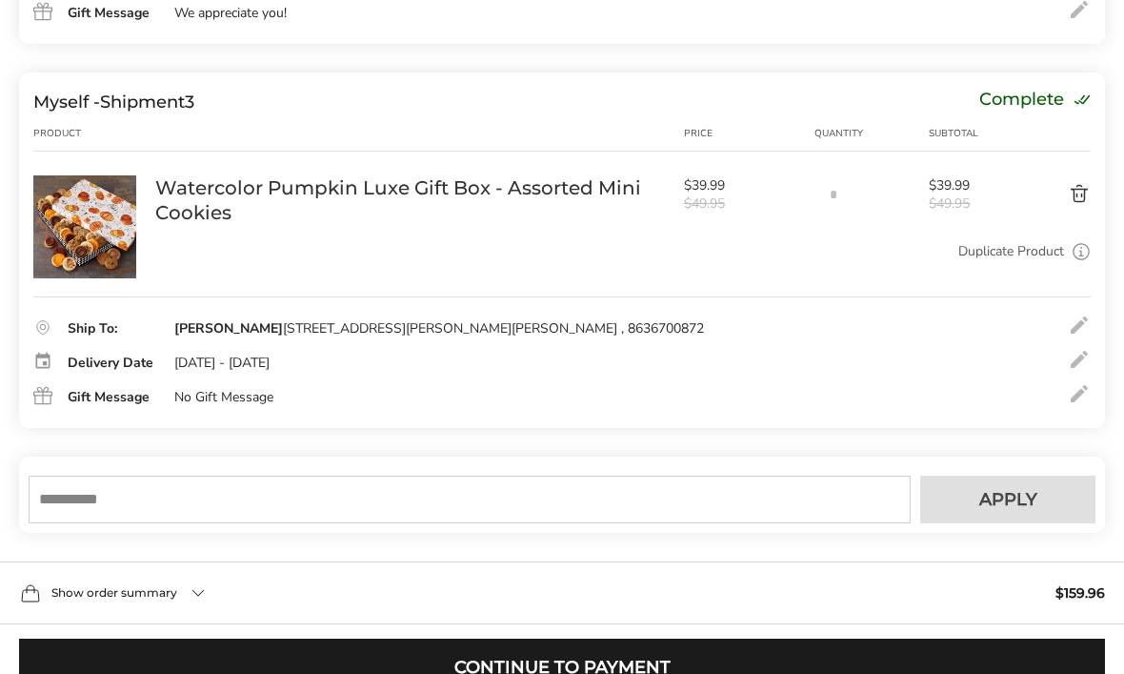
scroll to position [1143, 0]
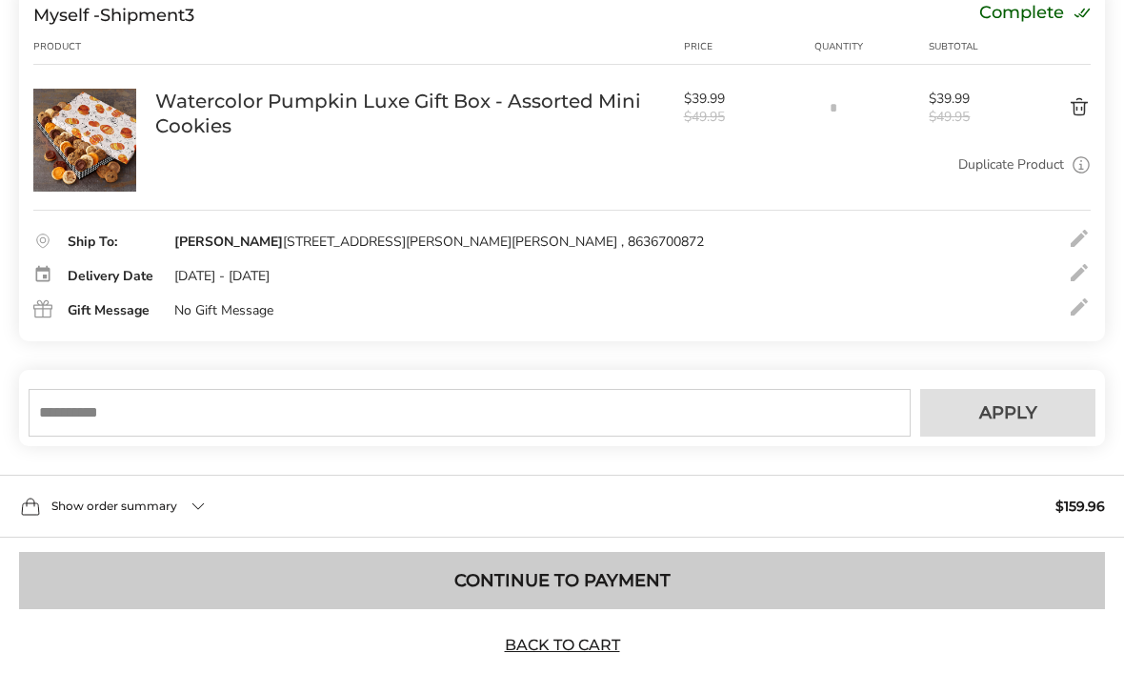
click at [616, 589] on button "Continue to Payment" at bounding box center [562, 581] width 1086 height 57
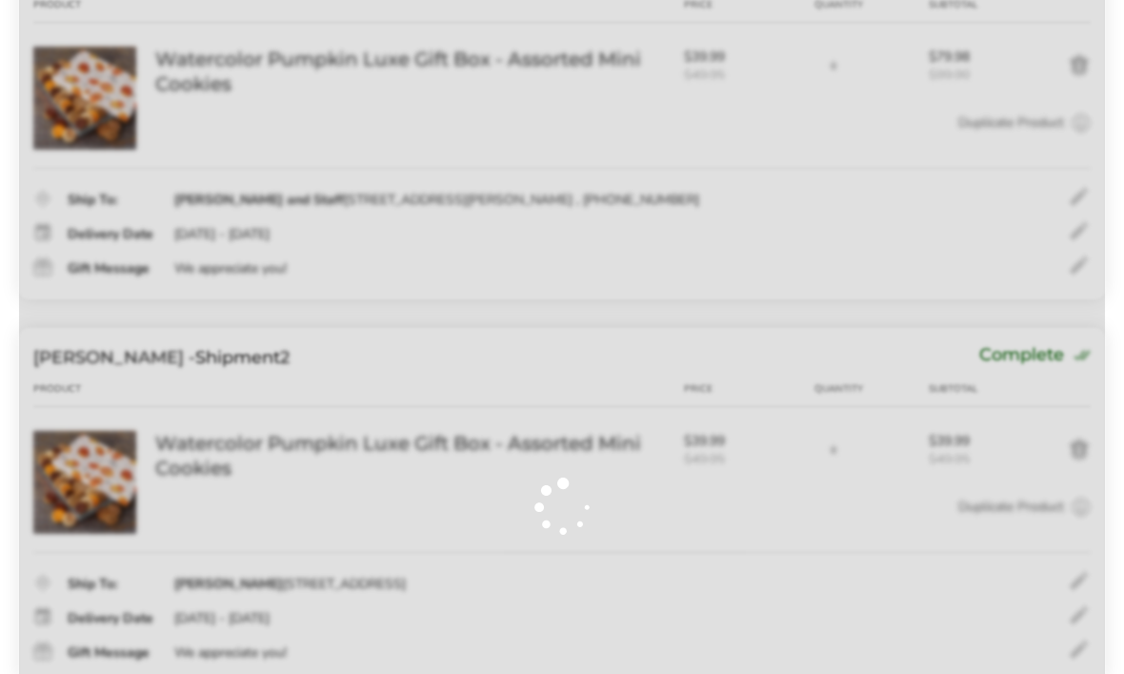
scroll to position [453, 0]
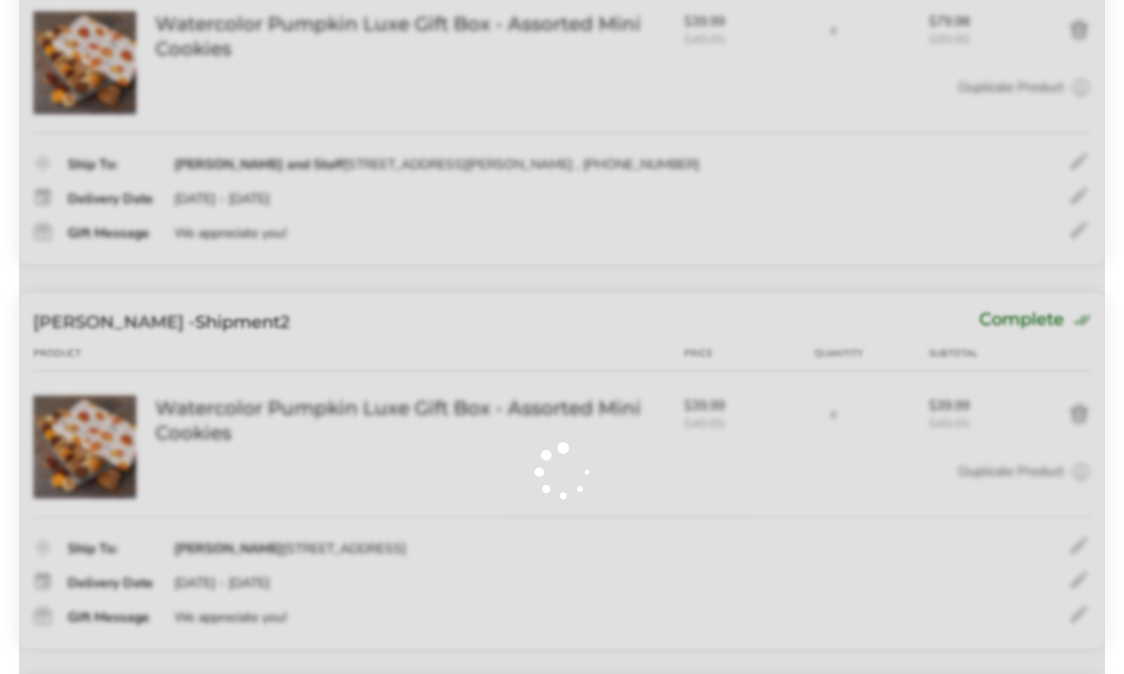
click at [393, 409] on div at bounding box center [562, 470] width 1086 height 1123
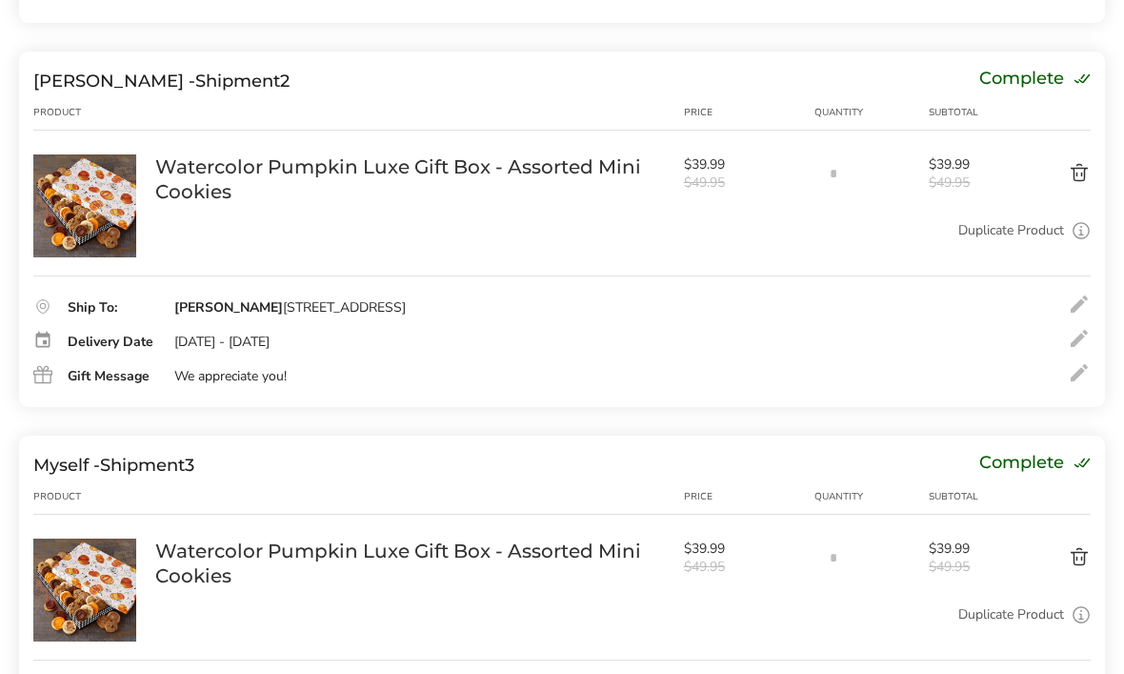
scroll to position [661, 0]
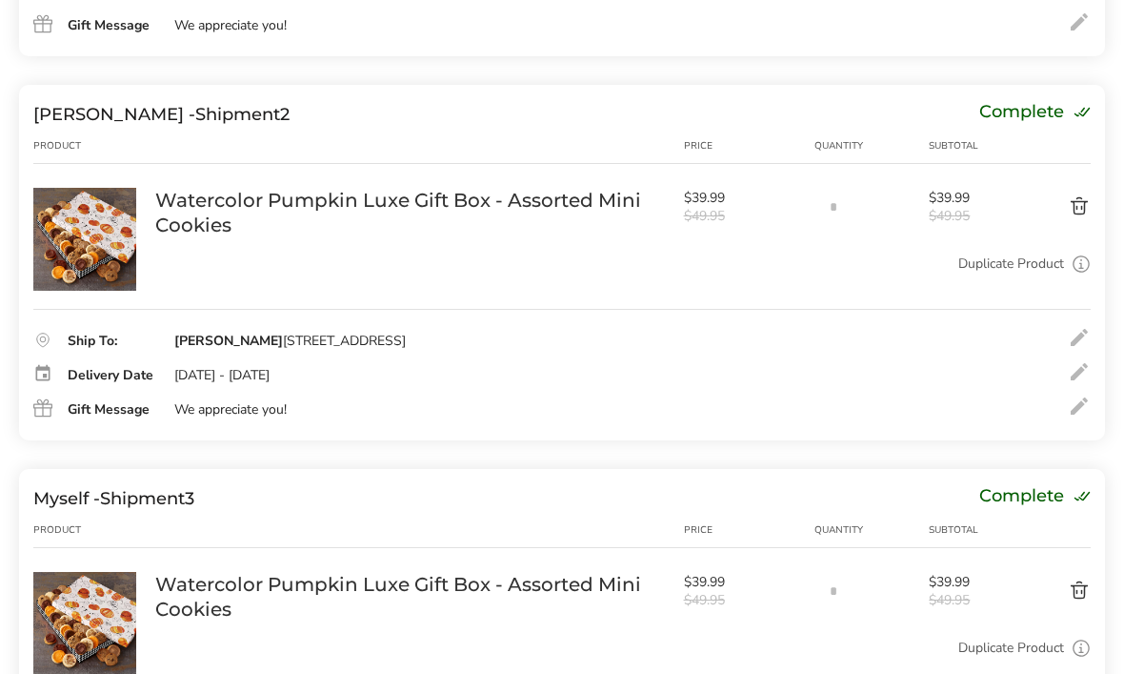
click at [569, 211] on link "Watercolor Pumpkin Luxe Gift Box - Assorted Mini Cookies" at bounding box center [410, 213] width 510 height 50
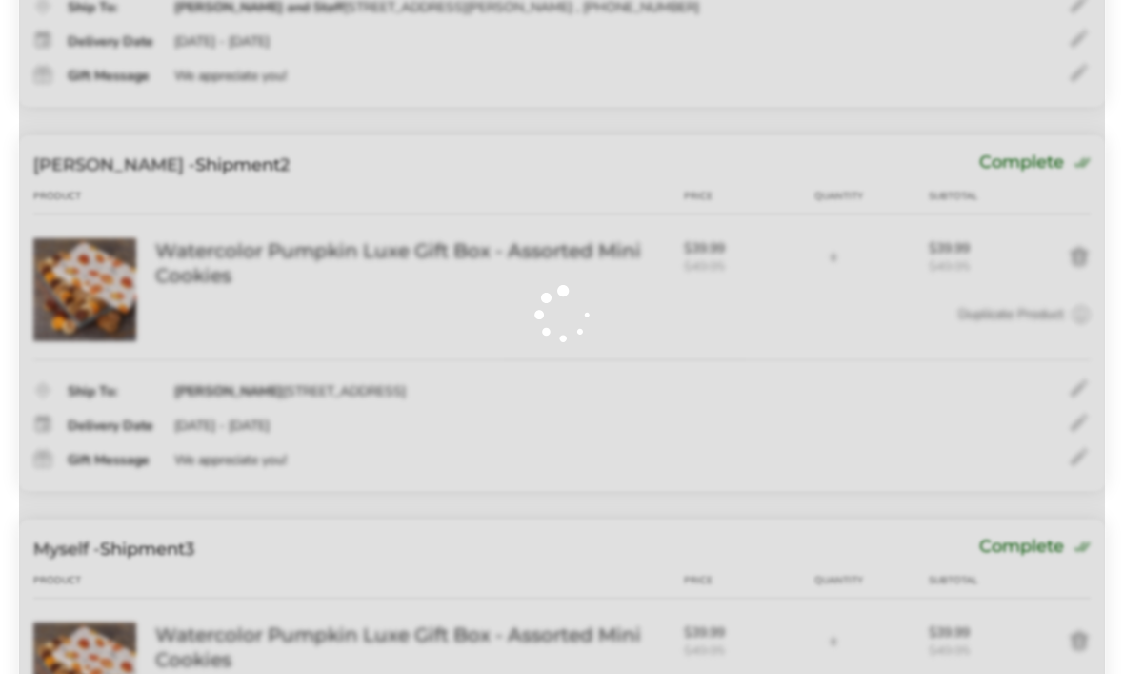
scroll to position [583, 0]
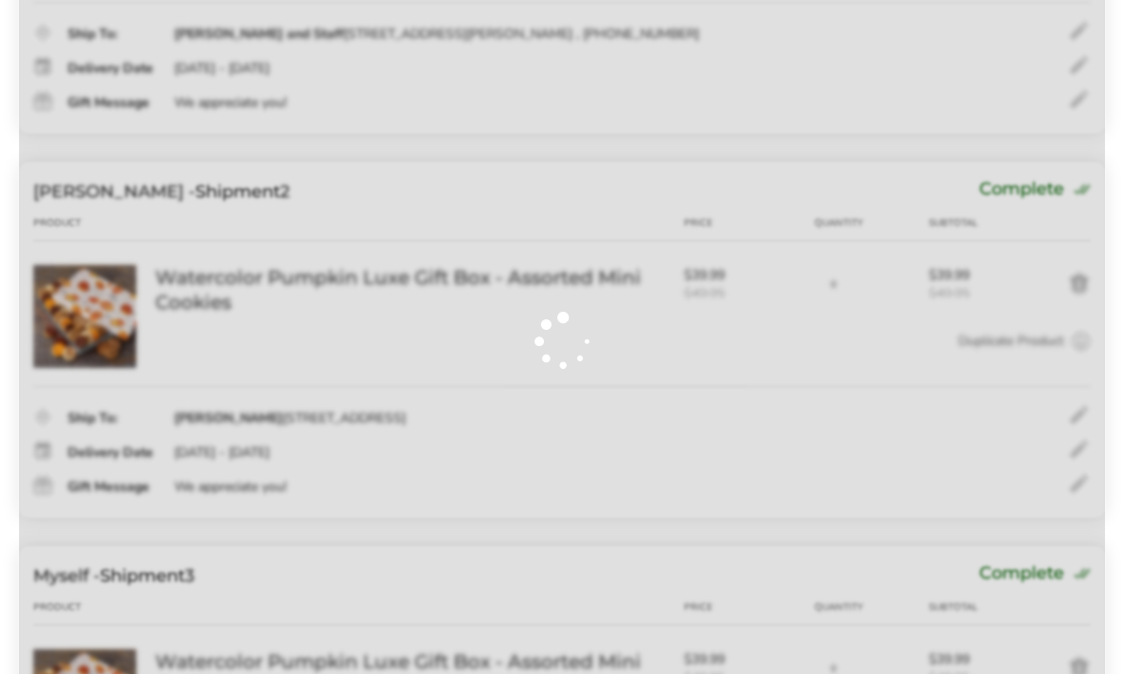
click at [1074, 448] on div at bounding box center [562, 340] width 1086 height 1123
click at [1102, 451] on div at bounding box center [562, 340] width 1086 height 1123
click at [1082, 445] on div at bounding box center [562, 340] width 1086 height 1123
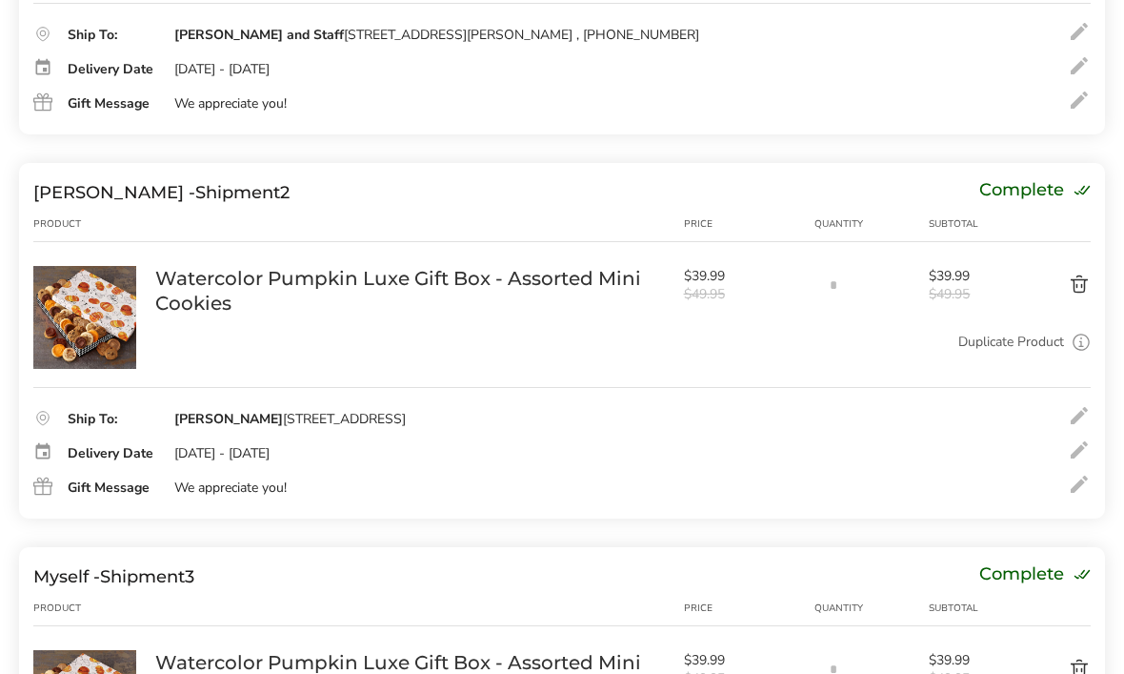
click at [1077, 456] on div at bounding box center [1079, 449] width 23 height 23
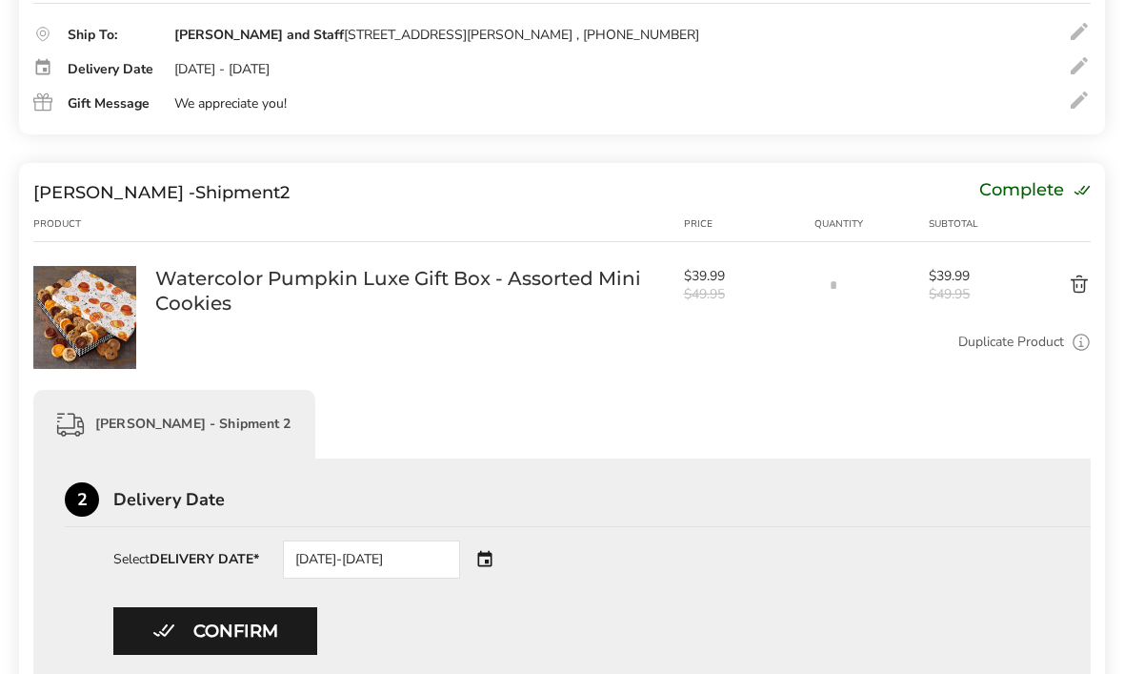
click at [502, 557] on div "[DATE]-[DATE]" at bounding box center [398, 559] width 231 height 38
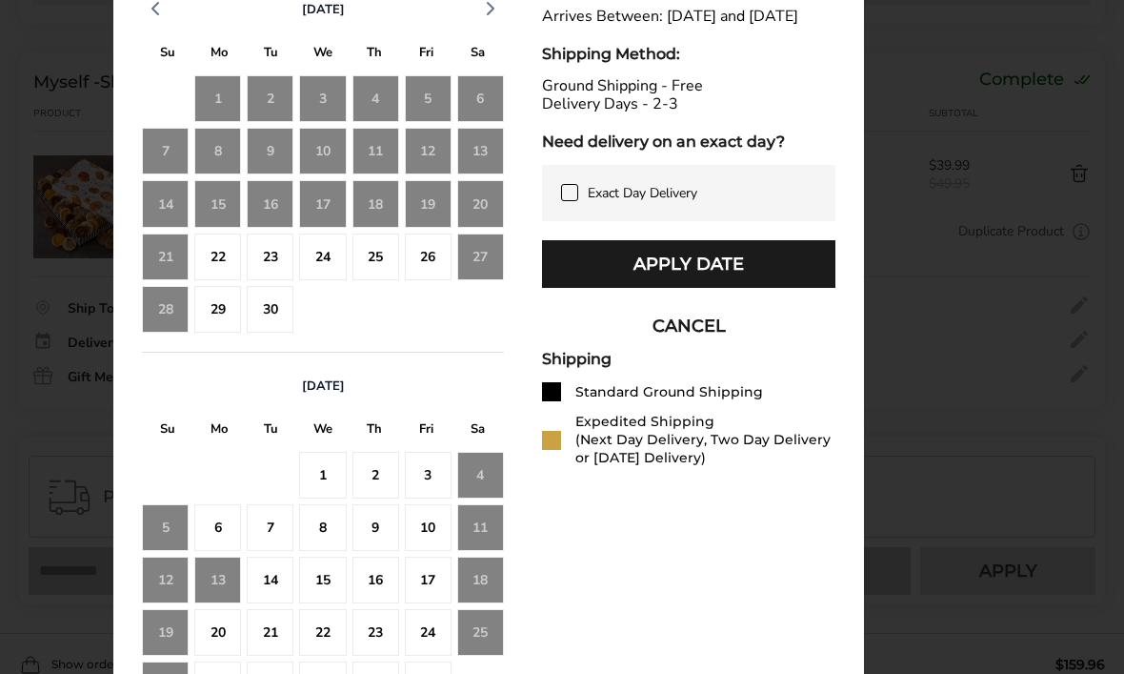
scroll to position [1262, 0]
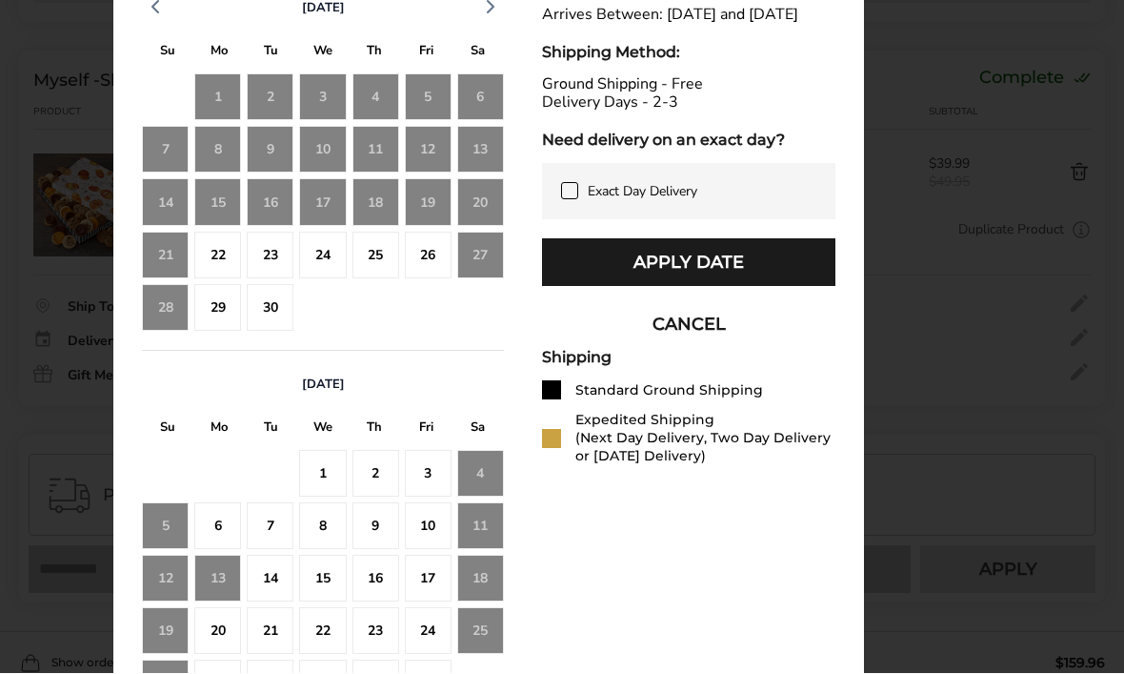
click at [376, 635] on div "23" at bounding box center [376, 631] width 47 height 47
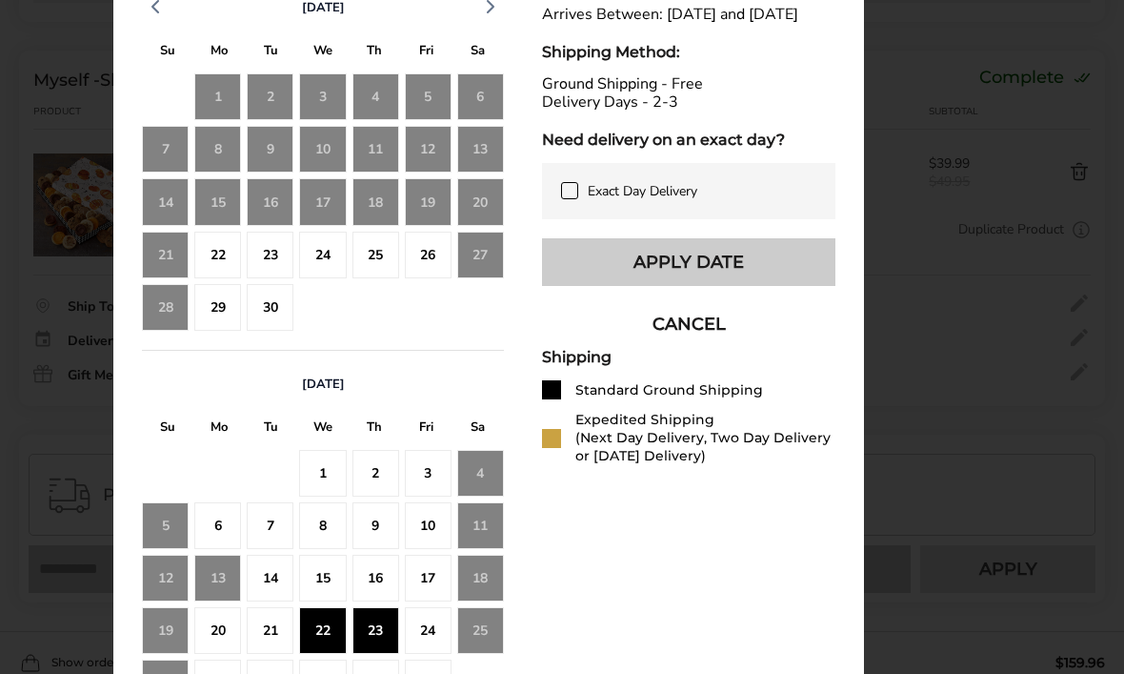
click at [792, 284] on button "Apply Date" at bounding box center [688, 262] width 293 height 48
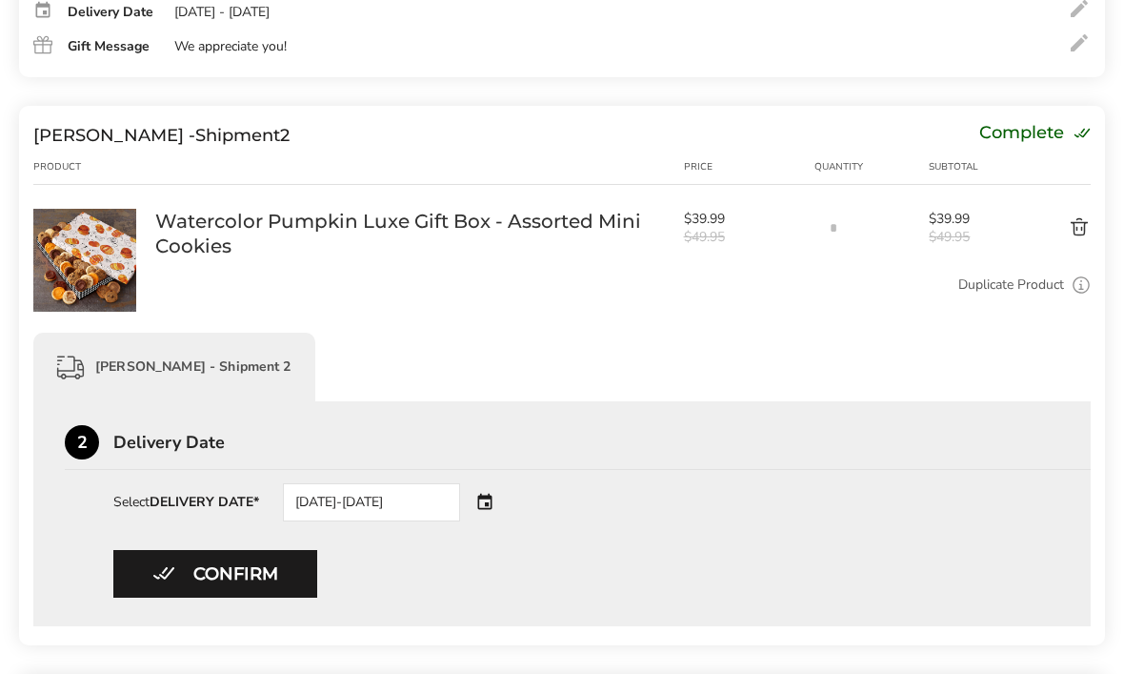
scroll to position [639, 0]
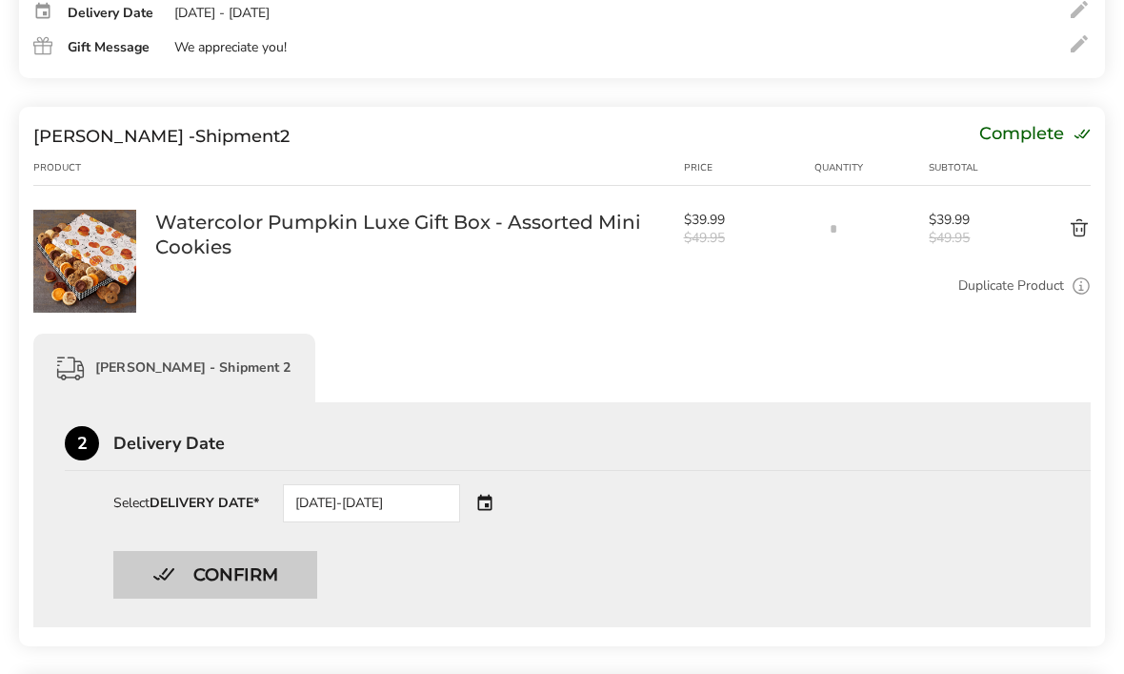
click at [255, 567] on button "Confirm" at bounding box center [215, 575] width 204 height 48
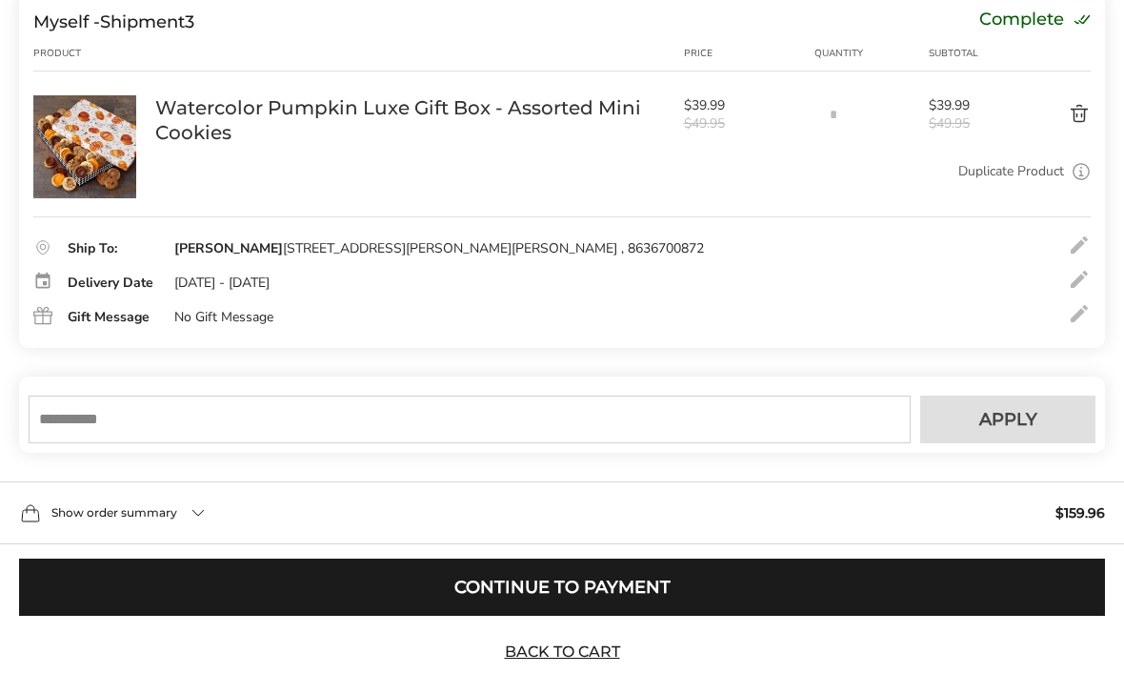
scroll to position [1143, 0]
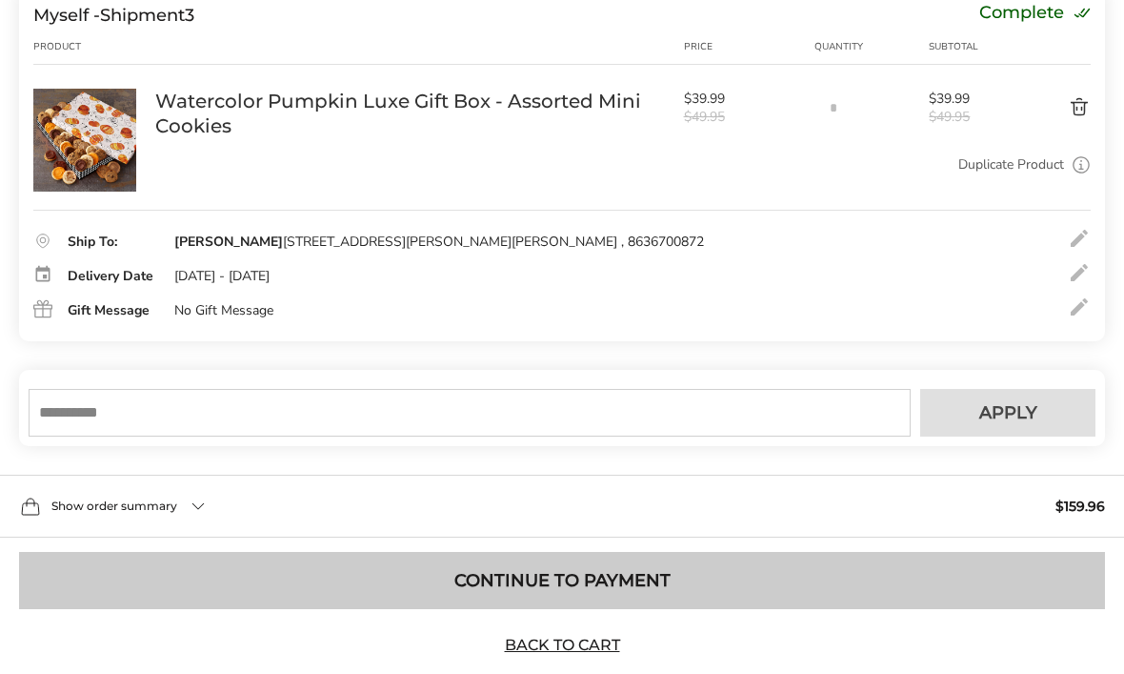
click at [614, 585] on button "Continue to Payment" at bounding box center [562, 581] width 1086 height 57
